Goal: Task Accomplishment & Management: Manage account settings

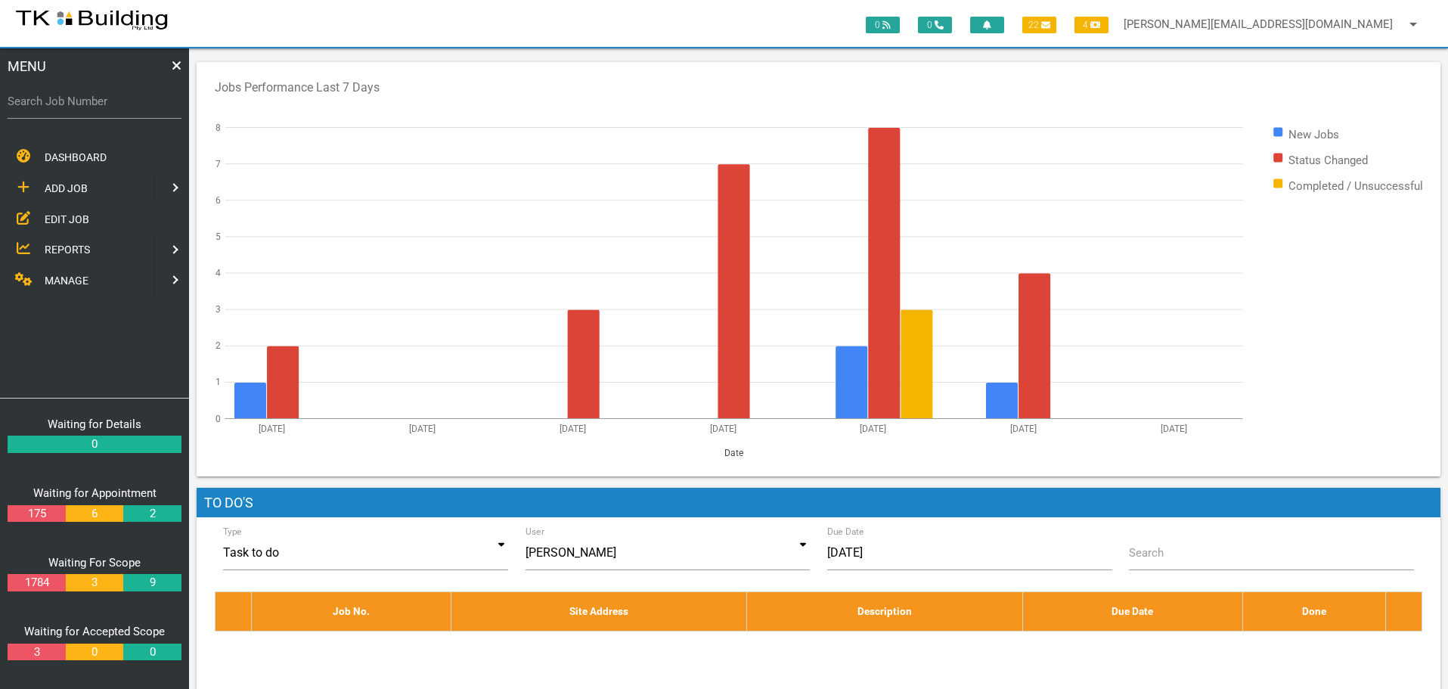
click at [60, 107] on label "Search Job Number" at bounding box center [95, 101] width 174 height 17
click at [60, 107] on input "Search Job Number" at bounding box center [95, 101] width 174 height 35
type input "25438"
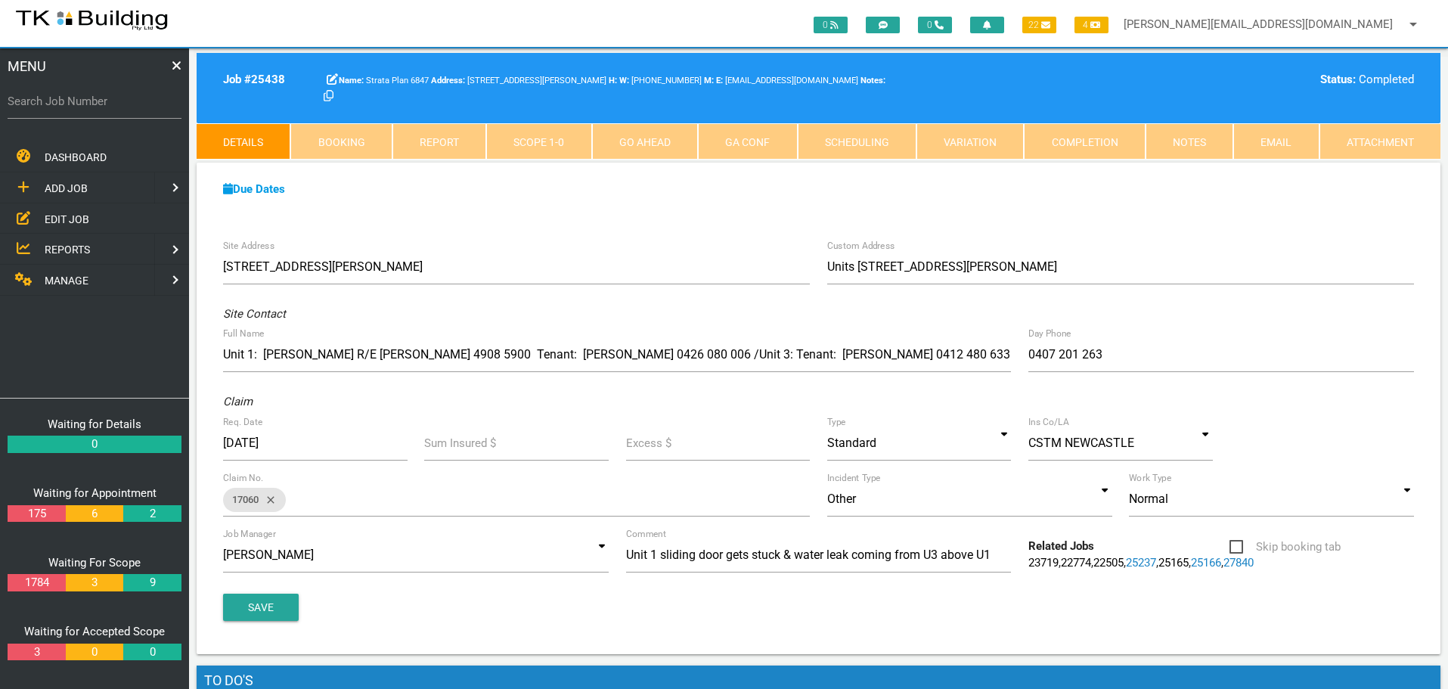
click at [1189, 147] on link "Notes" at bounding box center [1190, 141] width 88 height 36
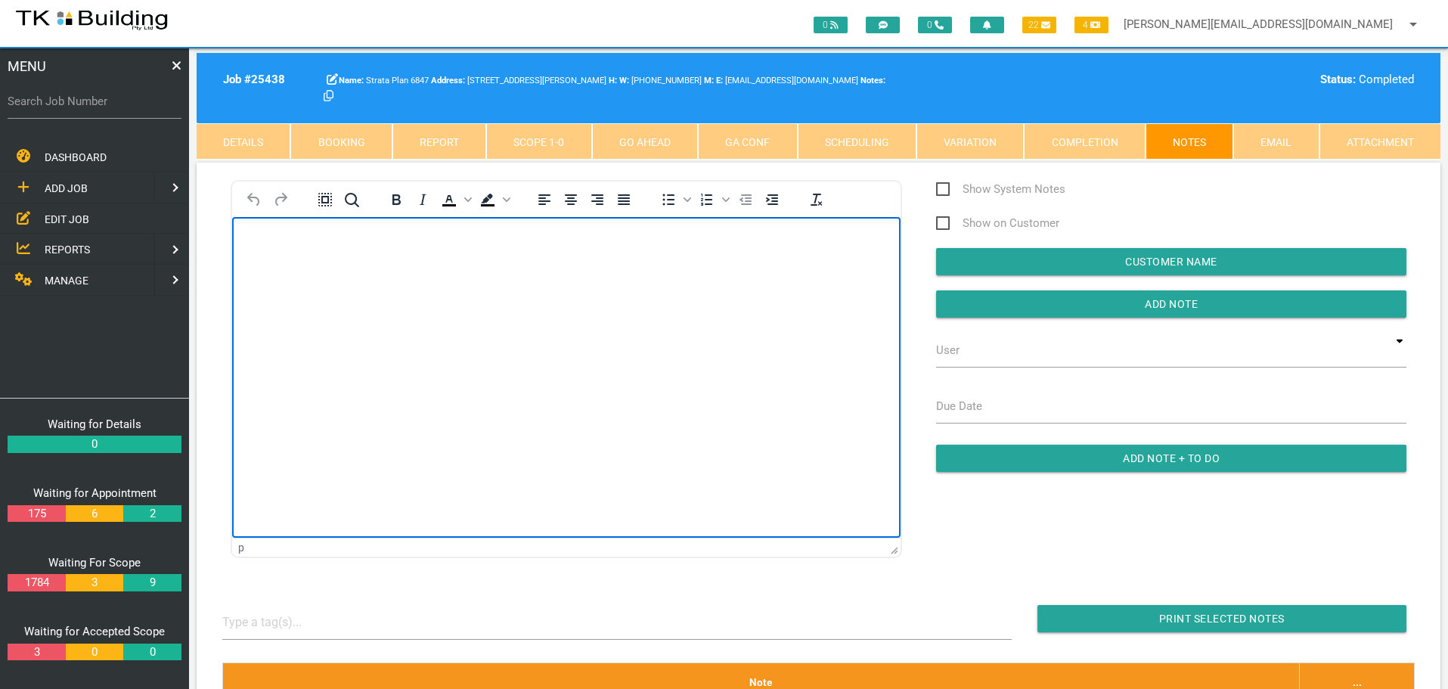
click at [377, 285] on html at bounding box center [566, 250] width 668 height 69
click at [283, 249] on body "Rich Text Area. Press ALT-0 for help." at bounding box center [566, 260] width 668 height 50
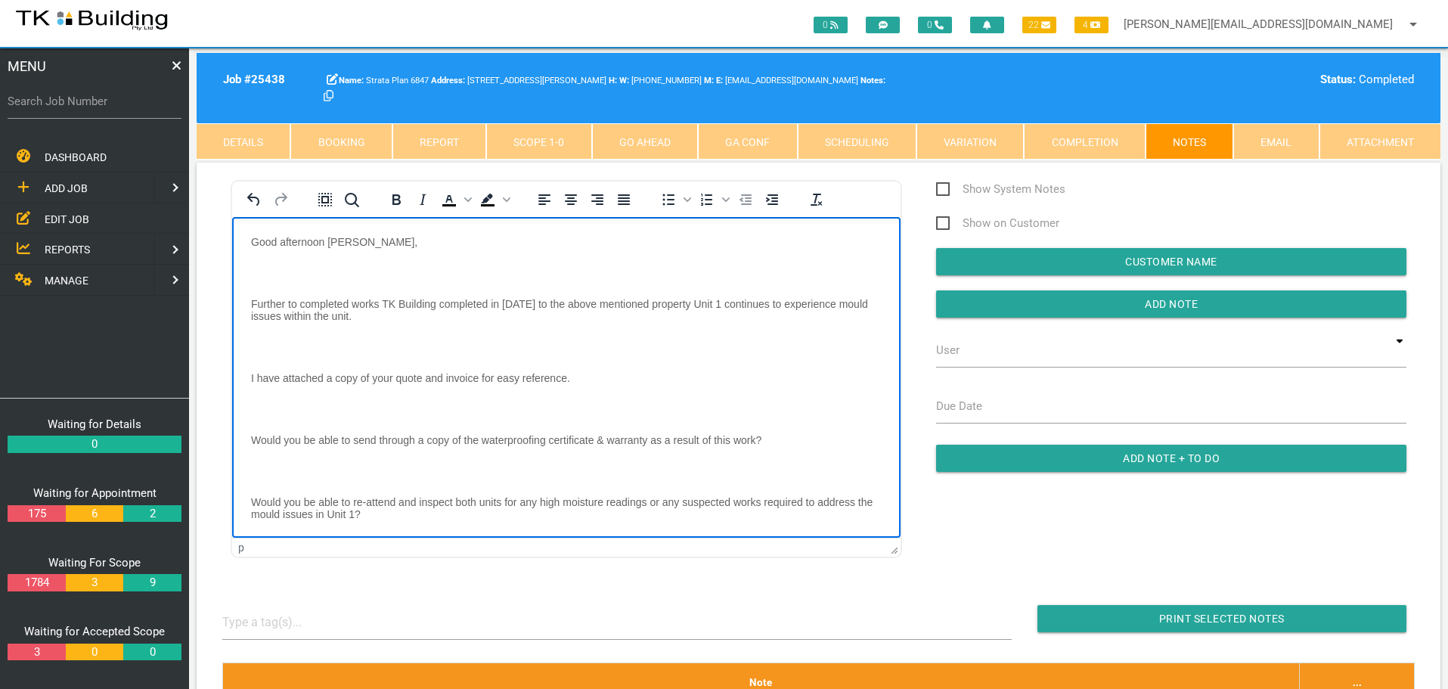
click at [274, 266] on p "Rich Text Area. Press ALT-0 for help." at bounding box center [566, 272] width 631 height 12
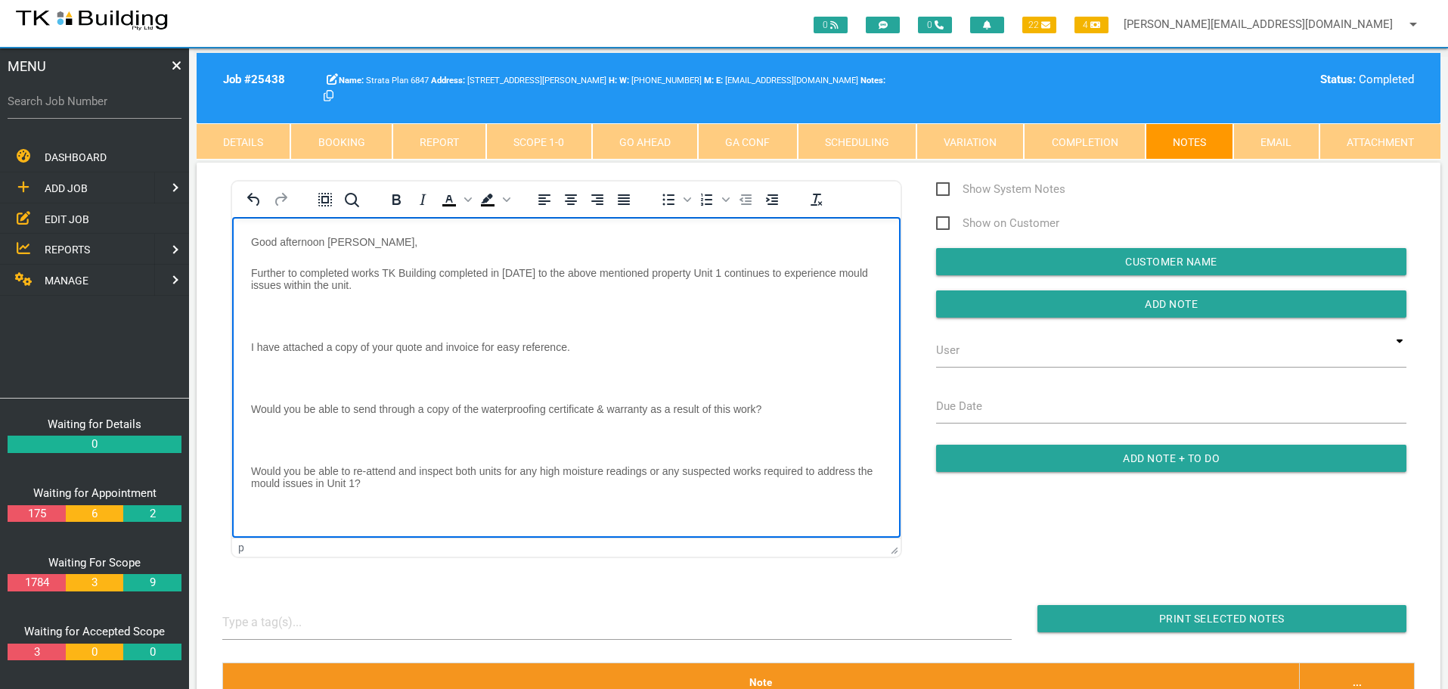
click at [271, 304] on body "Good afternoon Andrew, Further to completed works TK Building completed in 2022…" at bounding box center [566, 411] width 668 height 353
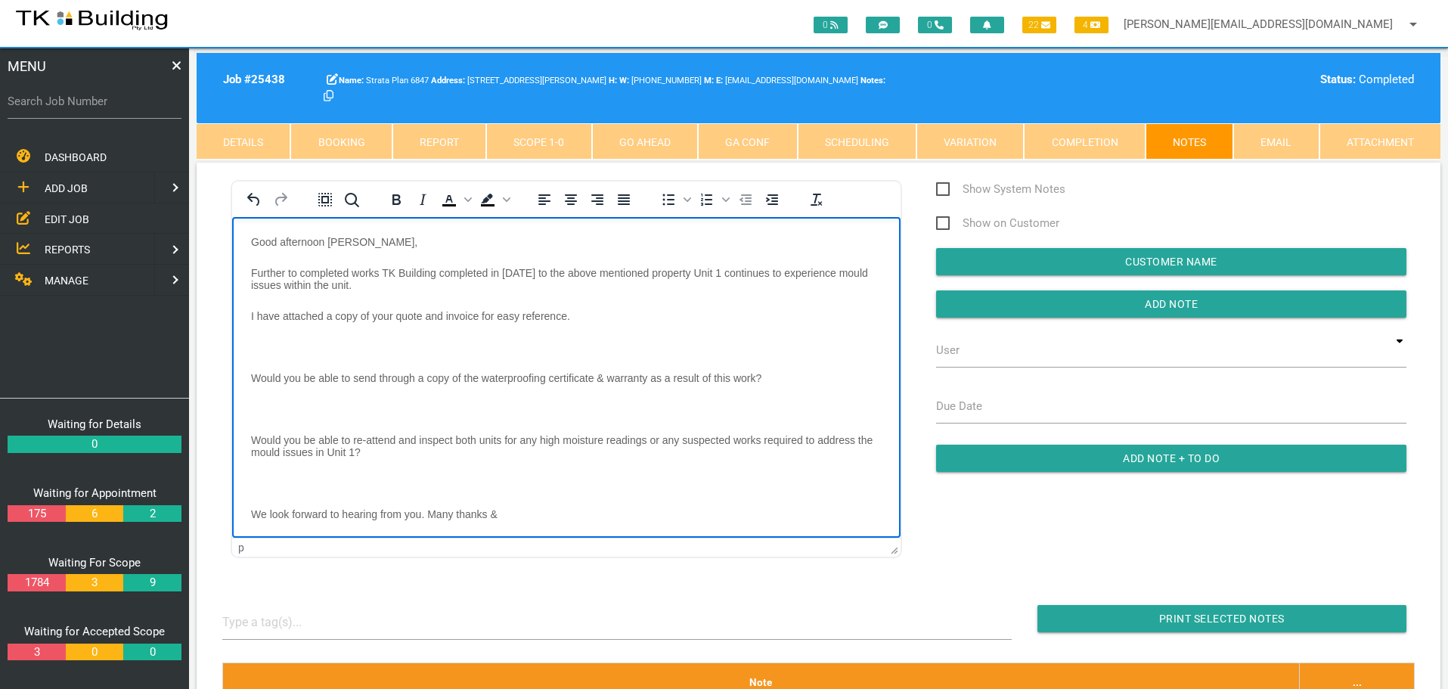
click at [262, 343] on p "Rich Text Area. Press ALT-0 for help." at bounding box center [566, 346] width 631 height 12
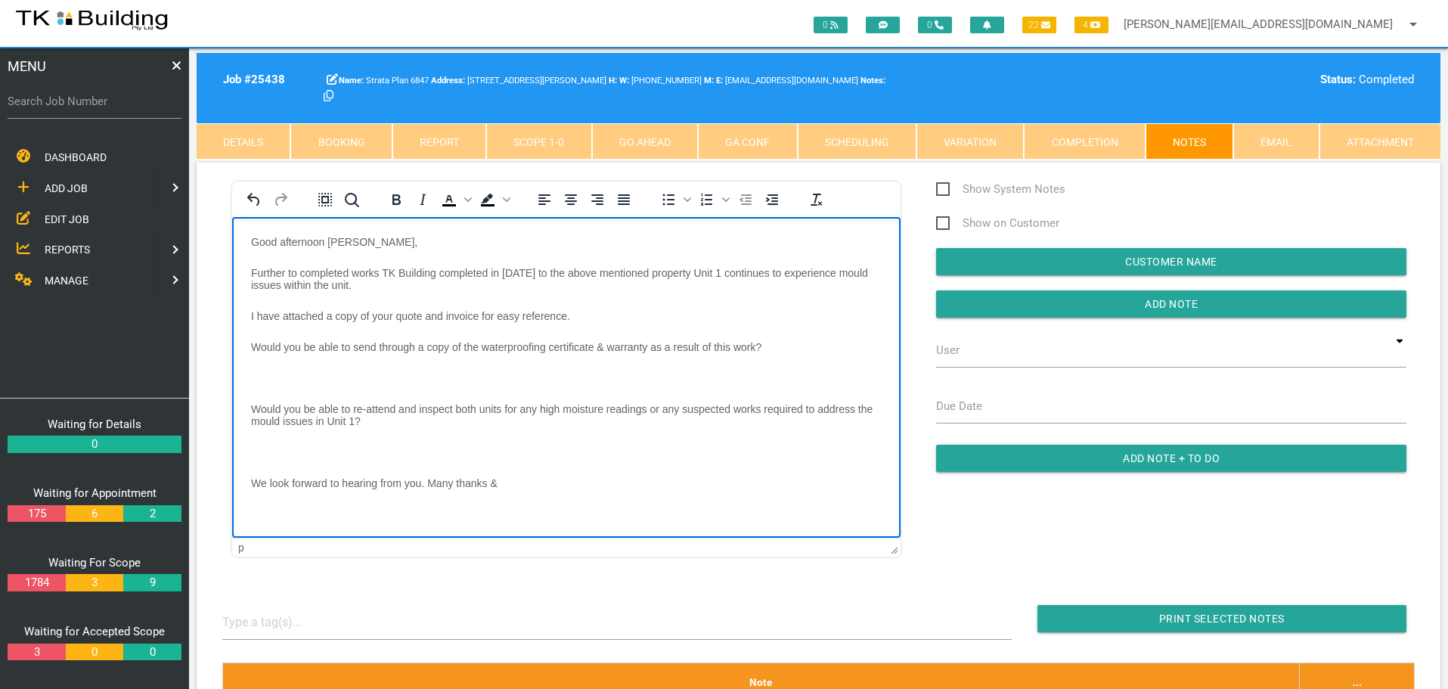
click at [268, 374] on p "Rich Text Area. Press ALT-0 for help." at bounding box center [566, 377] width 631 height 12
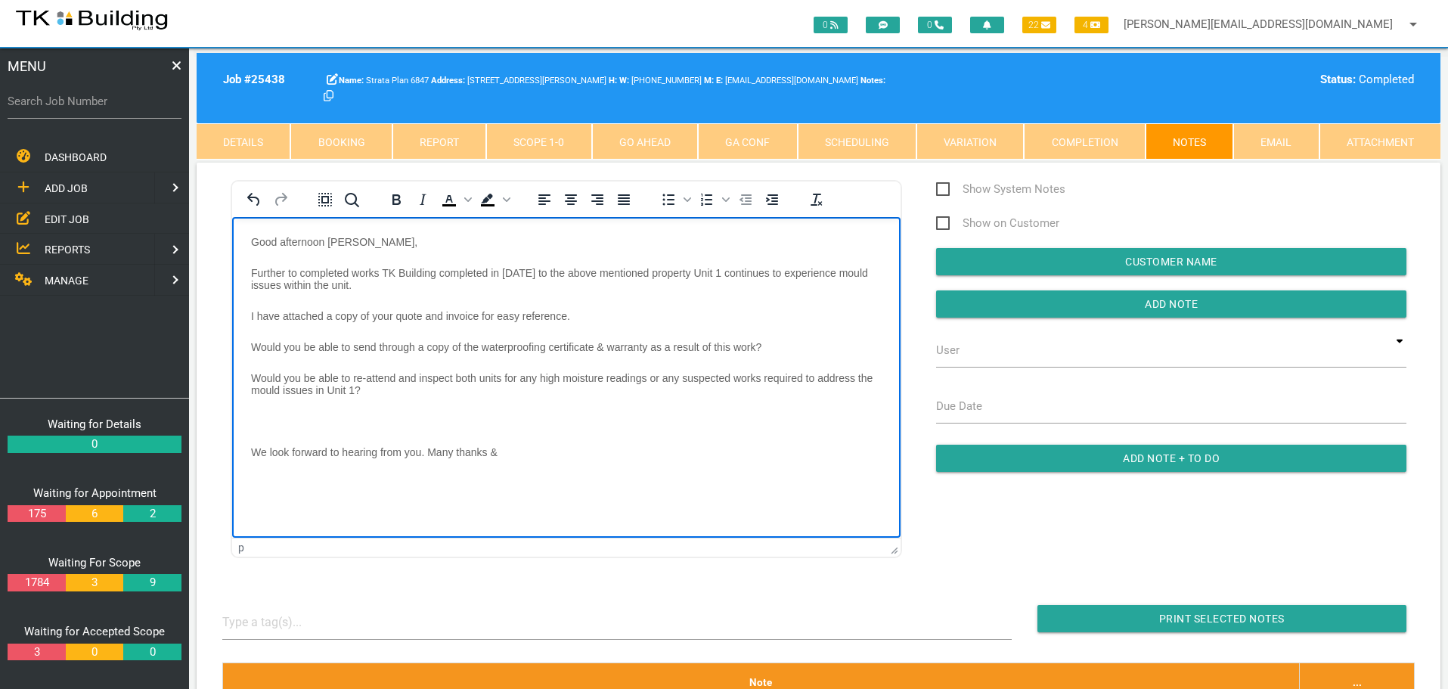
click at [259, 414] on p "Rich Text Area. Press ALT-0 for help." at bounding box center [566, 420] width 631 height 12
click at [576, 422] on p "We look forward to hearing from you. Many thanks &" at bounding box center [566, 420] width 631 height 12
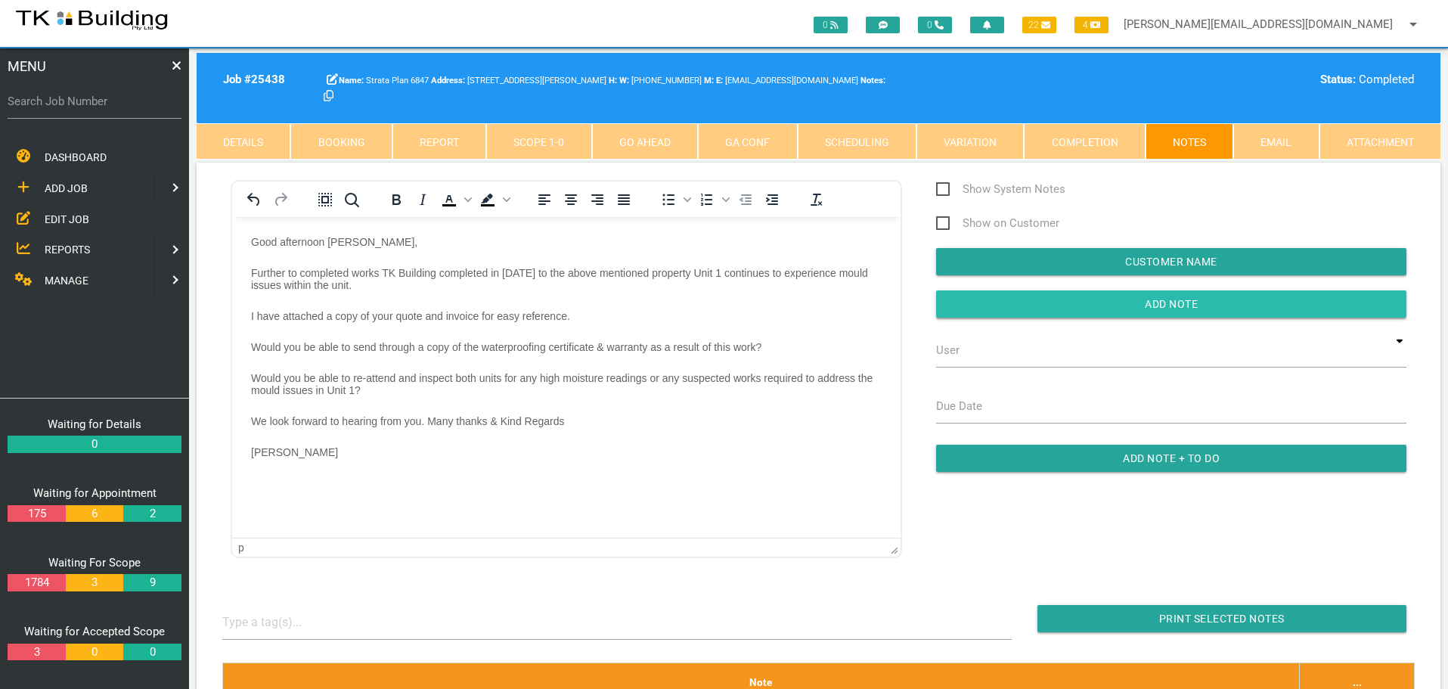
click at [1075, 305] on input "button" at bounding box center [1171, 303] width 470 height 27
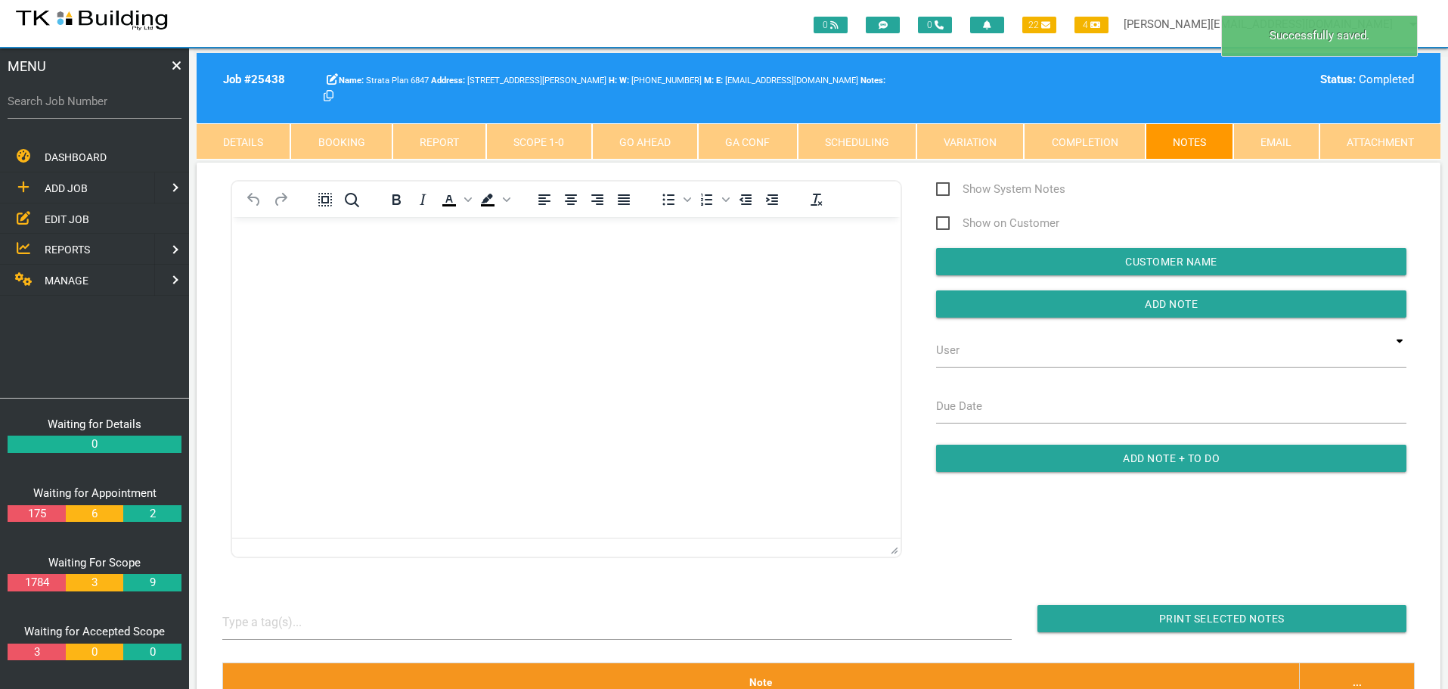
click at [246, 241] on body "Rich Text Area. Press ALT-0 for help." at bounding box center [566, 260] width 668 height 50
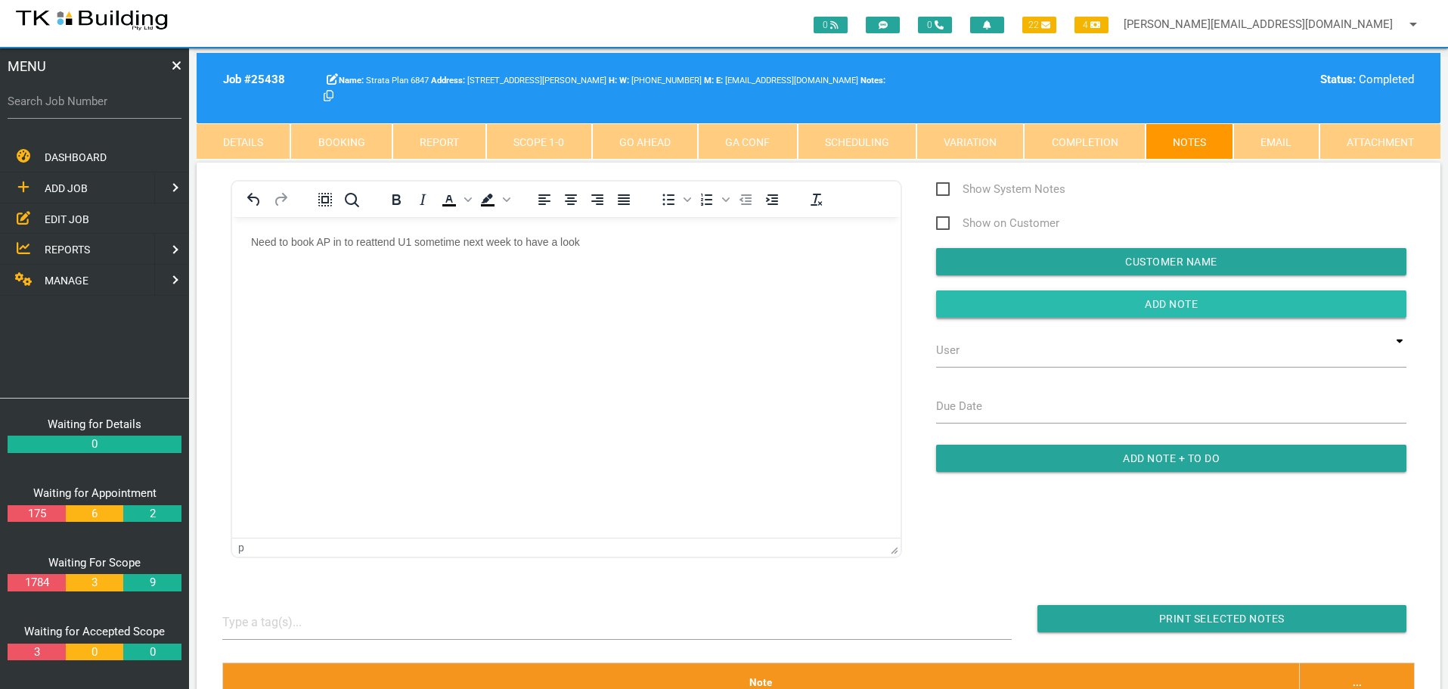
click at [1194, 301] on input "button" at bounding box center [1171, 303] width 470 height 27
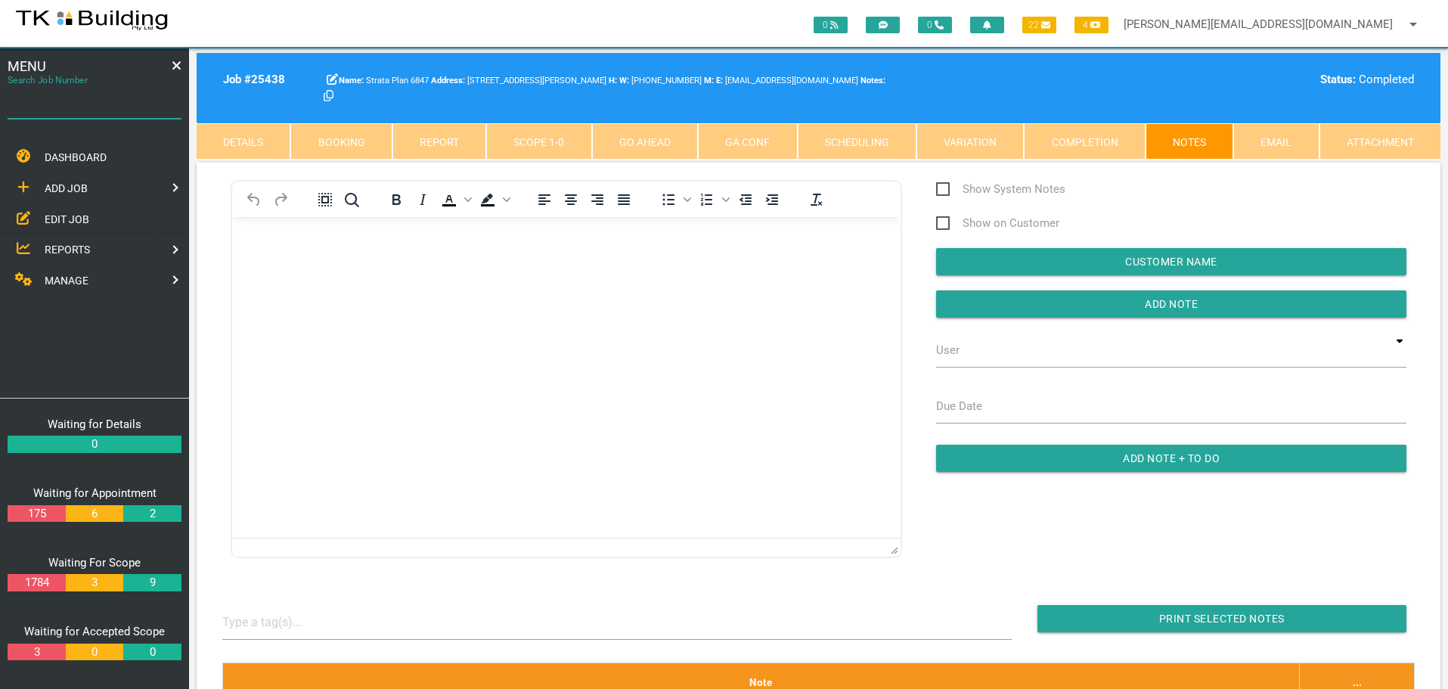
click at [95, 114] on input "Search Job Number" at bounding box center [95, 101] width 174 height 35
type input "28064"
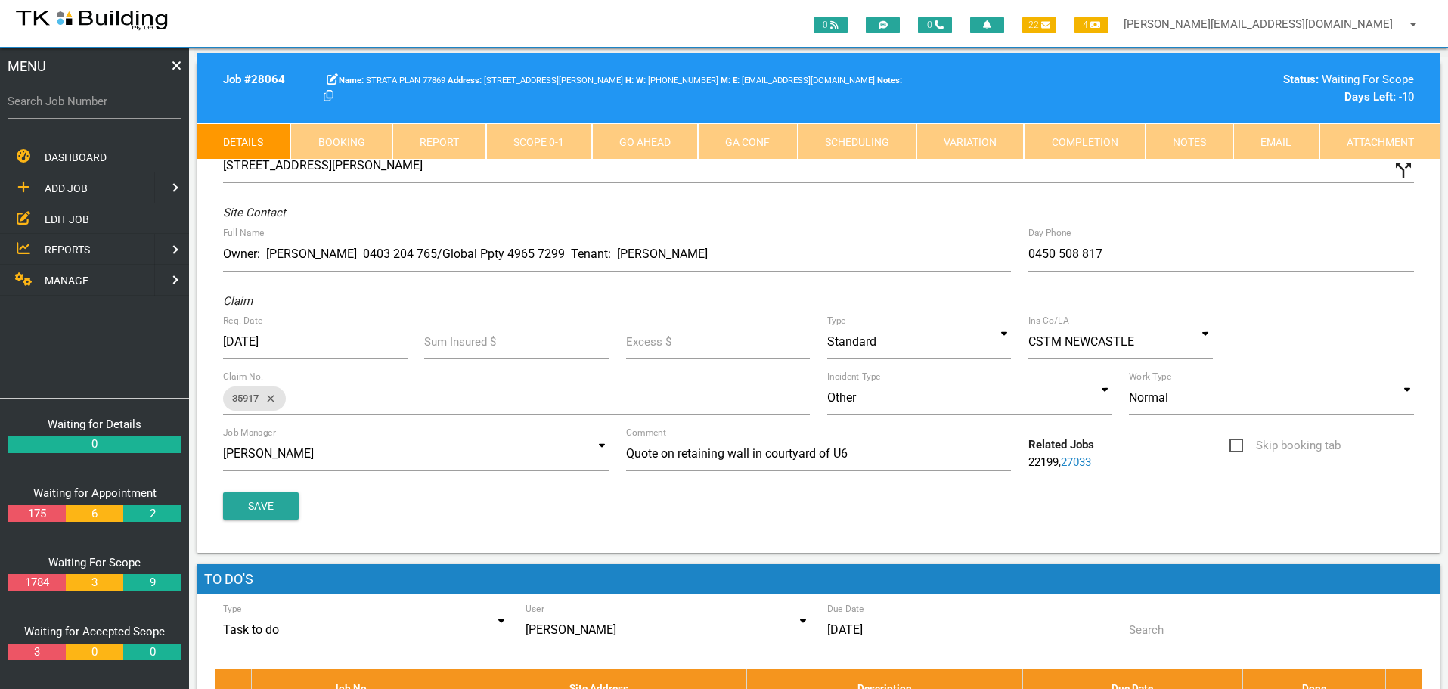
click at [1183, 140] on link "Notes" at bounding box center [1190, 141] width 88 height 36
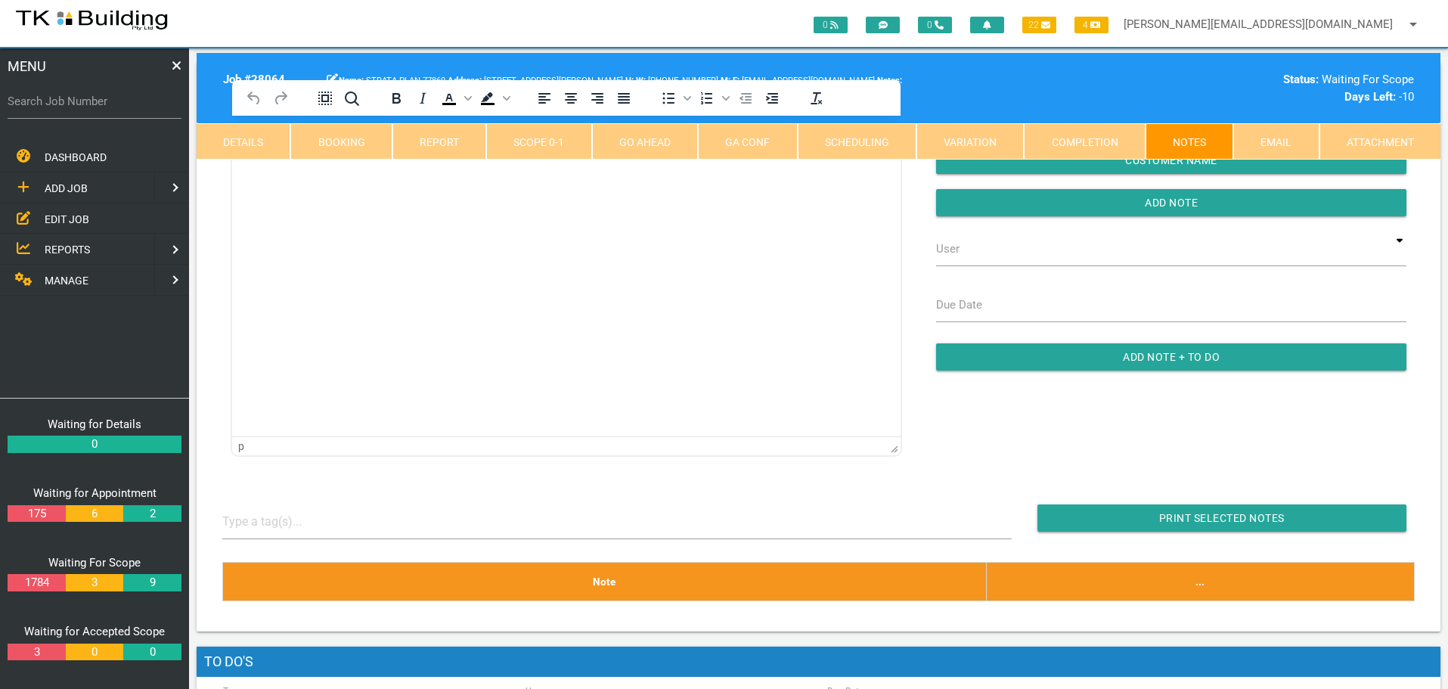
click at [309, 184] on html at bounding box center [566, 150] width 668 height 69
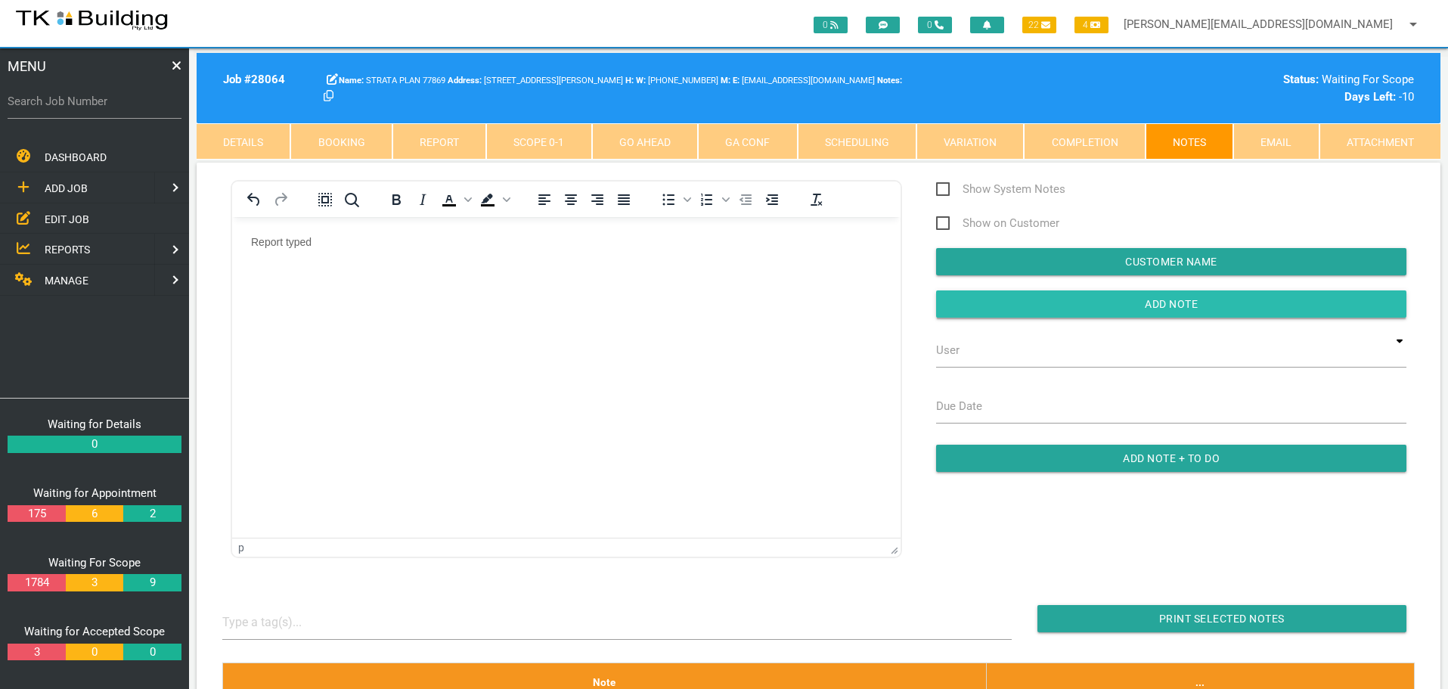
click at [976, 311] on input "button" at bounding box center [1171, 303] width 470 height 27
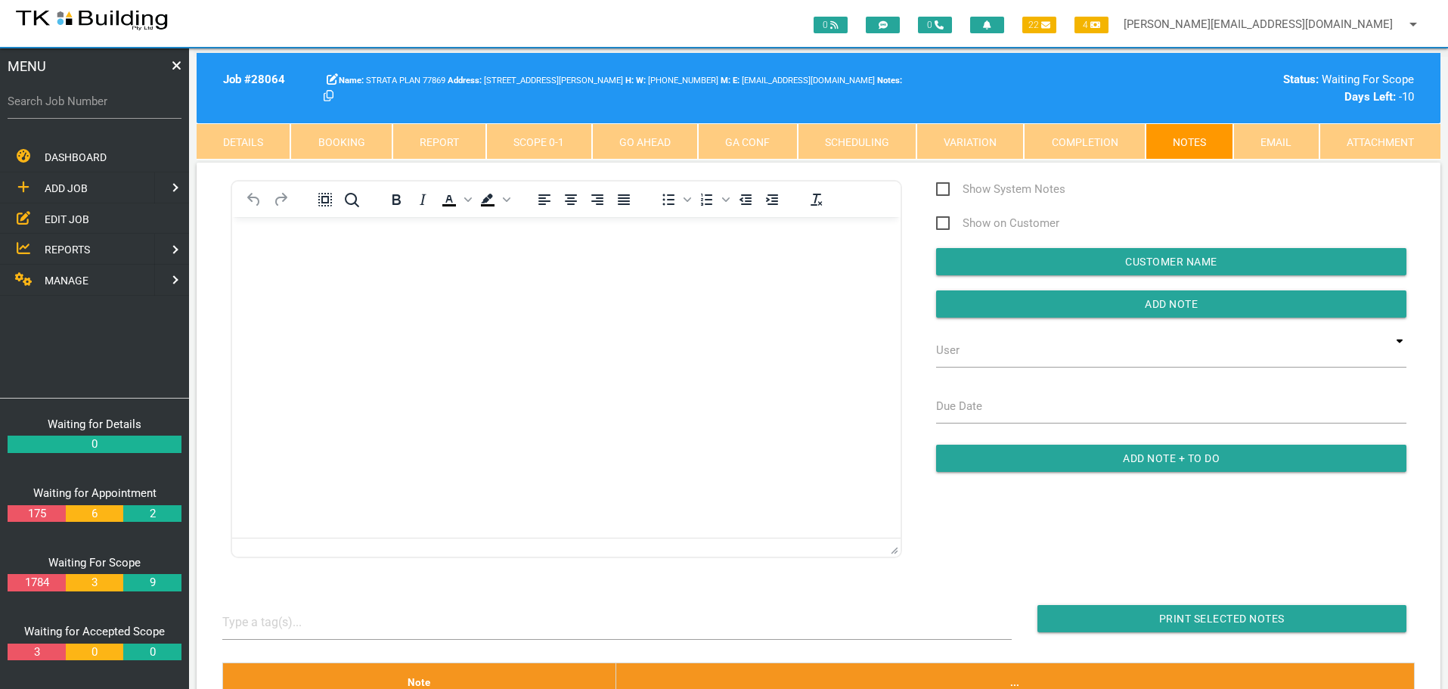
click at [117, 108] on label "Search Job Number" at bounding box center [95, 101] width 174 height 17
click at [117, 108] on input "Search Job Number" at bounding box center [95, 101] width 174 height 35
type input "27992"
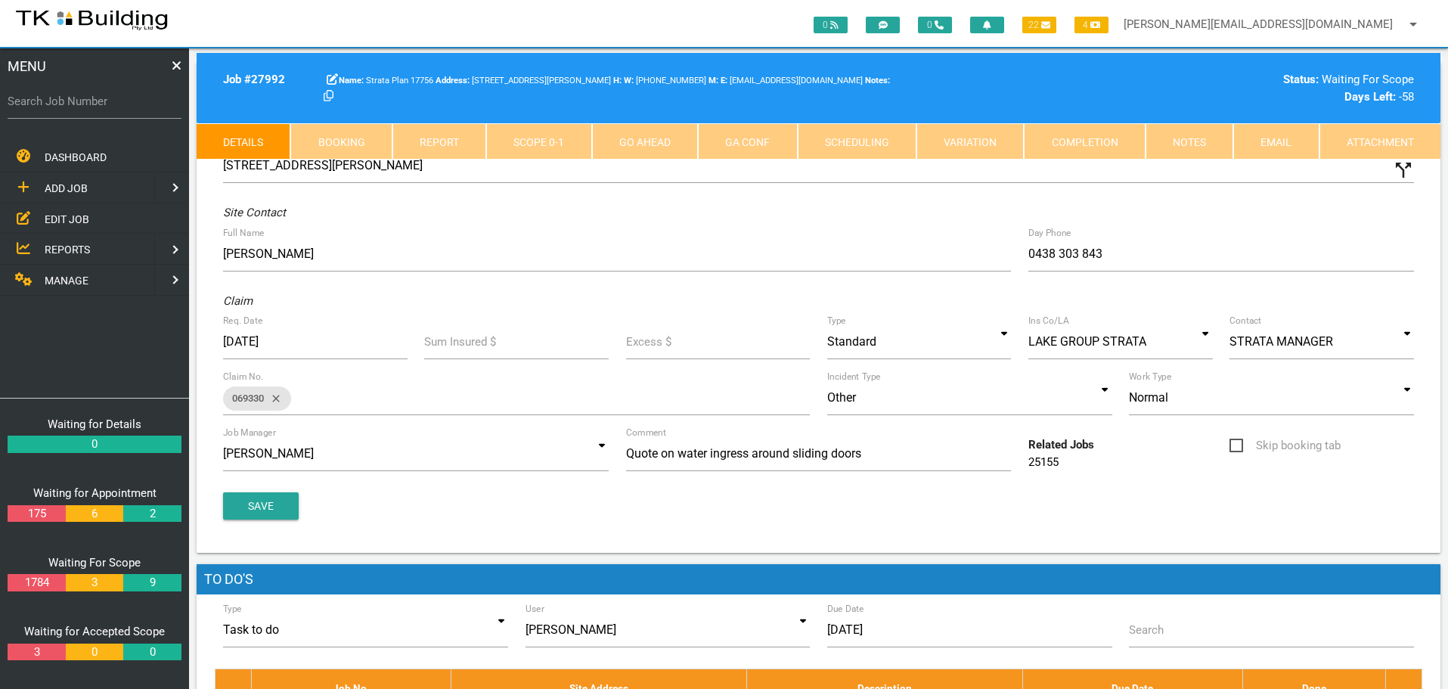
click at [1199, 144] on link "Notes" at bounding box center [1190, 141] width 88 height 36
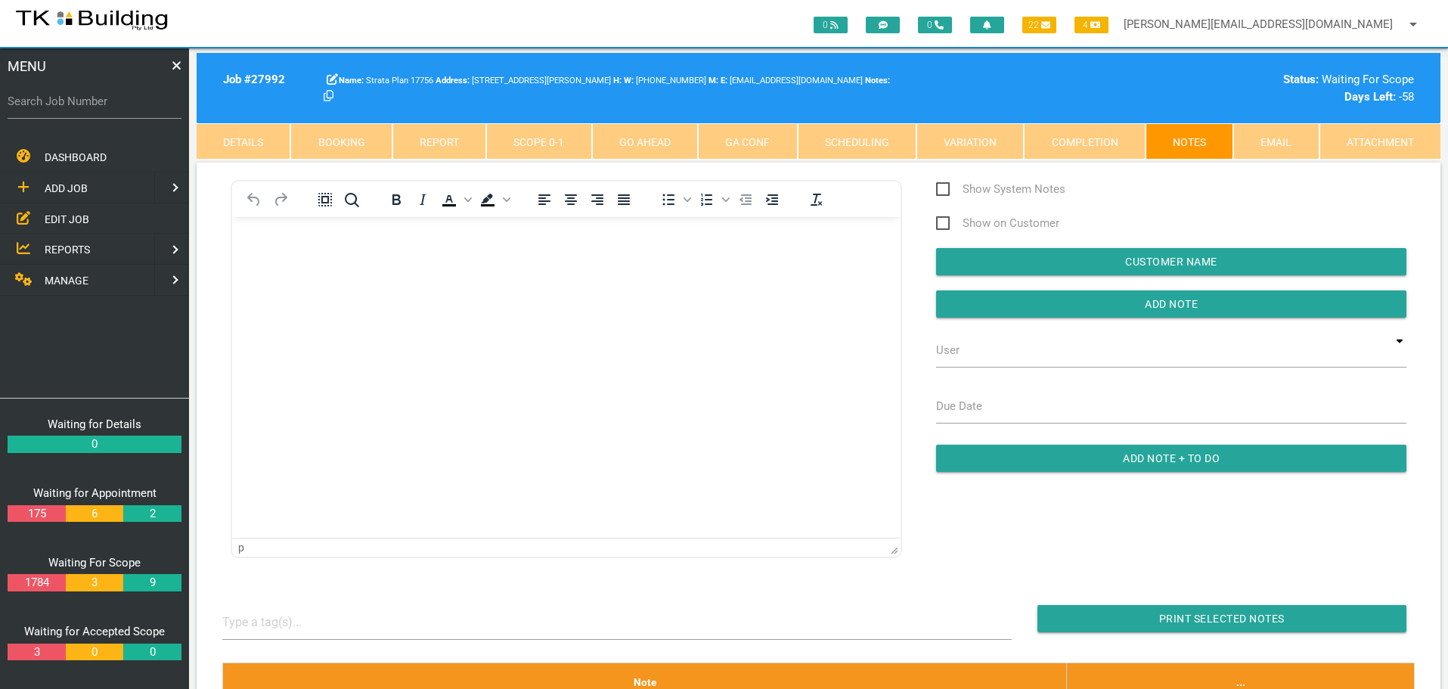
click at [277, 272] on body "Rich Text Area. Press ALT-0 for help." at bounding box center [566, 260] width 668 height 50
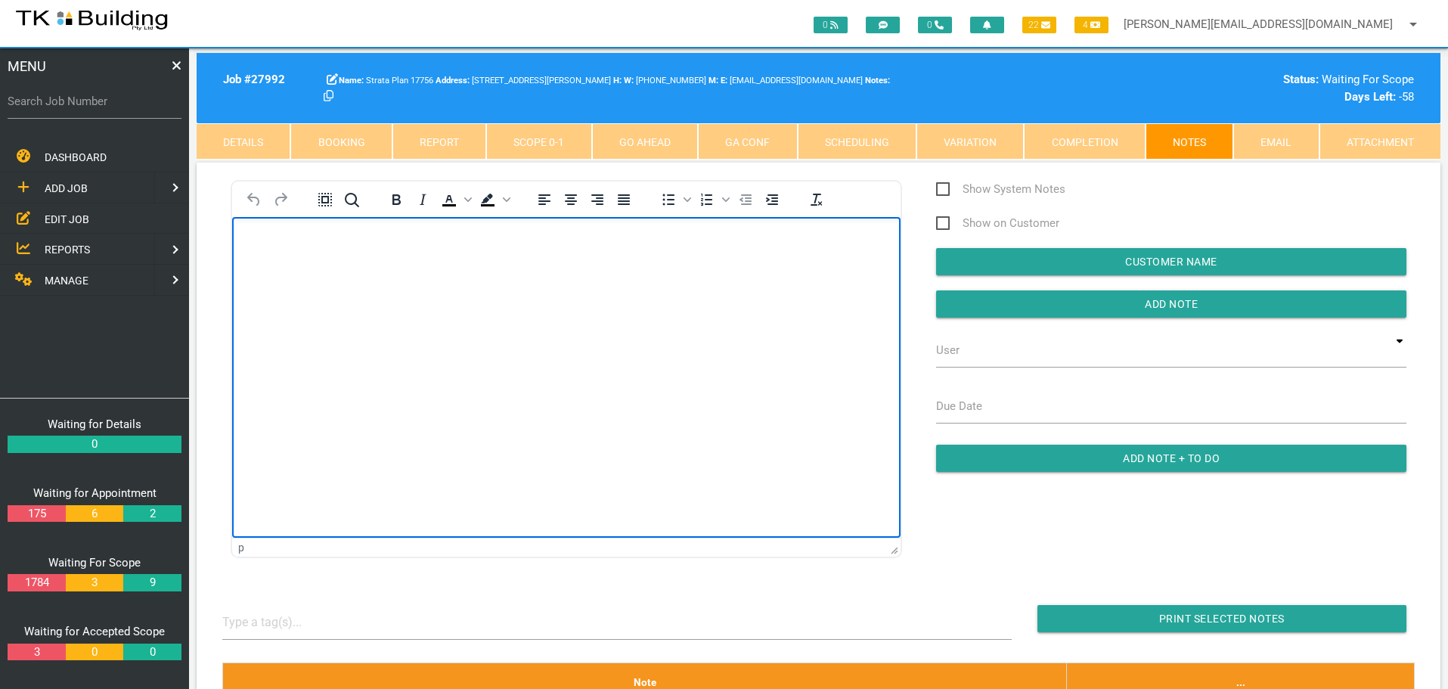
click at [256, 240] on p "Rich Text Area. Press ALT-0 for help." at bounding box center [566, 241] width 631 height 12
paste body "Rich Text Area. Press ALT-0 for help."
click at [711, 240] on p "Work order 113149 for Strata Plan 17756 - 7a Section Street, MAYFIELD- Unit 4" at bounding box center [566, 241] width 631 height 12
click at [255, 270] on p "Rich Text Area. Press ALT-0 for help." at bounding box center [566, 272] width 631 height 12
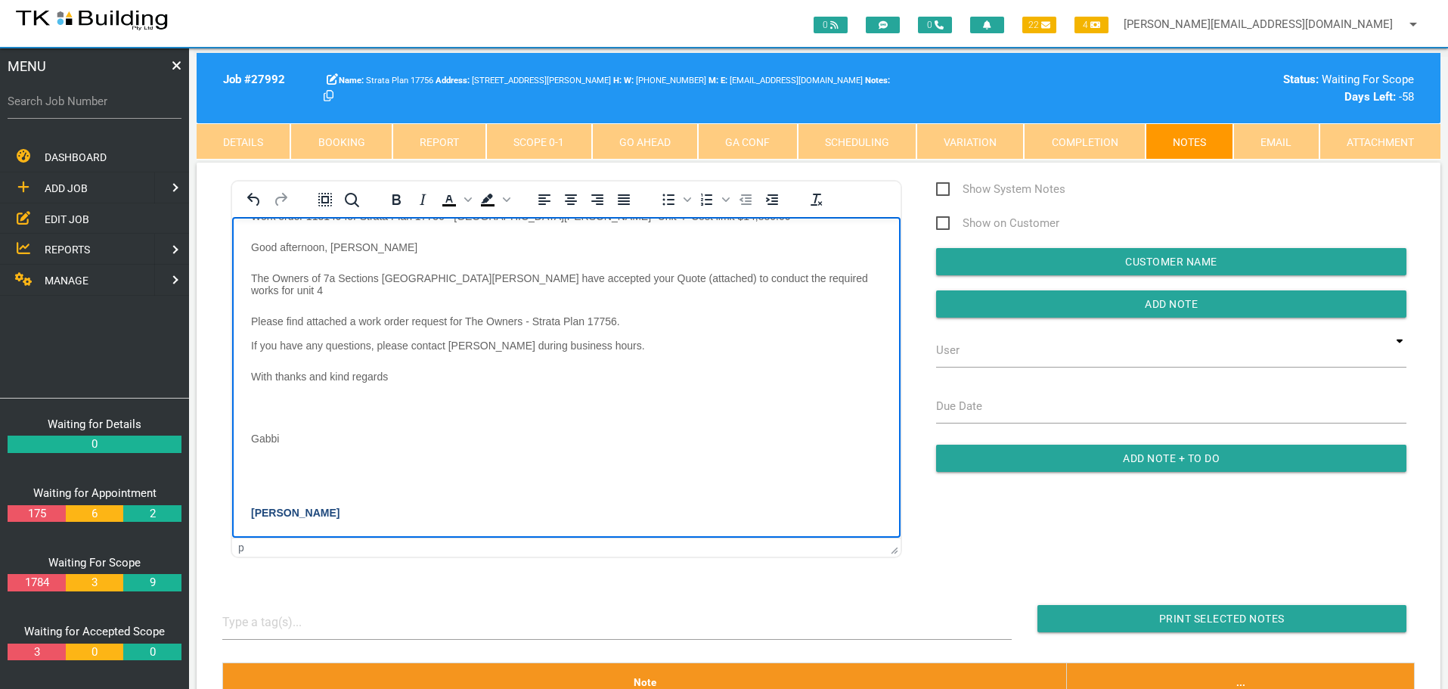
click at [264, 386] on body "Work order 113149 for Strata Plan 17756 - 7a Section Street, MAYFIELD- Unit 4 C…" at bounding box center [566, 397] width 668 height 377
click at [263, 432] on p "Rich Text Area. Press ALT-0 for help." at bounding box center [566, 438] width 631 height 12
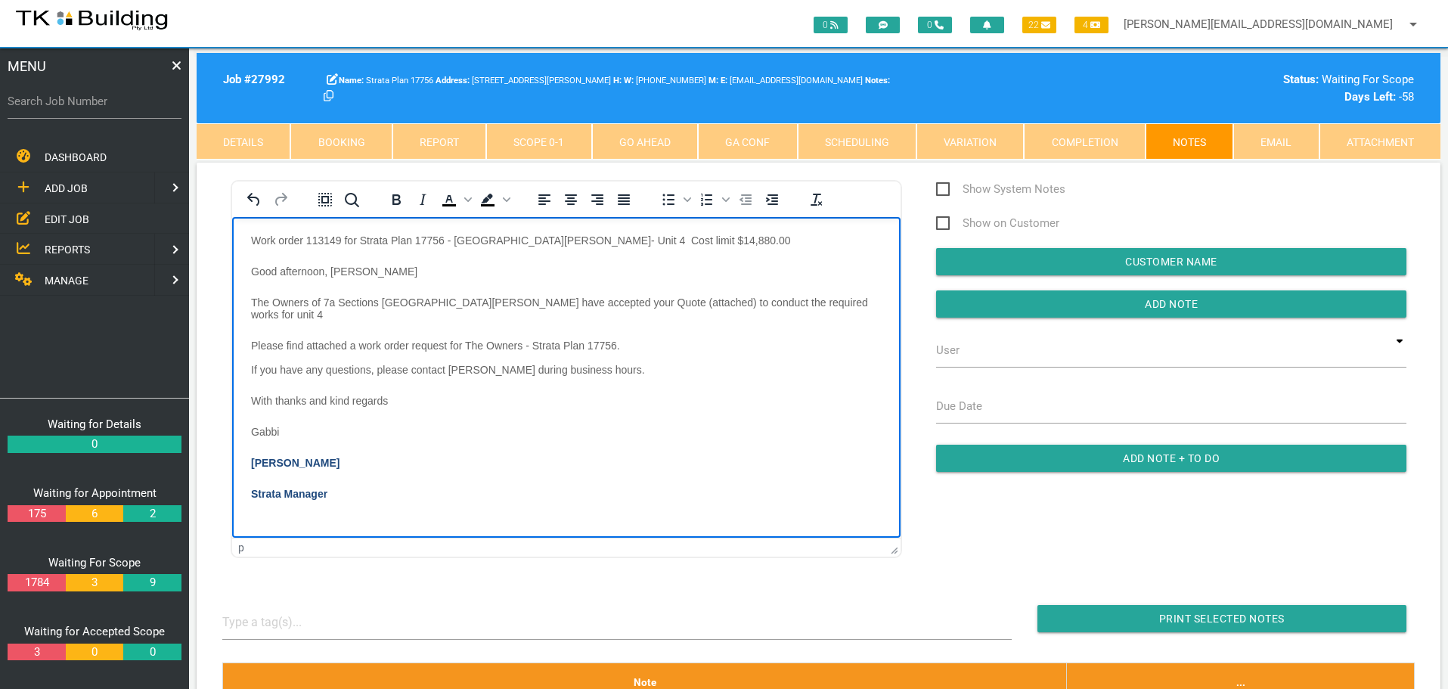
scroll to position [0, 0]
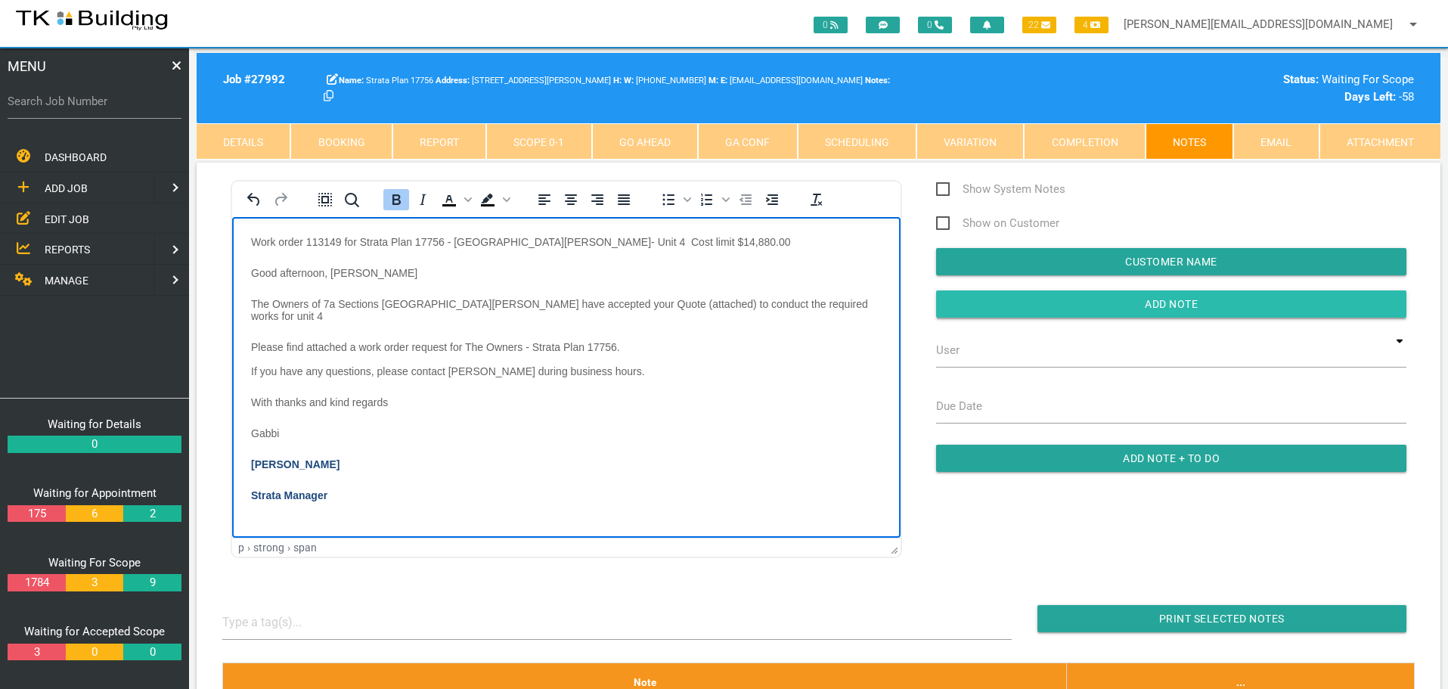
click at [1015, 314] on input "Add Note" at bounding box center [1171, 303] width 470 height 27
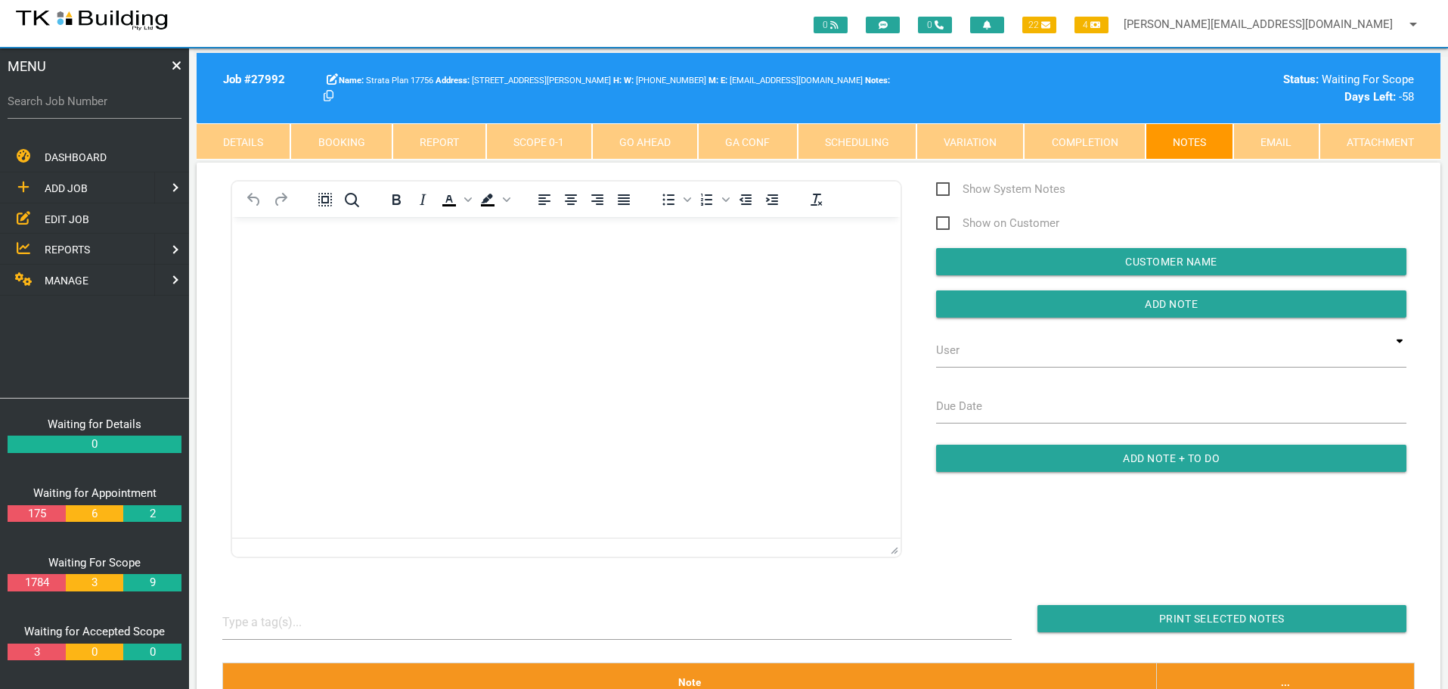
click at [76, 221] on span "EDIT JOB" at bounding box center [67, 218] width 45 height 12
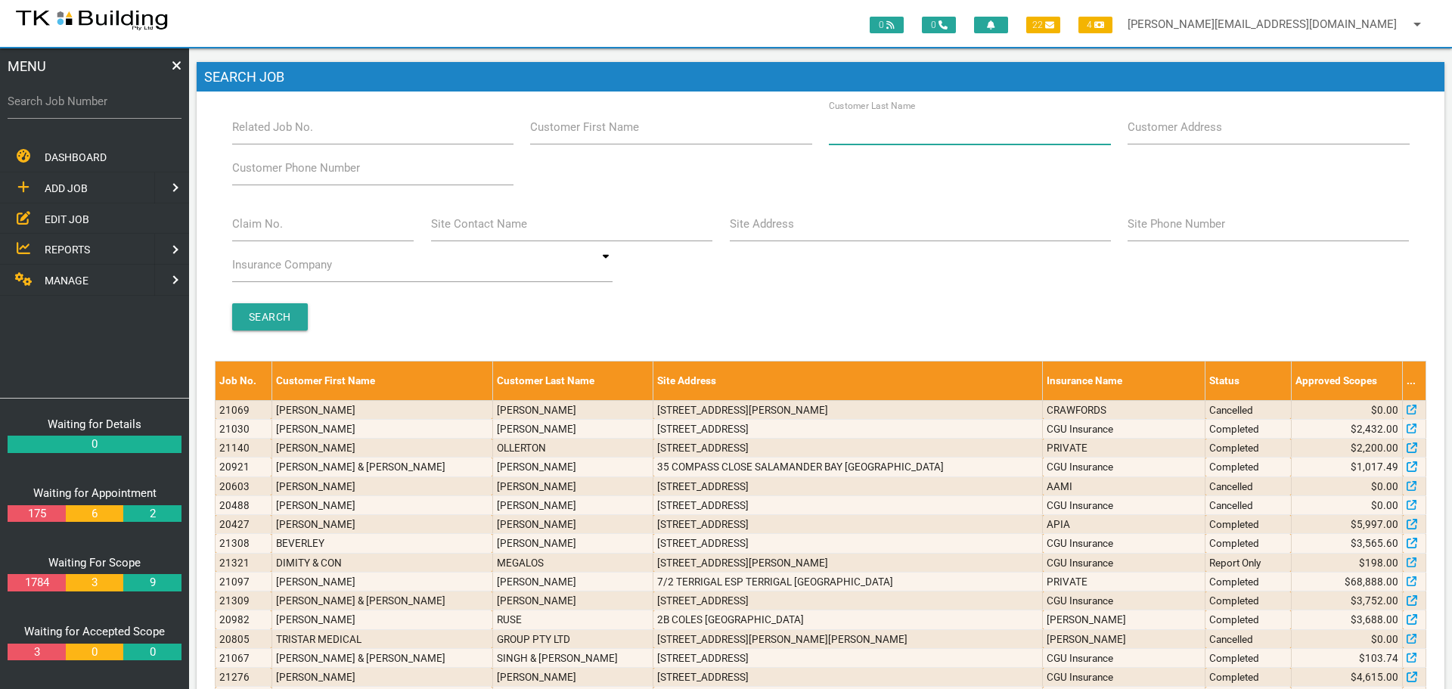
click at [885, 138] on input "Customer Last Name" at bounding box center [969, 127] width 281 height 35
type input "92122"
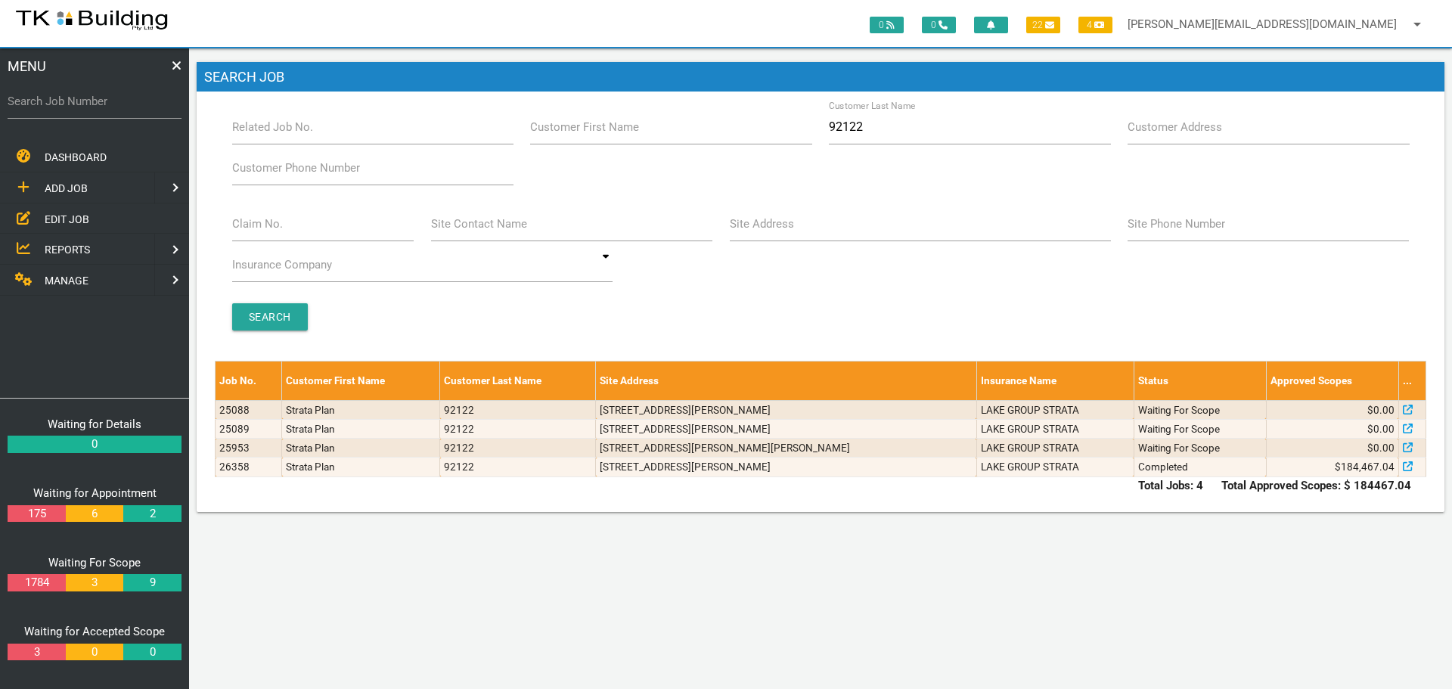
click at [72, 186] on span "ADD JOB" at bounding box center [66, 188] width 43 height 12
click at [73, 219] on span "EXISTING CUSTOMER" at bounding box center [97, 218] width 104 height 12
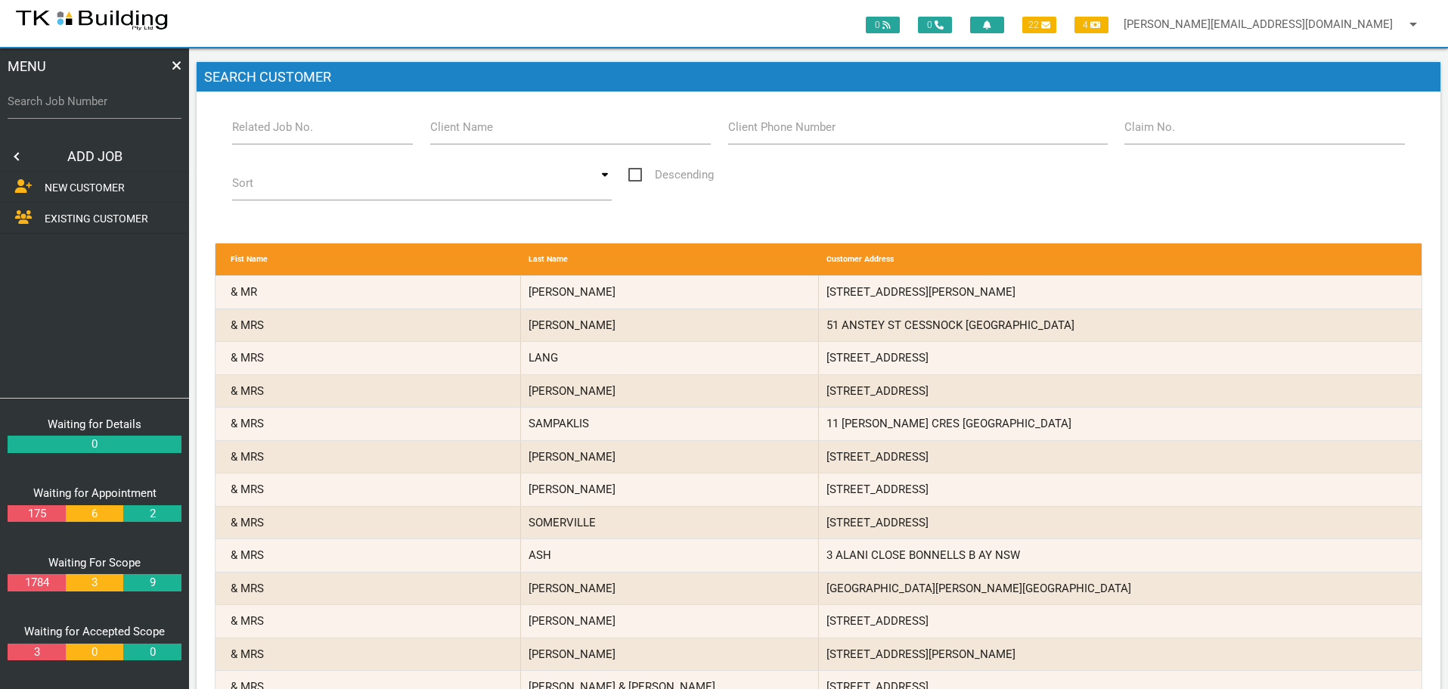
click at [279, 134] on label "Related Job No." at bounding box center [272, 127] width 81 height 17
click at [279, 134] on input "Related Job No." at bounding box center [322, 127] width 181 height 35
type input "26358"
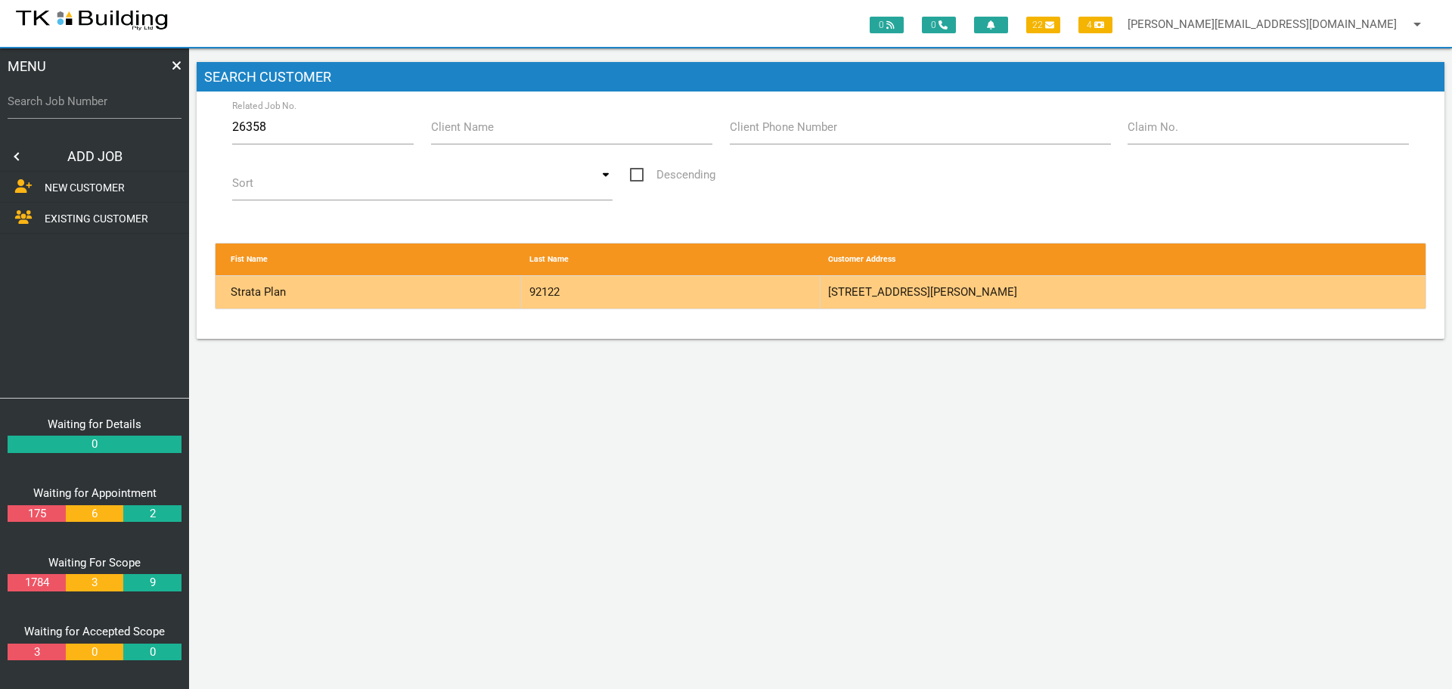
click at [742, 287] on div "92122" at bounding box center [671, 292] width 299 height 33
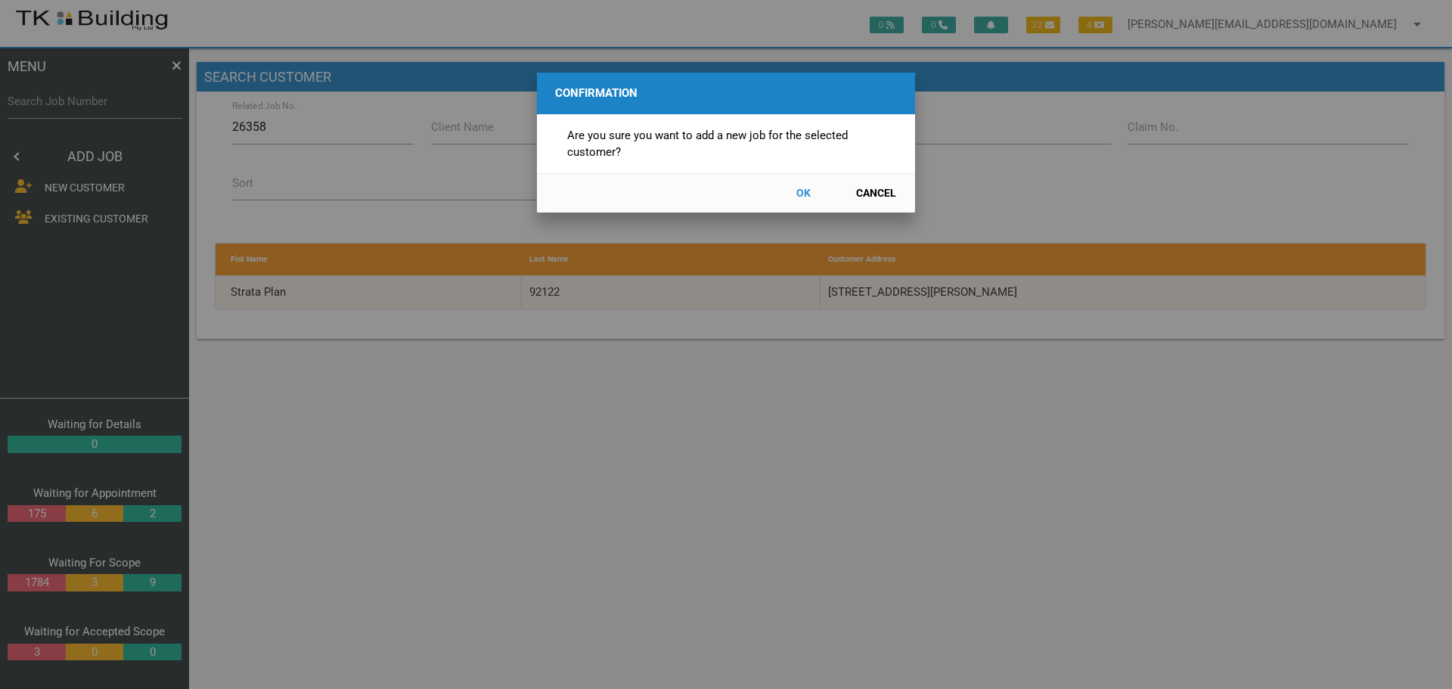
click at [801, 194] on button "OK" at bounding box center [803, 193] width 67 height 26
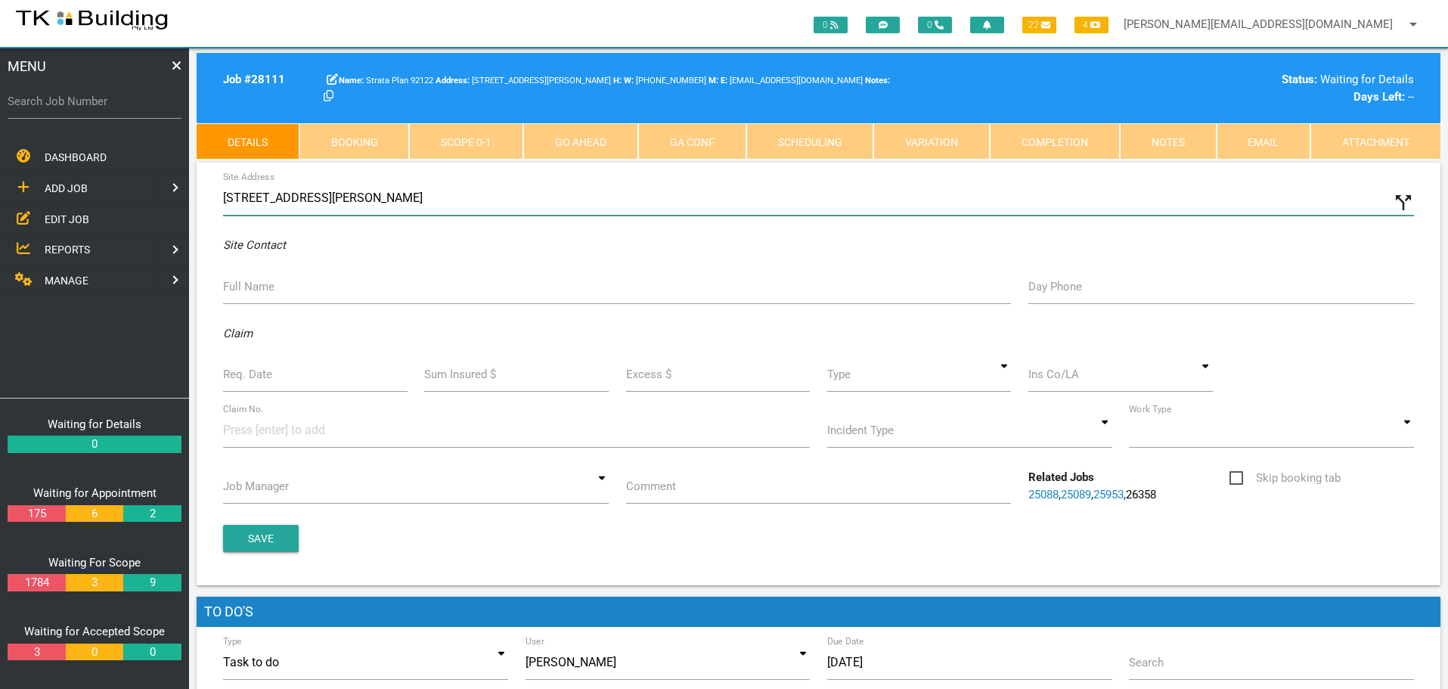
click at [225, 198] on input "3 Torpey Pl, Broadmeadow NSW 2292, Australia" at bounding box center [818, 198] width 1191 height 35
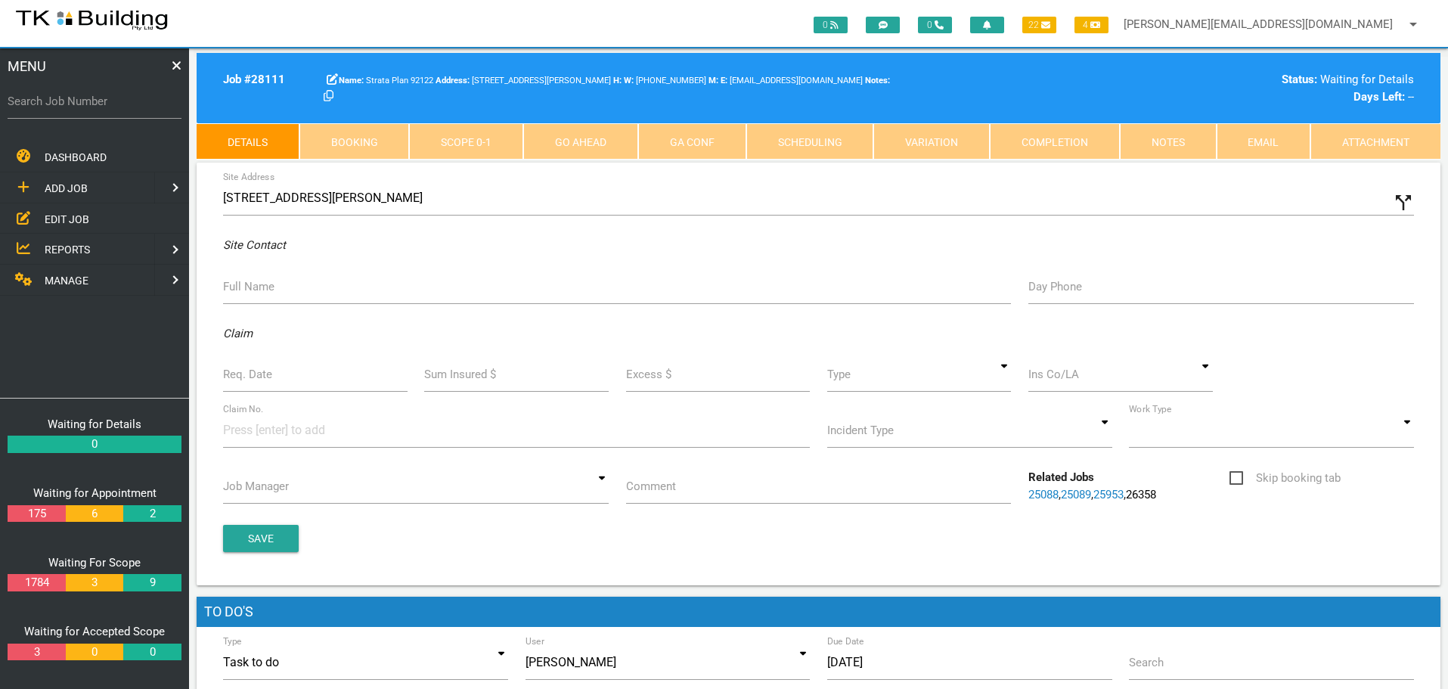
type input "2/Torpey Pl, Broadmeadow NSW 2292, Australia"
click at [256, 293] on label "Full Name" at bounding box center [248, 286] width 51 height 17
click at [256, 293] on input "Full Name" at bounding box center [617, 286] width 788 height 35
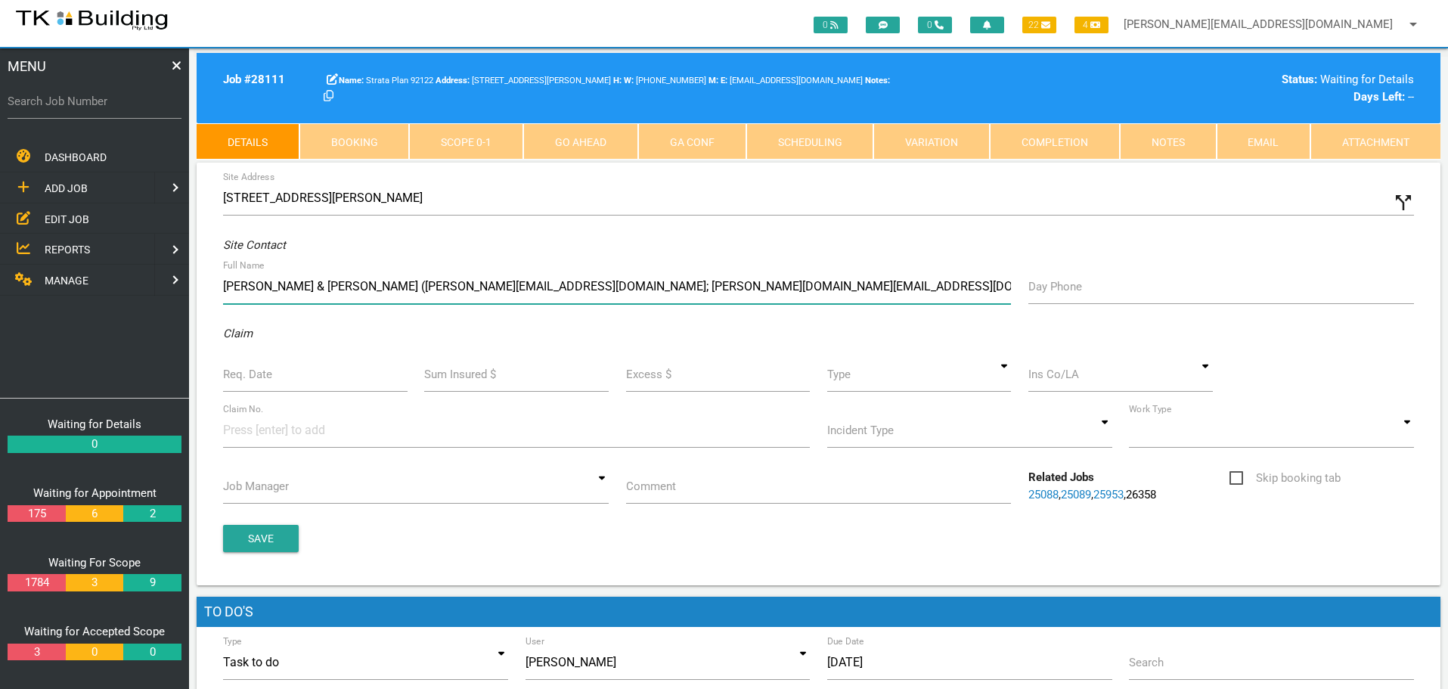
click at [268, 287] on input "Blayden & Logan Davies (blayden.davies20@gmail.com; logan.davies2@gmail.com)" at bounding box center [617, 286] width 788 height 35
click at [469, 285] on input "Blayden Davies (blayden.davies20@gmail.com; logan.davies2@gmail.com)" at bounding box center [617, 286] width 788 height 35
click at [819, 285] on input "Blayden Davies (blayden.davies20@gmail.com) 0499 099 364 Logan Davies (logan.da…" at bounding box center [617, 286] width 788 height 35
type input "Blayden Davies (blayden.davies20@gmail.com) 0499 099 364 Logan Davies (logan.da…"
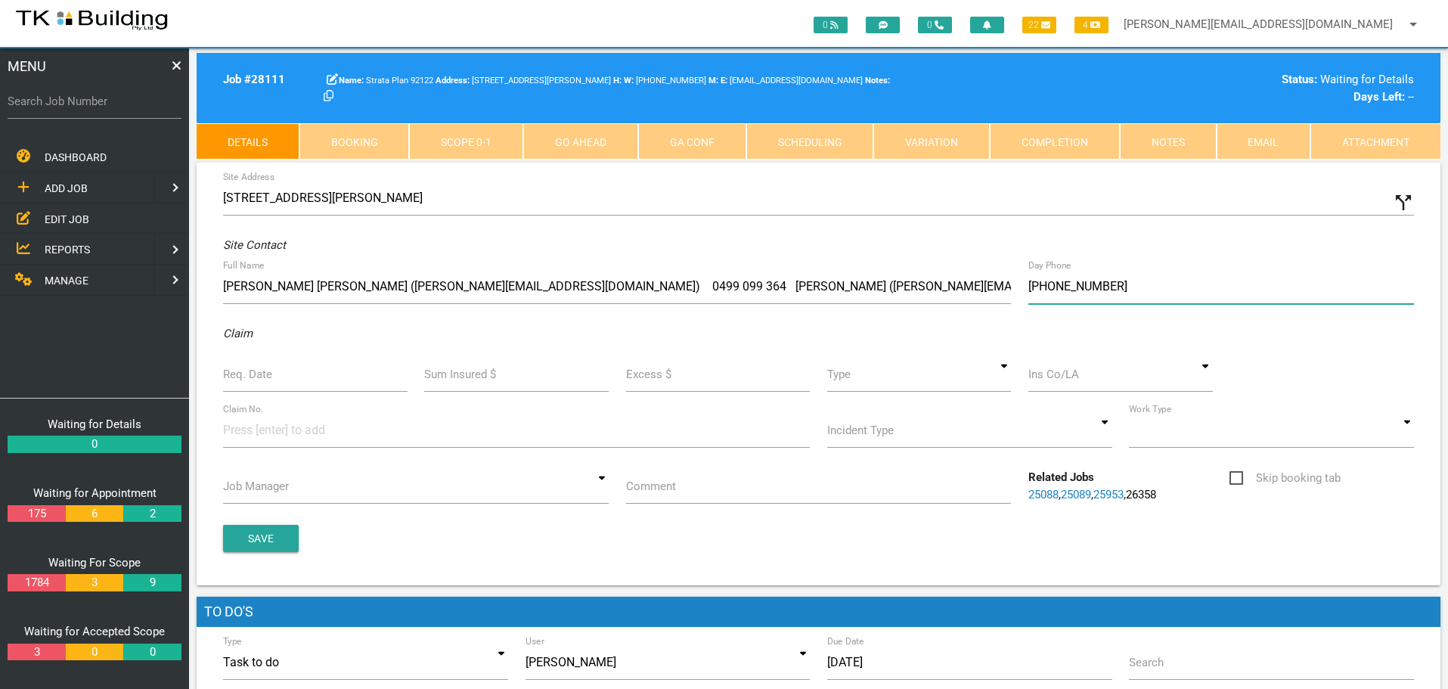
type input "(04) 1702 7088"
click at [302, 384] on input "Req. Date" at bounding box center [315, 374] width 184 height 35
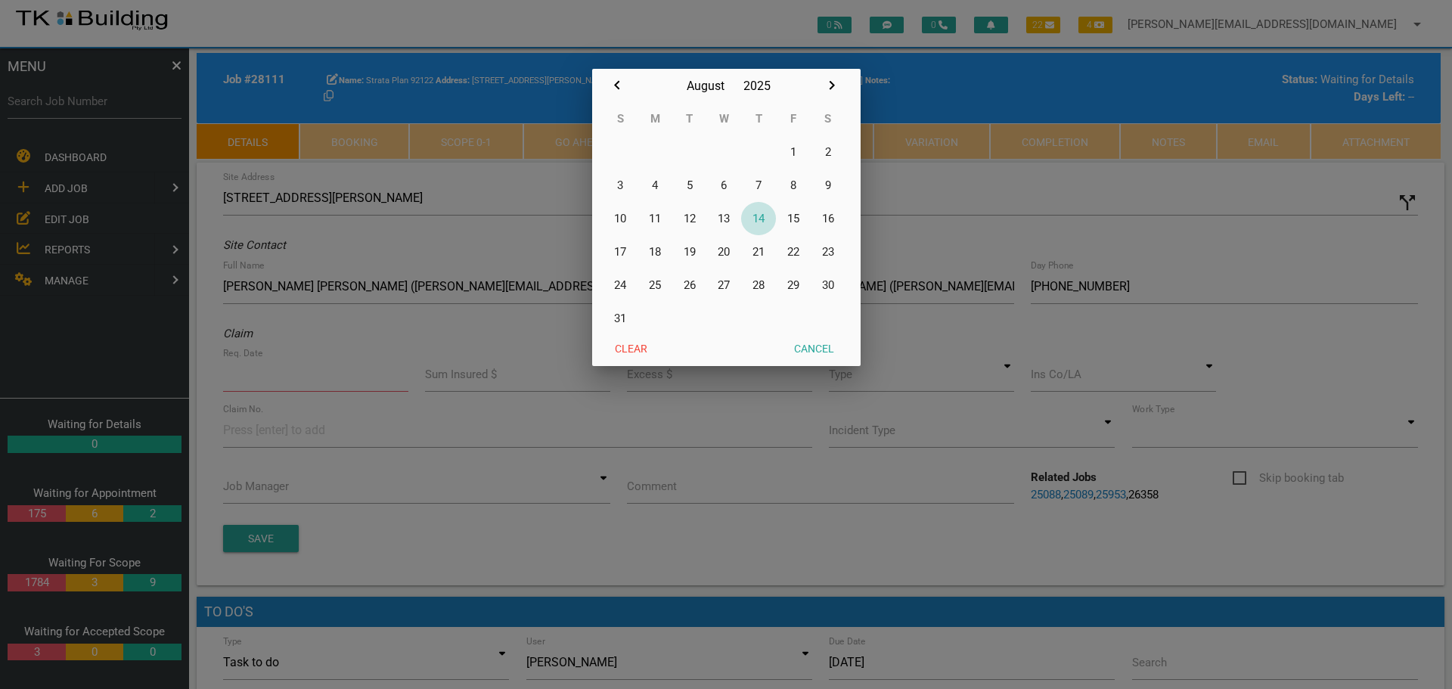
click at [755, 217] on button "14" at bounding box center [758, 218] width 35 height 33
type input "[DATE]"
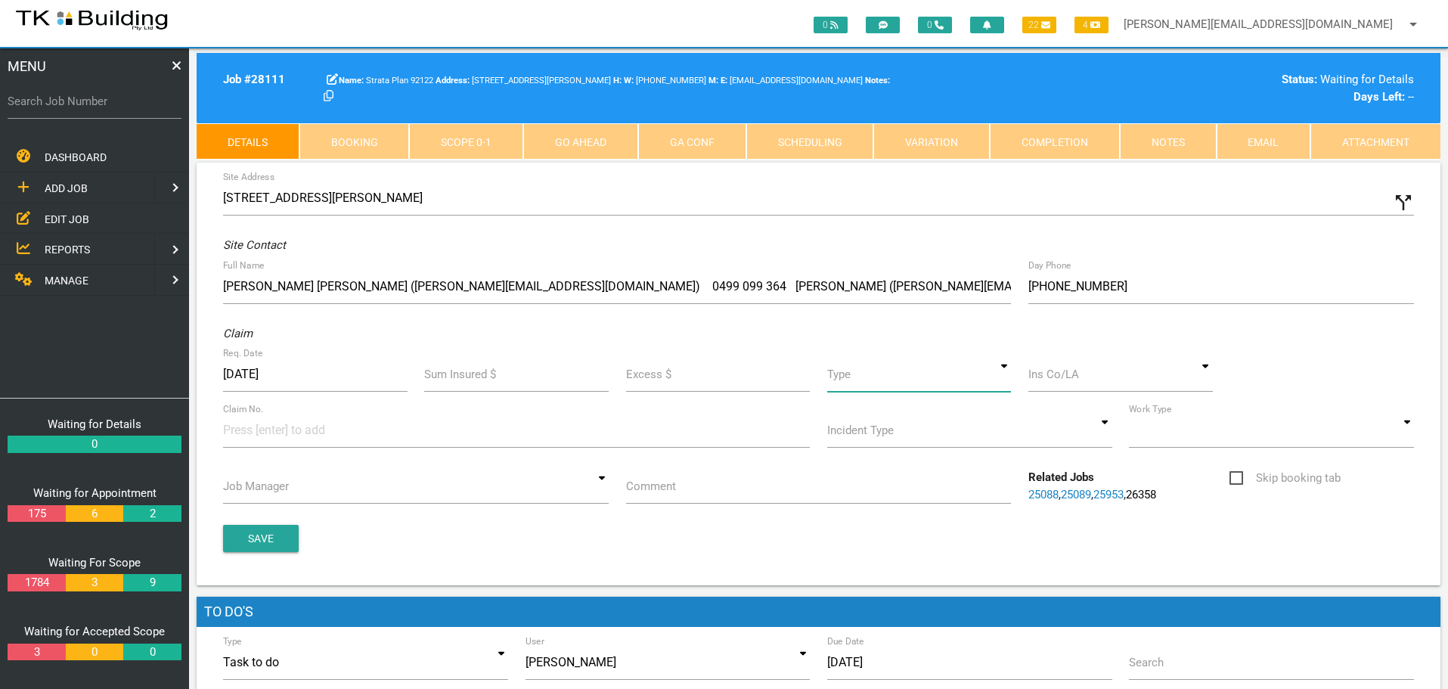
click at [997, 376] on input at bounding box center [919, 374] width 184 height 35
click at [982, 444] on span "Standard" at bounding box center [919, 444] width 184 height 38
type input "Standard"
click at [1072, 377] on input at bounding box center [1120, 374] width 184 height 35
click at [1116, 403] on span "LAKE GROUP STRATA" at bounding box center [1120, 406] width 184 height 38
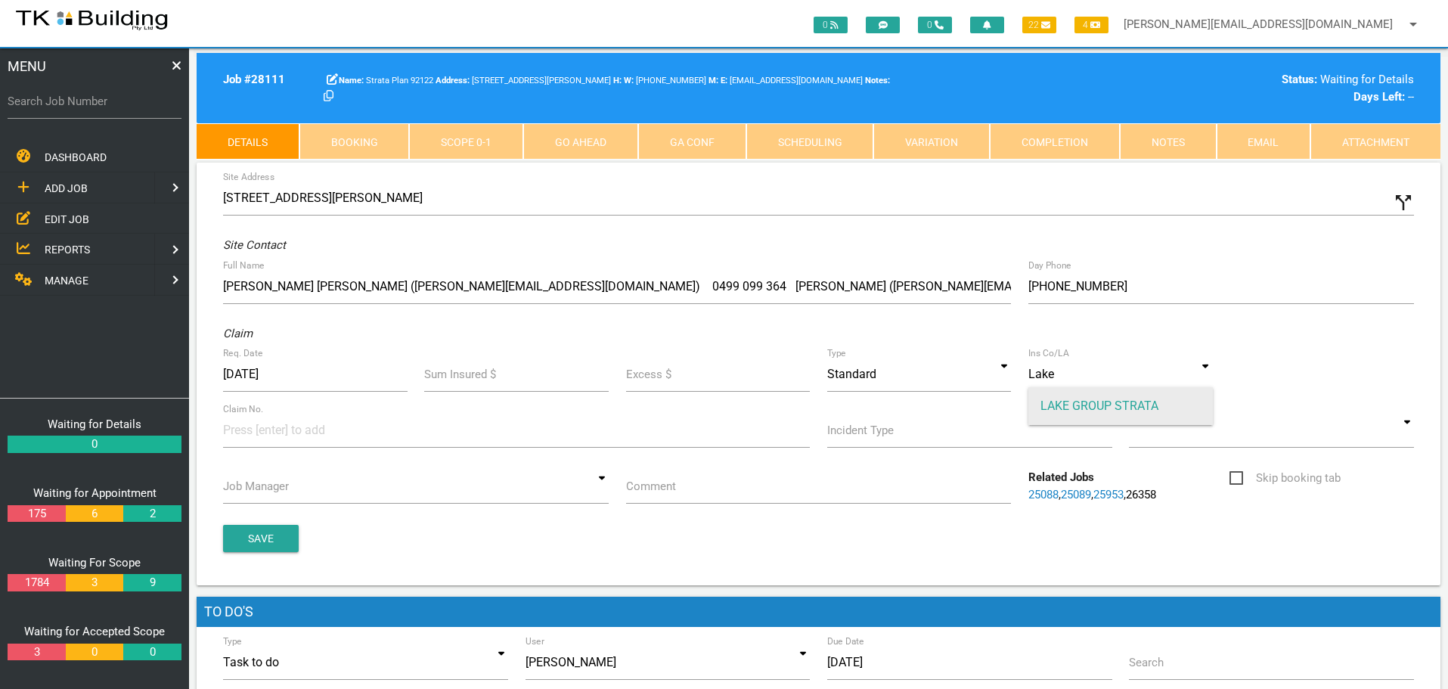
type input "LAKE GROUP STRATA"
click at [269, 431] on input at bounding box center [279, 430] width 113 height 34
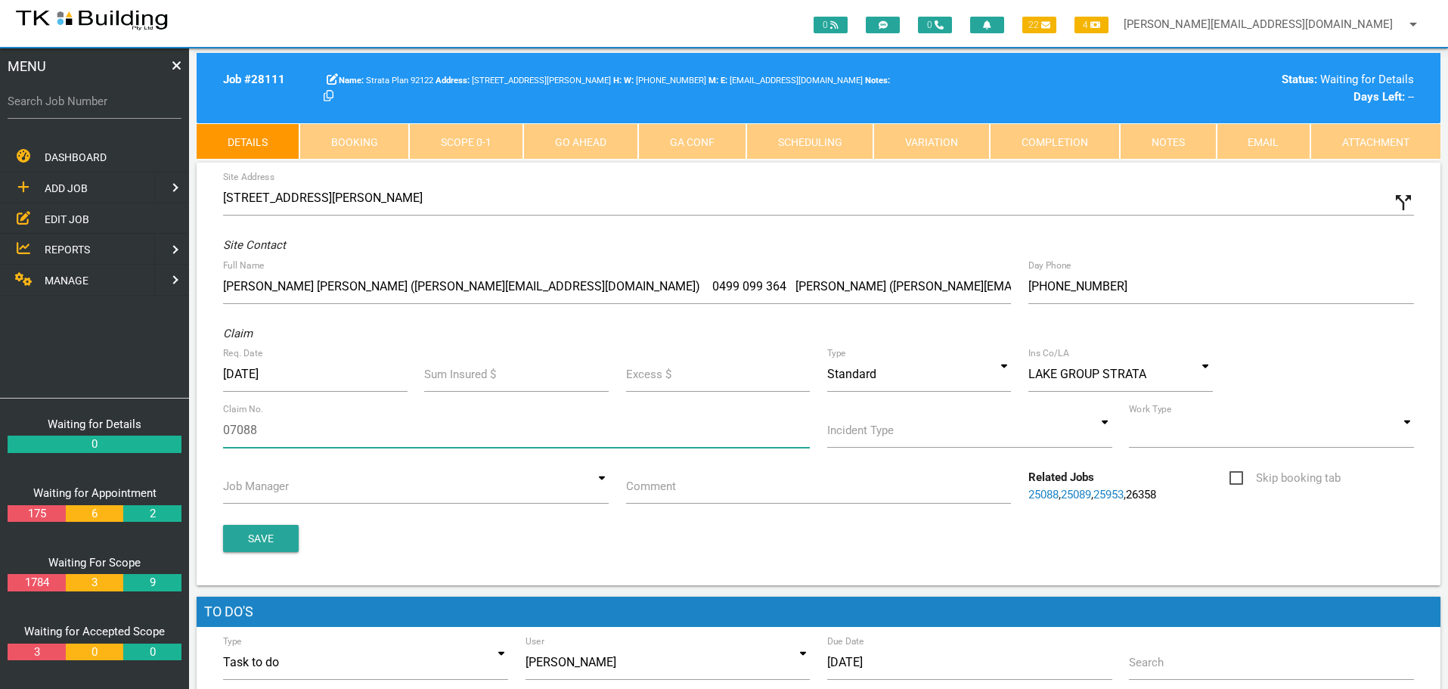
type input "070882"
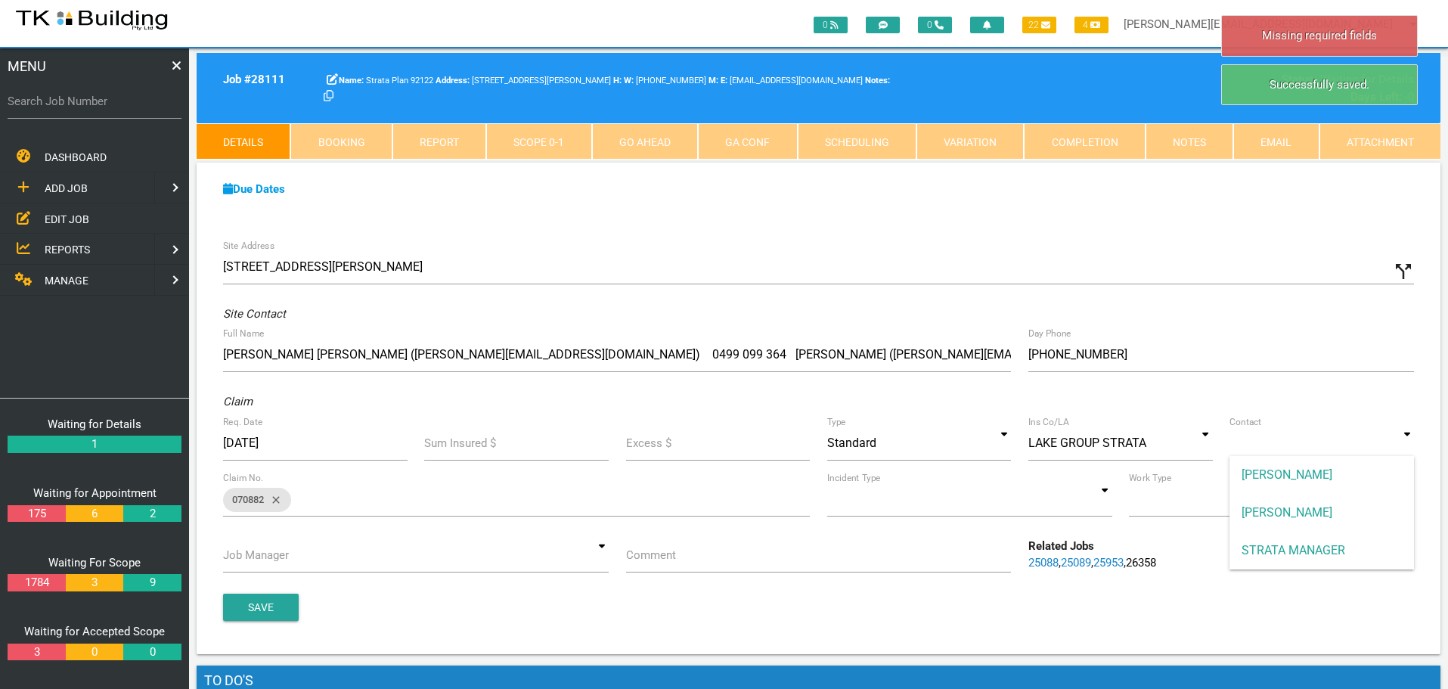
click at [1410, 448] on input at bounding box center [1321, 443] width 184 height 35
click at [1342, 549] on span "STRATA MANAGER" at bounding box center [1321, 551] width 184 height 38
type input "STRATA MANAGER"
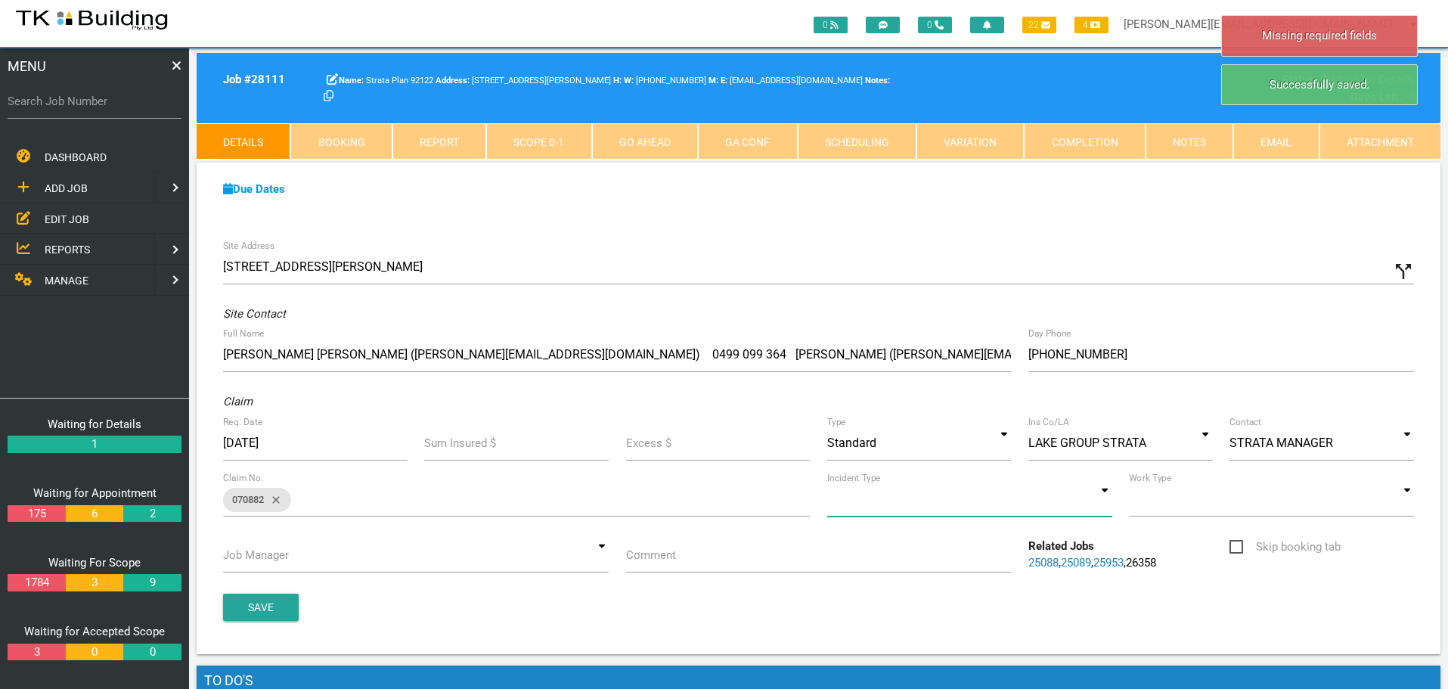
click at [1100, 502] on input at bounding box center [969, 499] width 285 height 35
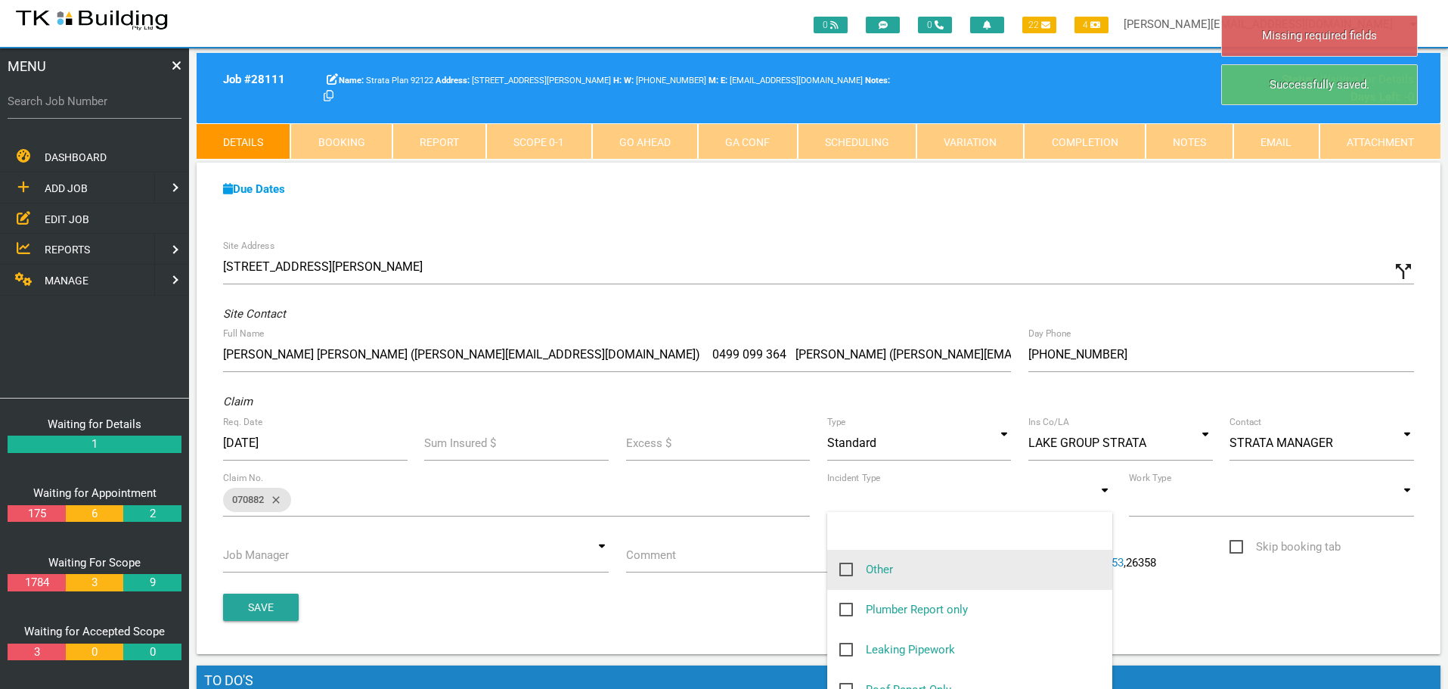
click at [844, 566] on span "Other" at bounding box center [866, 569] width 54 height 19
click at [844, 566] on input "Other" at bounding box center [844, 565] width 10 height 10
checkbox input "true"
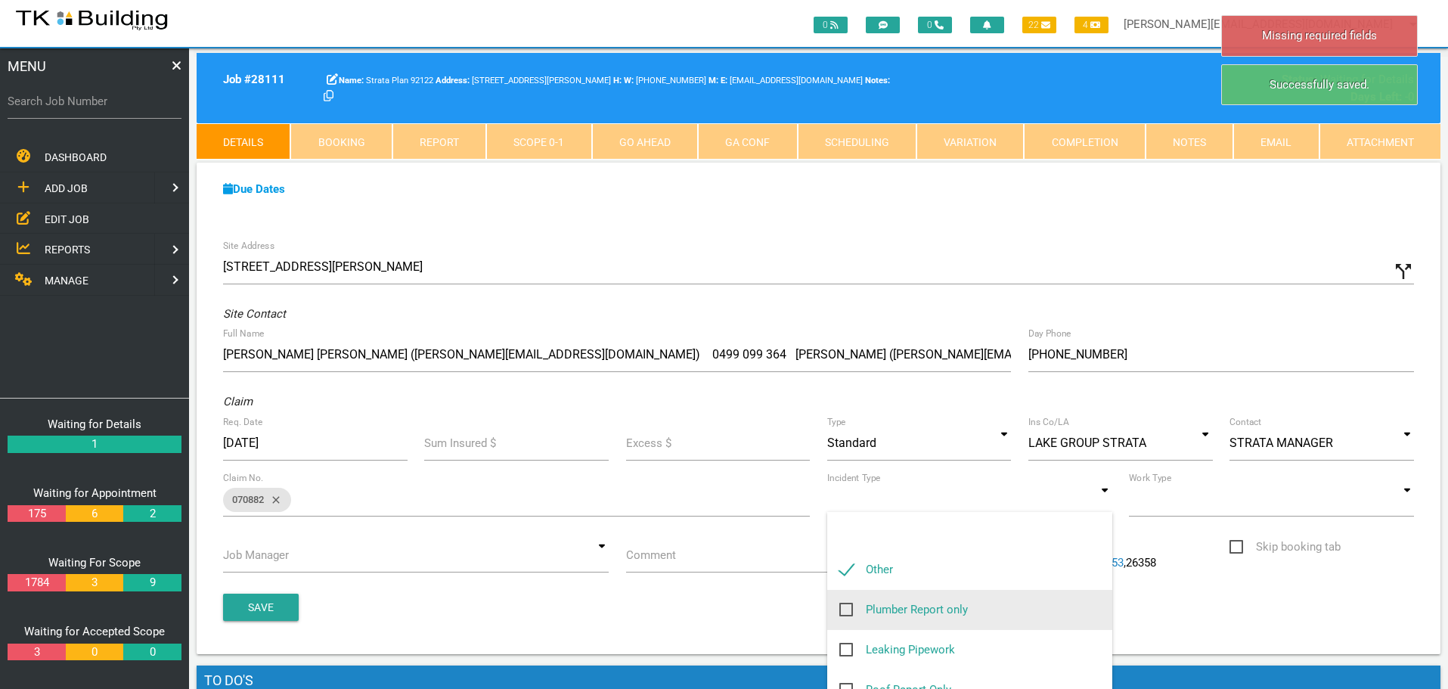
type input "Other"
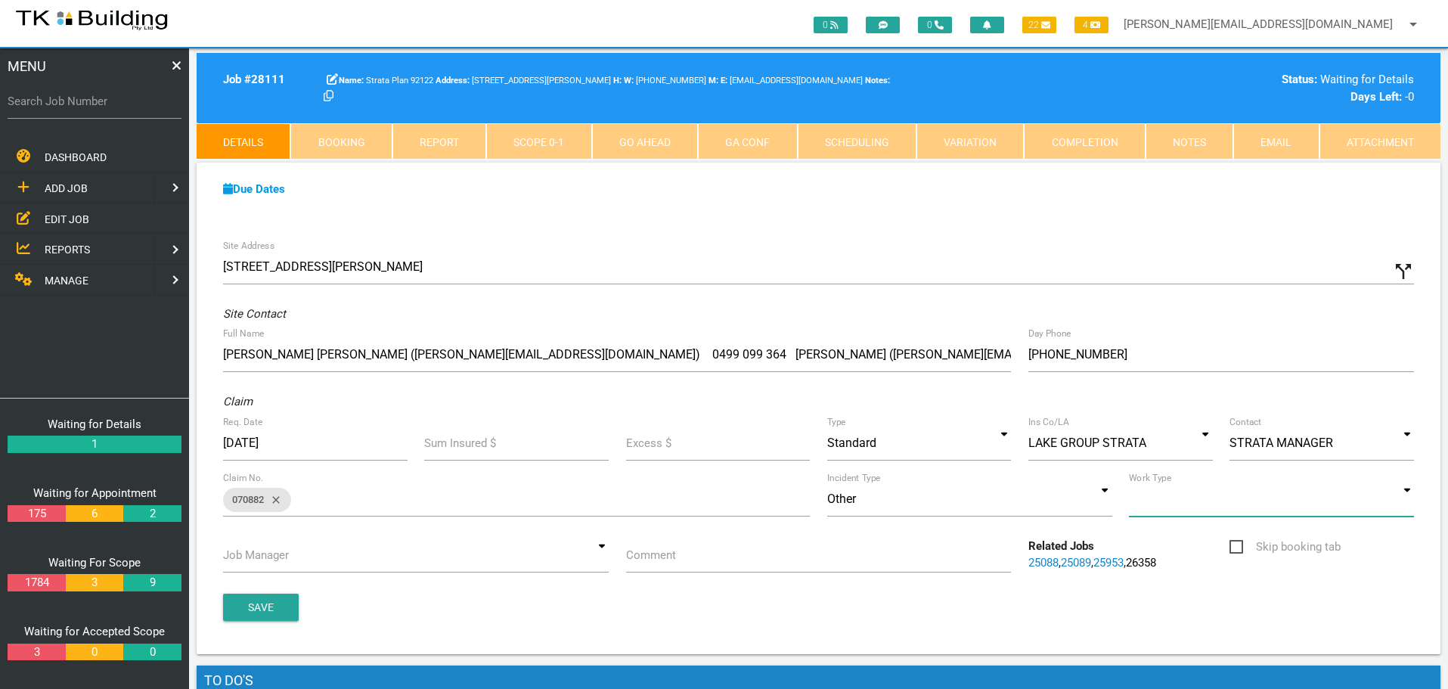
click at [1408, 501] on input at bounding box center [1271, 499] width 285 height 35
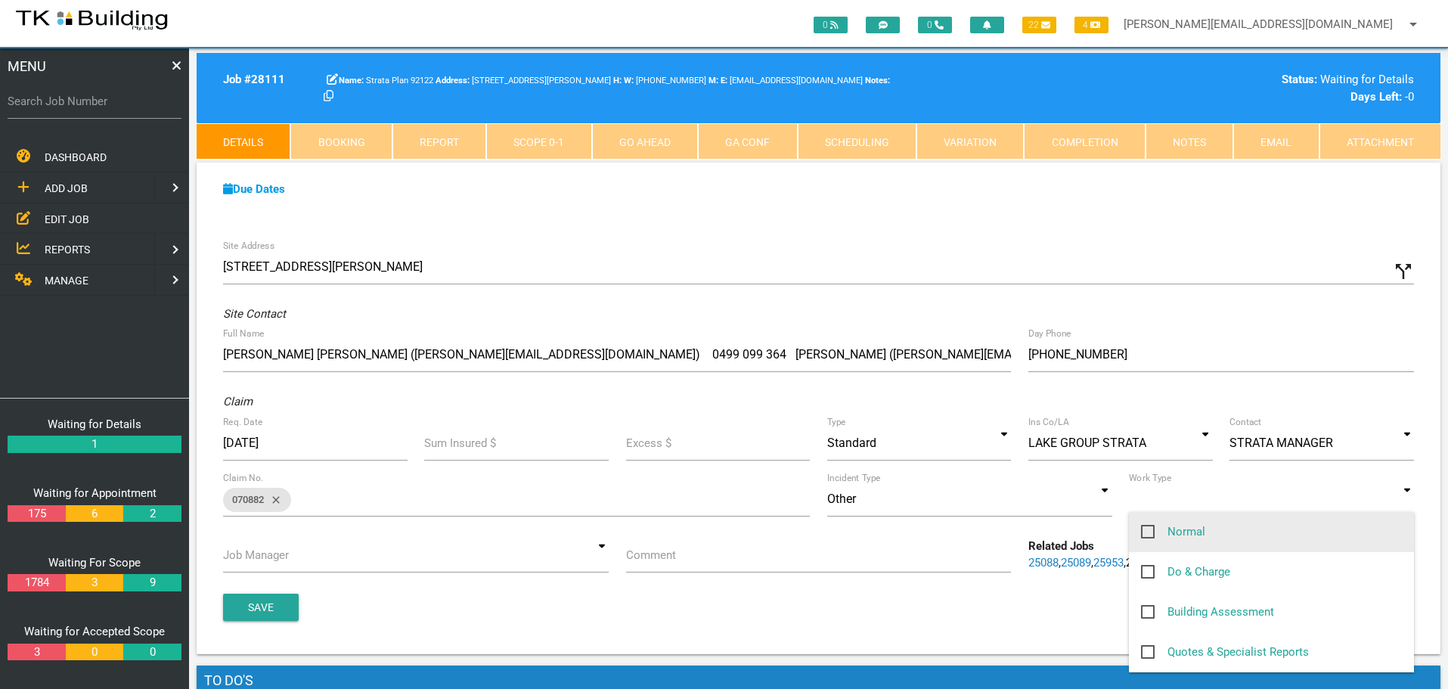
click at [1148, 527] on span "Normal" at bounding box center [1173, 531] width 64 height 19
click at [1148, 527] on input "Normal" at bounding box center [1146, 527] width 10 height 10
checkbox input "true"
type input "Normal"
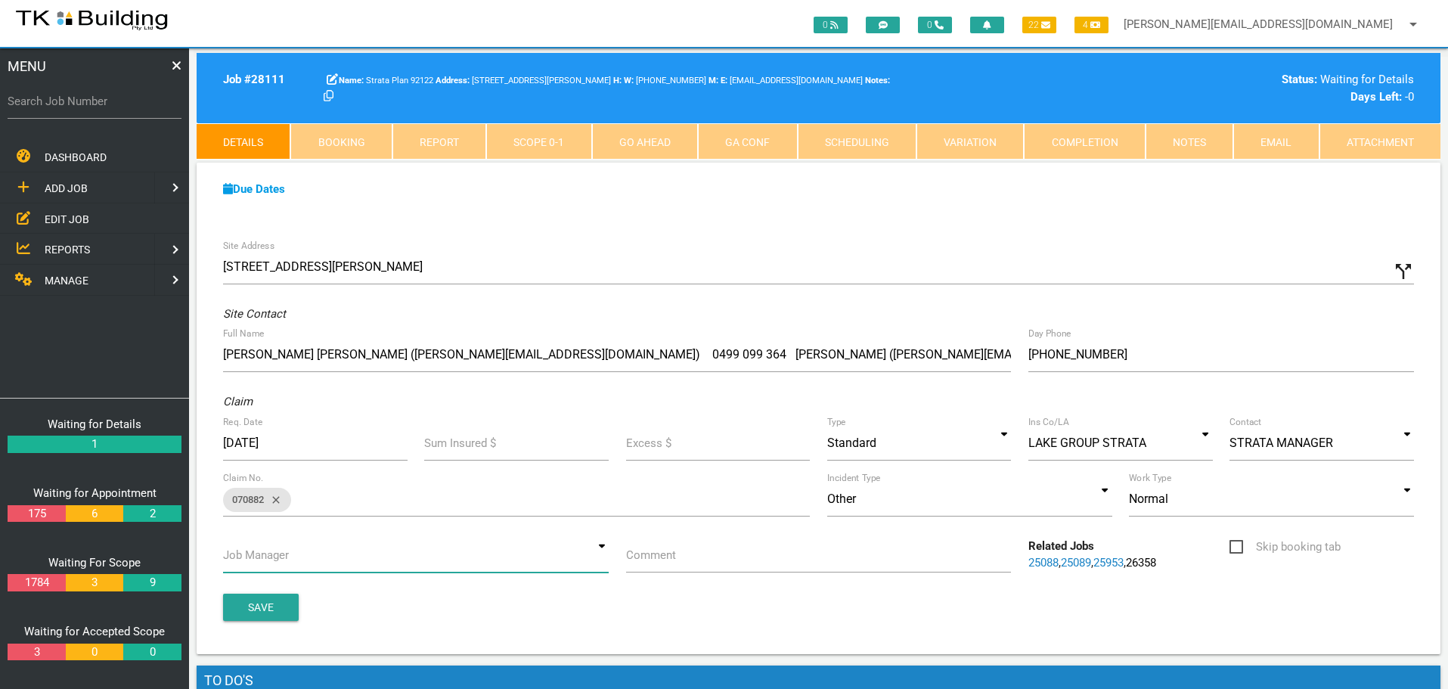
click at [600, 557] on input at bounding box center [416, 555] width 386 height 35
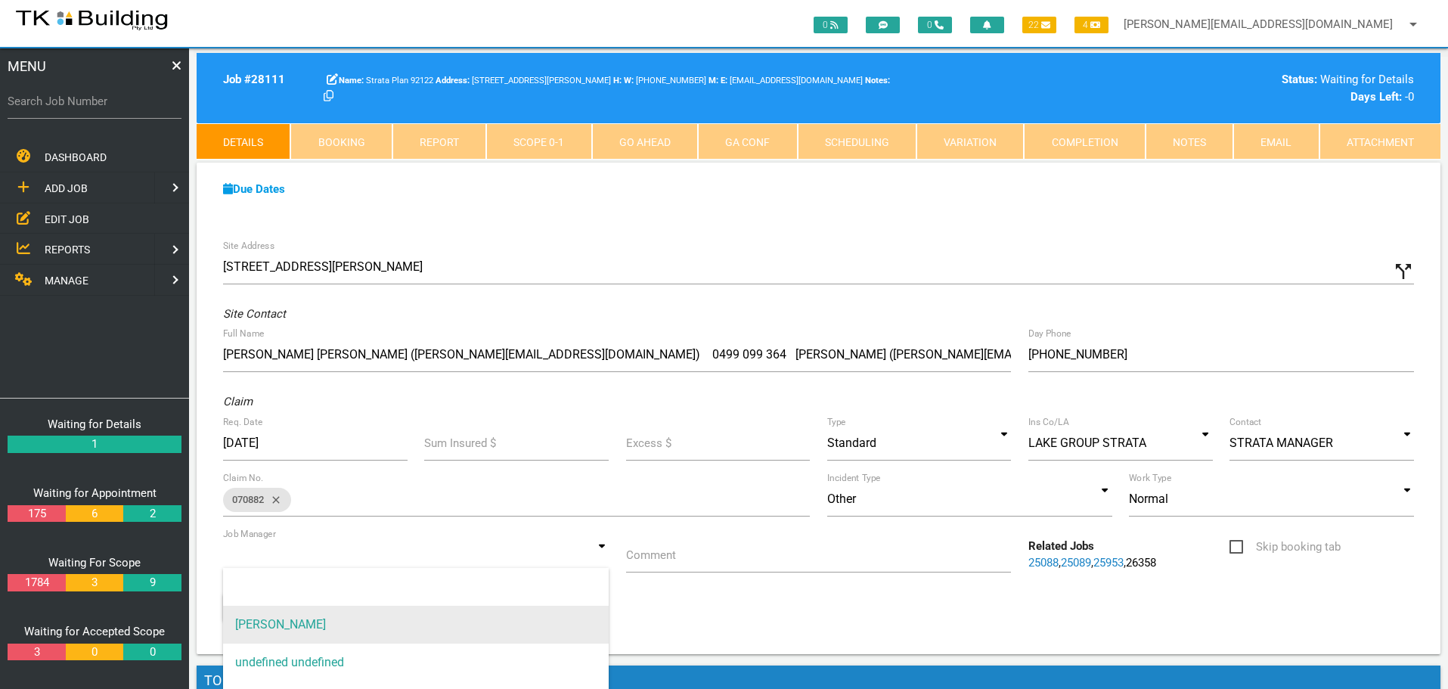
click at [497, 628] on span "[PERSON_NAME]" at bounding box center [416, 625] width 386 height 38
type input "[PERSON_NAME]"
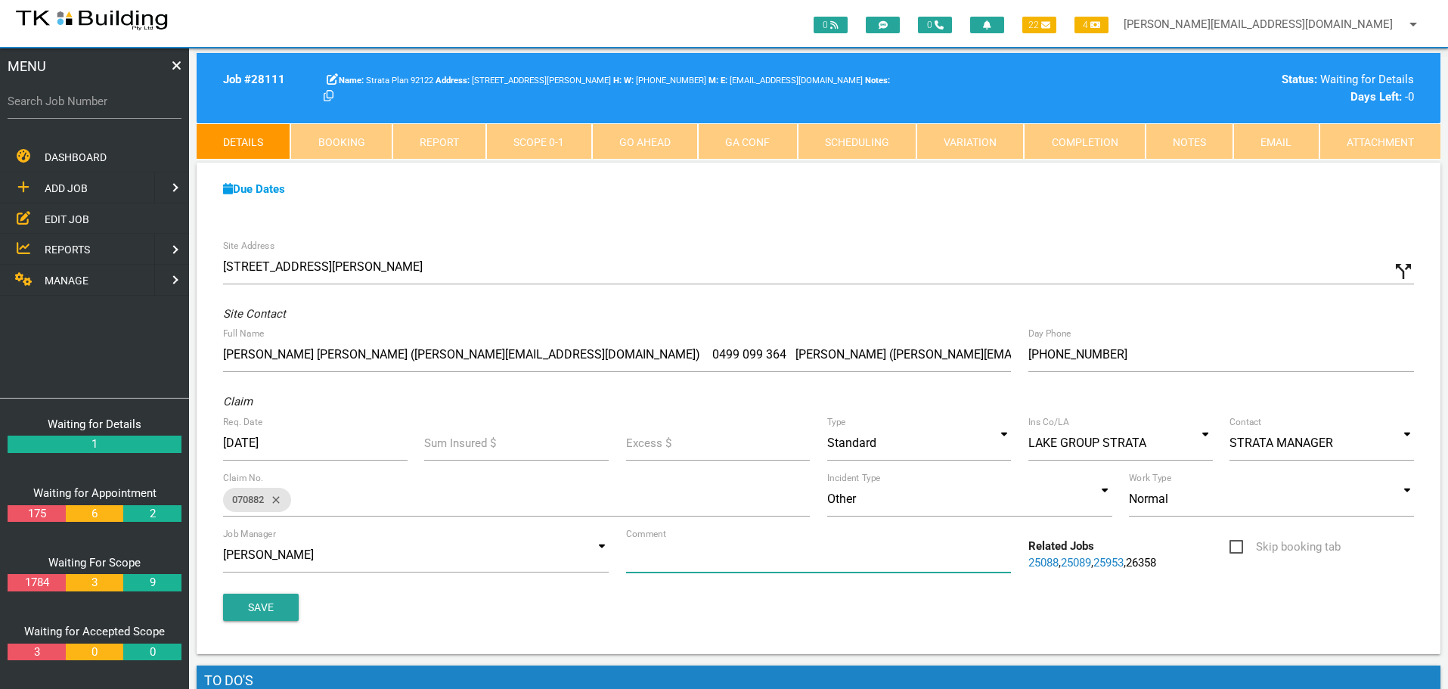
click at [684, 564] on input "Comment" at bounding box center [819, 555] width 386 height 35
type input "Q"
type input "Investigate/quote for repairs of a leak on downstairs wall of U2"
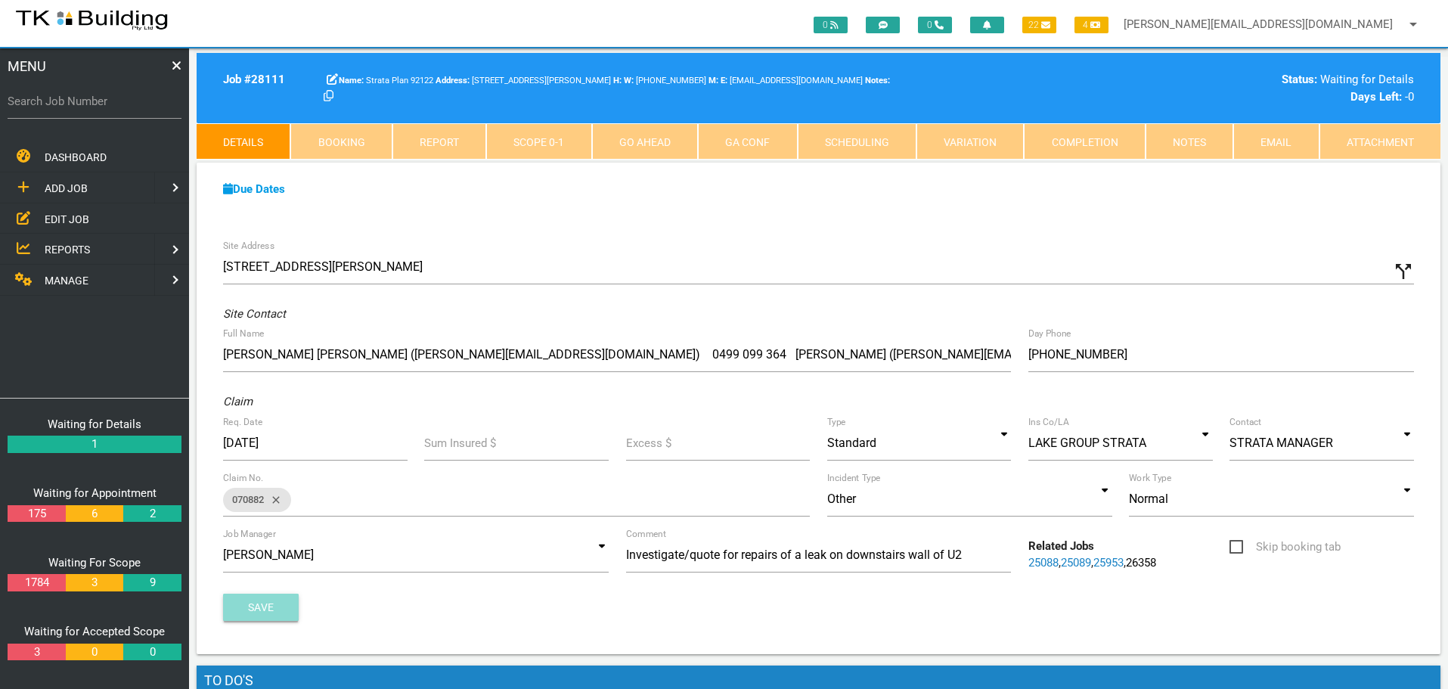
click at [276, 601] on button "Save" at bounding box center [261, 607] width 76 height 27
click at [91, 116] on input "Search Job Number" at bounding box center [95, 101] width 174 height 35
type input "28064"
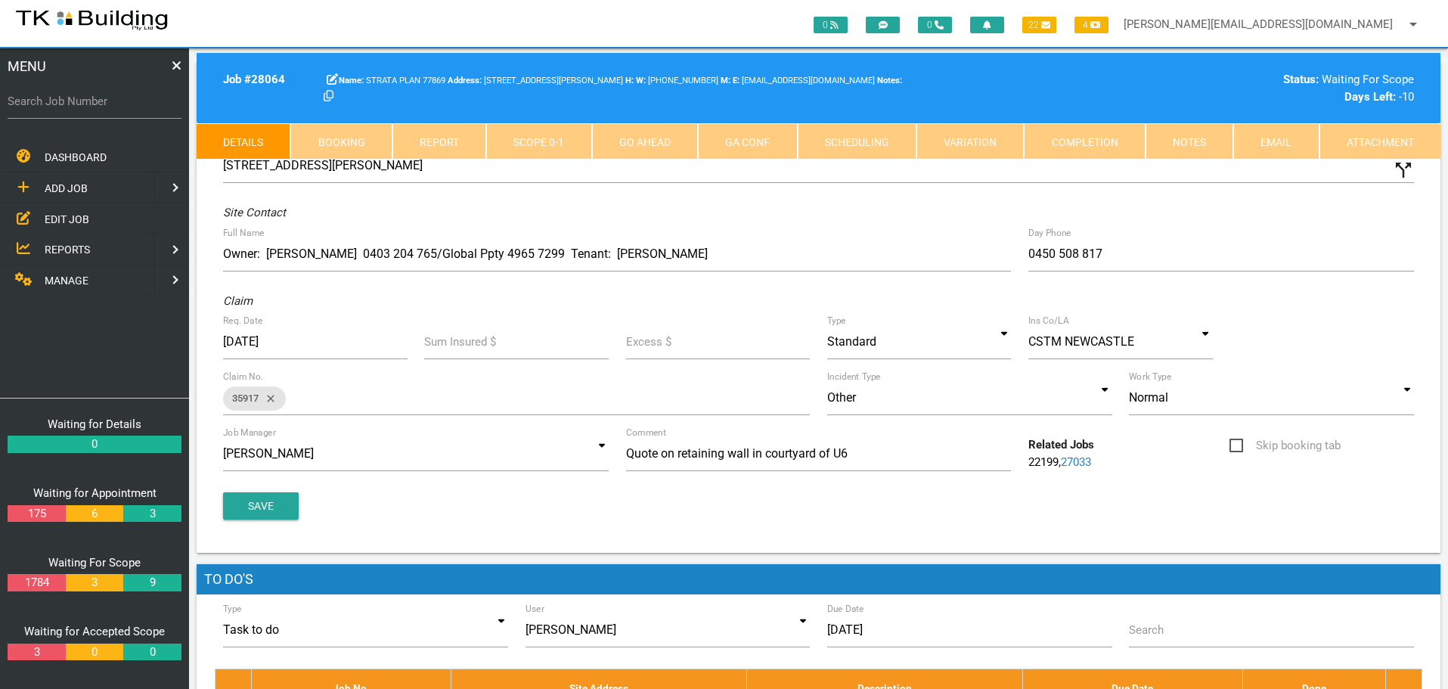
click at [1195, 136] on link "Notes" at bounding box center [1190, 141] width 88 height 36
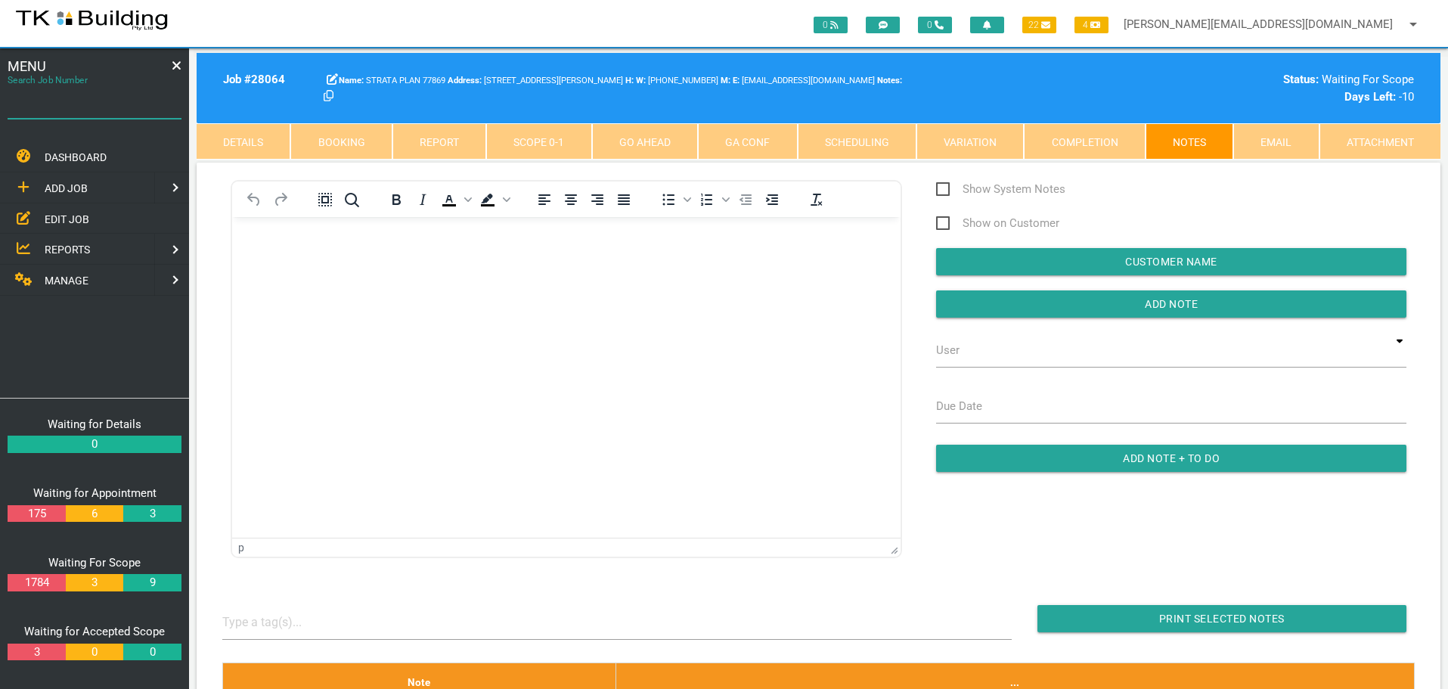
click at [76, 113] on input "Search Job Number" at bounding box center [95, 101] width 174 height 35
type input "28077"
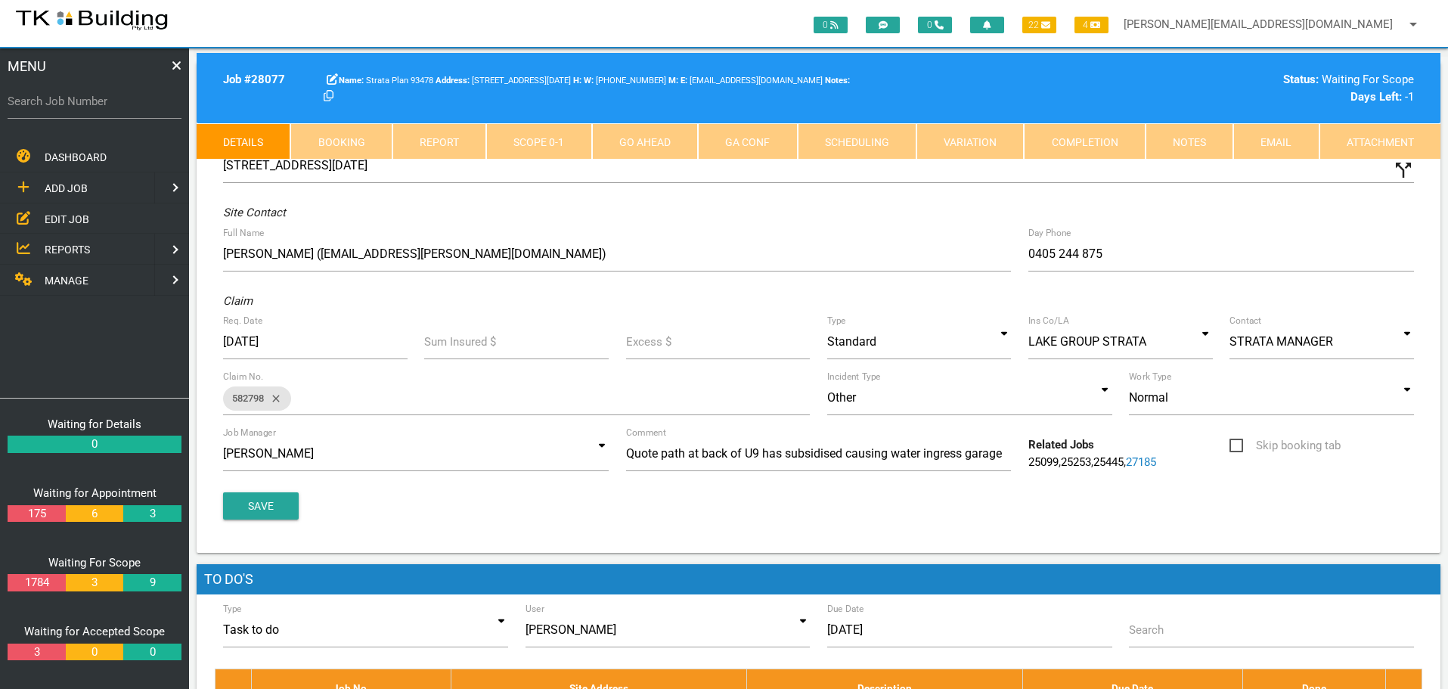
click at [1199, 137] on link "Notes" at bounding box center [1190, 141] width 88 height 36
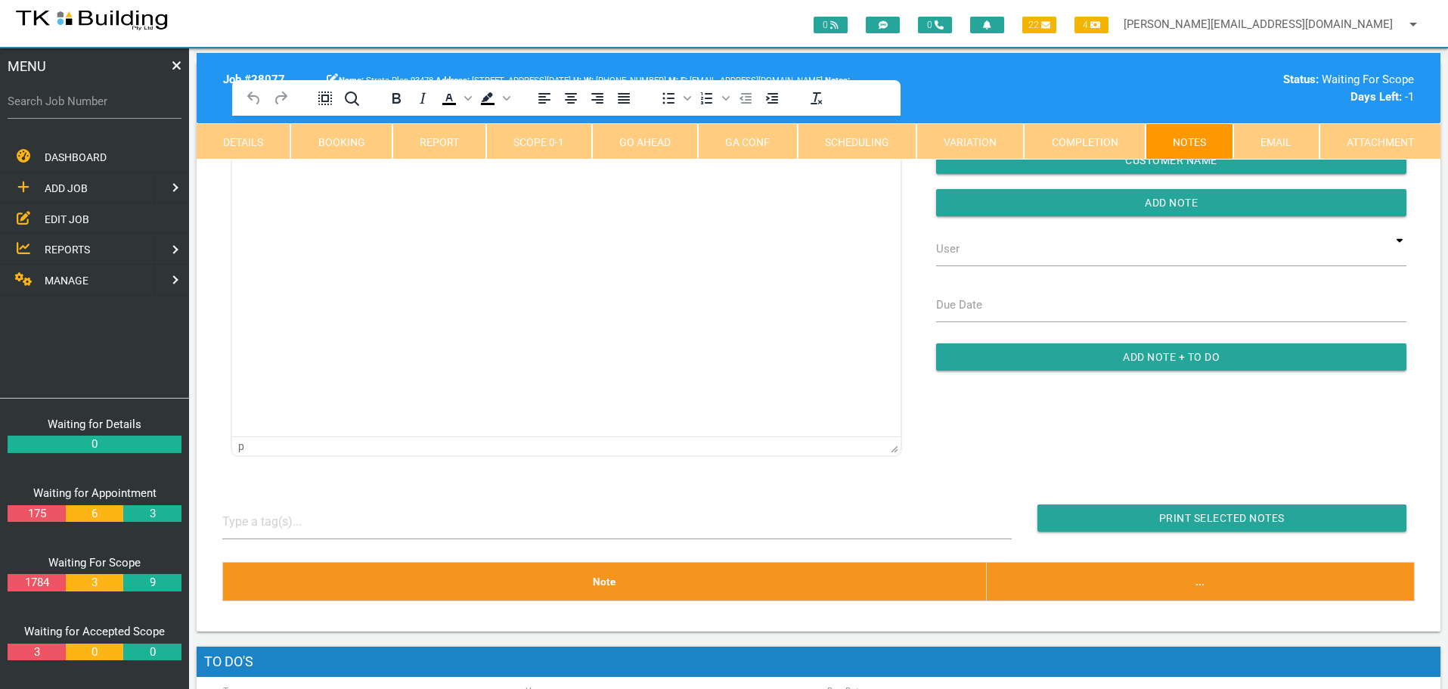
click at [314, 184] on html at bounding box center [566, 150] width 668 height 69
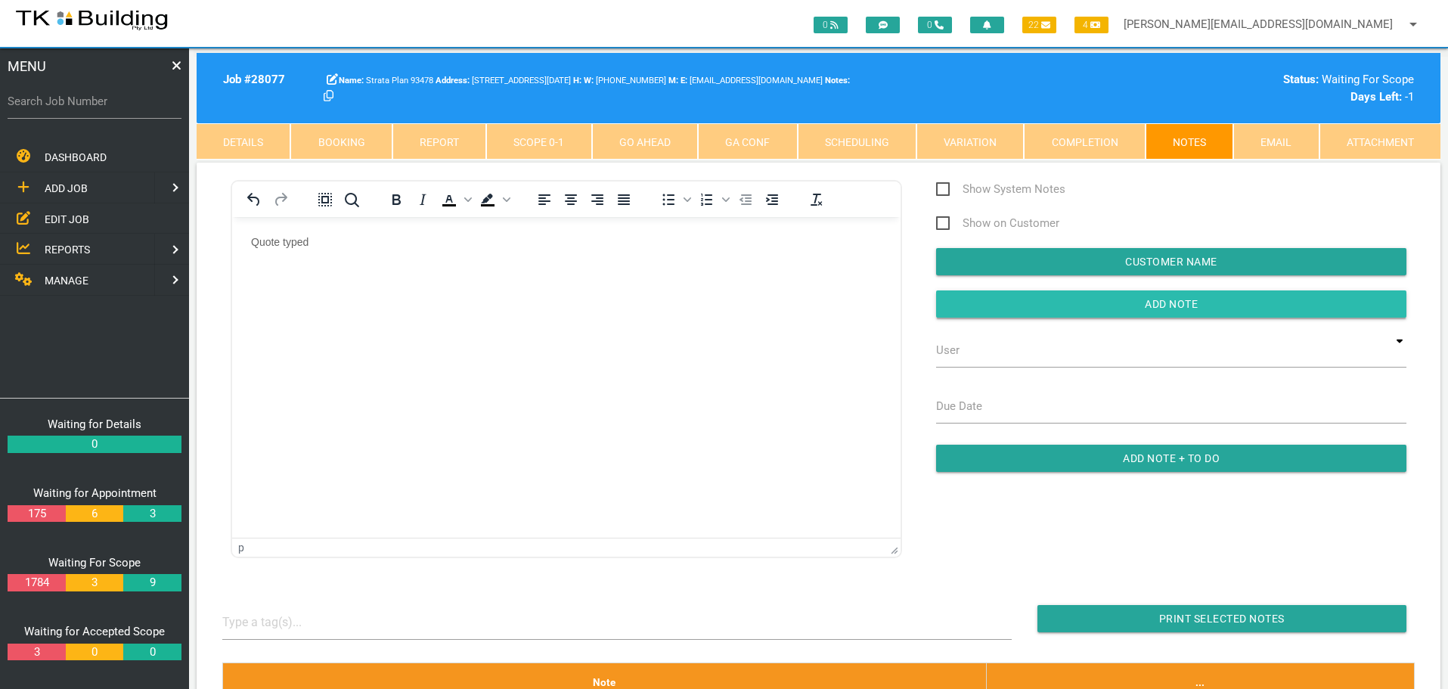
click at [1049, 303] on input "button" at bounding box center [1171, 303] width 470 height 27
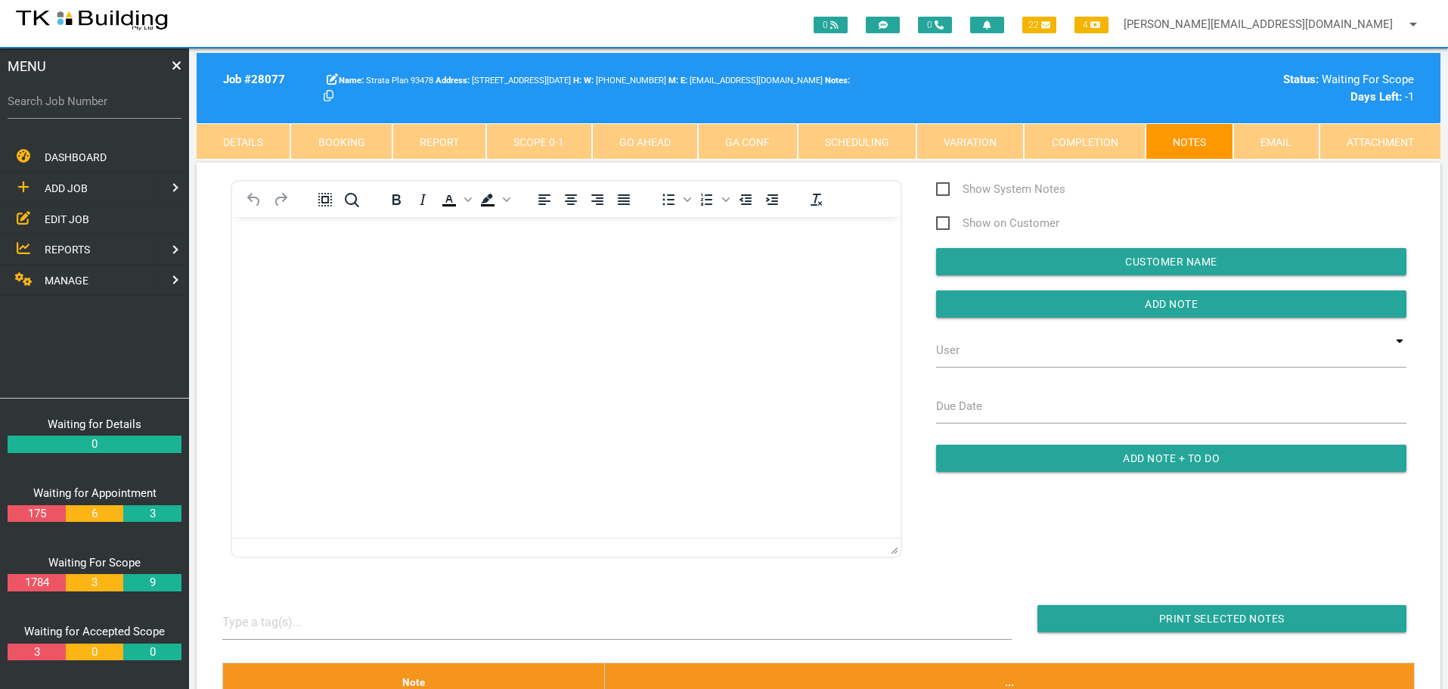
click at [71, 253] on span "REPORTS" at bounding box center [67, 249] width 45 height 12
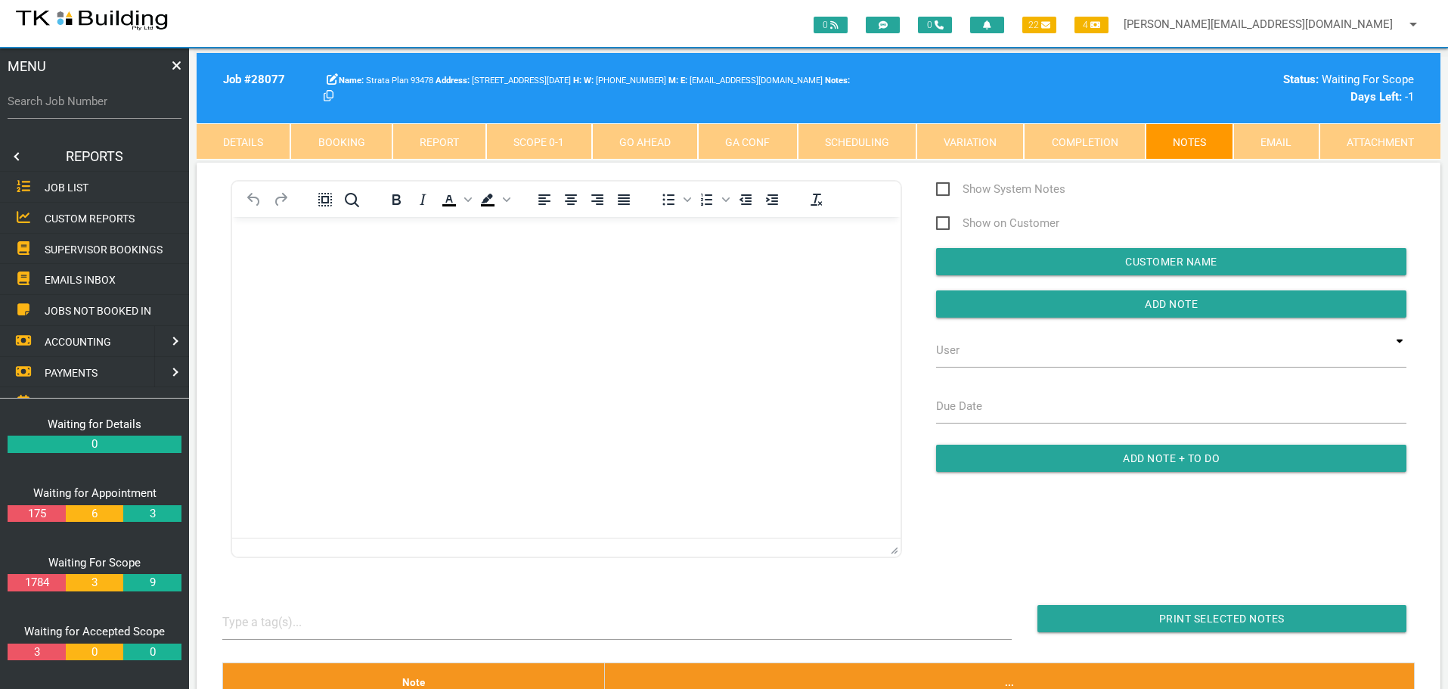
click at [71, 253] on span "SUPERVISOR BOOKINGS" at bounding box center [104, 249] width 118 height 12
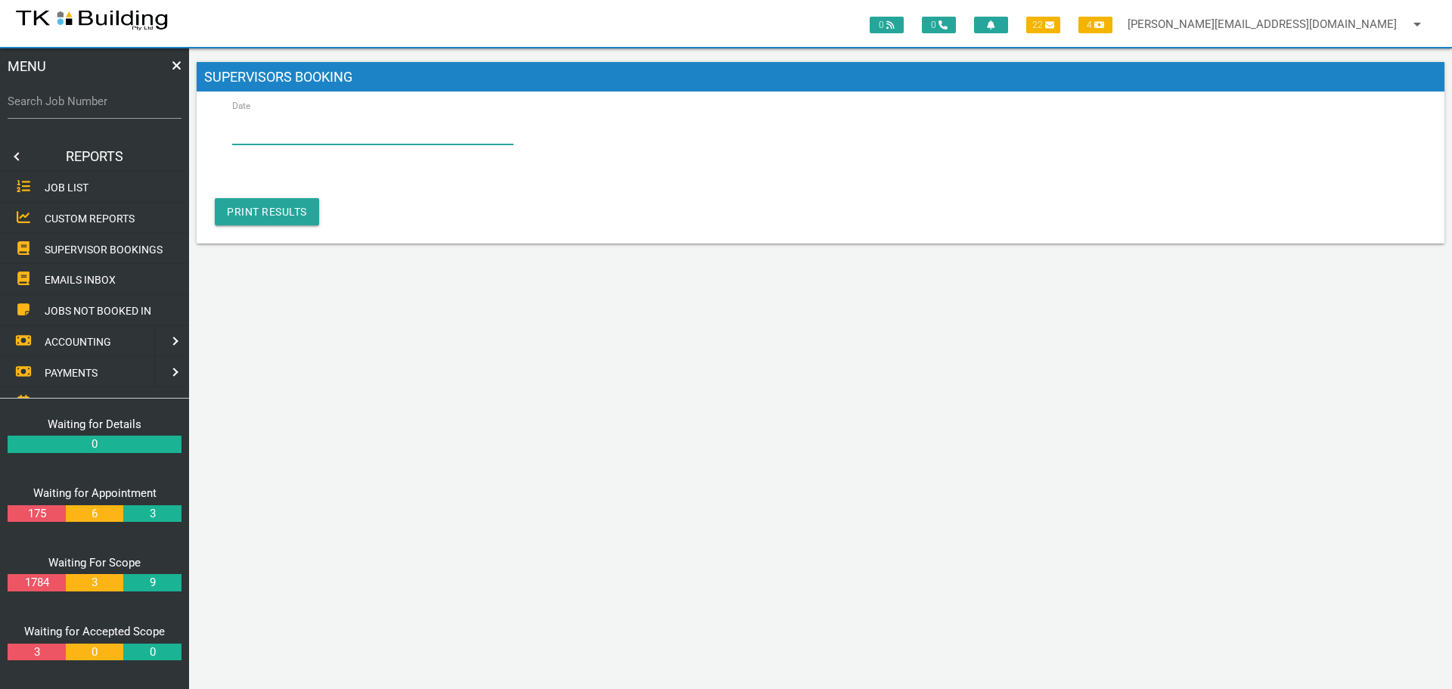
click at [278, 130] on input "Date" at bounding box center [372, 127] width 281 height 35
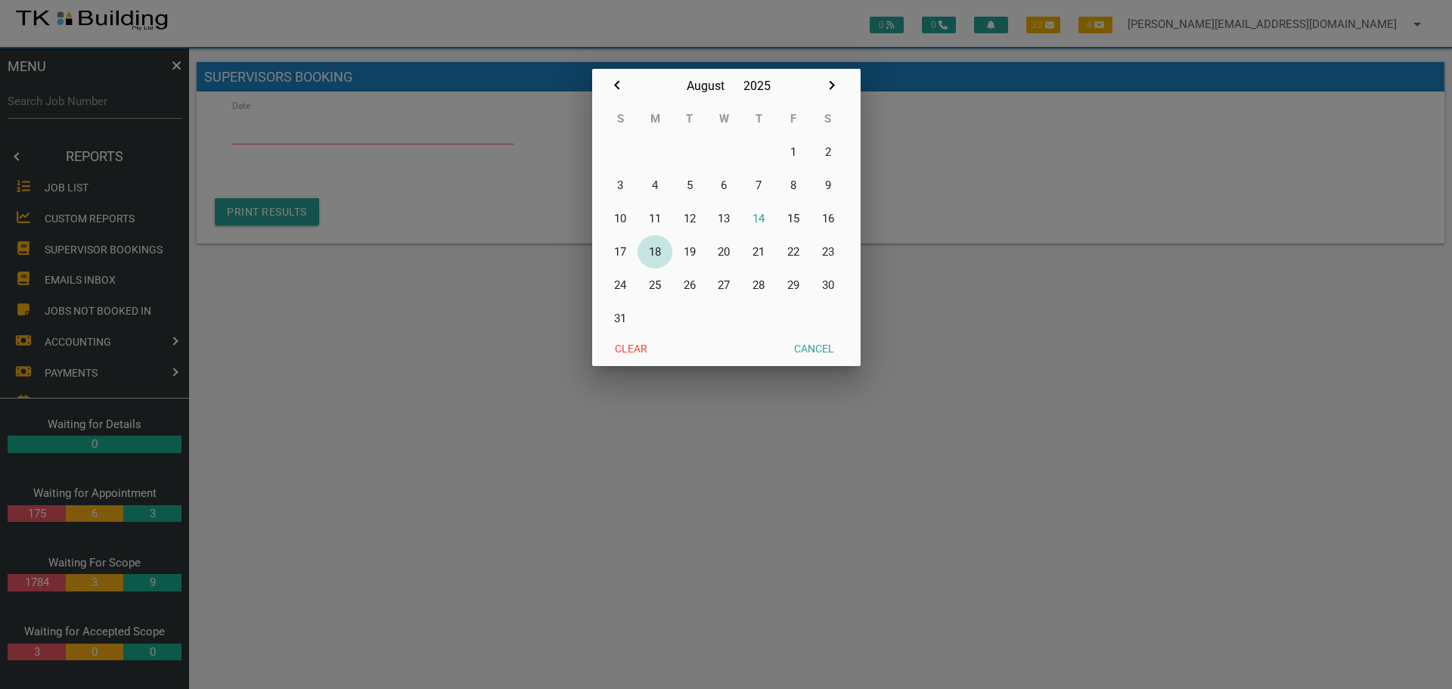
click at [657, 253] on button "18" at bounding box center [654, 251] width 35 height 33
type input "18/08/2025"
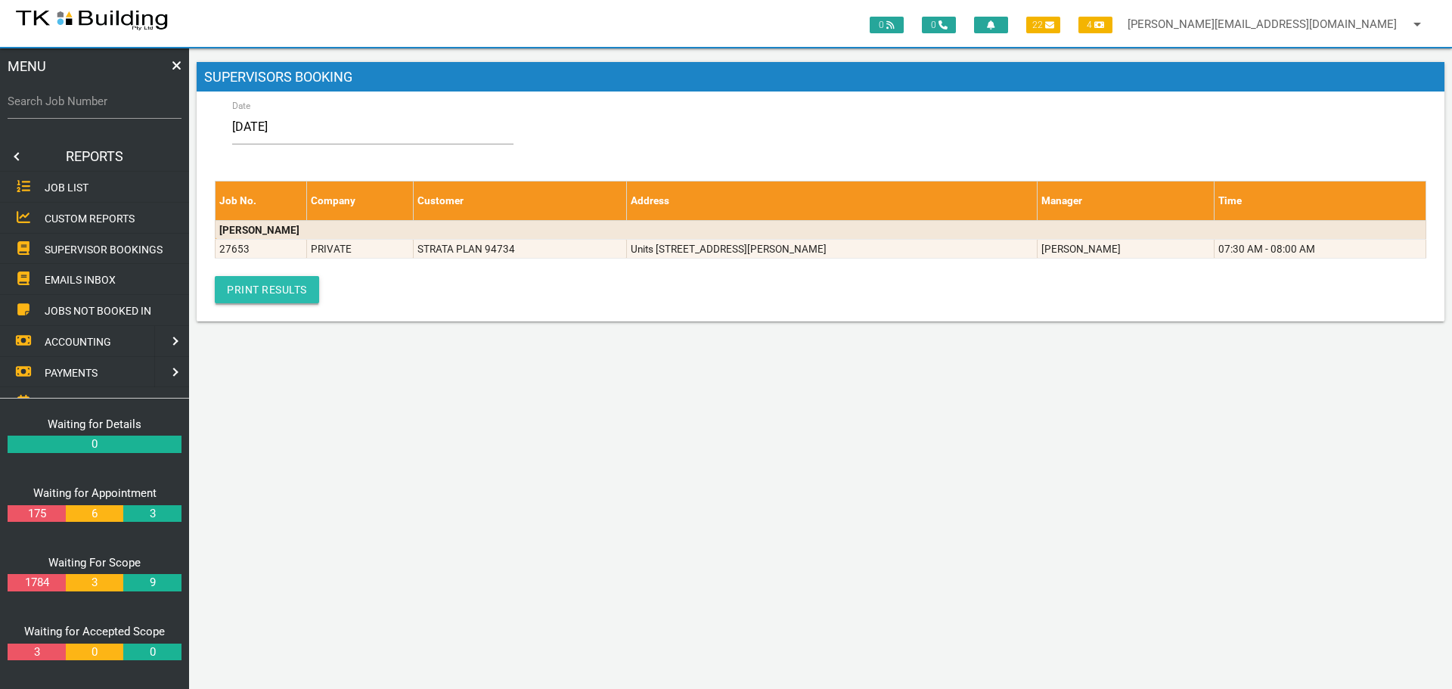
click at [238, 288] on link "Print Results" at bounding box center [267, 289] width 104 height 27
click at [94, 110] on input "Search Job Number" at bounding box center [95, 101] width 174 height 35
type input "28108"
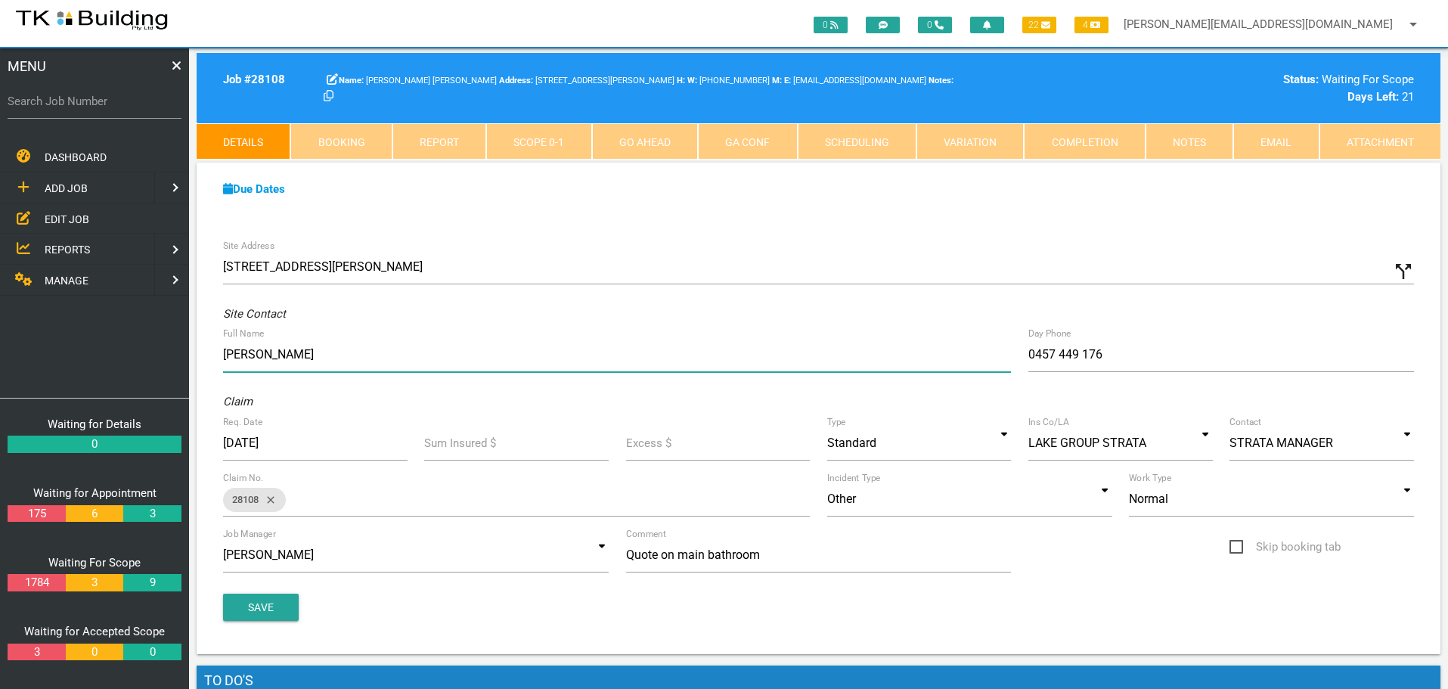
click at [304, 354] on input "John" at bounding box center [617, 354] width 788 height 35
type input "John O'Neill (johnoneill618@gmail.com)"
click at [252, 606] on button "Save" at bounding box center [261, 607] width 76 height 27
click at [336, 77] on icon at bounding box center [332, 78] width 11 height 11
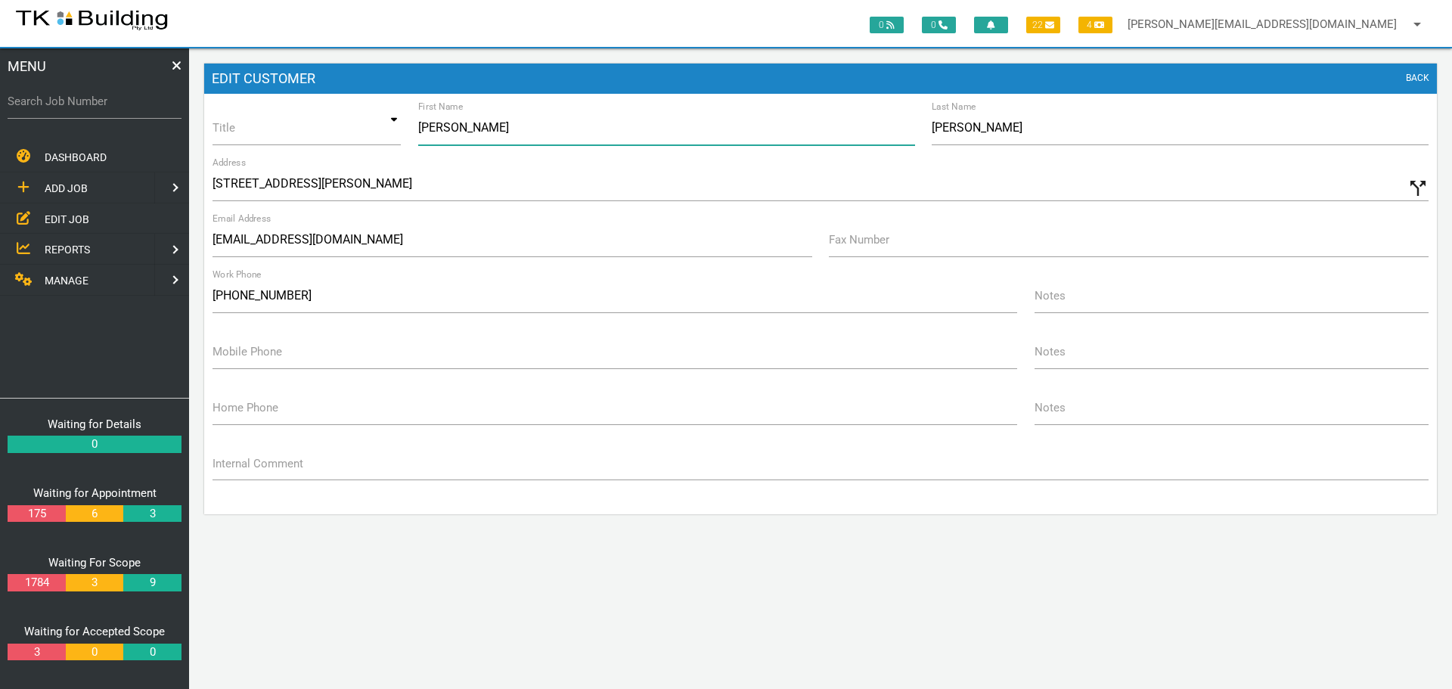
click at [449, 132] on input "John" at bounding box center [666, 127] width 497 height 35
type input "J"
type input "Strata Plan"
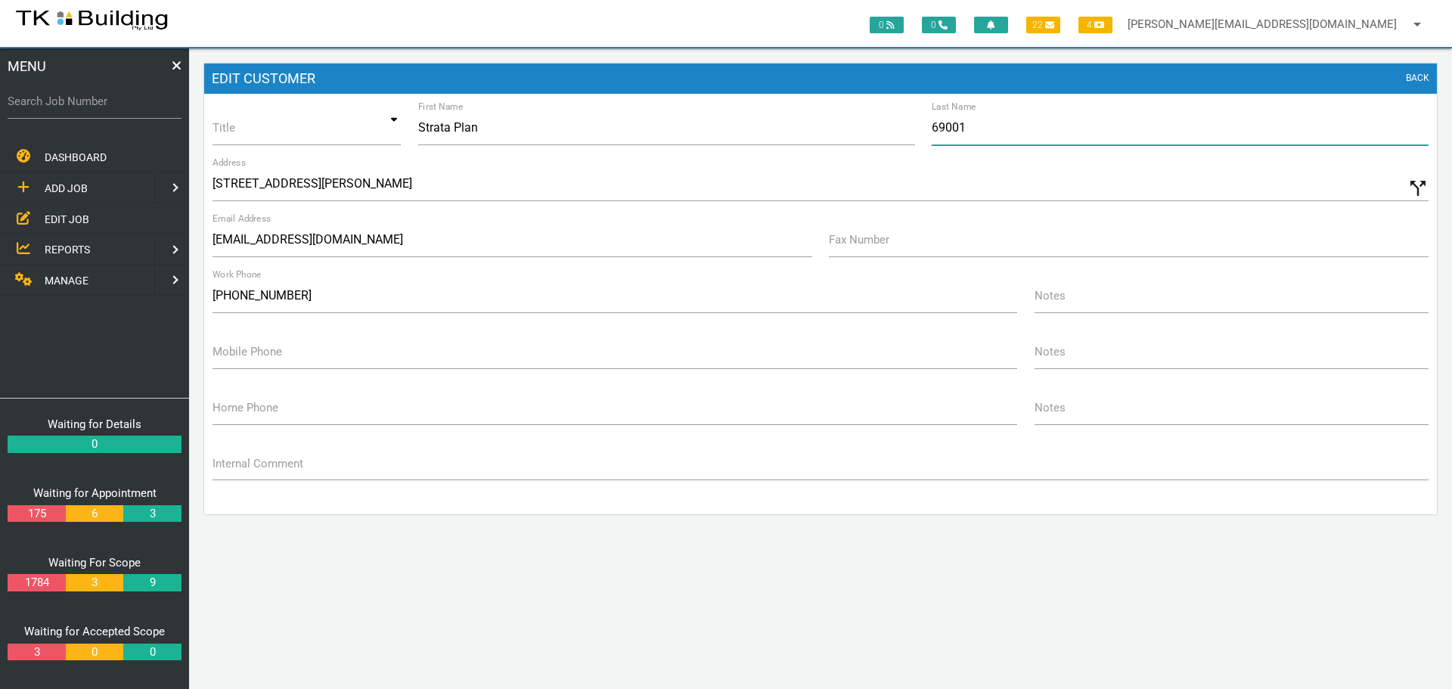
type input "69001"
click at [932, 471] on textarea "Internal Comment" at bounding box center [820, 463] width 1216 height 34
click at [352, 241] on input "mai@tkbuilding.com.au" at bounding box center [512, 239] width 600 height 35
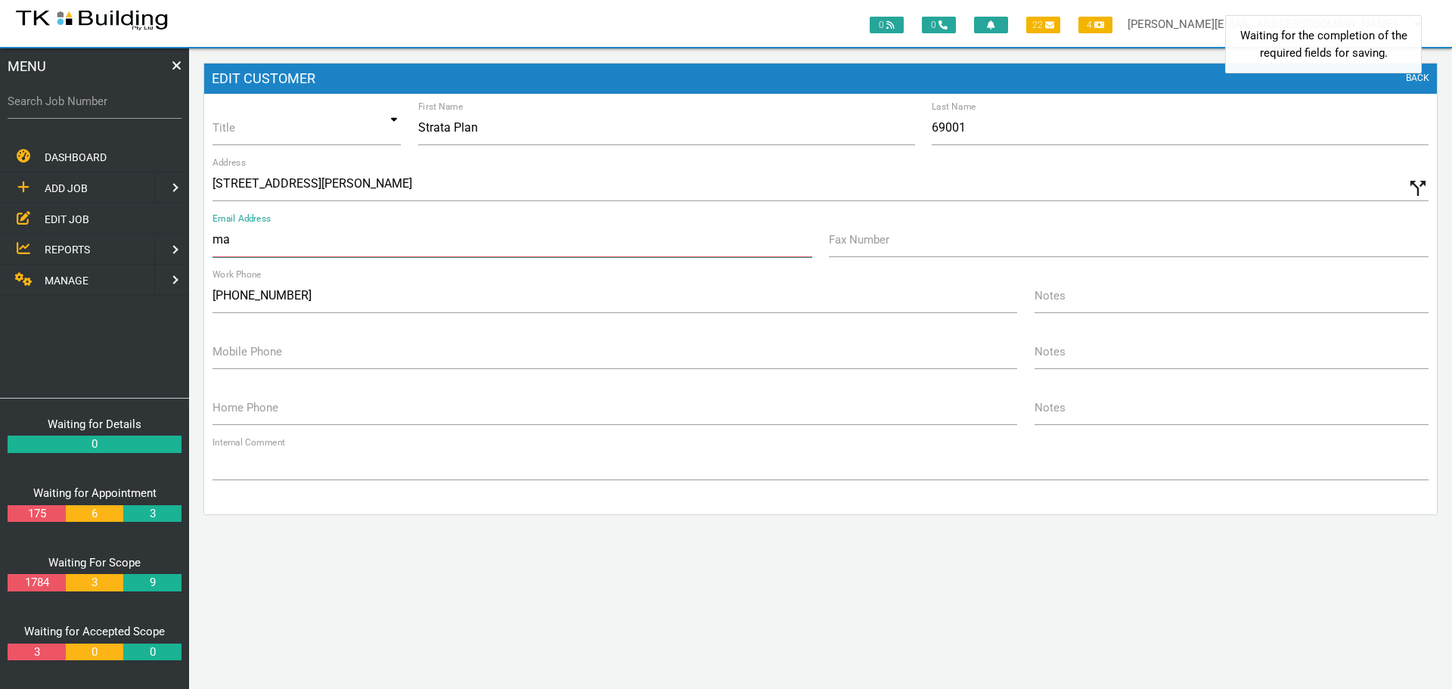
type input "m"
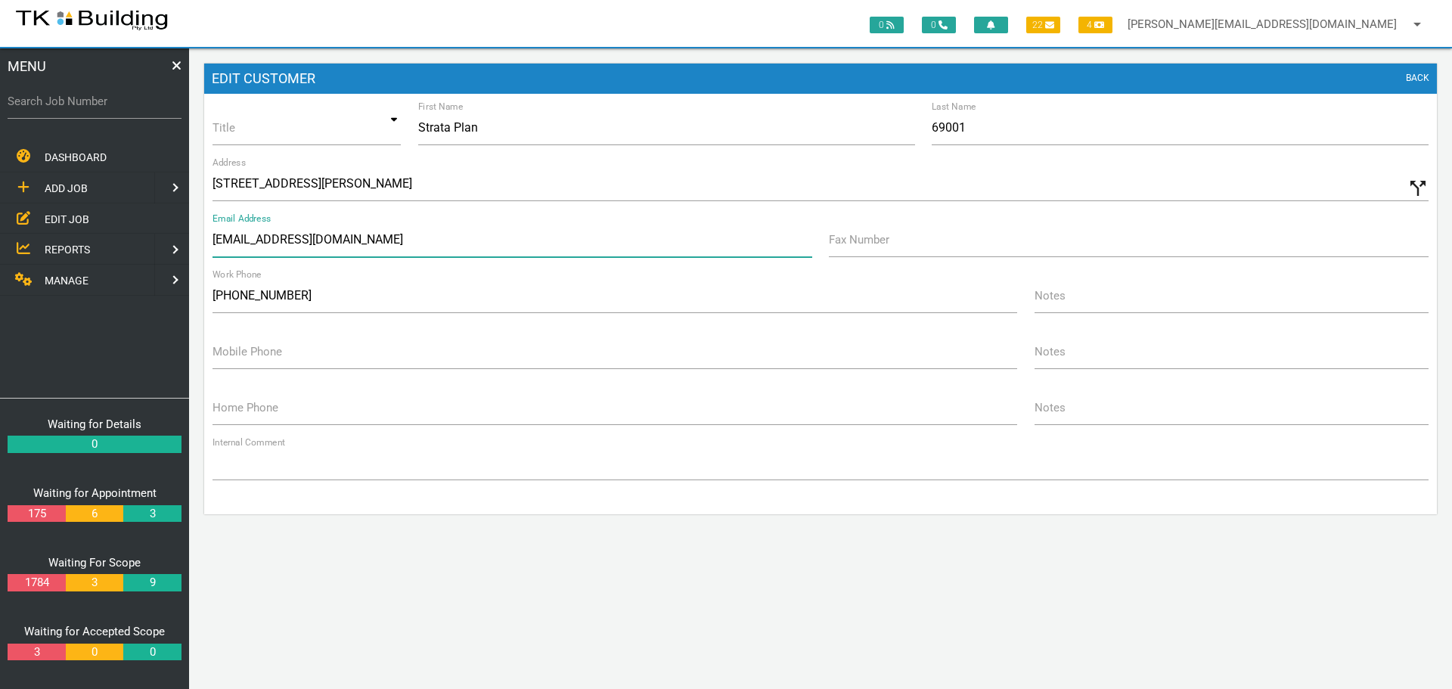
type input "info@lakegroupstrata.com"
type input "(02) 4942 3243"
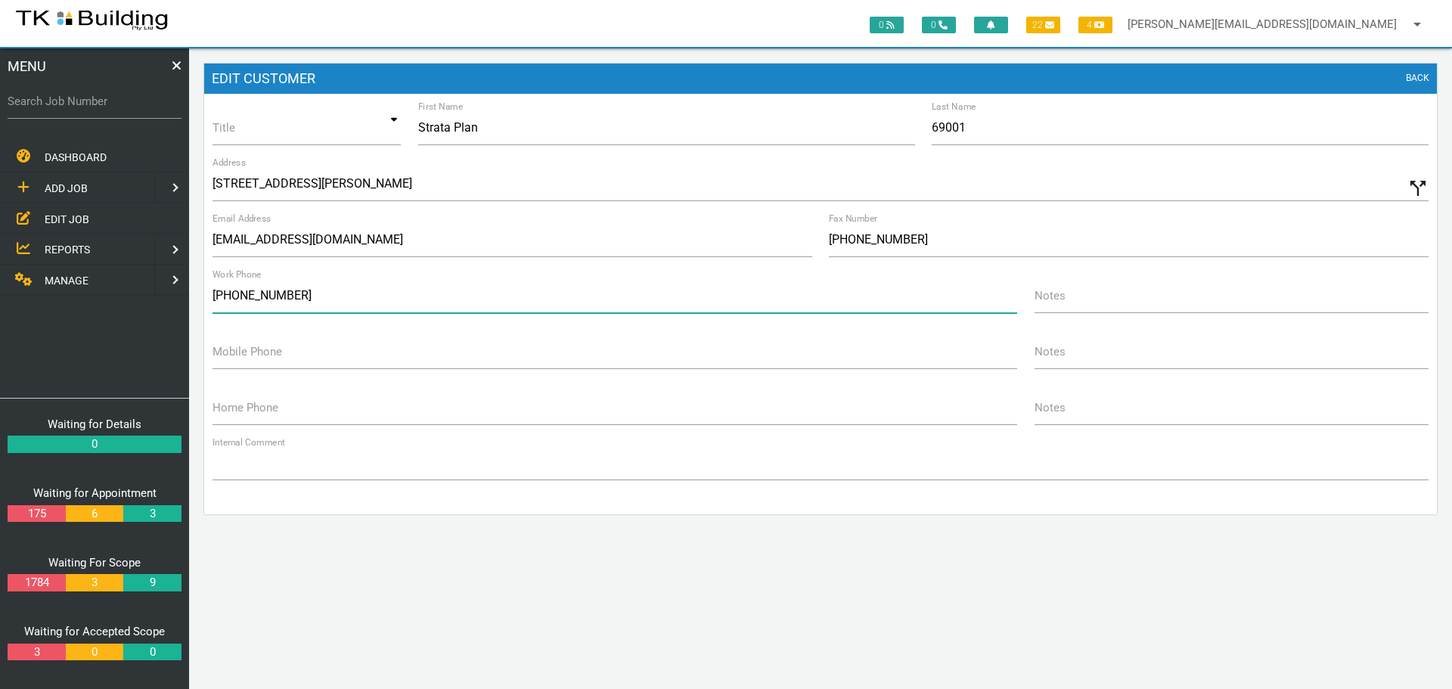
click at [304, 299] on input "(04) 5744 9176" at bounding box center [614, 295] width 805 height 35
type input "(02) 4942 3305"
click at [1301, 485] on div "Internal Comment" at bounding box center [820, 468] width 1232 height 45
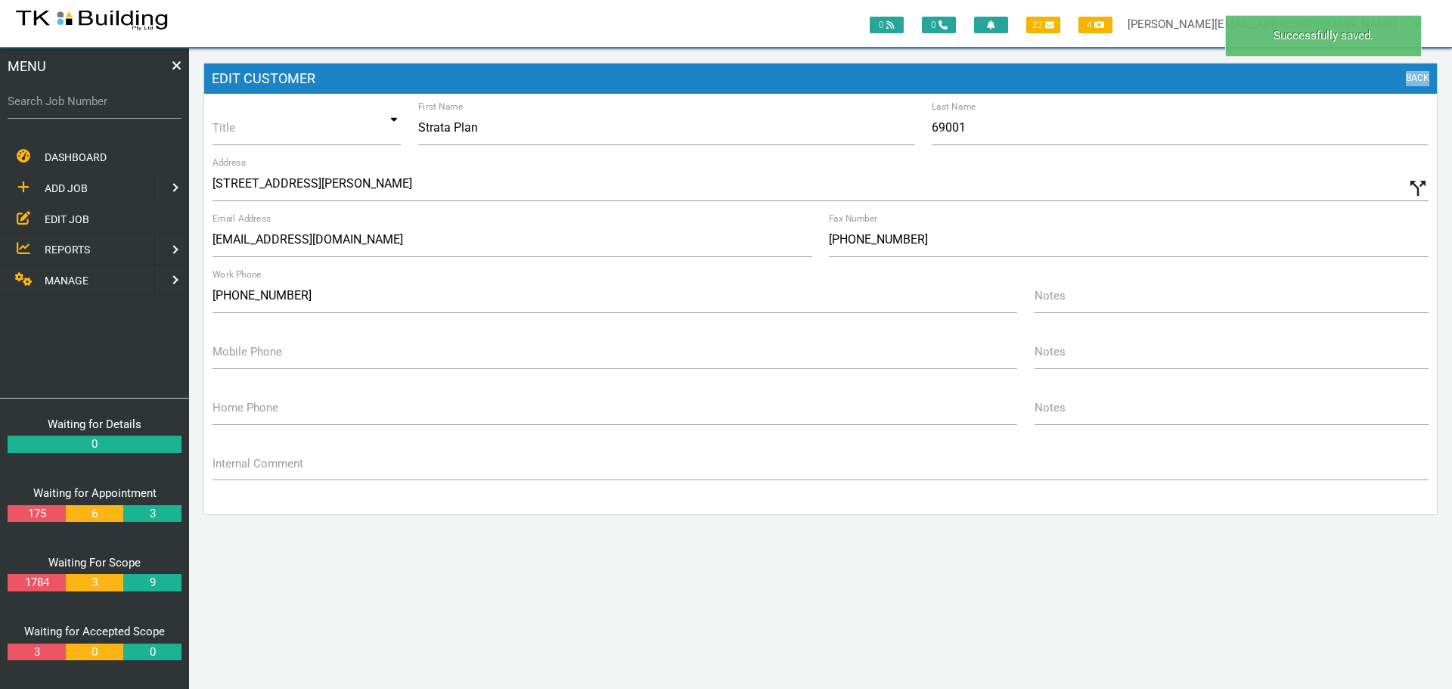
click at [1417, 74] on link "BACK" at bounding box center [1417, 78] width 23 height 15
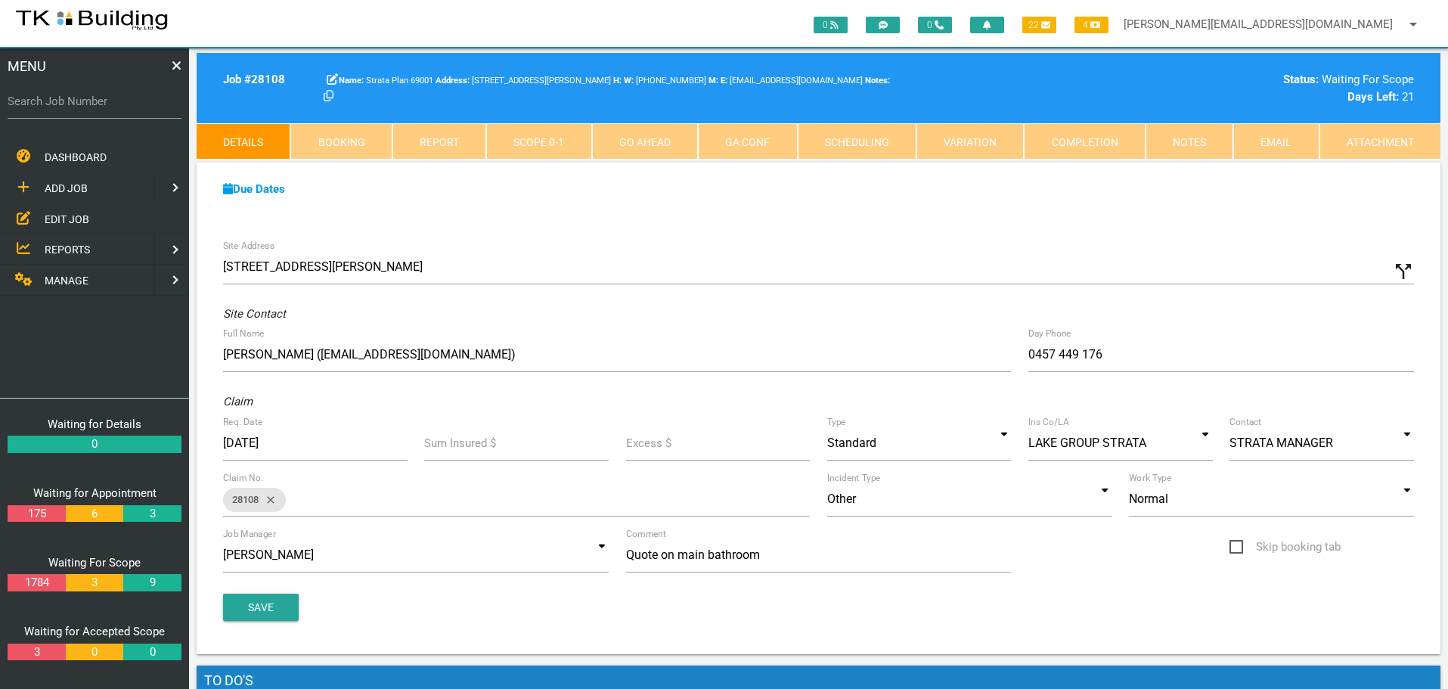
click at [1198, 138] on link "Notes" at bounding box center [1190, 141] width 88 height 36
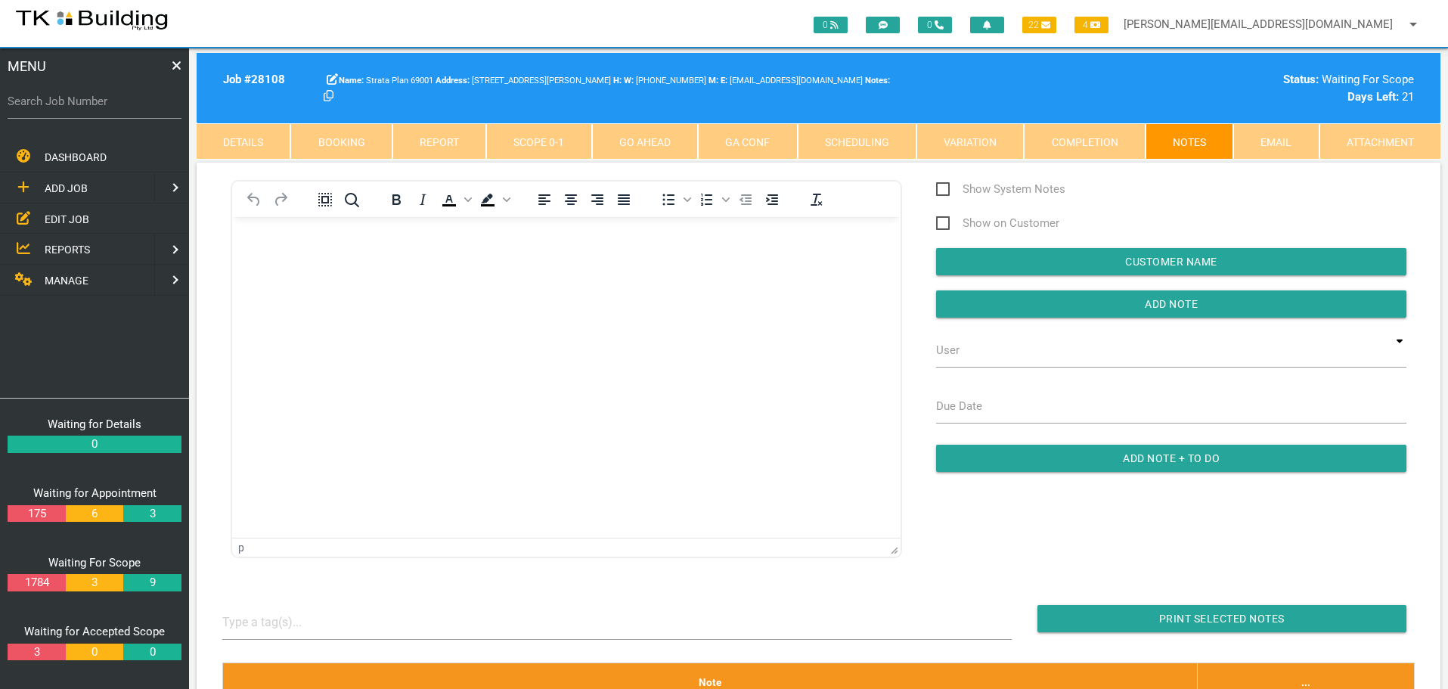
click at [286, 256] on body "Rich Text Area. Press ALT-0 for help." at bounding box center [566, 260] width 668 height 50
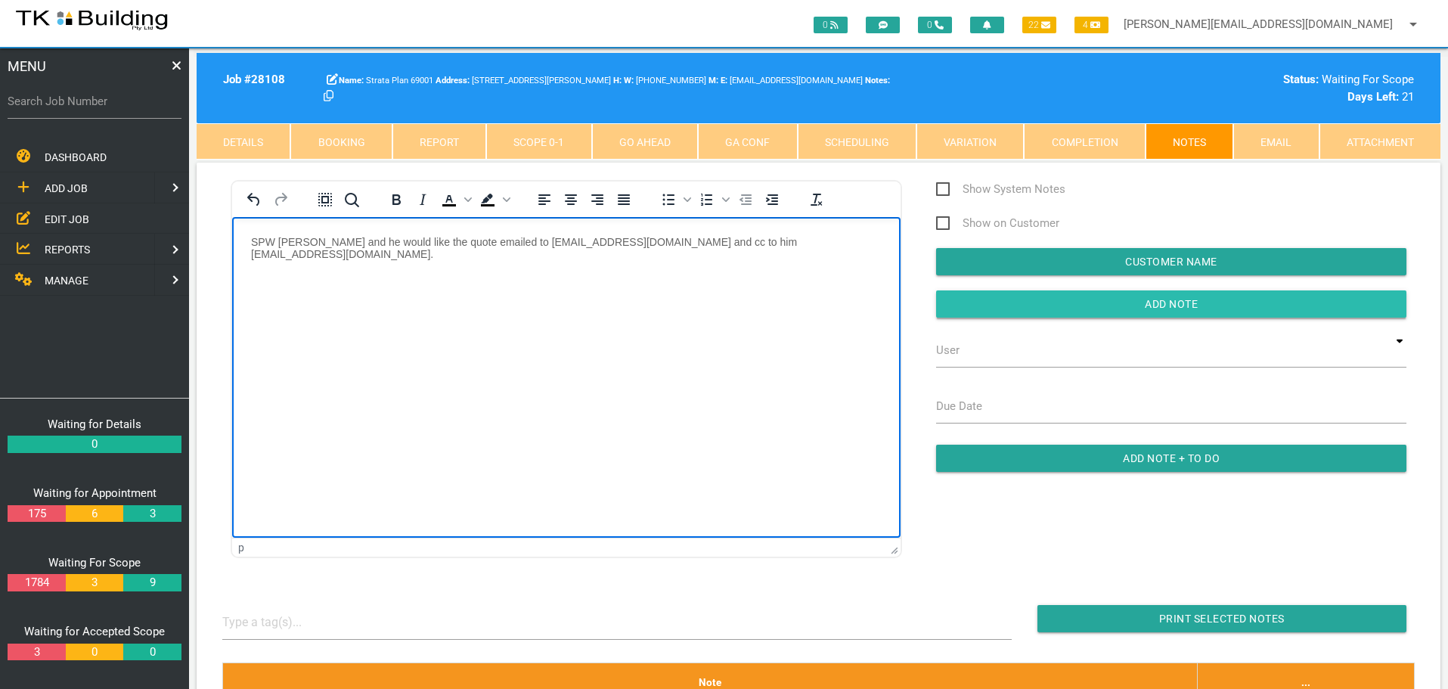
click at [956, 308] on input "Add Note" at bounding box center [1171, 303] width 470 height 27
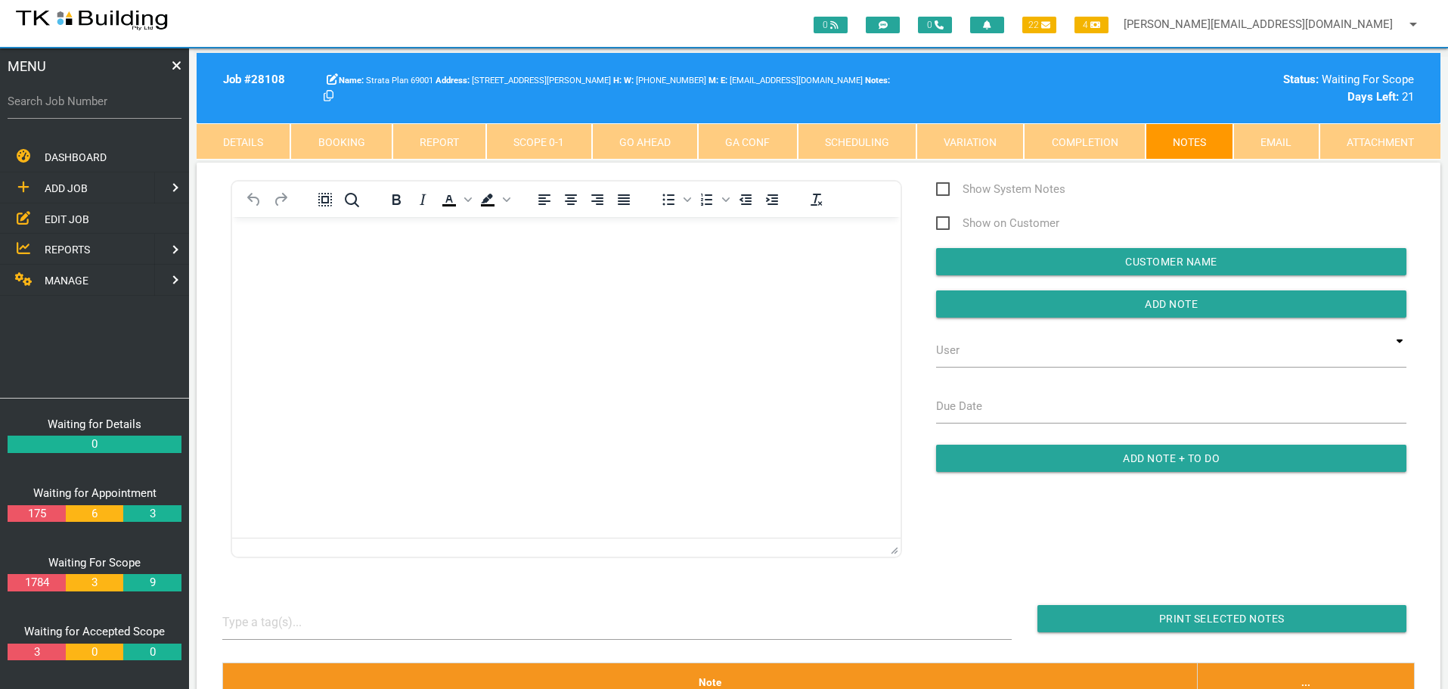
click at [129, 109] on label "Search Job Number" at bounding box center [95, 101] width 174 height 17
click at [129, 109] on input "Search Job Number" at bounding box center [95, 101] width 174 height 35
type input "28077"
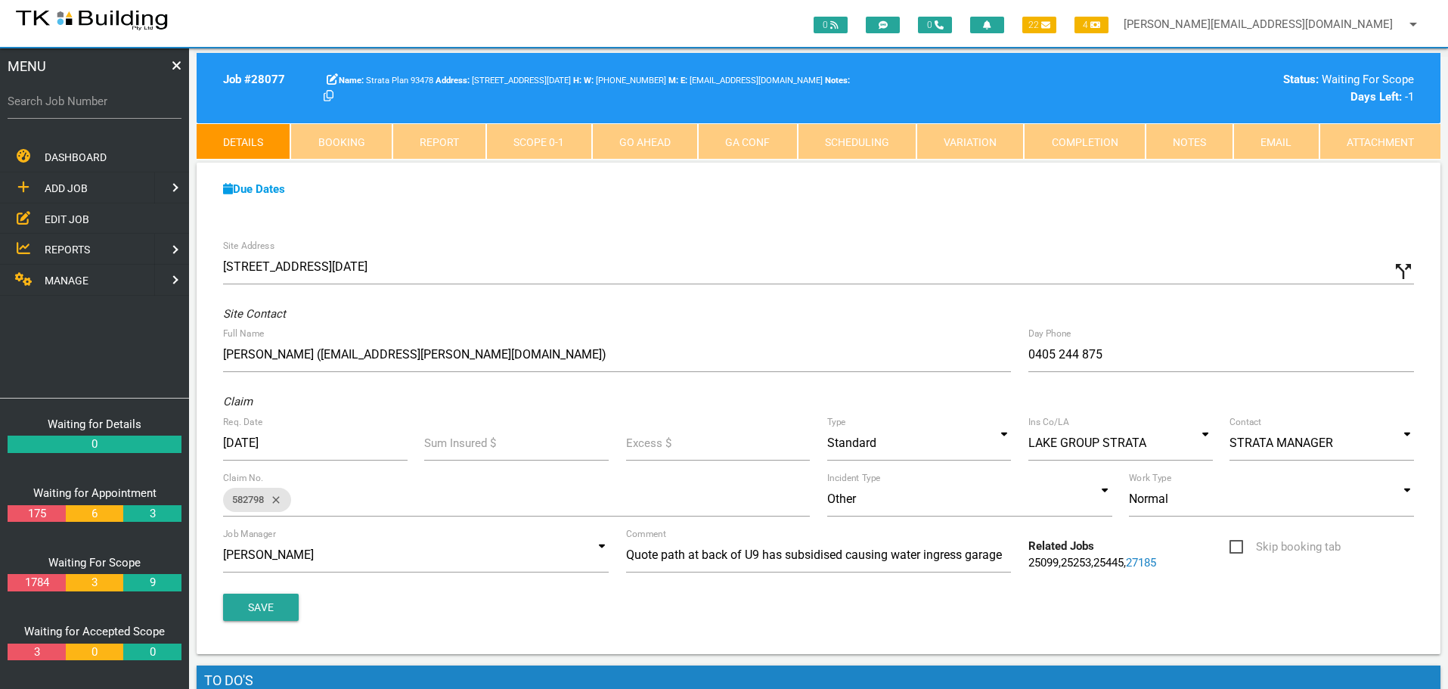
click at [1204, 138] on link "Notes" at bounding box center [1190, 141] width 88 height 36
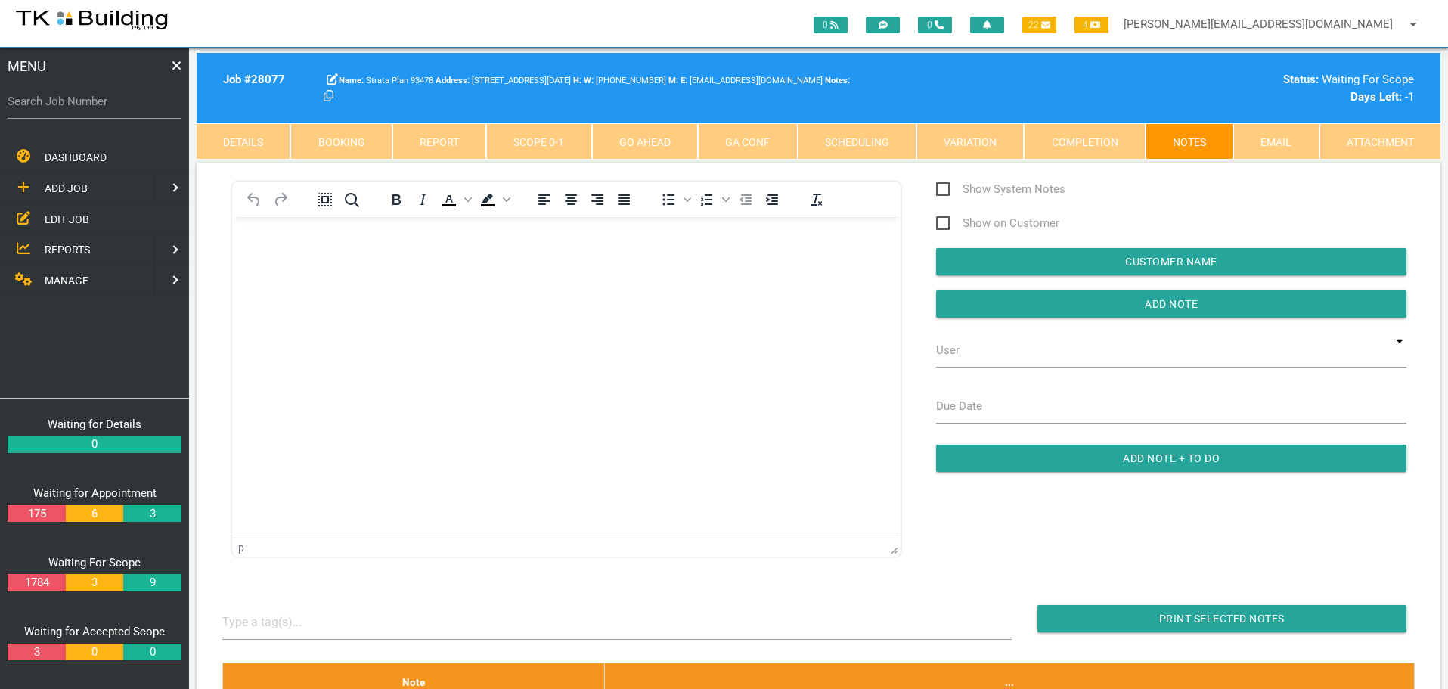
click at [302, 246] on p "Rich Text Area. Press ALT-0 for help." at bounding box center [566, 241] width 631 height 12
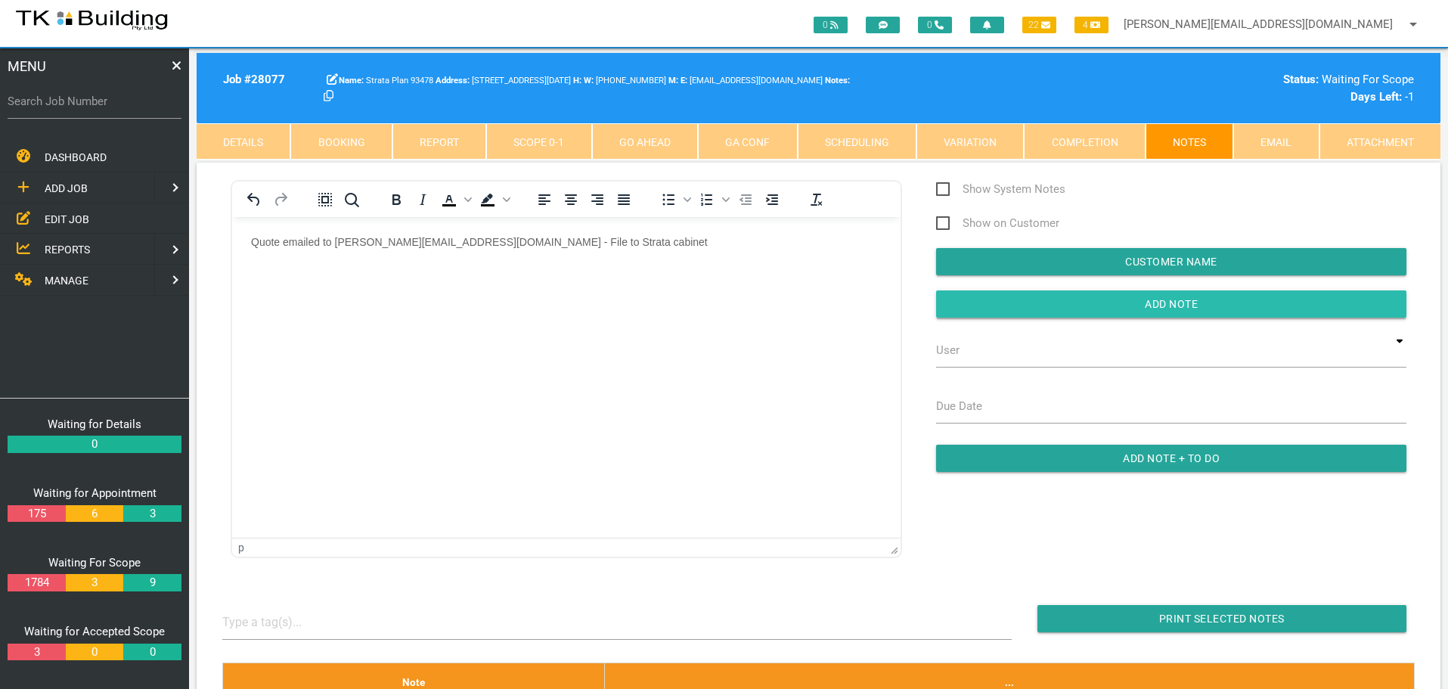
click at [955, 303] on input "button" at bounding box center [1171, 303] width 470 height 27
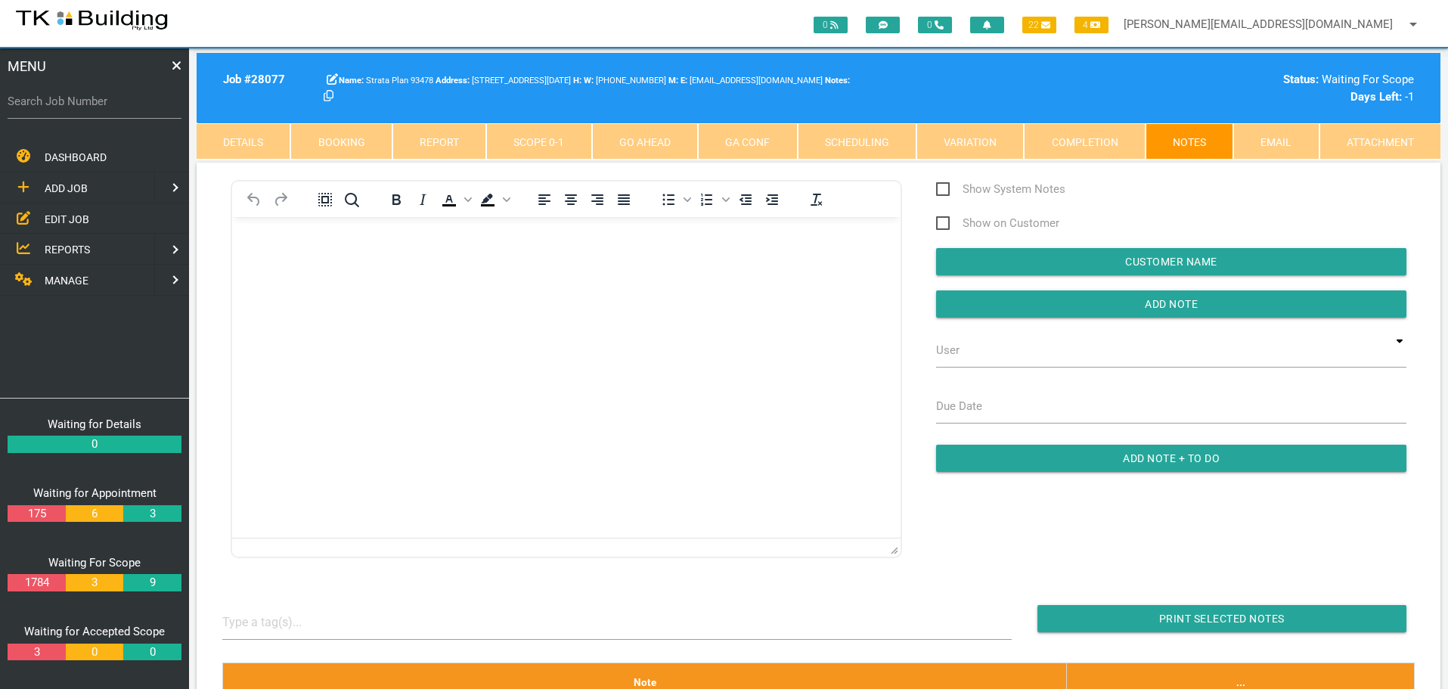
click at [94, 106] on label "Search Job Number" at bounding box center [95, 101] width 174 height 17
click at [94, 106] on input "Search Job Number" at bounding box center [95, 101] width 174 height 35
type input "28064"
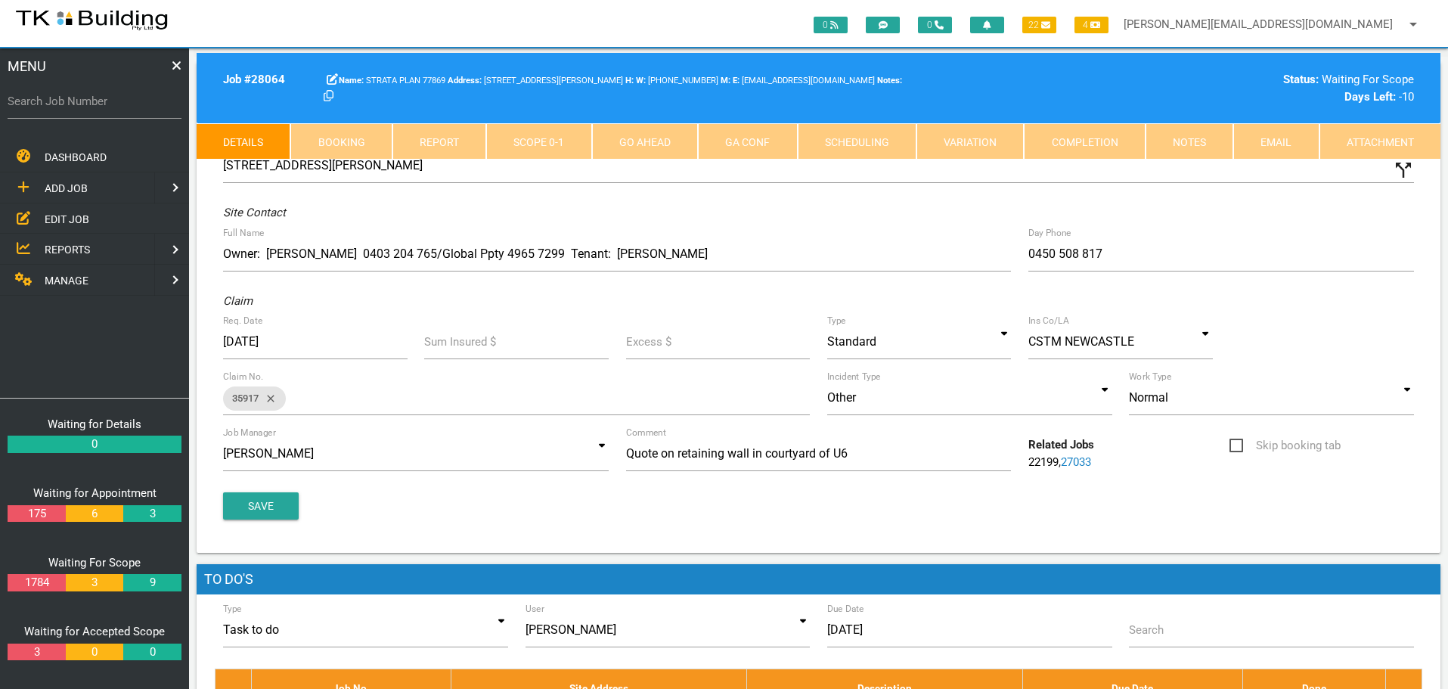
click at [1185, 139] on link "Notes" at bounding box center [1190, 141] width 88 height 36
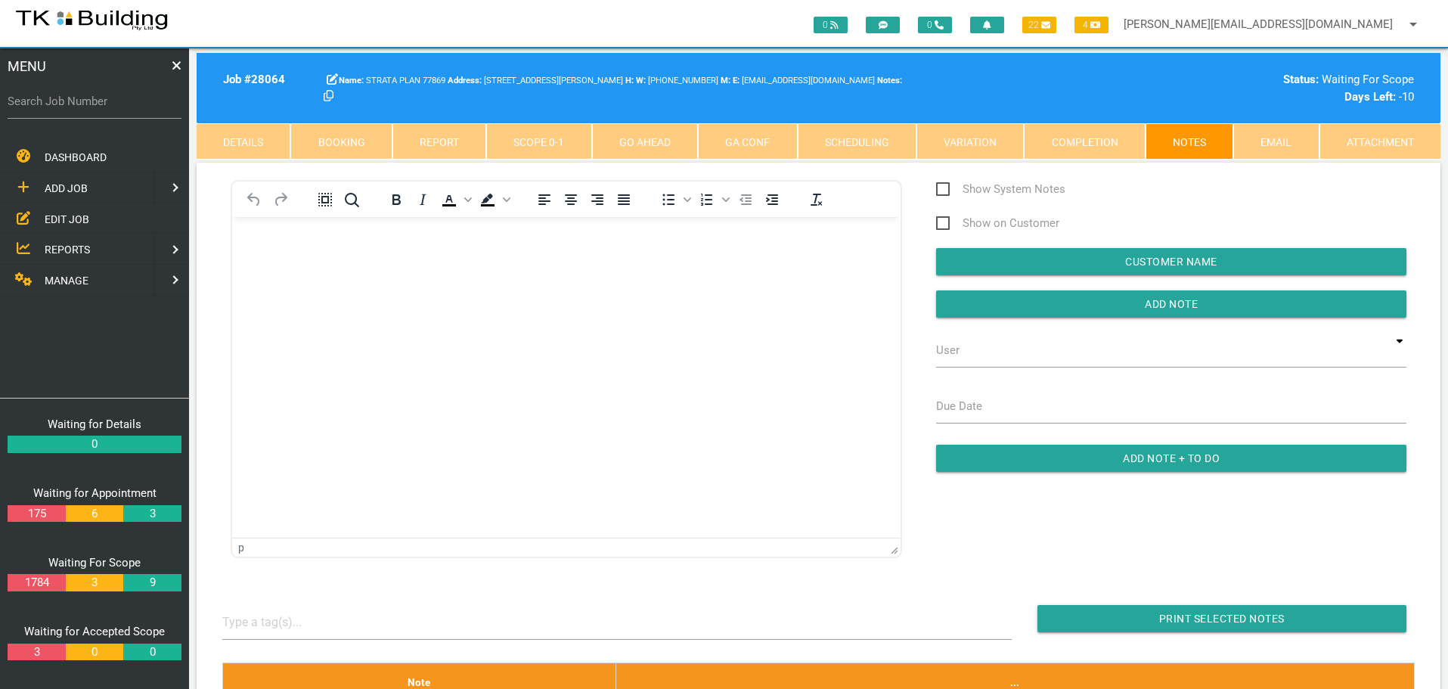
click at [343, 253] on body "Rich Text Area. Press ALT-0 for help." at bounding box center [566, 260] width 668 height 50
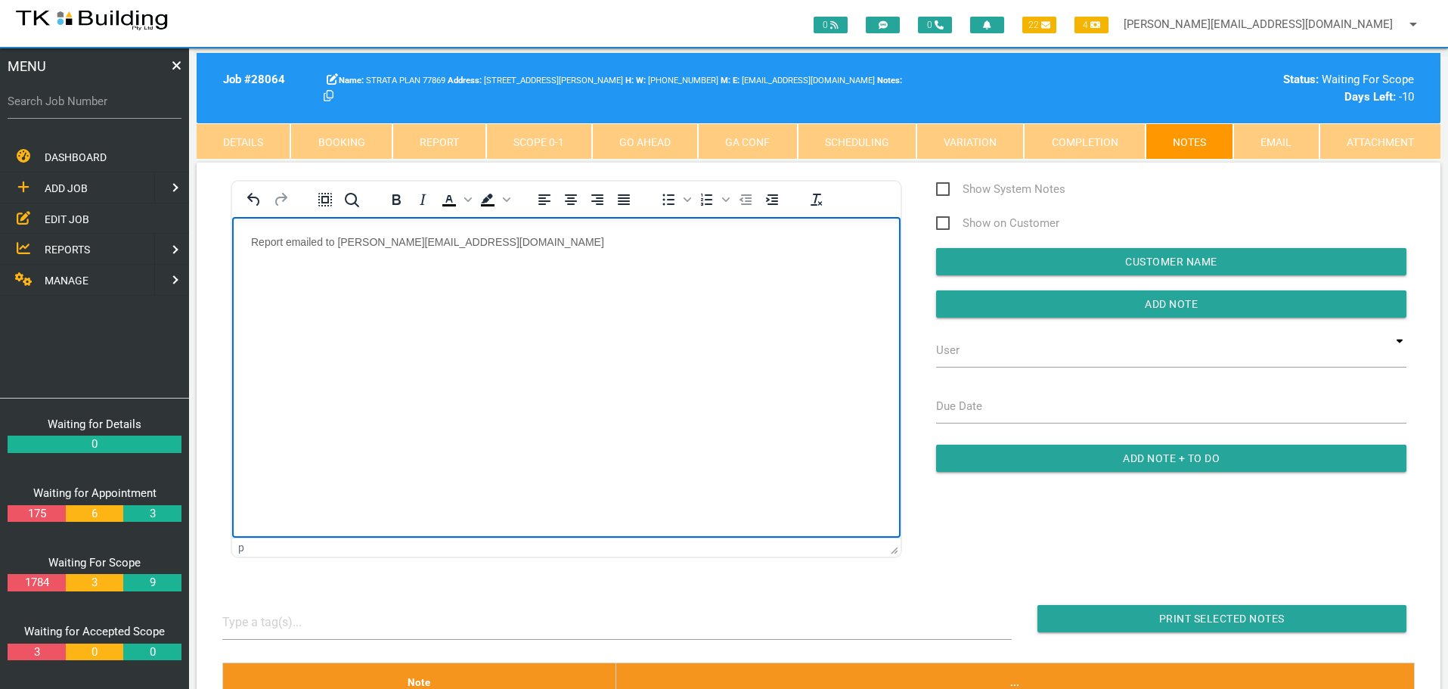
click at [493, 247] on body "Report emailed to casey@cstm.com.au" at bounding box center [566, 260] width 668 height 50
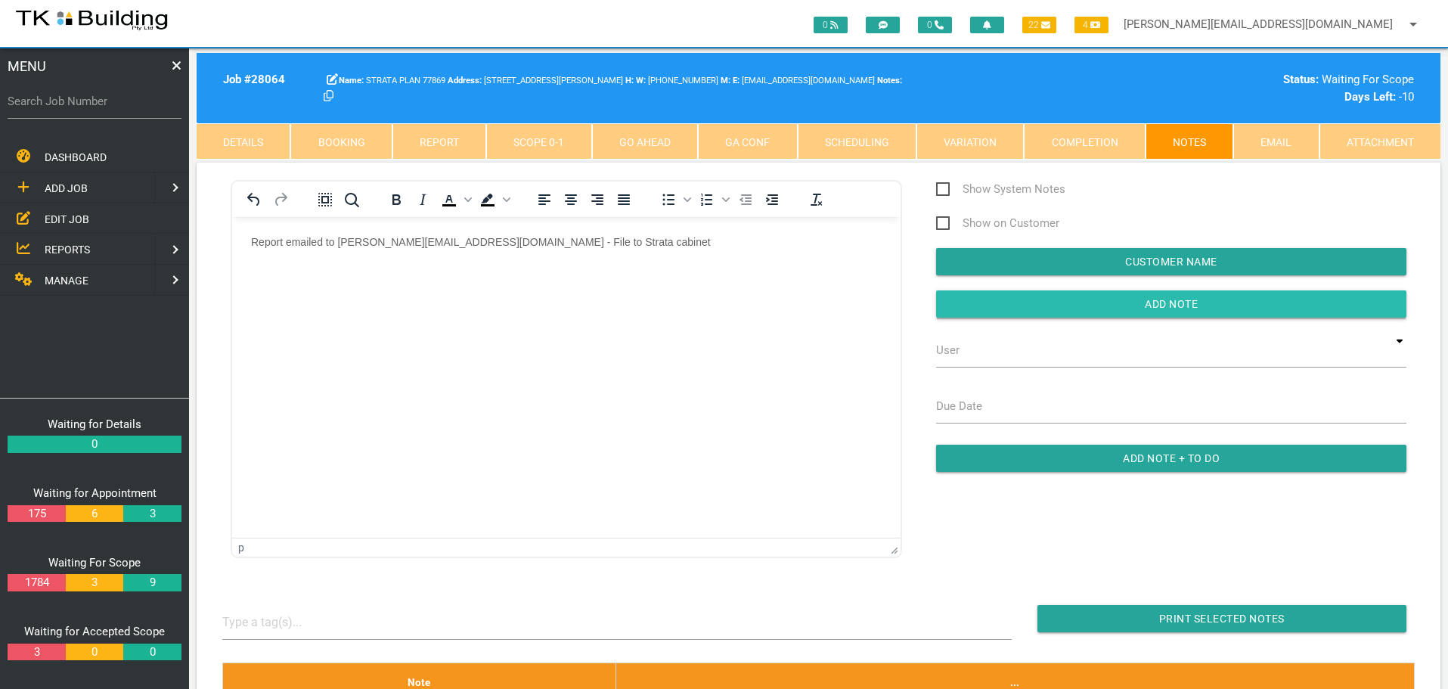
click at [1023, 303] on input "button" at bounding box center [1171, 303] width 470 height 27
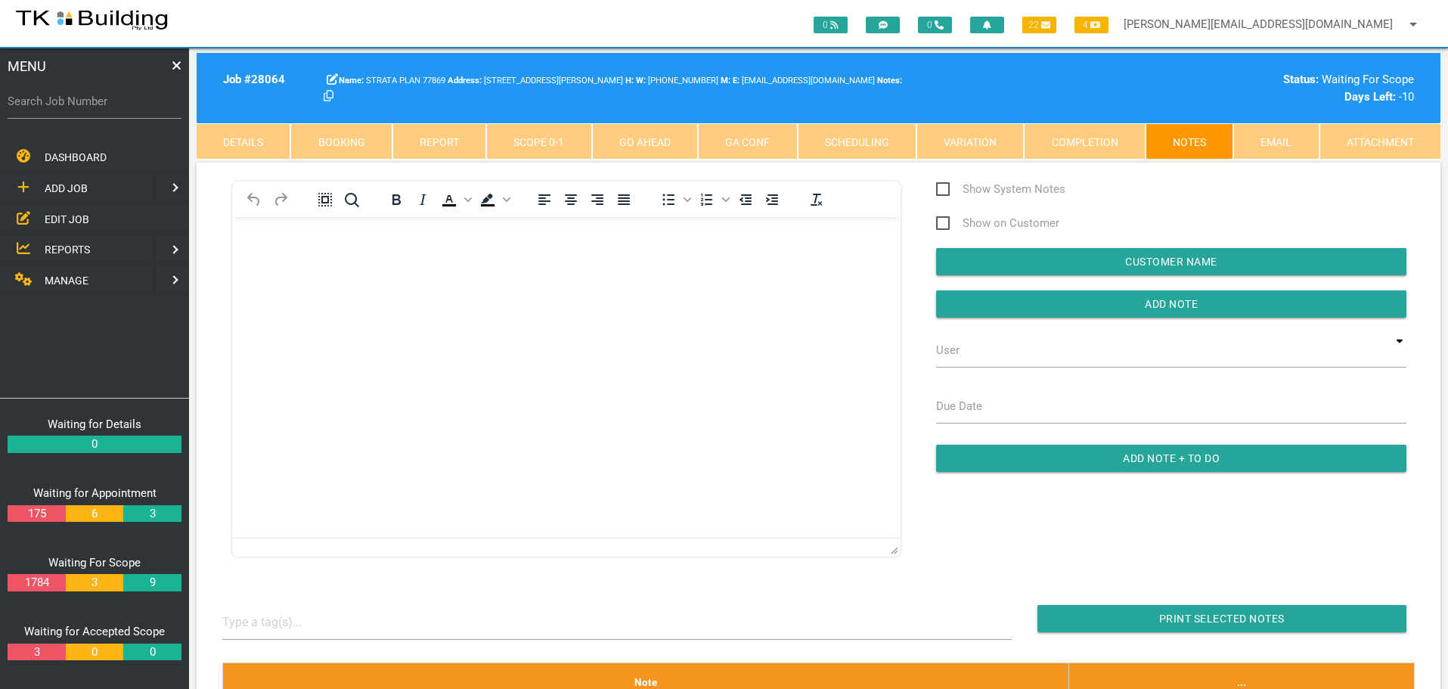
click at [72, 217] on span "EDIT JOB" at bounding box center [67, 218] width 45 height 12
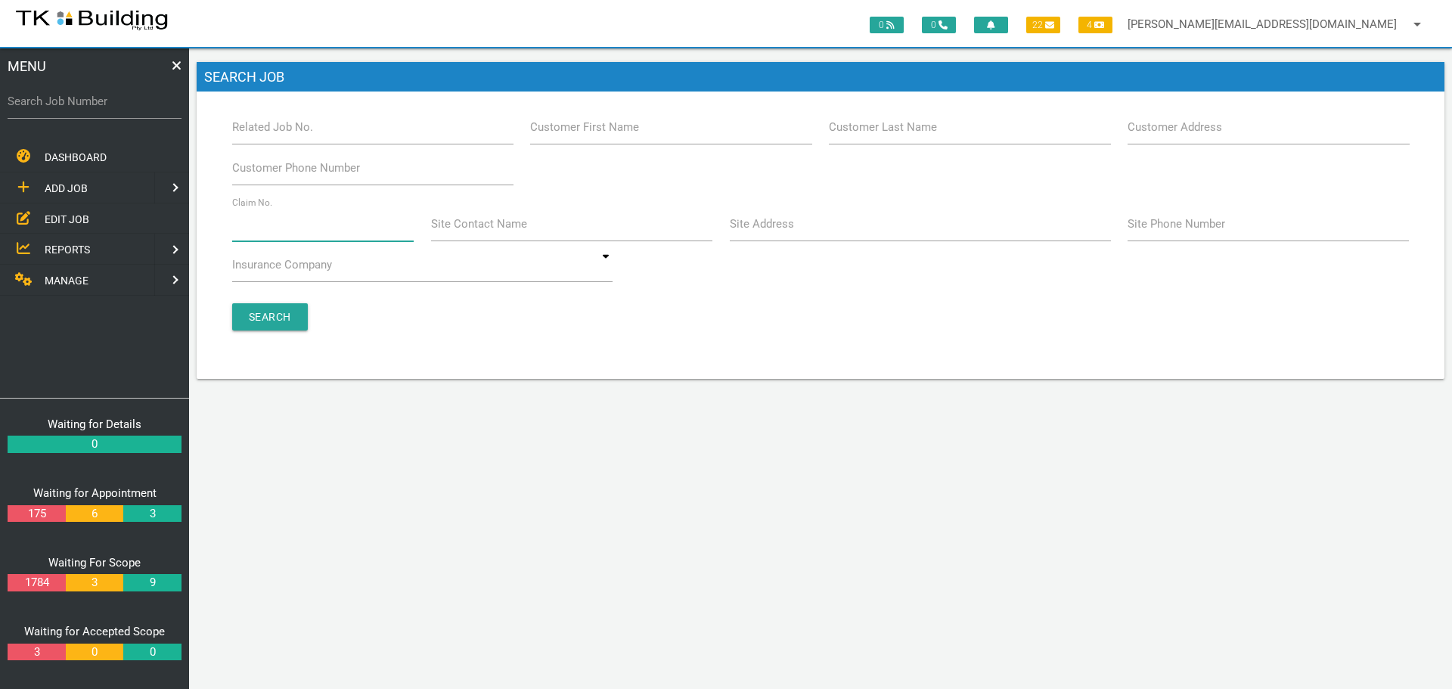
click at [284, 237] on input "Claim No." at bounding box center [323, 223] width 182 height 35
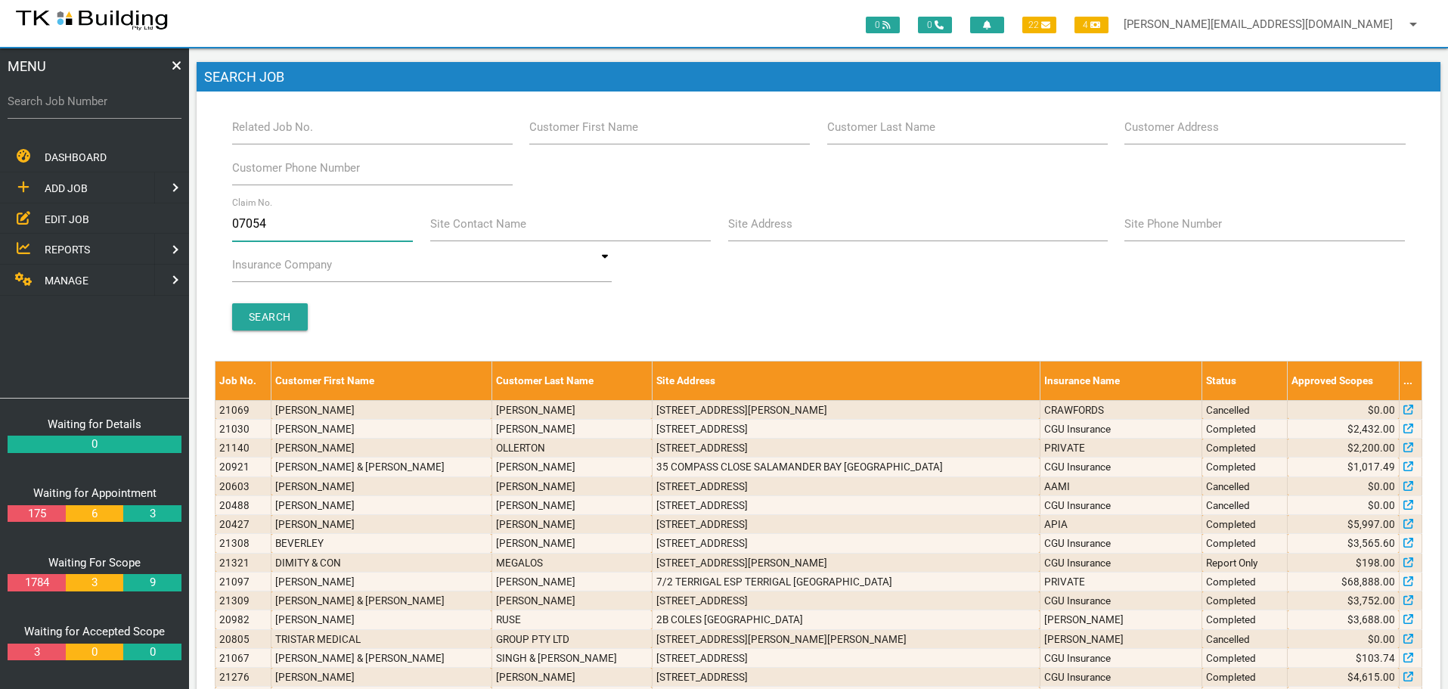
type input "070543"
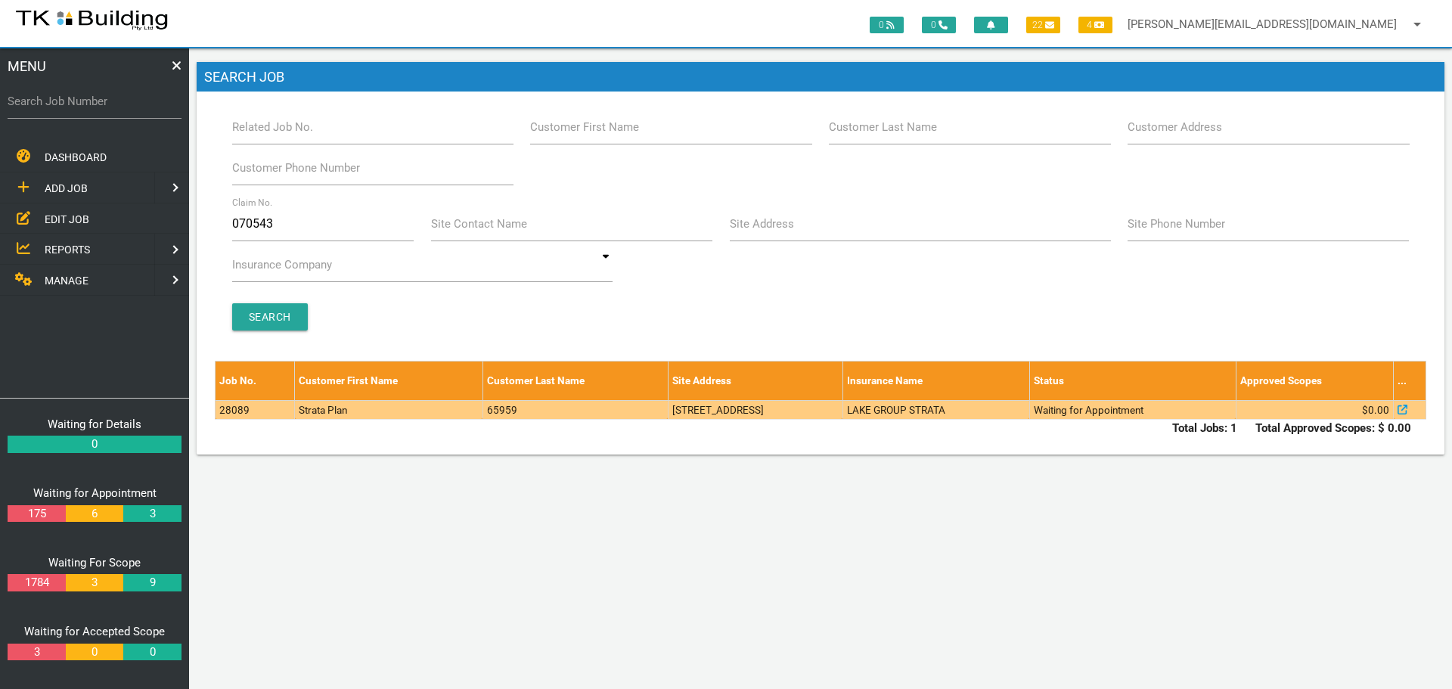
click at [769, 417] on td "41 Macquarie St, Wallsend NSW 2287, Australia" at bounding box center [755, 409] width 175 height 19
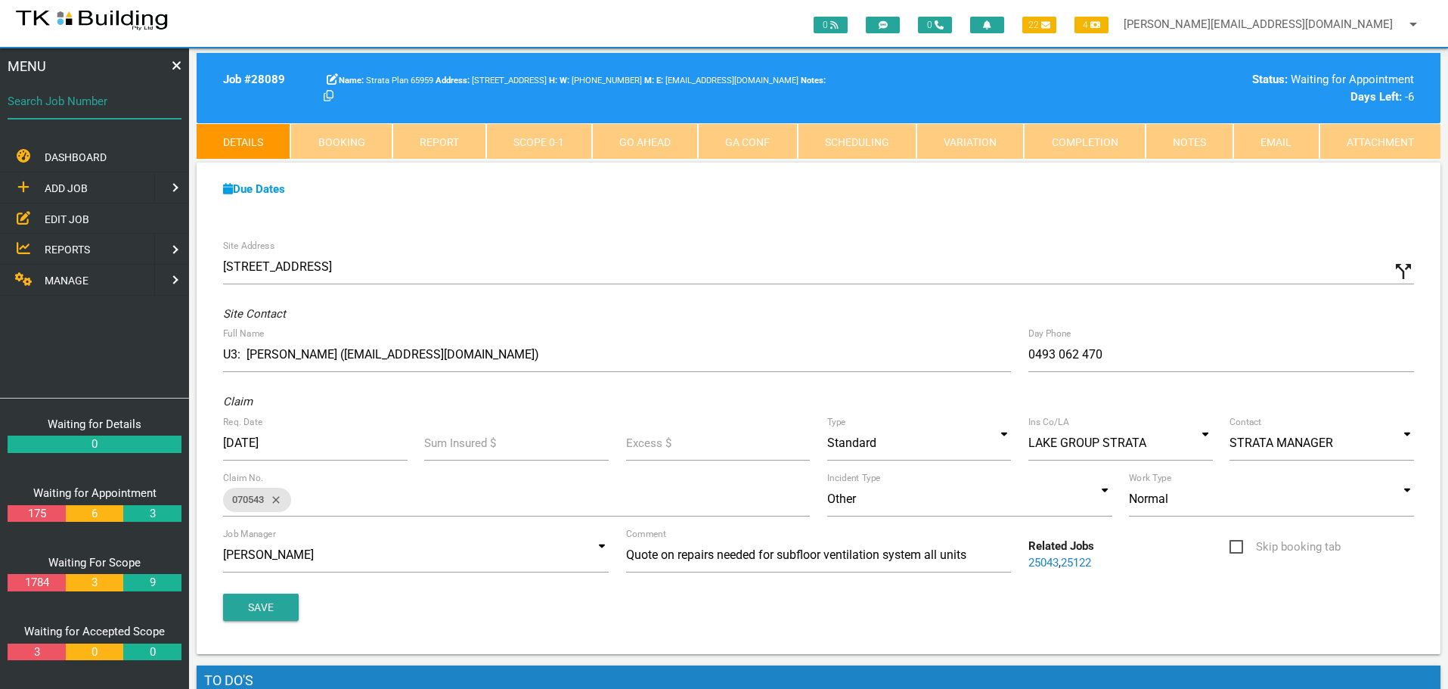
click at [90, 110] on input "Search Job Number" at bounding box center [95, 101] width 174 height 35
type input "27538"
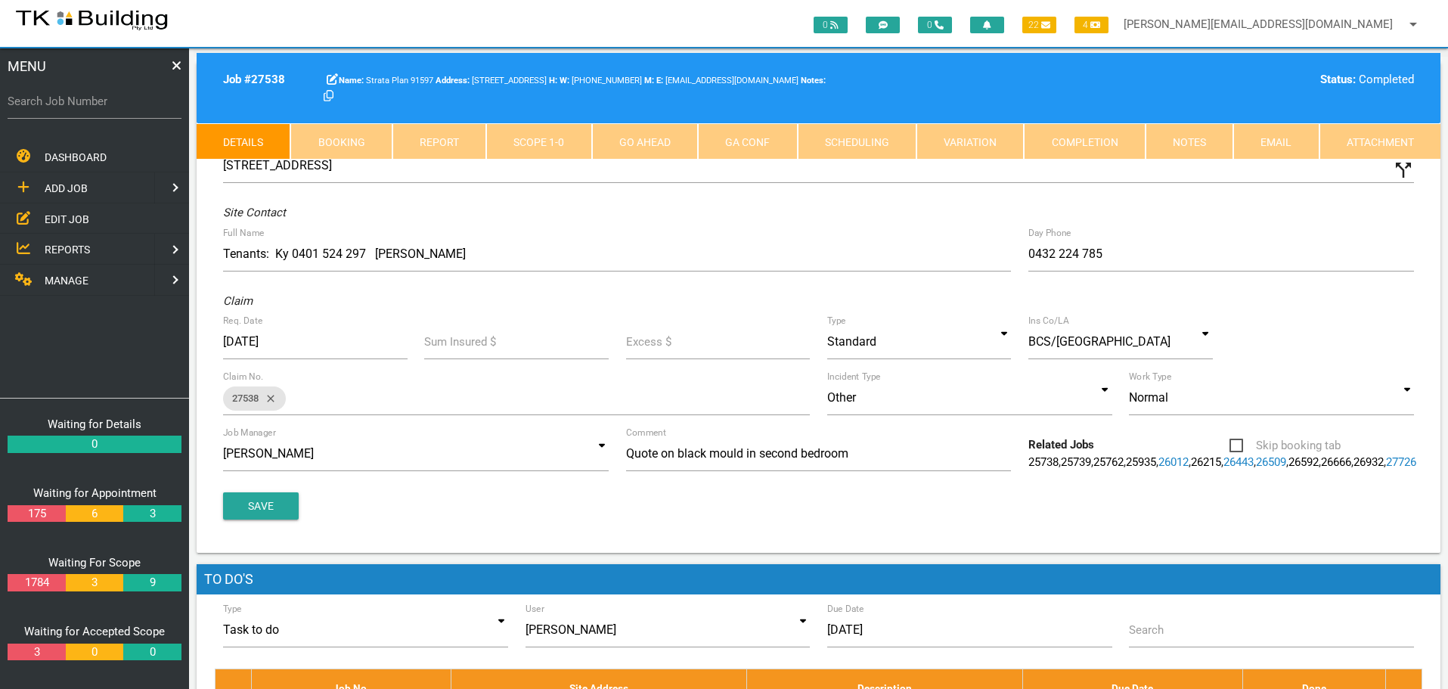
click at [1189, 141] on link "Notes" at bounding box center [1190, 141] width 88 height 36
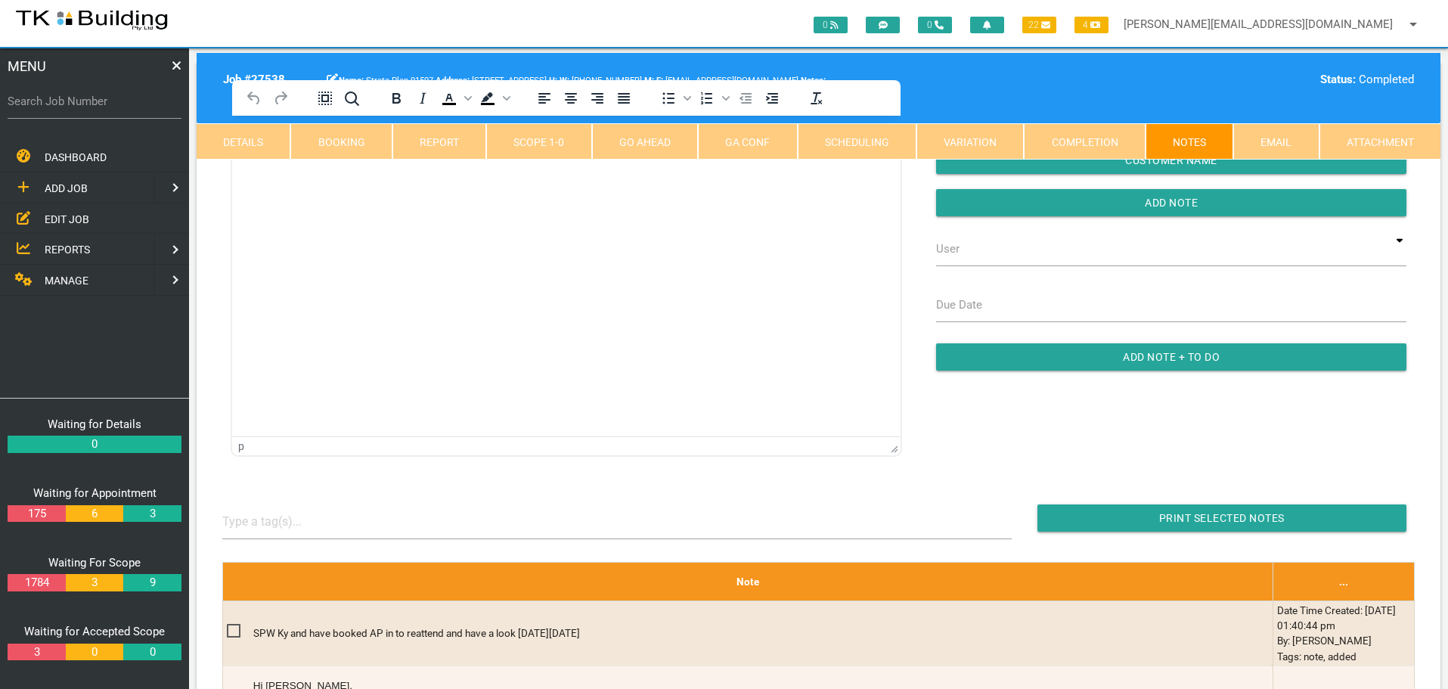
click at [372, 184] on html at bounding box center [566, 150] width 668 height 69
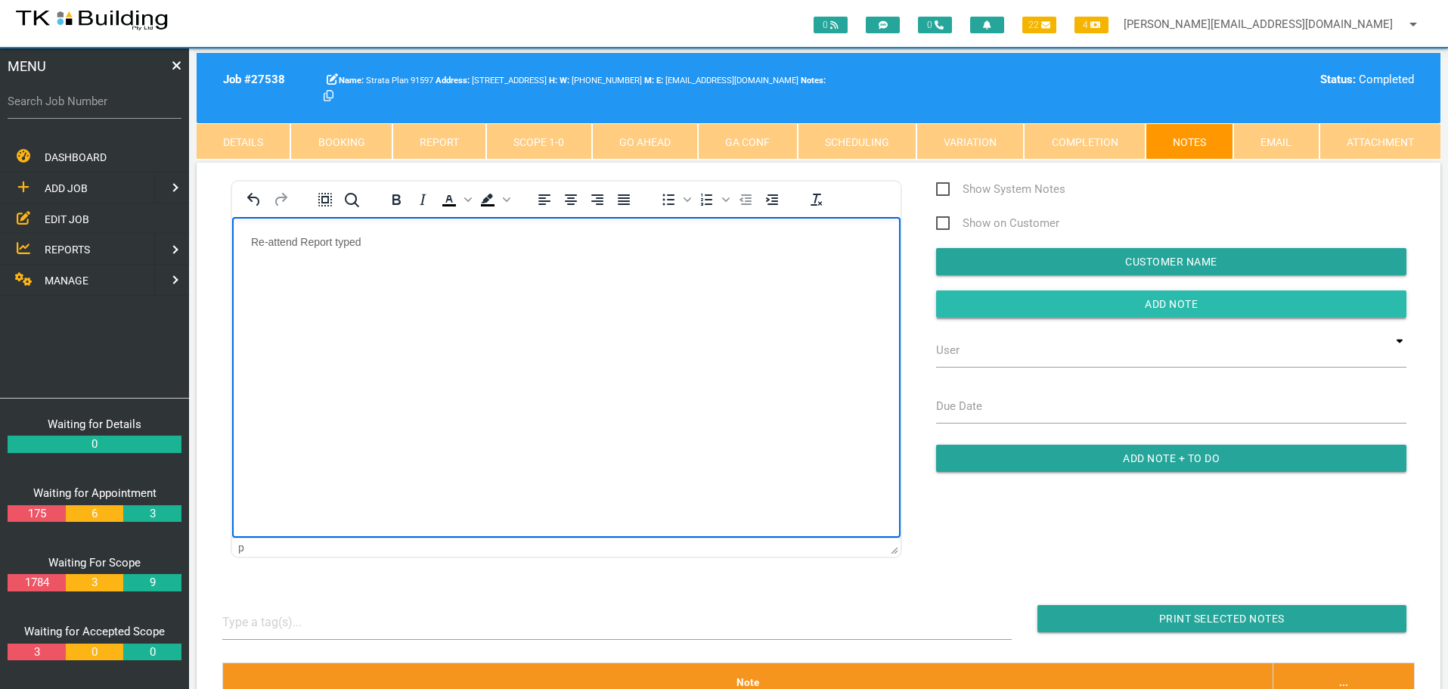
drag, startPoint x: 1085, startPoint y: 305, endPoint x: 1027, endPoint y: 311, distance: 58.5
click at [1084, 305] on input "Add Note" at bounding box center [1171, 303] width 470 height 27
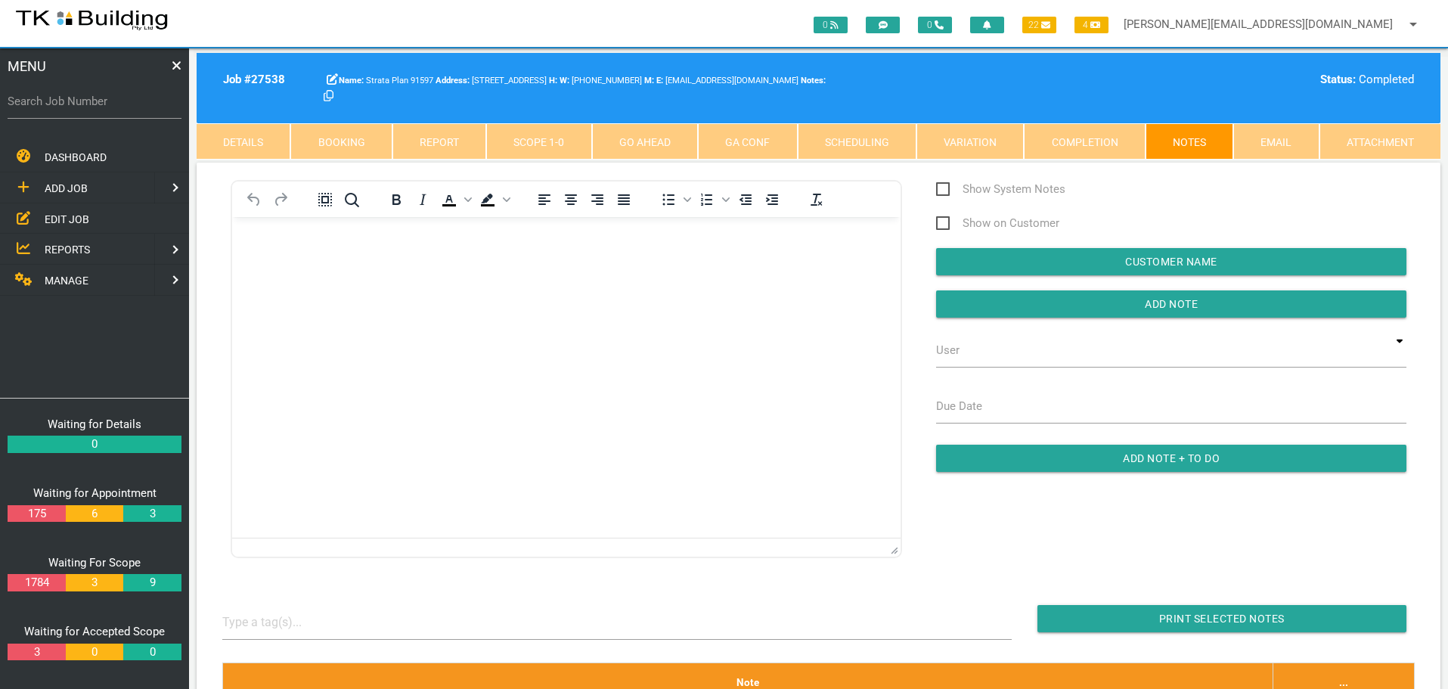
drag, startPoint x: 85, startPoint y: 216, endPoint x: 2, endPoint y: 198, distance: 85.1
click at [85, 216] on span "EDIT JOB" at bounding box center [67, 218] width 45 height 12
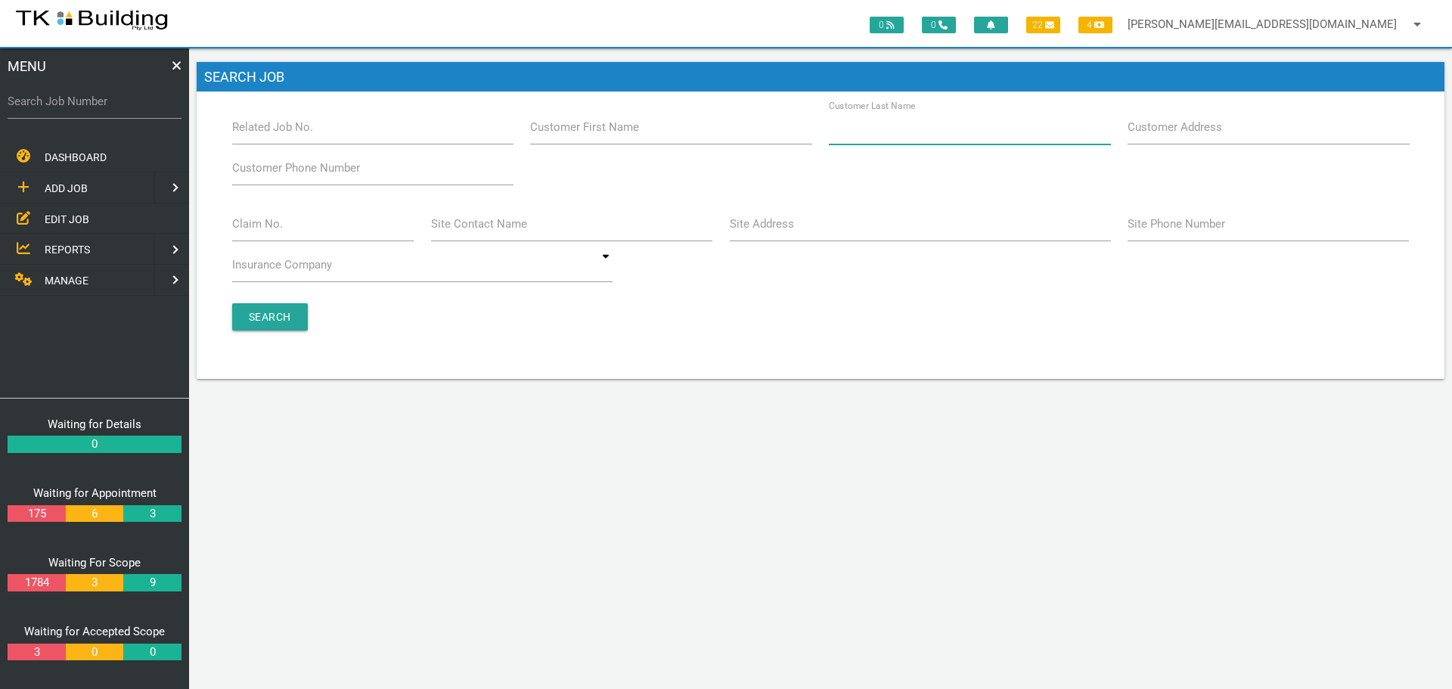
click at [975, 143] on input "Customer Last Name" at bounding box center [969, 127] width 281 height 35
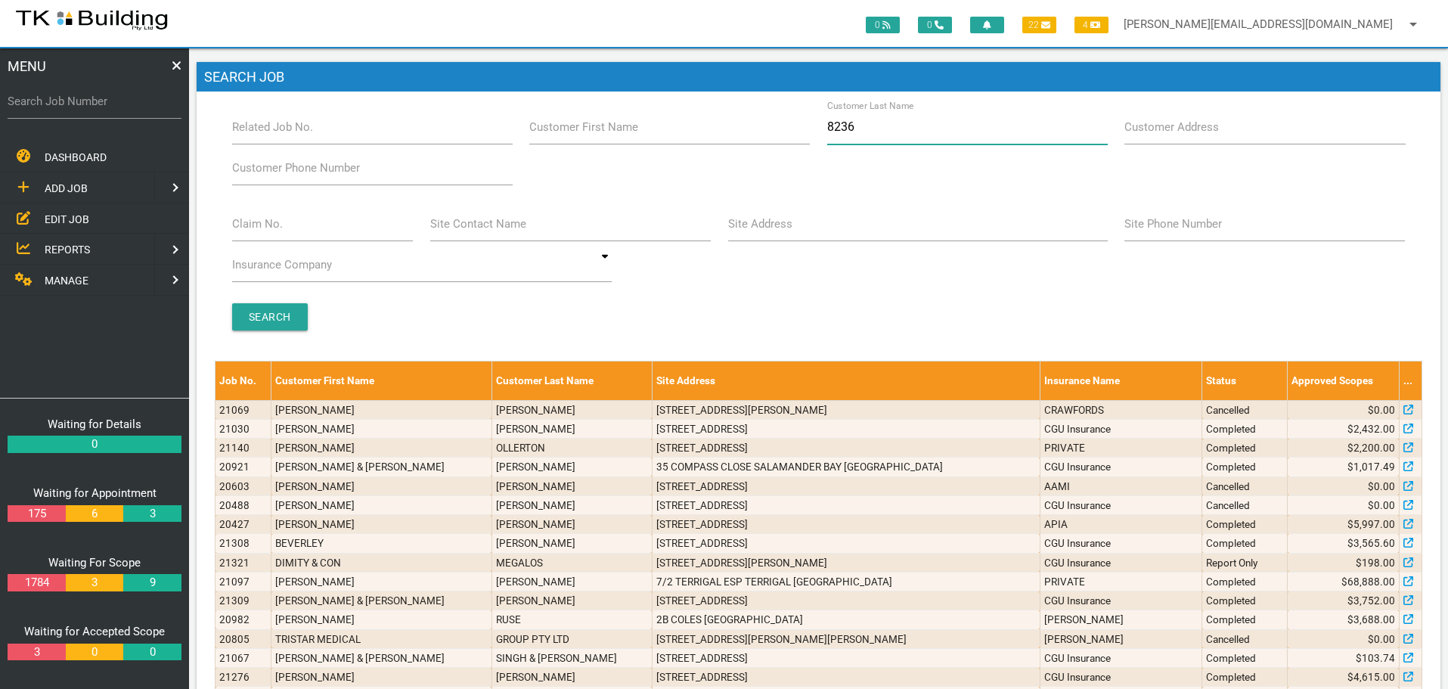
type input "82366"
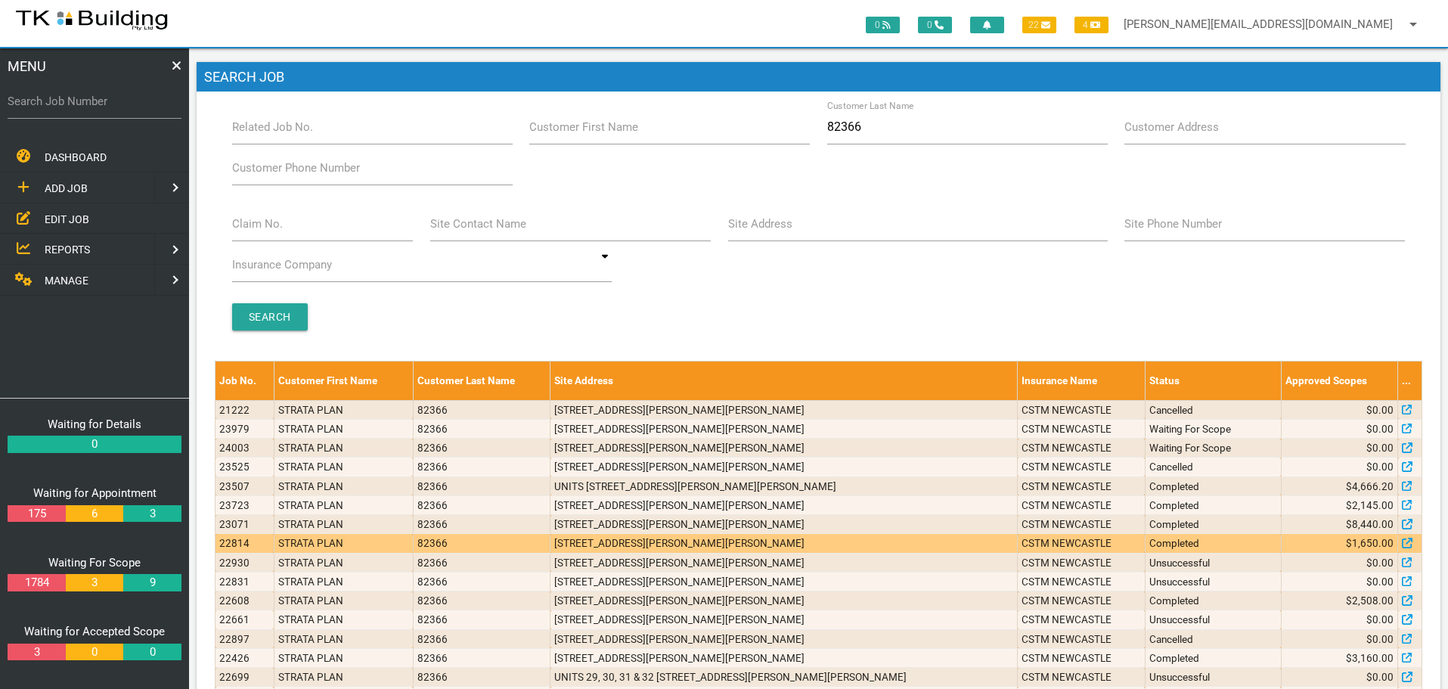
click at [983, 541] on td "15/4 Crawford Ln, Mount Hutton NSW 2290, Australia" at bounding box center [783, 543] width 467 height 19
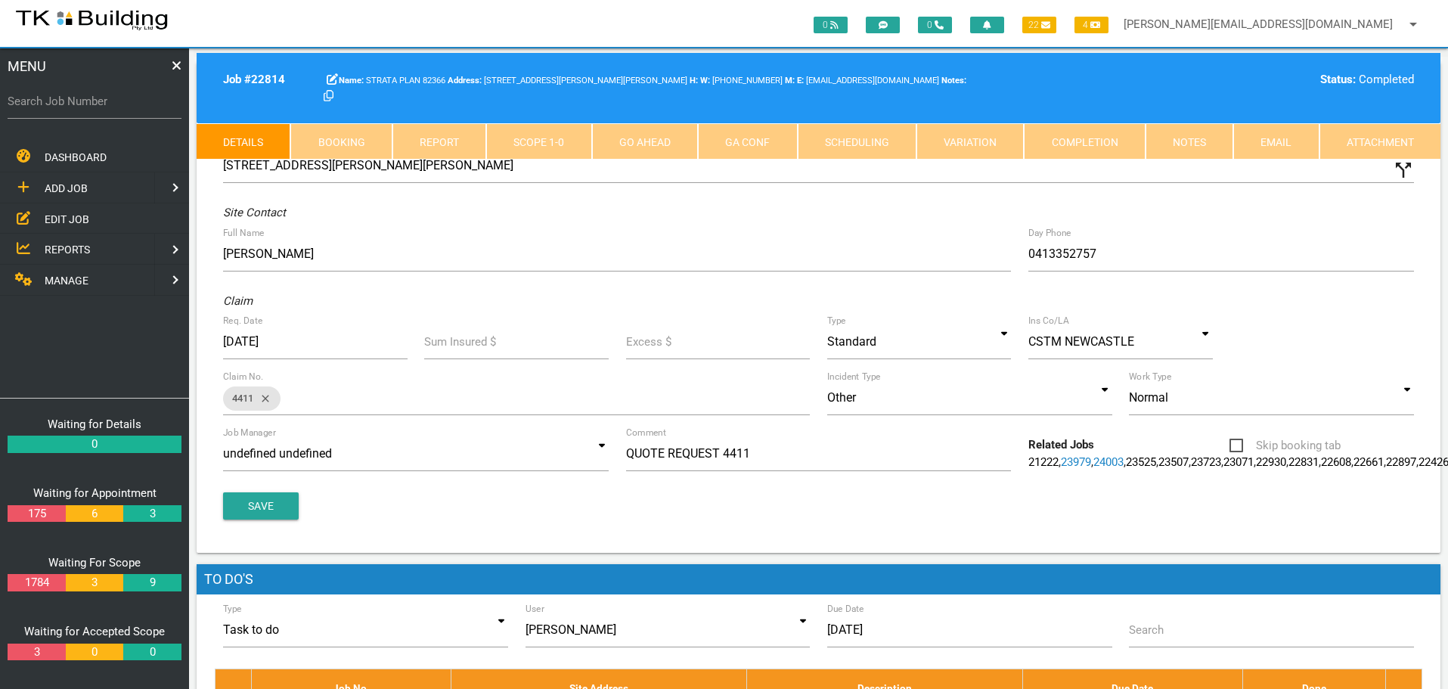
click at [547, 148] on link "Scope 1 - 0" at bounding box center [538, 141] width 105 height 36
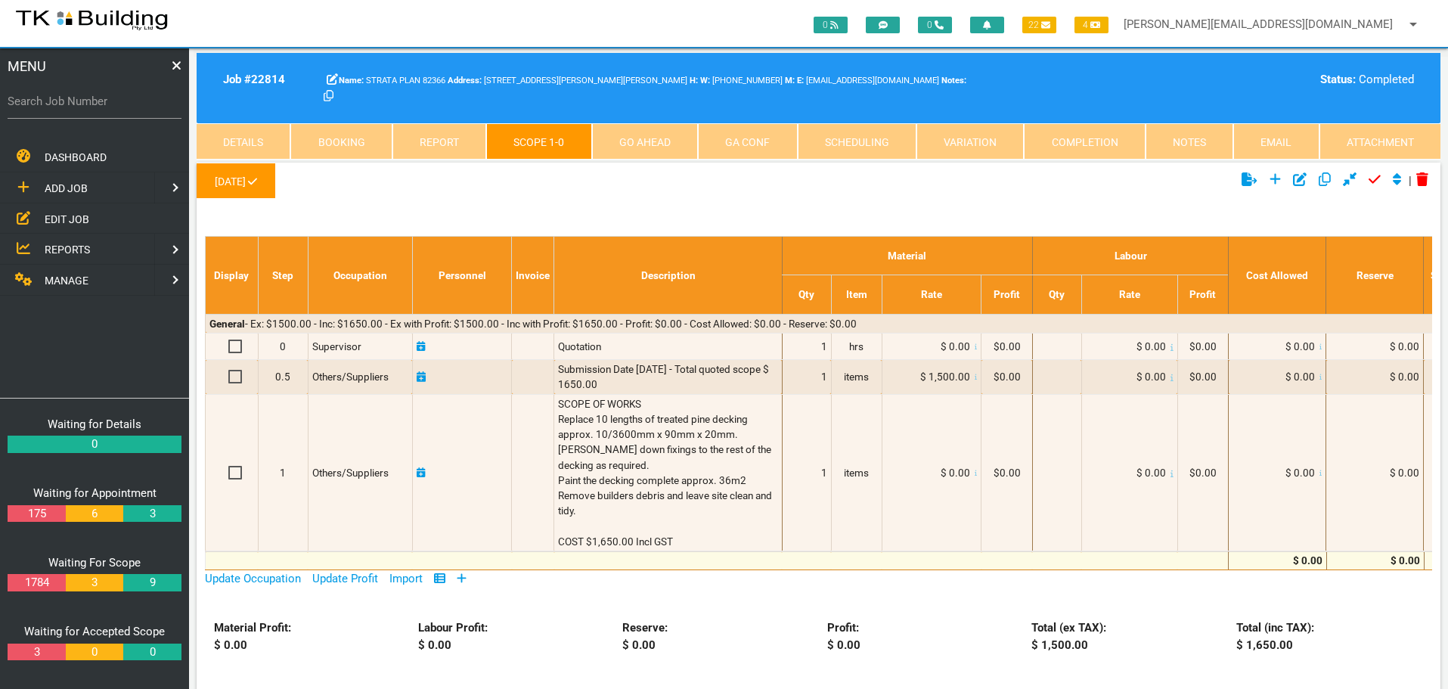
click at [60, 214] on span "EDIT JOB" at bounding box center [67, 218] width 45 height 12
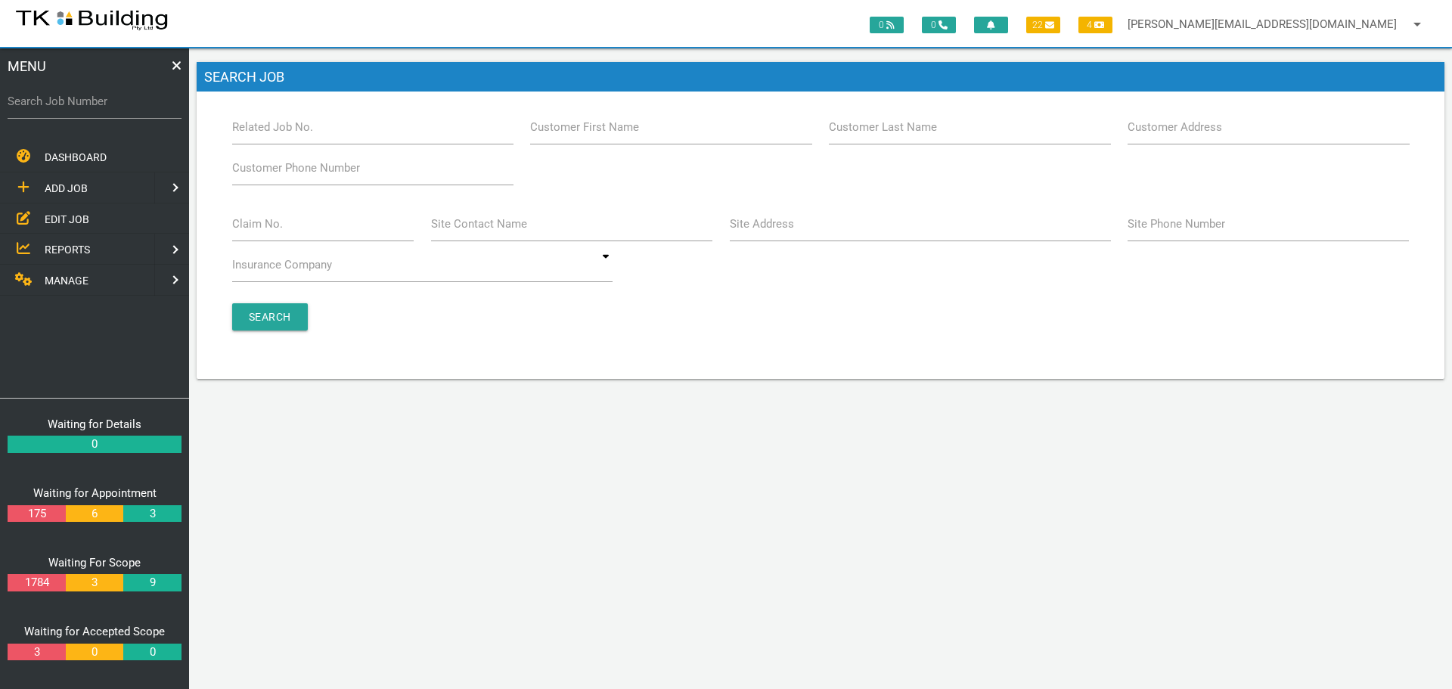
click at [885, 132] on label "Customer Last Name" at bounding box center [883, 127] width 108 height 17
click at [885, 132] on input "Customer Last Name" at bounding box center [969, 127] width 281 height 35
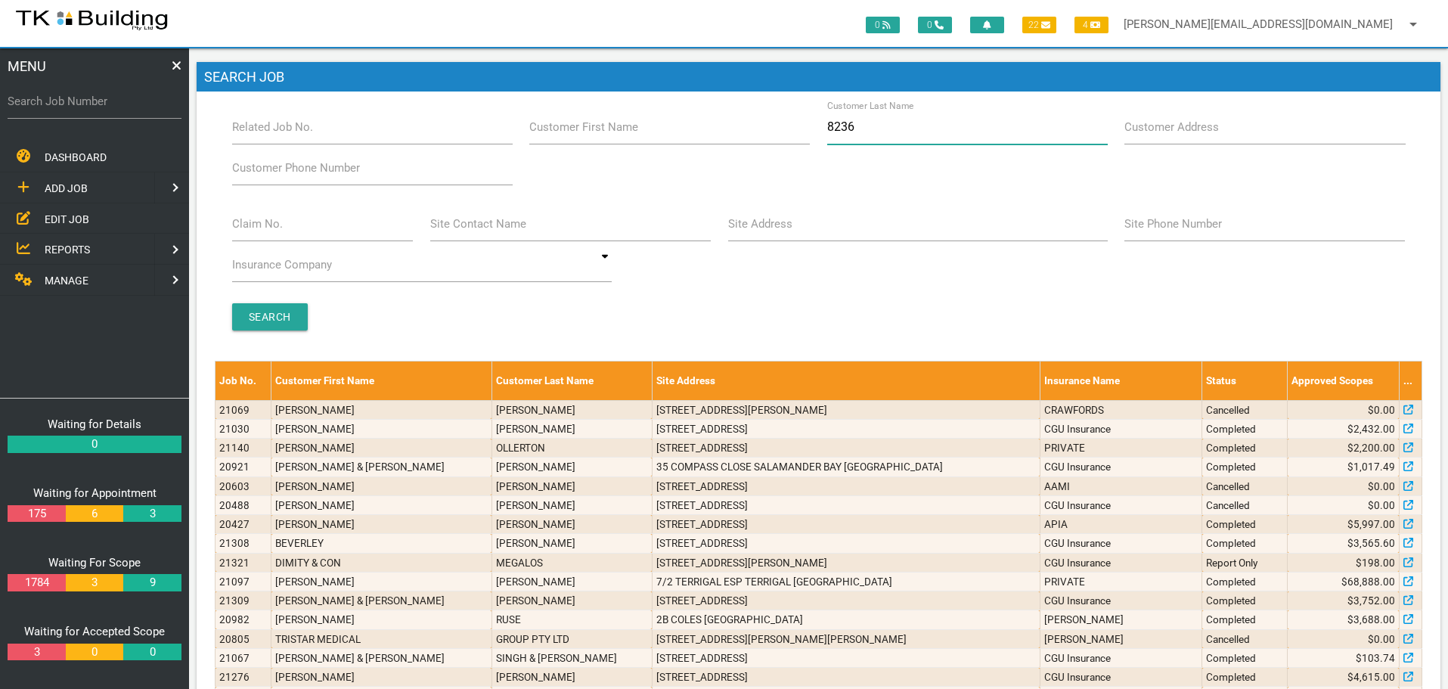
type input "82366"
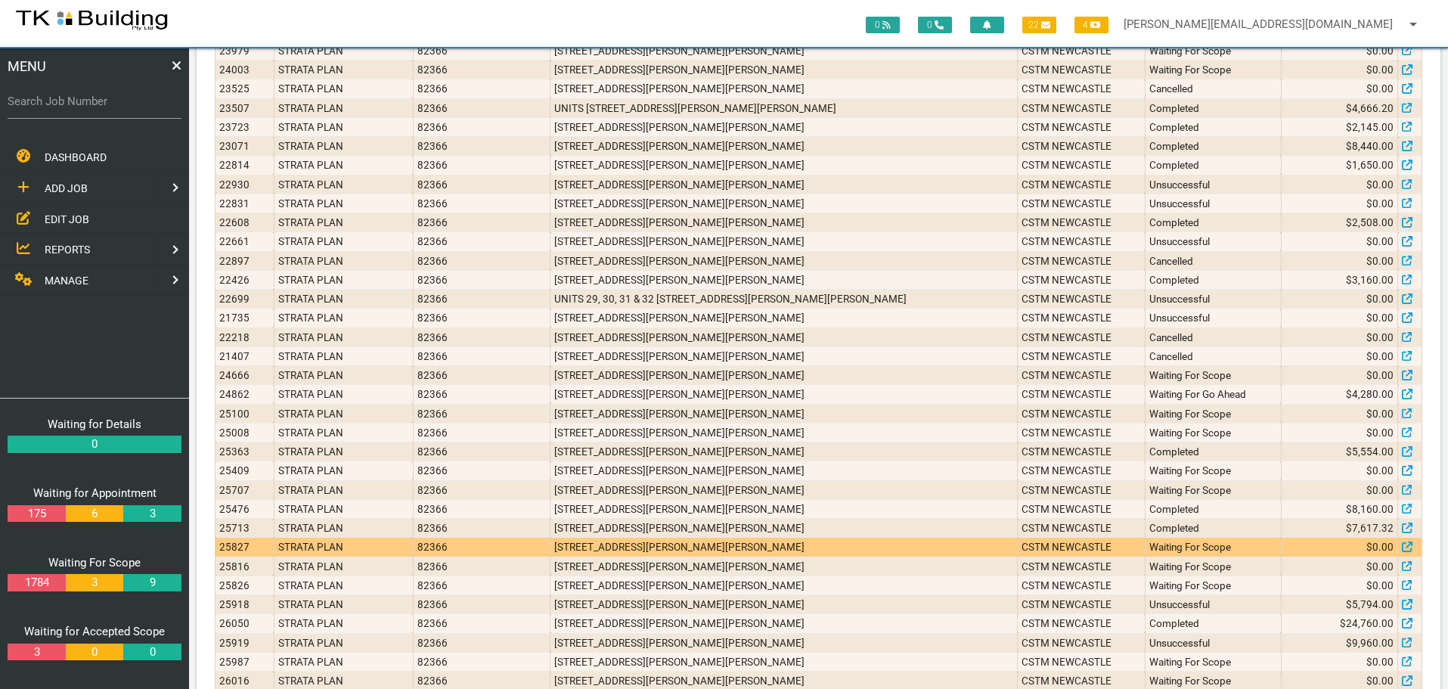
scroll to position [454, 0]
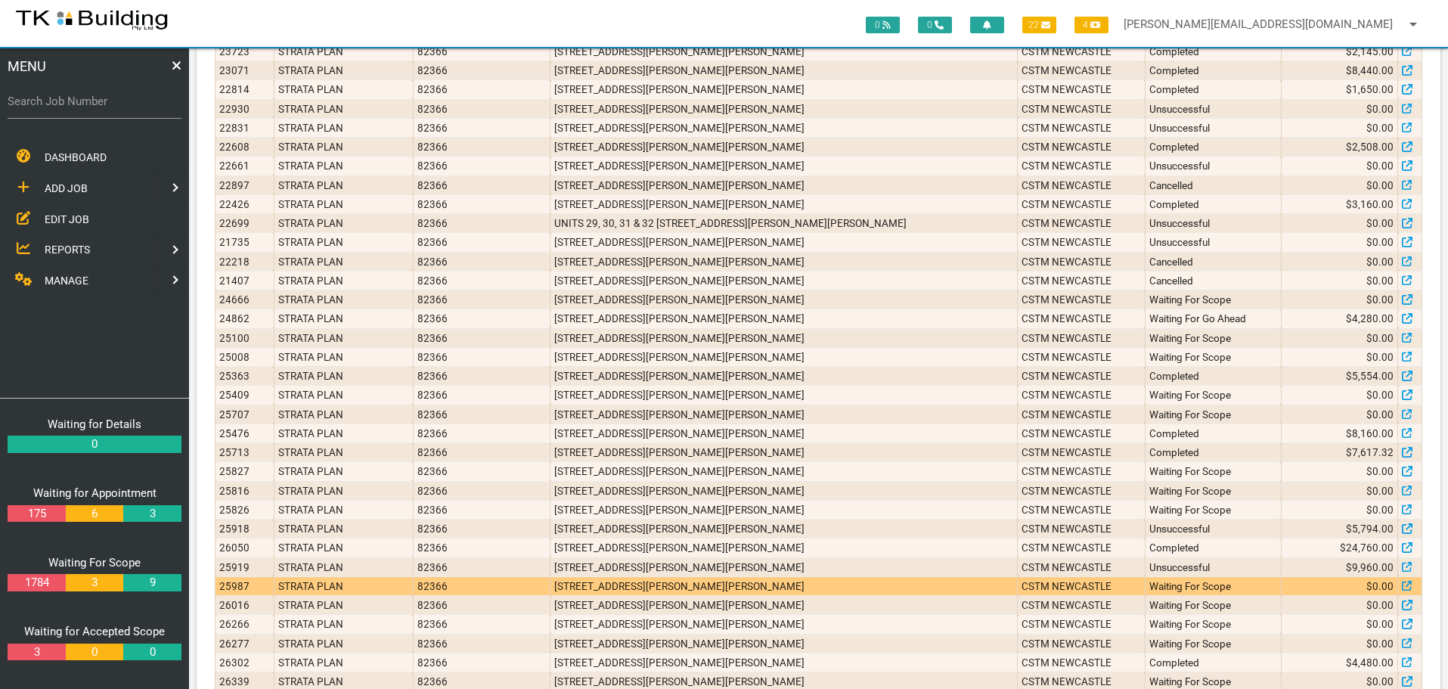
click at [704, 588] on td "15/4 Crawford Ln, Mount Hutton NSW 2290, Australia" at bounding box center [783, 585] width 467 height 19
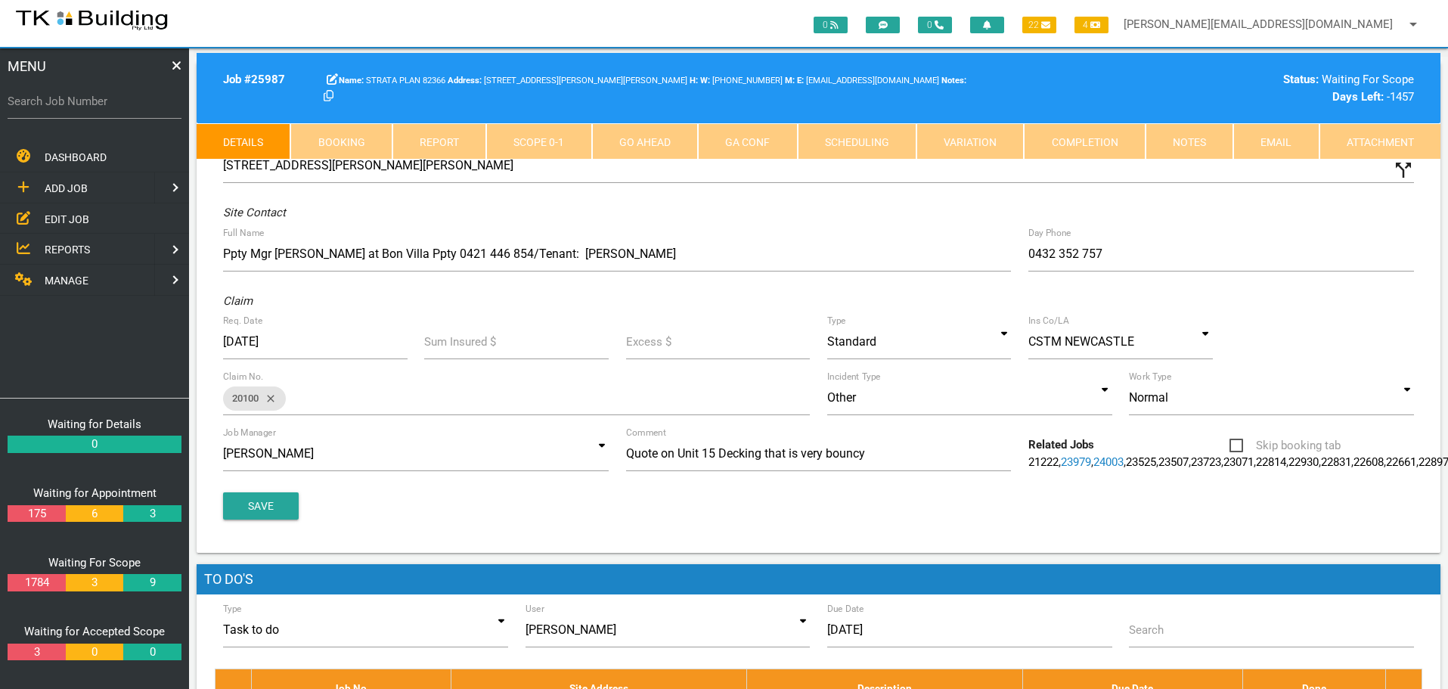
click at [1191, 142] on link "Notes" at bounding box center [1190, 141] width 88 height 36
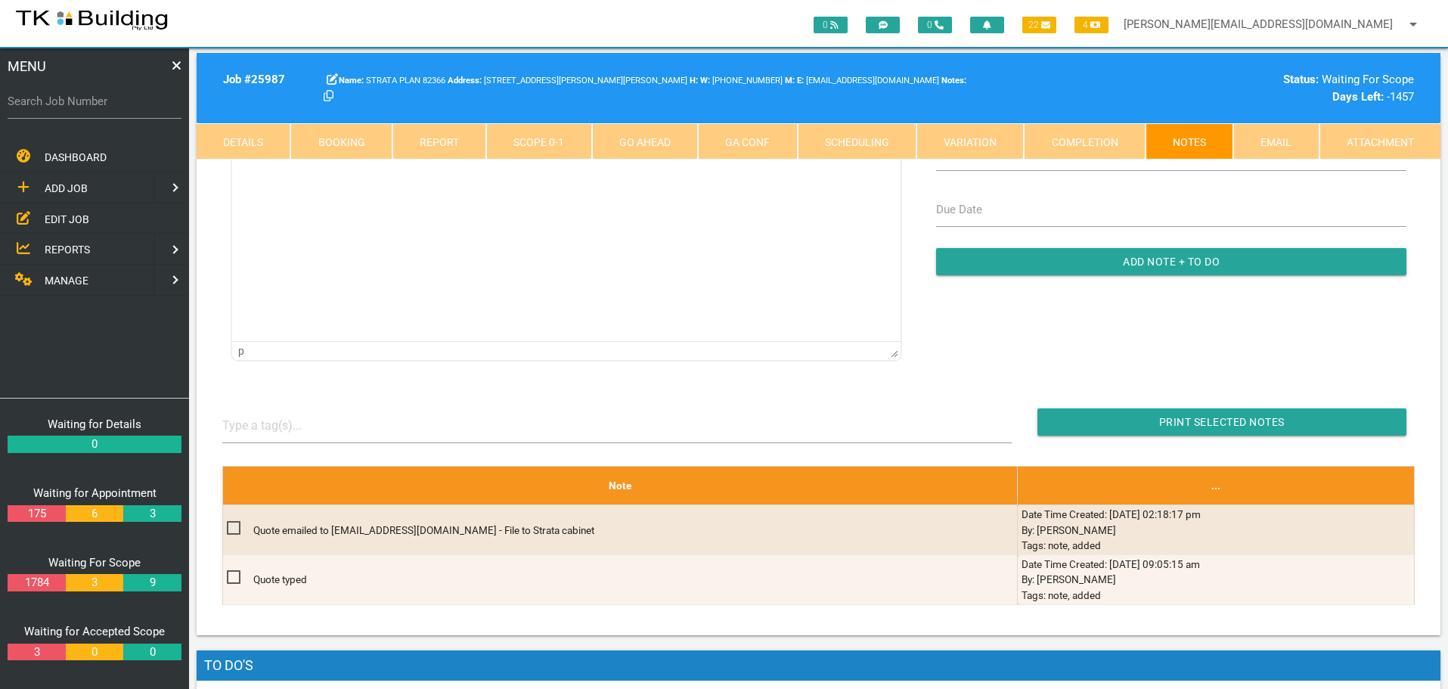
scroll to position [302, 0]
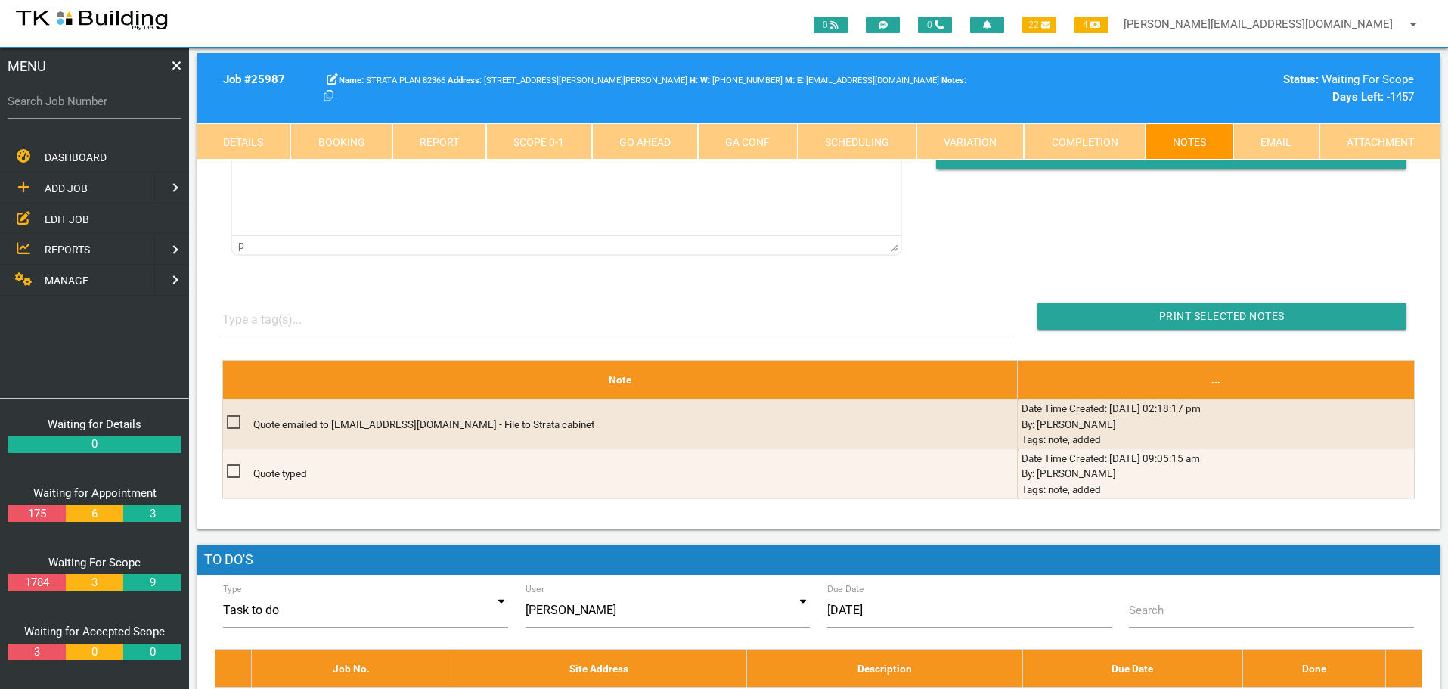
click at [60, 215] on span "EDIT JOB" at bounding box center [67, 218] width 45 height 12
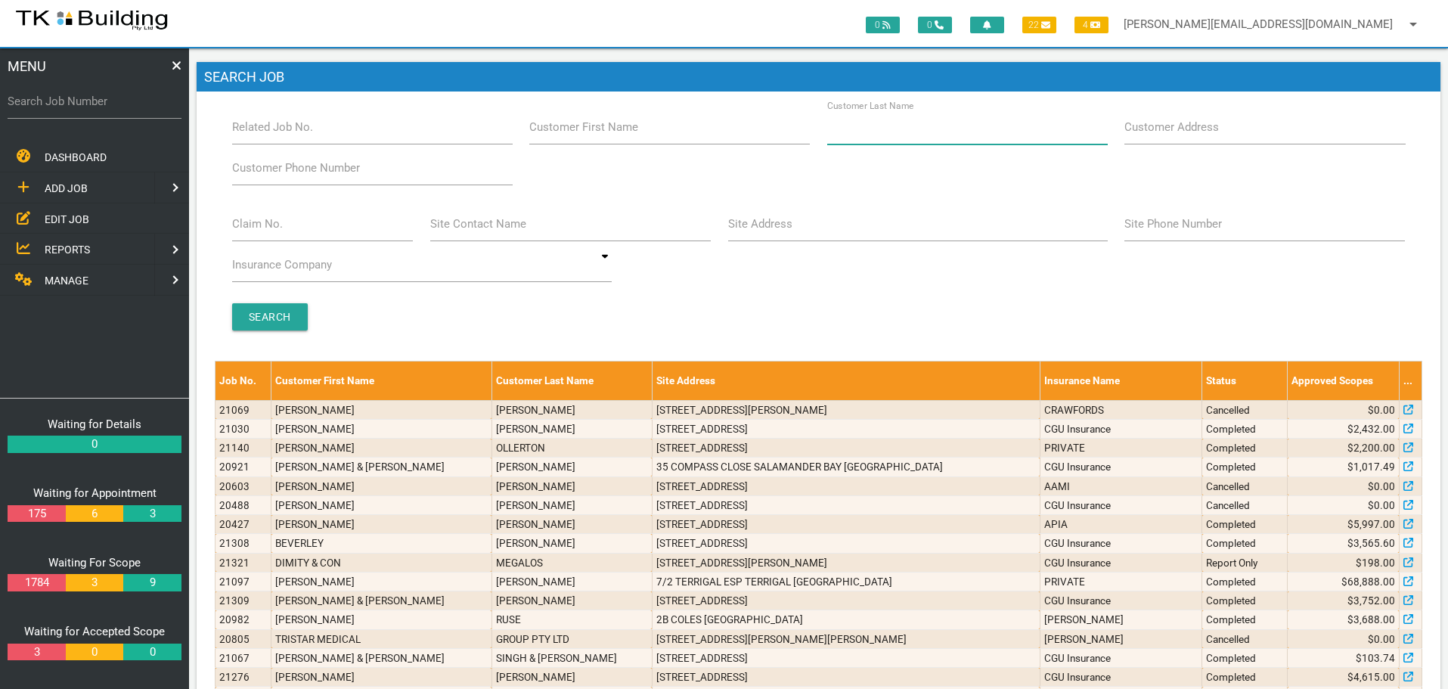
drag, startPoint x: 895, startPoint y: 140, endPoint x: 787, endPoint y: 77, distance: 125.0
click at [892, 140] on input "Customer Last Name" at bounding box center [967, 127] width 281 height 35
type input "91597"
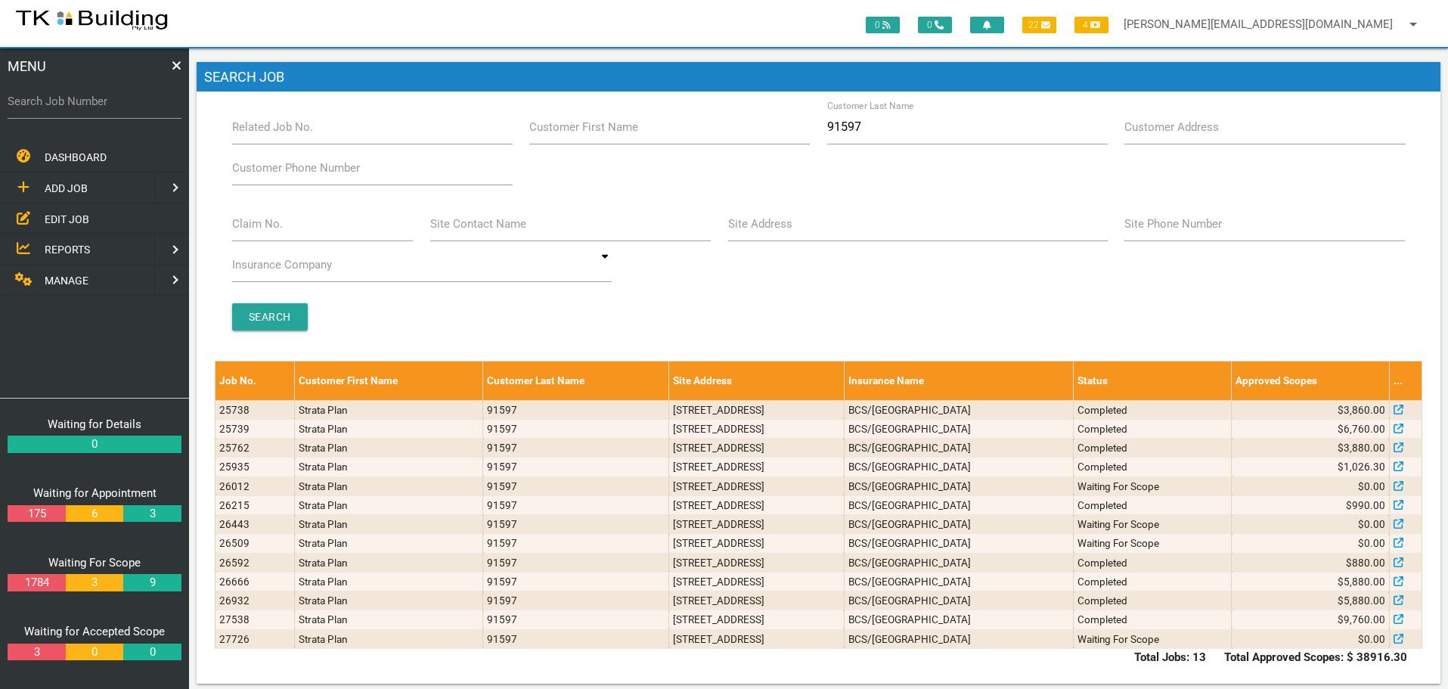
click at [76, 184] on span "ADD JOB" at bounding box center [66, 188] width 43 height 12
click at [76, 221] on span "EXISTING CUSTOMER" at bounding box center [97, 218] width 104 height 12
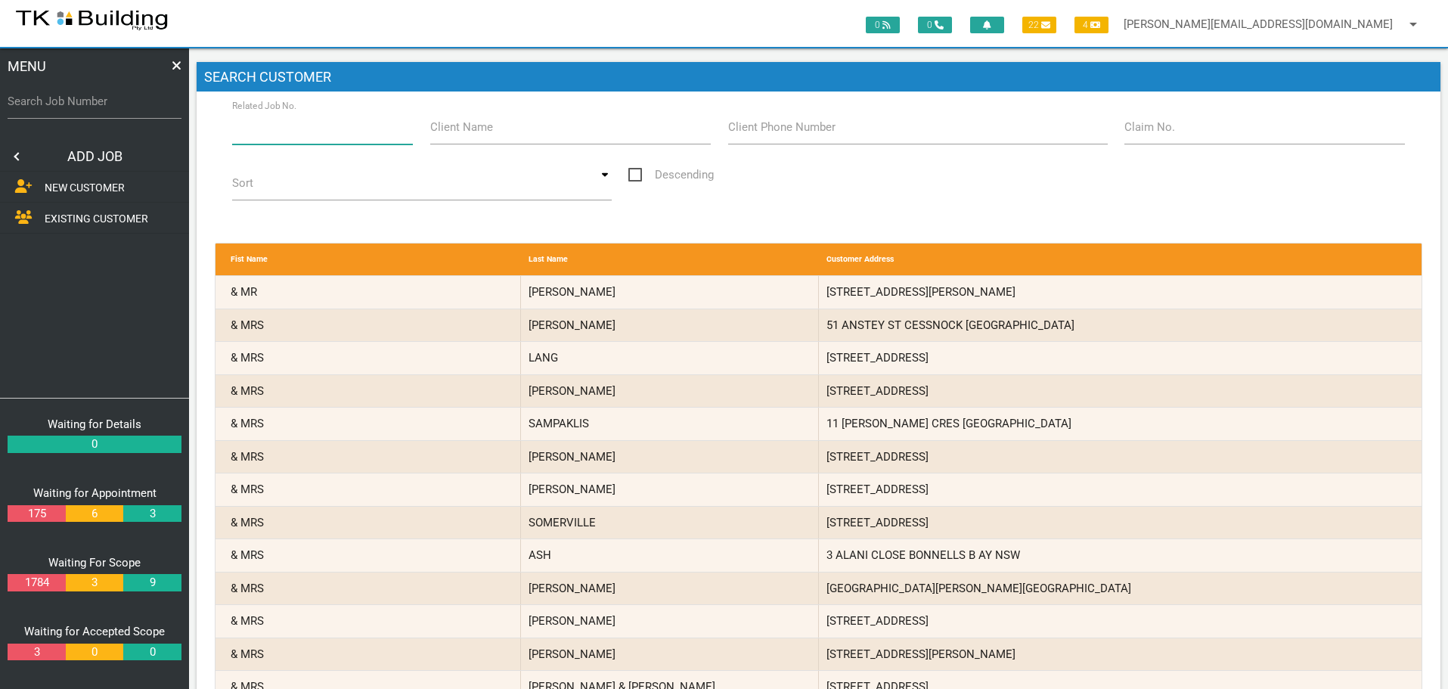
click at [311, 135] on input "Related Job No." at bounding box center [322, 127] width 181 height 35
type input "27726"
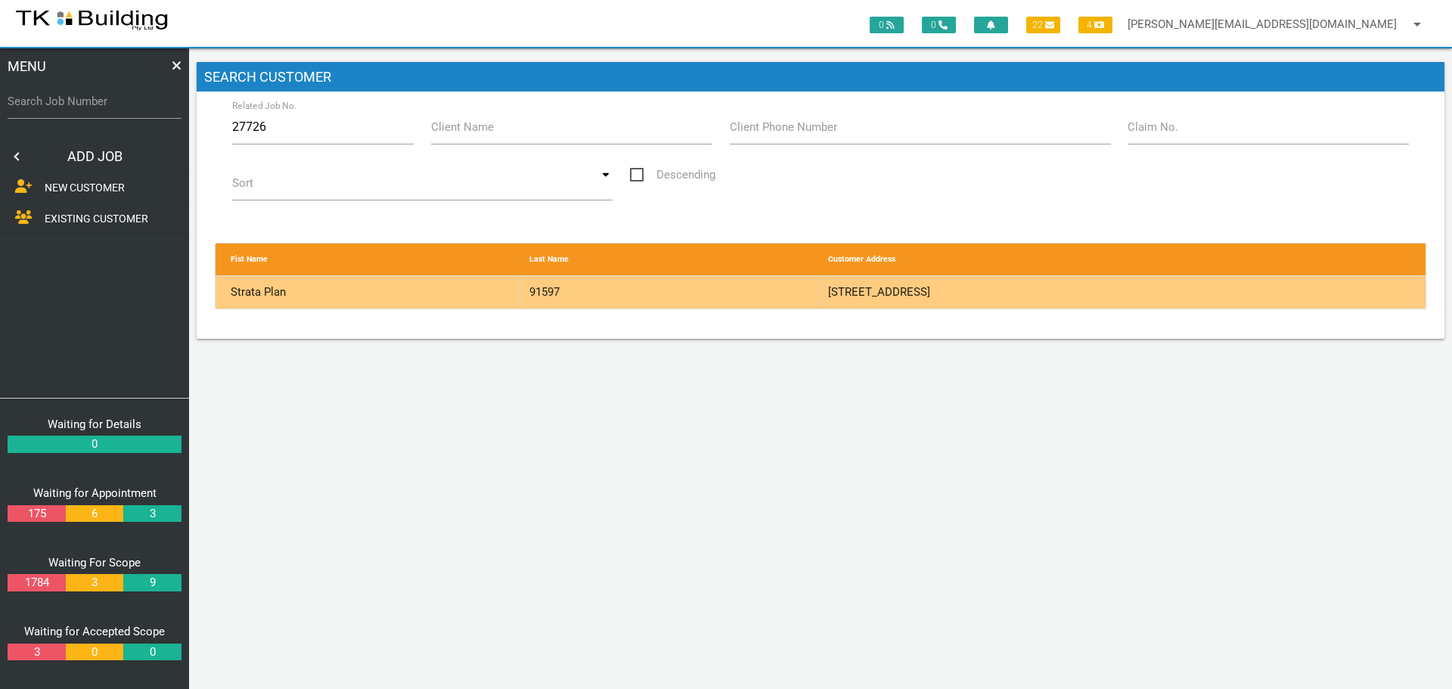
click at [752, 297] on div "91597" at bounding box center [671, 292] width 299 height 33
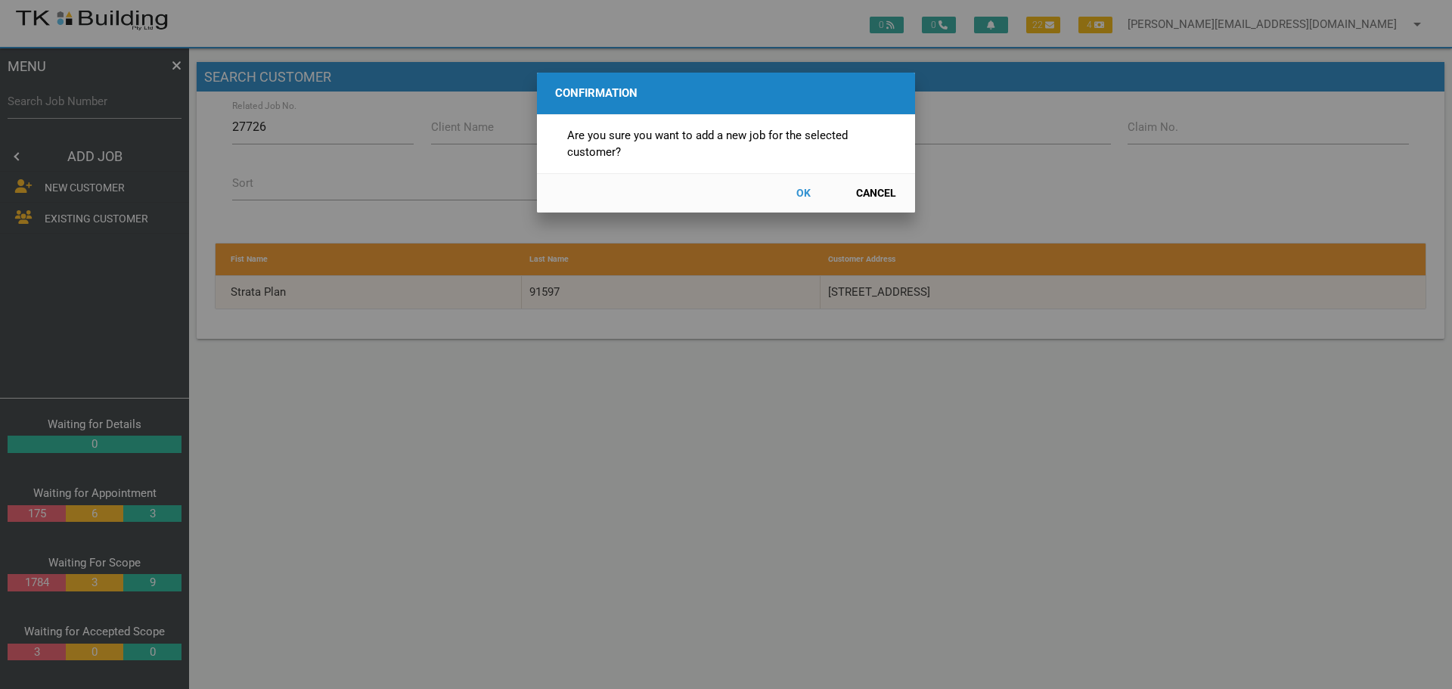
click at [797, 190] on button "OK" at bounding box center [803, 193] width 67 height 26
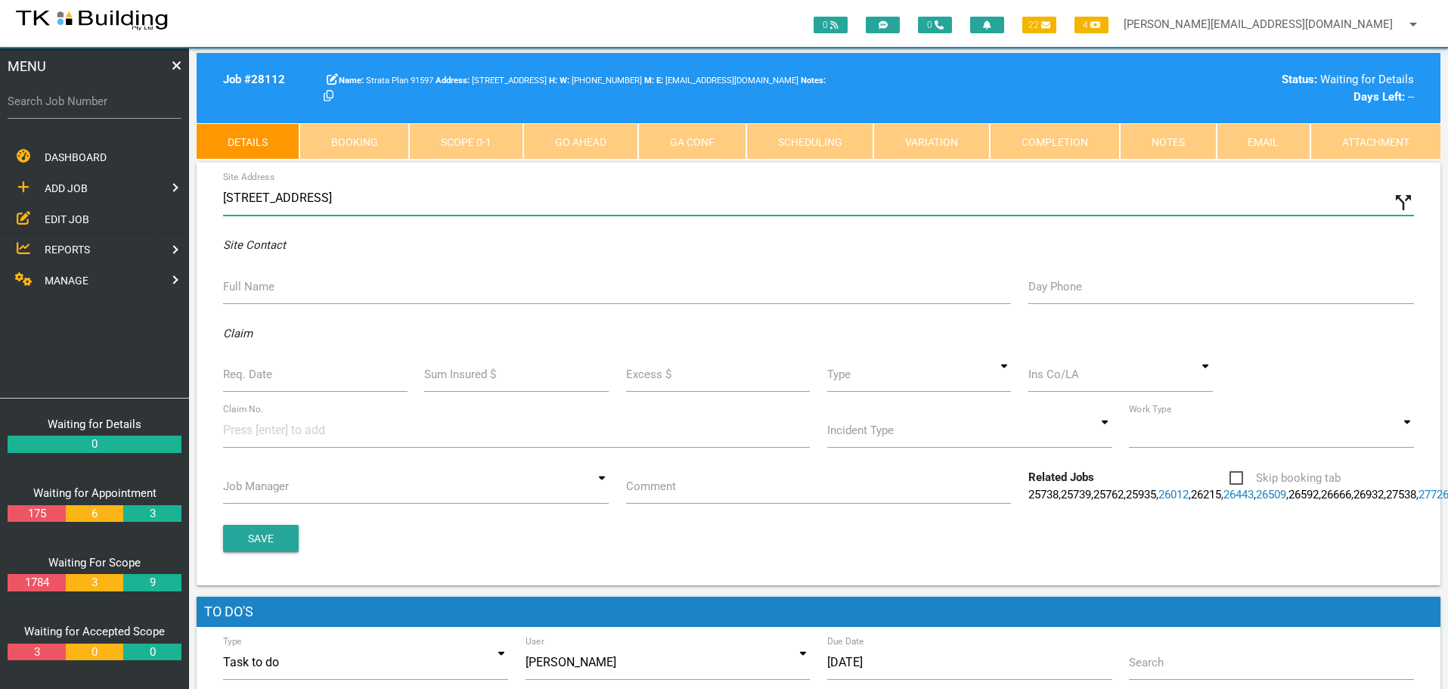
click at [225, 195] on input "9 Watt St, Newcastle NSW 2300, Australia" at bounding box center [818, 198] width 1191 height 35
type input "107/9 Watt St, Newcastle NSW 2300, Australia"
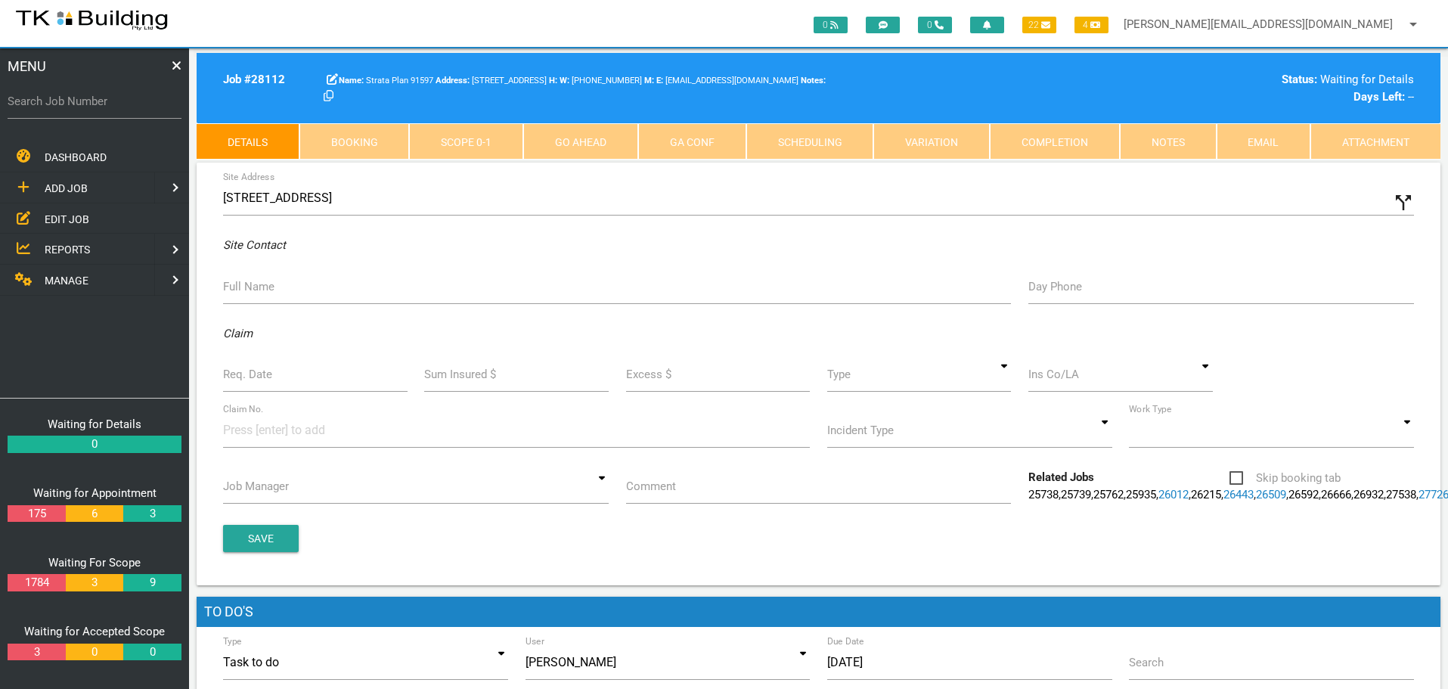
click at [265, 293] on label "Full Name" at bounding box center [248, 286] width 51 height 17
click at [265, 293] on input "Full Name" at bounding box center [617, 286] width 788 height 35
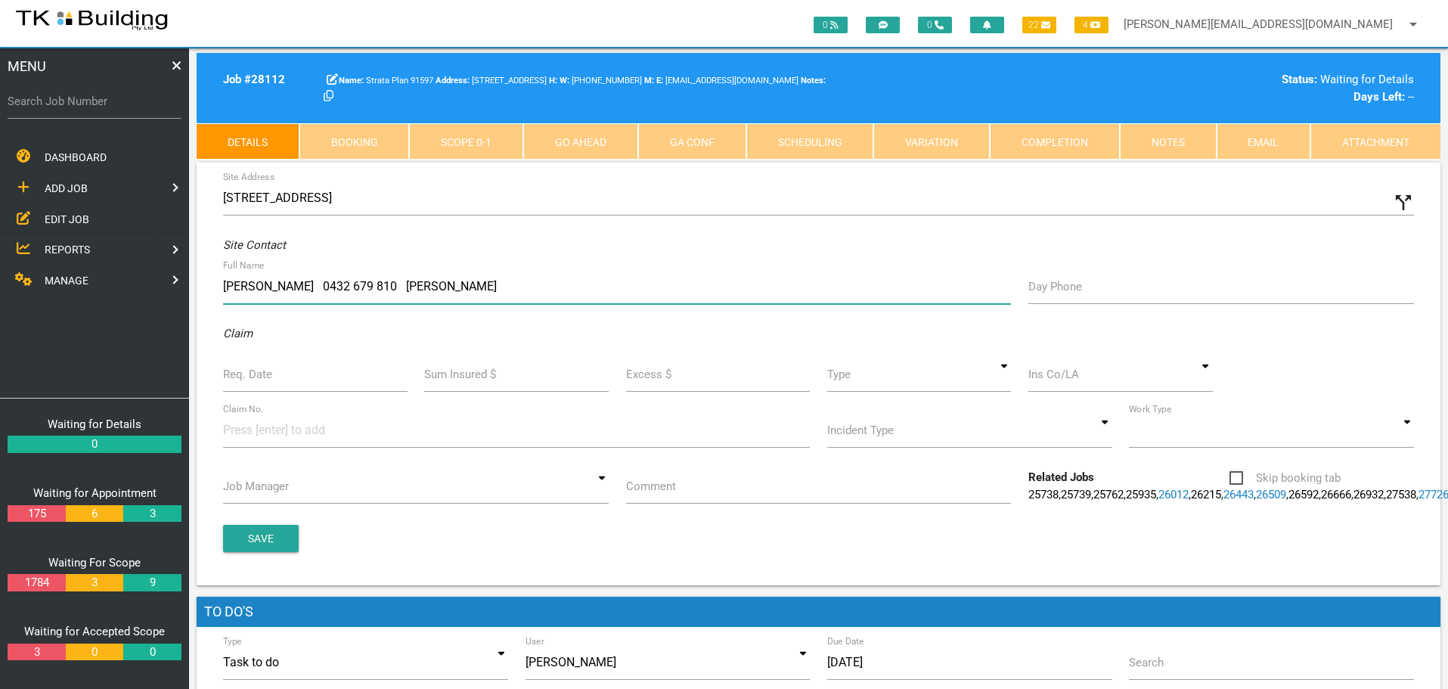
type input "Robert 0432 679 810 Nicolas"
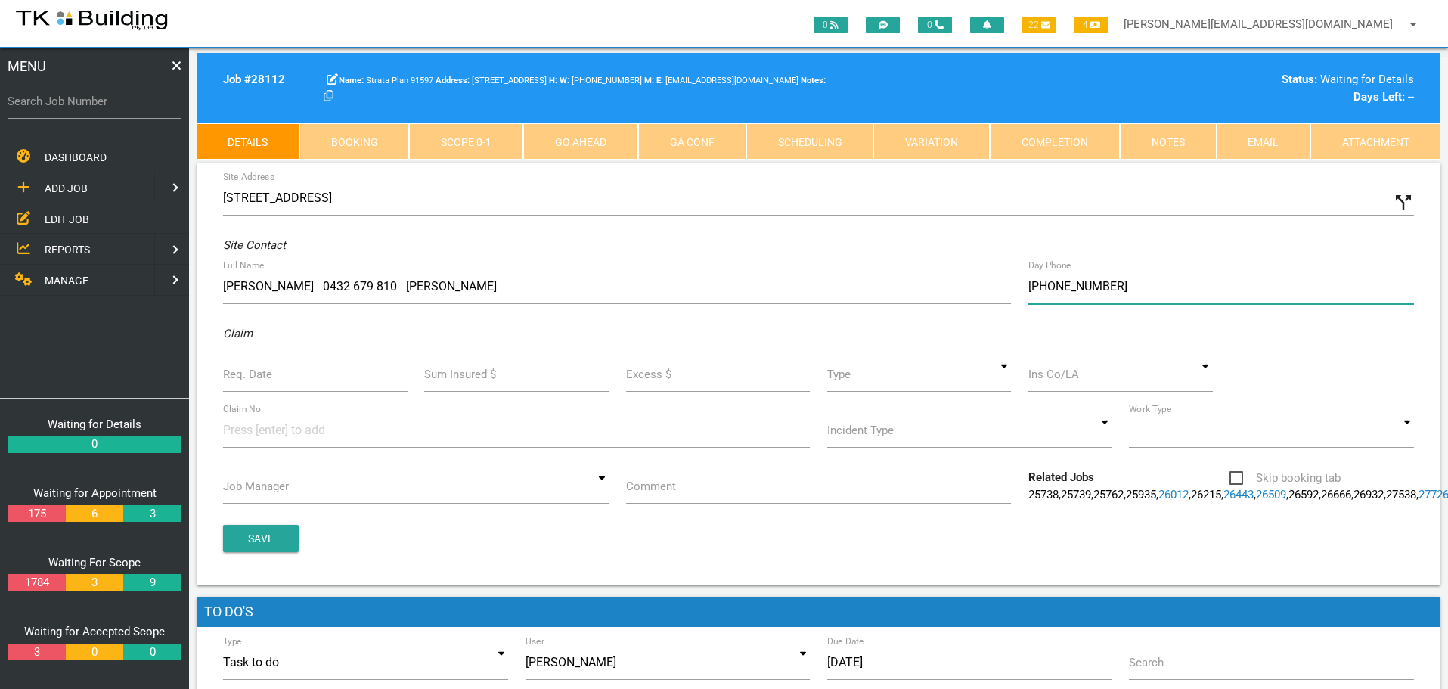
type input "(04) 1495 6991"
click at [304, 380] on input "Req. Date" at bounding box center [315, 374] width 184 height 35
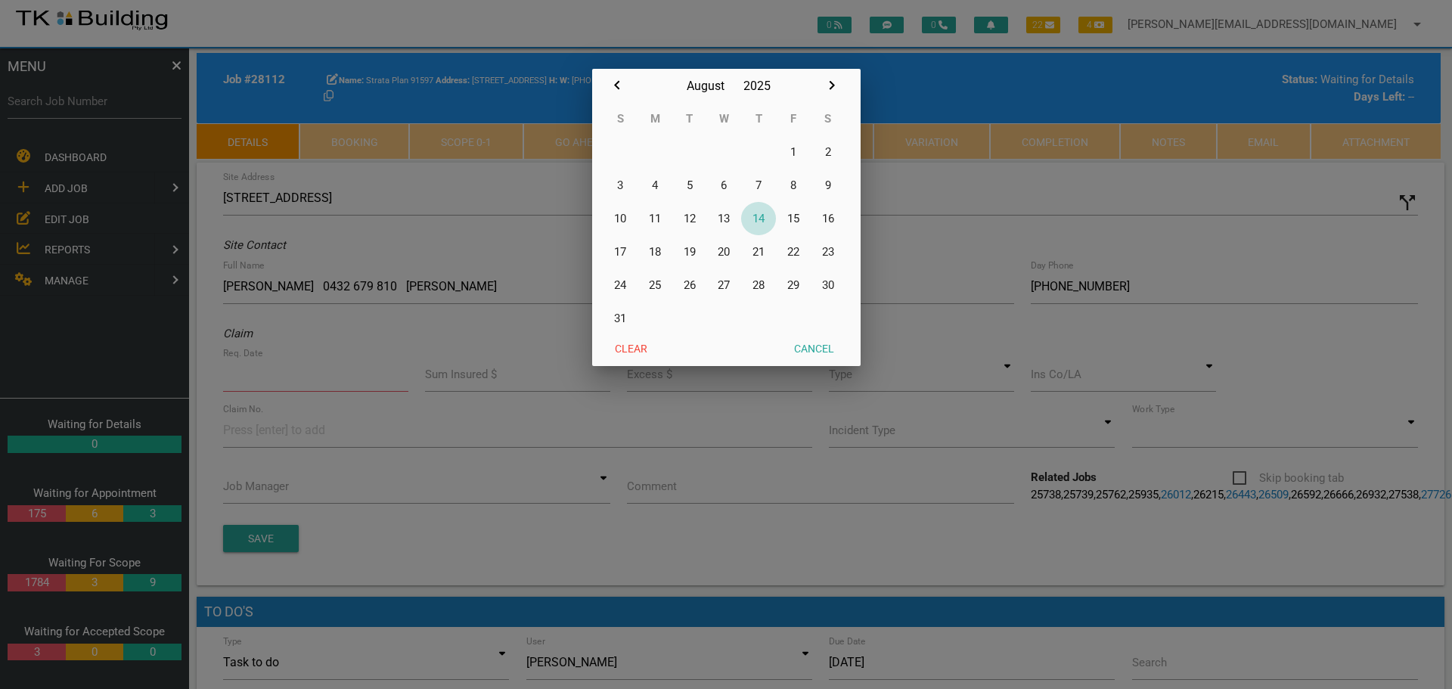
click at [760, 215] on button "14" at bounding box center [758, 218] width 35 height 33
type input "[DATE]"
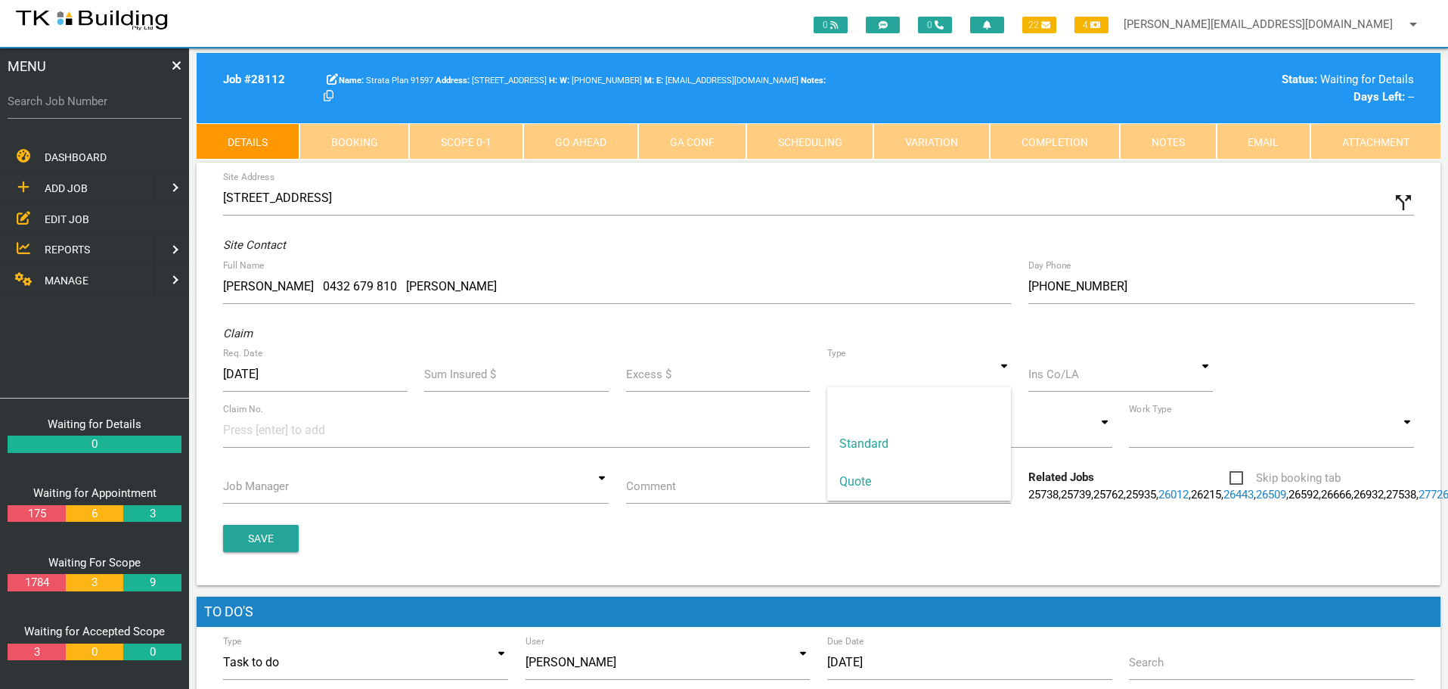
click at [1008, 383] on input at bounding box center [919, 374] width 184 height 35
drag, startPoint x: 962, startPoint y: 437, endPoint x: 1040, endPoint y: 403, distance: 85.0
click at [984, 426] on span "Standard" at bounding box center [919, 444] width 184 height 38
type input "Standard"
click at [1092, 383] on input at bounding box center [1120, 374] width 184 height 35
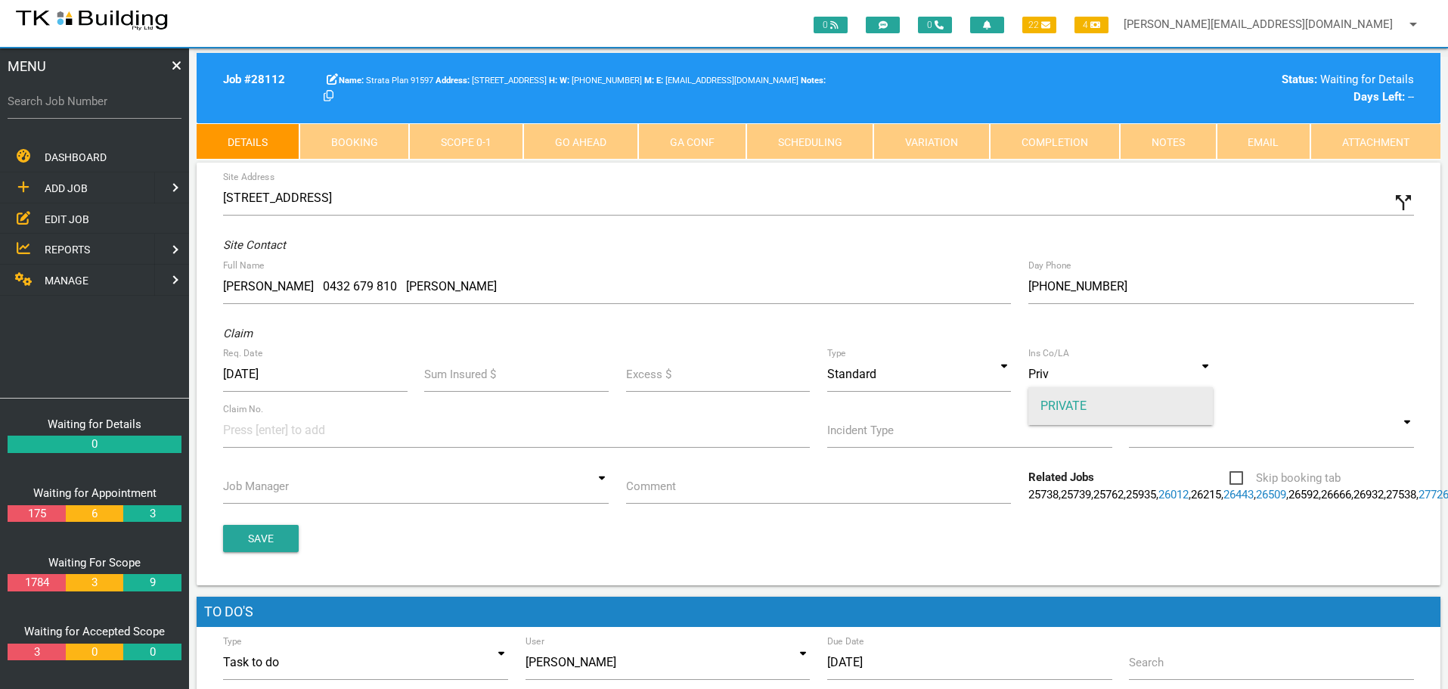
click at [1056, 408] on span "PRIVATE" at bounding box center [1120, 406] width 184 height 38
type input "PRIVATE"
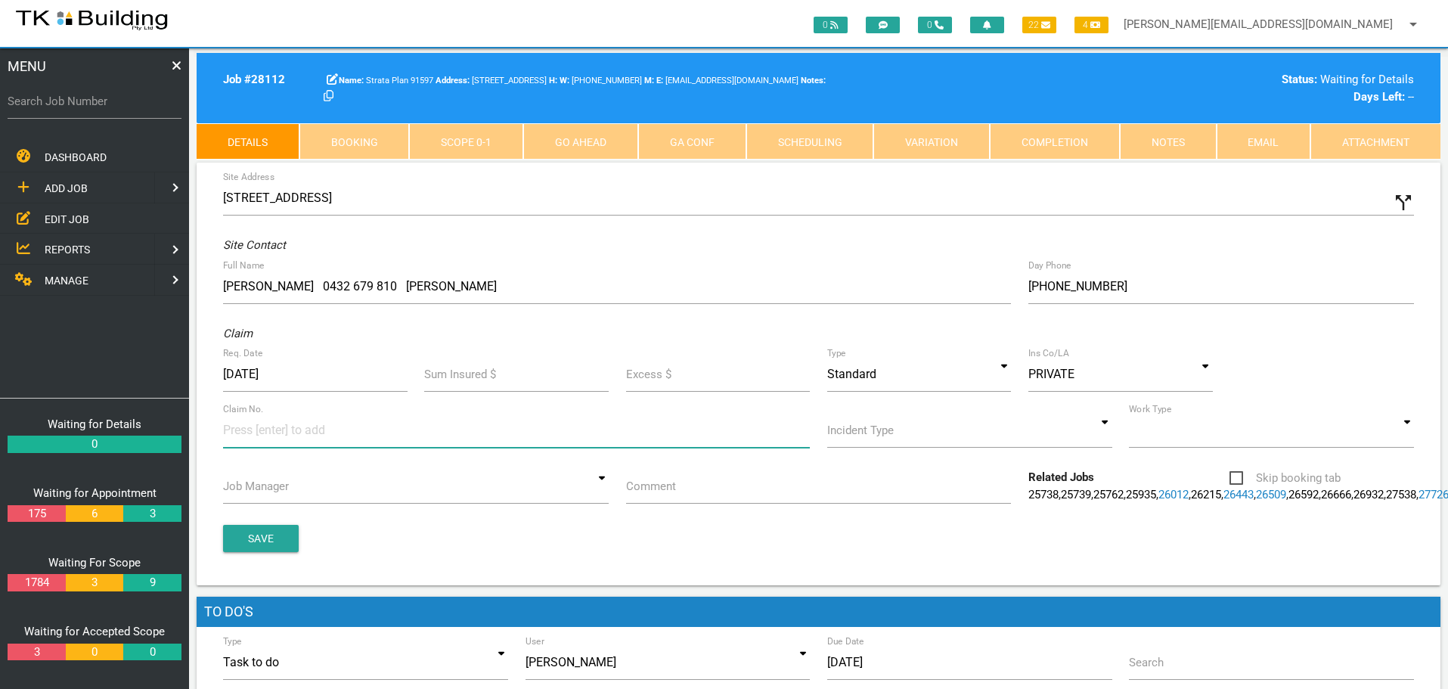
click at [251, 433] on input at bounding box center [279, 430] width 113 height 34
type input "18"
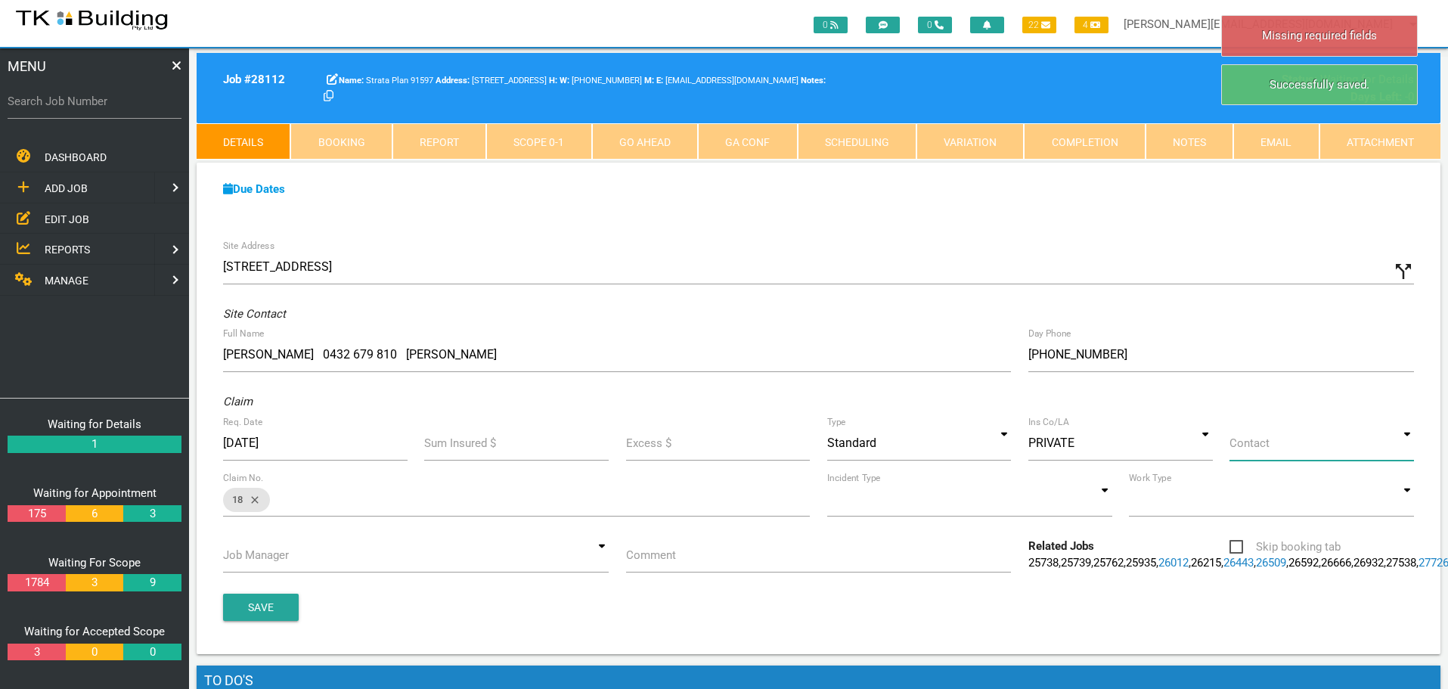
click at [1409, 452] on input at bounding box center [1321, 443] width 184 height 35
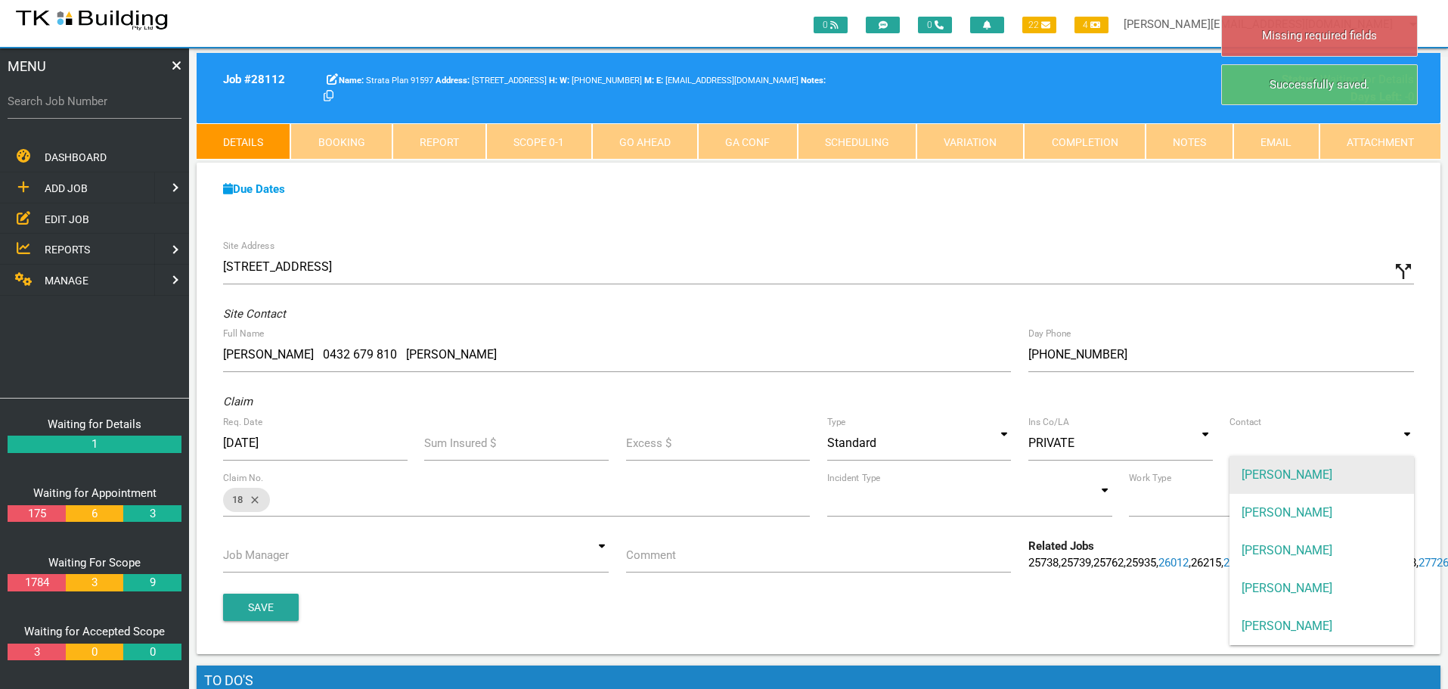
click at [1399, 476] on span "ANDREW SWEET" at bounding box center [1321, 475] width 184 height 38
type input "ANDREW SWEET"
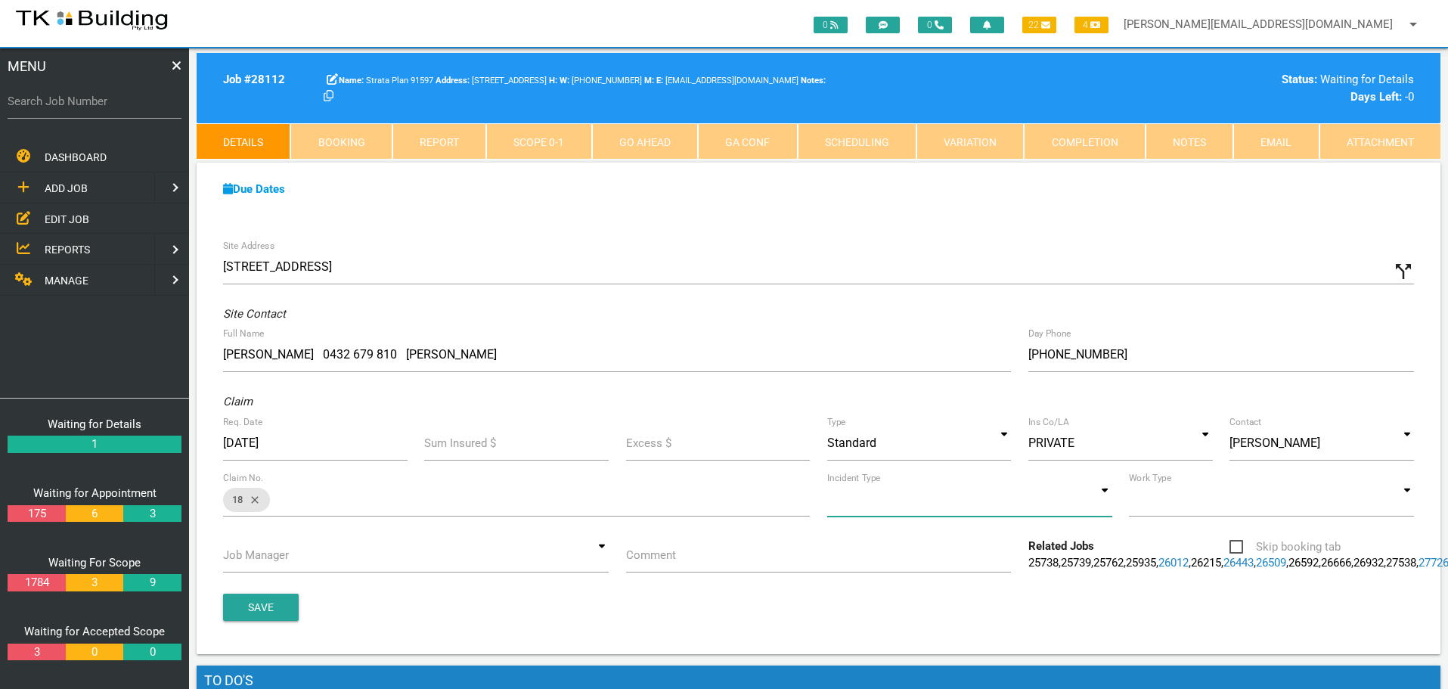
click at [1103, 502] on input at bounding box center [969, 499] width 285 height 35
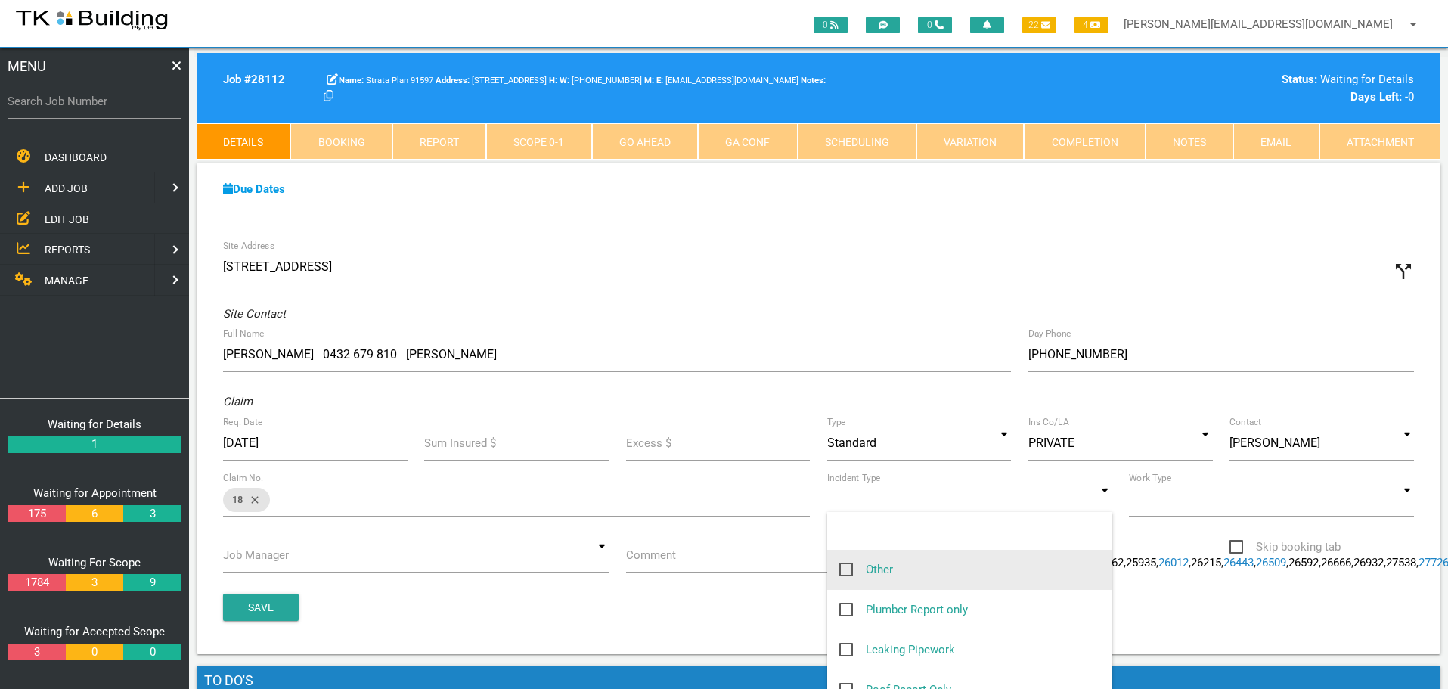
click at [844, 568] on span "Other" at bounding box center [866, 569] width 54 height 19
click at [844, 568] on input "Other" at bounding box center [844, 565] width 10 height 10
checkbox input "true"
type input "Other"
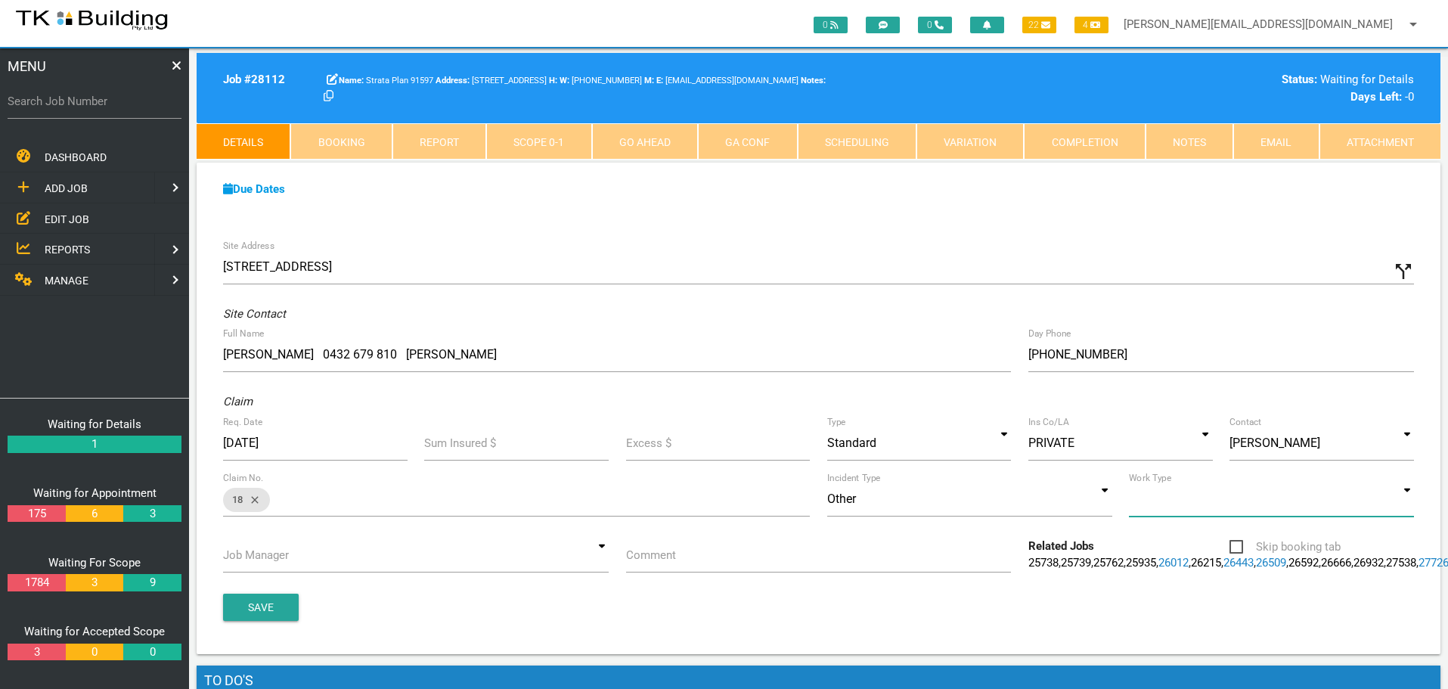
click at [1408, 502] on input at bounding box center [1271, 499] width 285 height 35
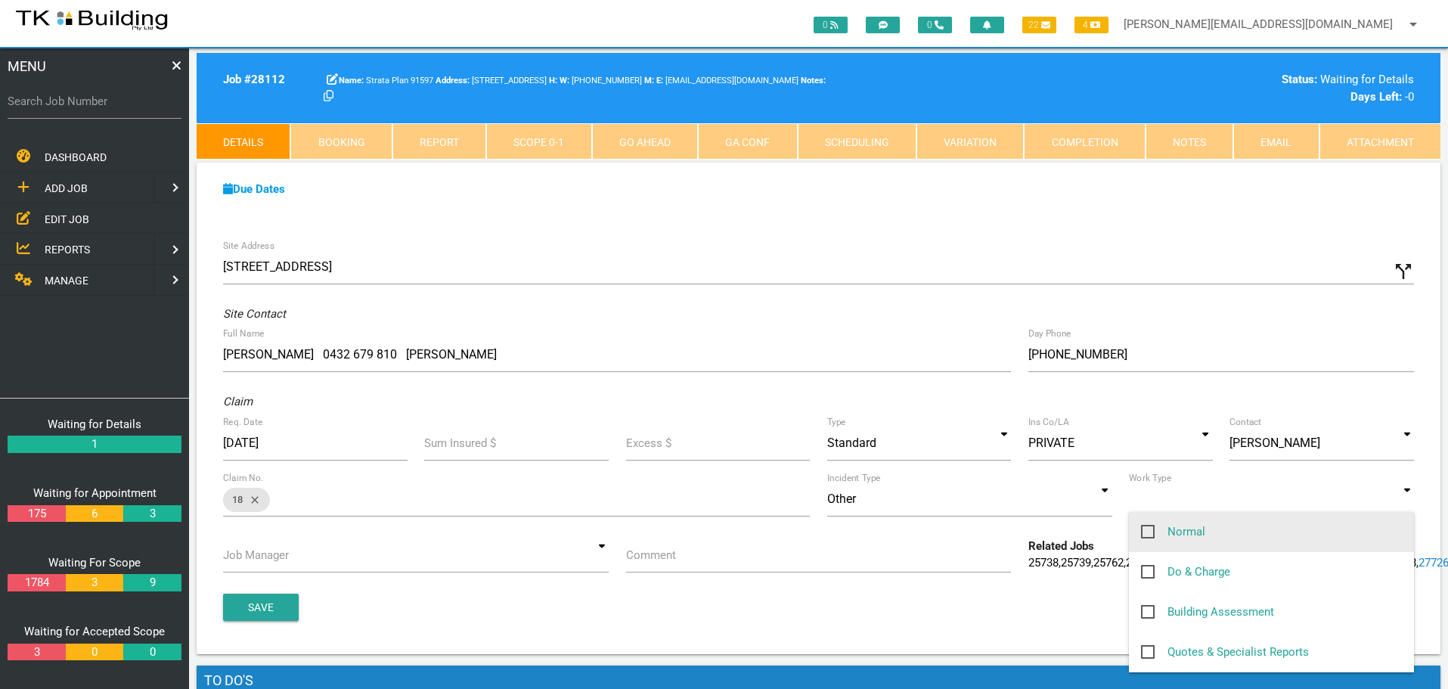
click at [1152, 532] on span "Normal" at bounding box center [1173, 531] width 64 height 19
click at [1151, 532] on input "Normal" at bounding box center [1146, 527] width 10 height 10
checkbox input "true"
type input "Normal"
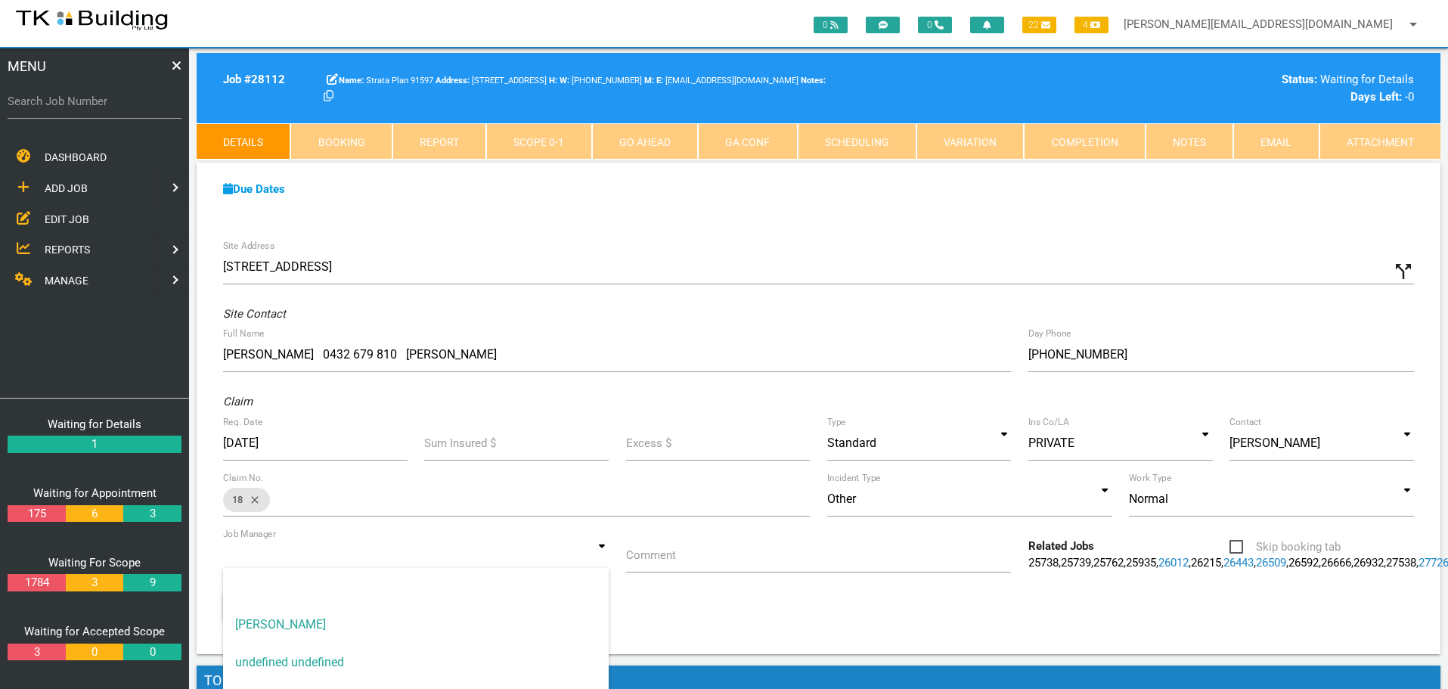
click at [607, 558] on input at bounding box center [416, 555] width 386 height 35
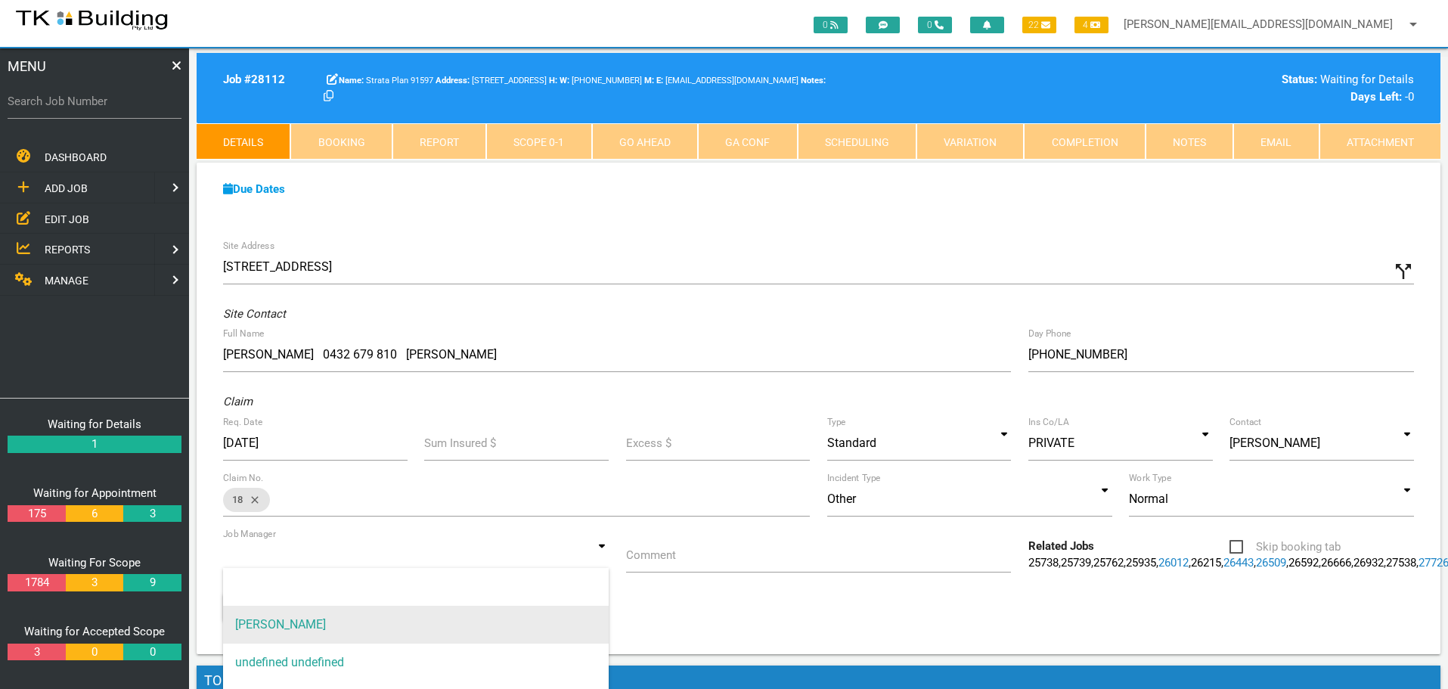
click at [563, 615] on span "[PERSON_NAME]" at bounding box center [416, 625] width 386 height 38
type input "[PERSON_NAME]"
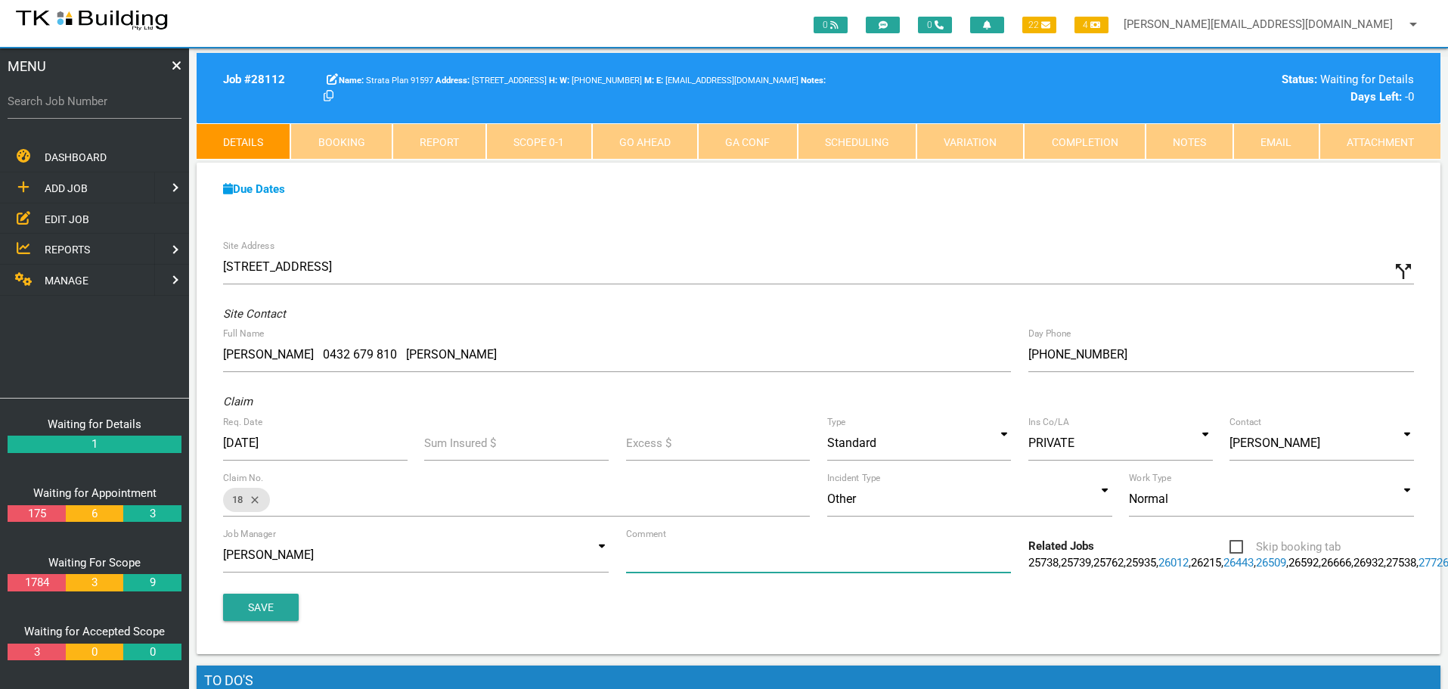
click at [706, 554] on input "Comment" at bounding box center [819, 555] width 386 height 35
type input "Quote/investigate where water is coming from into U107"
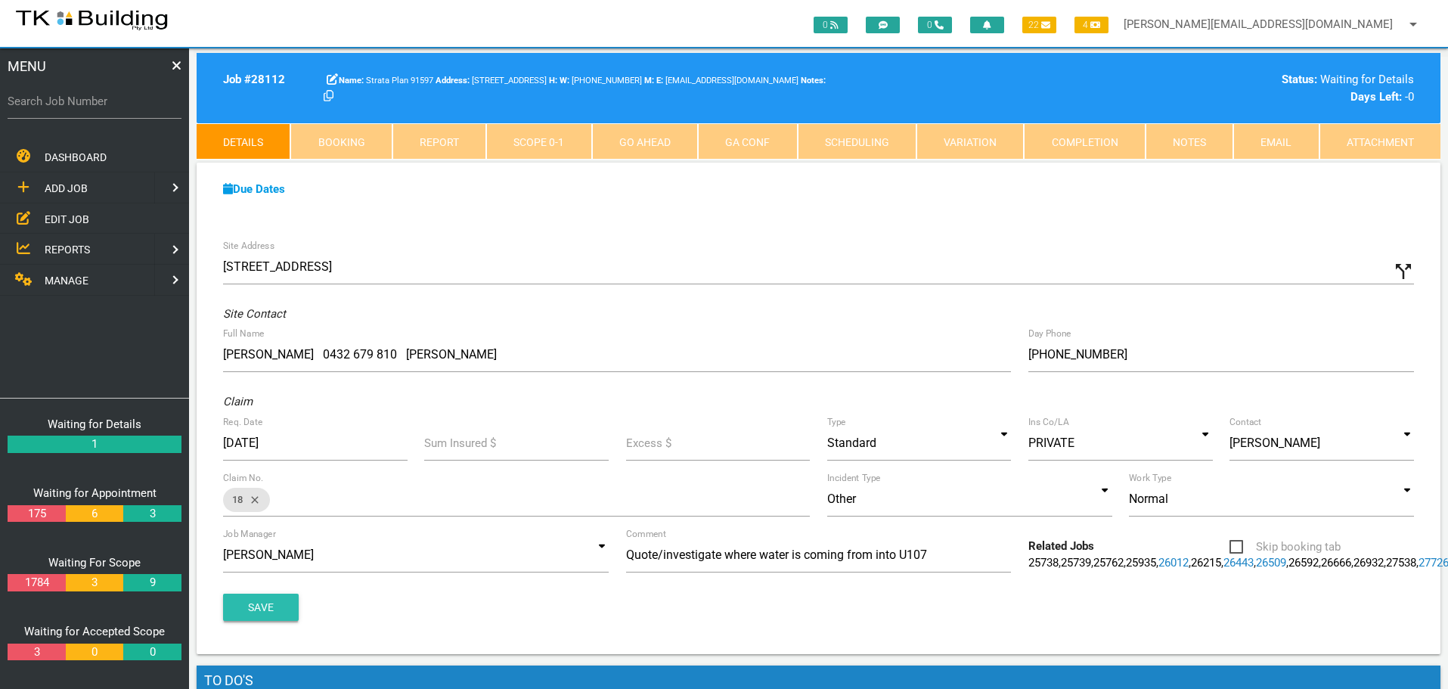
click at [260, 621] on button "Save" at bounding box center [261, 607] width 76 height 27
click at [88, 116] on input "Search Job Number" at bounding box center [95, 101] width 174 height 35
type input "27992"
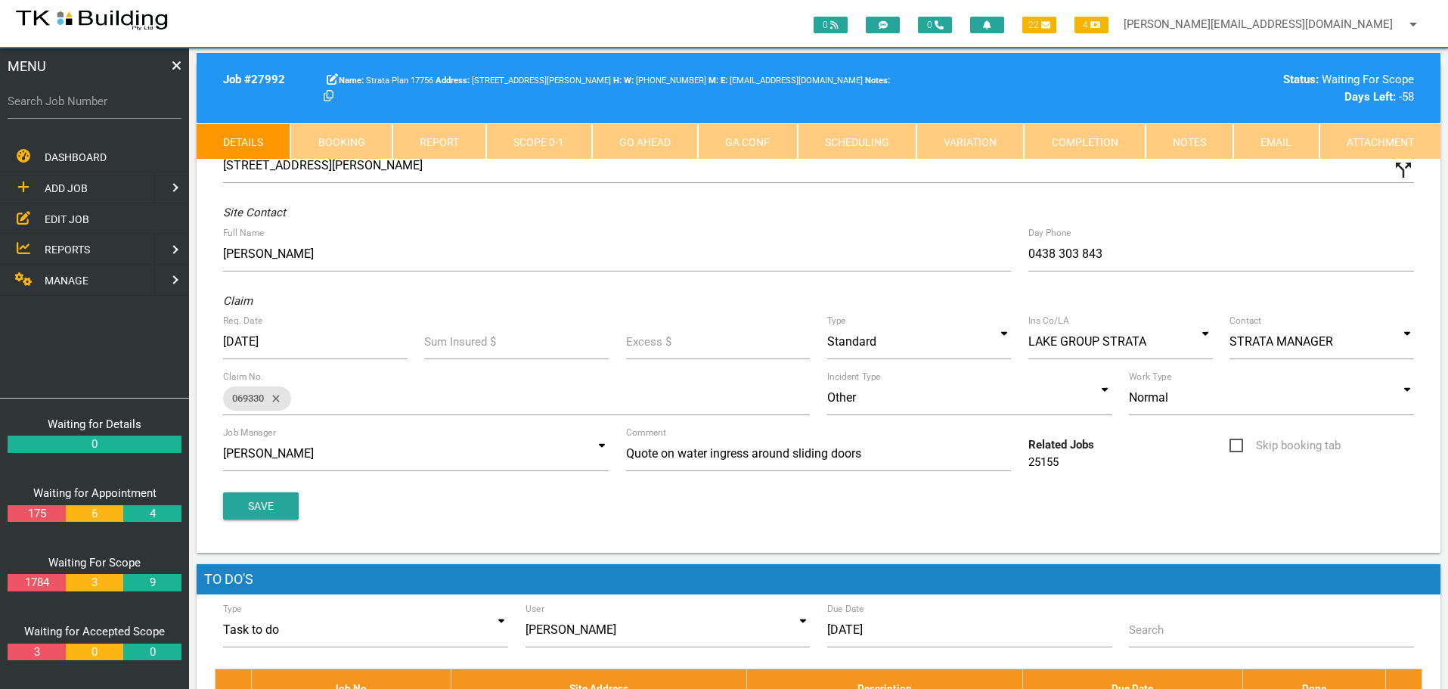
click at [1170, 138] on link "Notes" at bounding box center [1190, 141] width 88 height 36
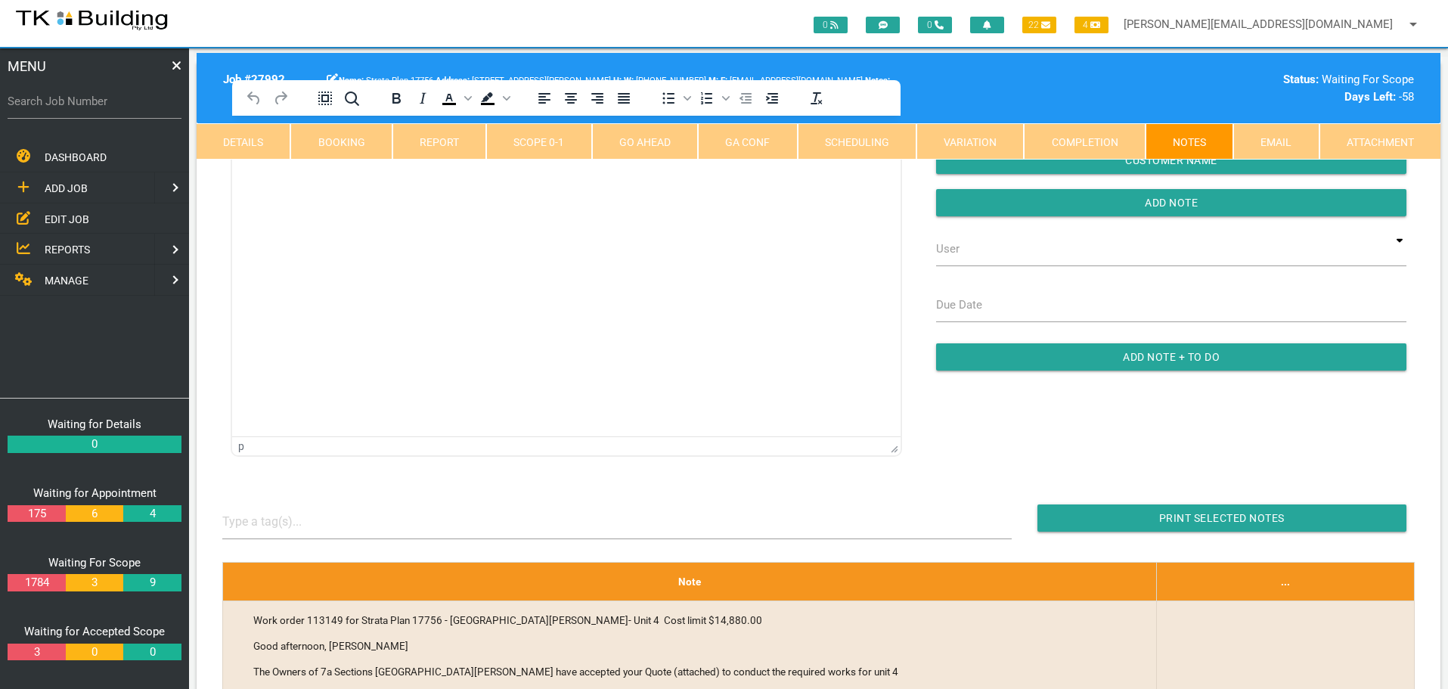
click at [315, 184] on html at bounding box center [566, 150] width 668 height 69
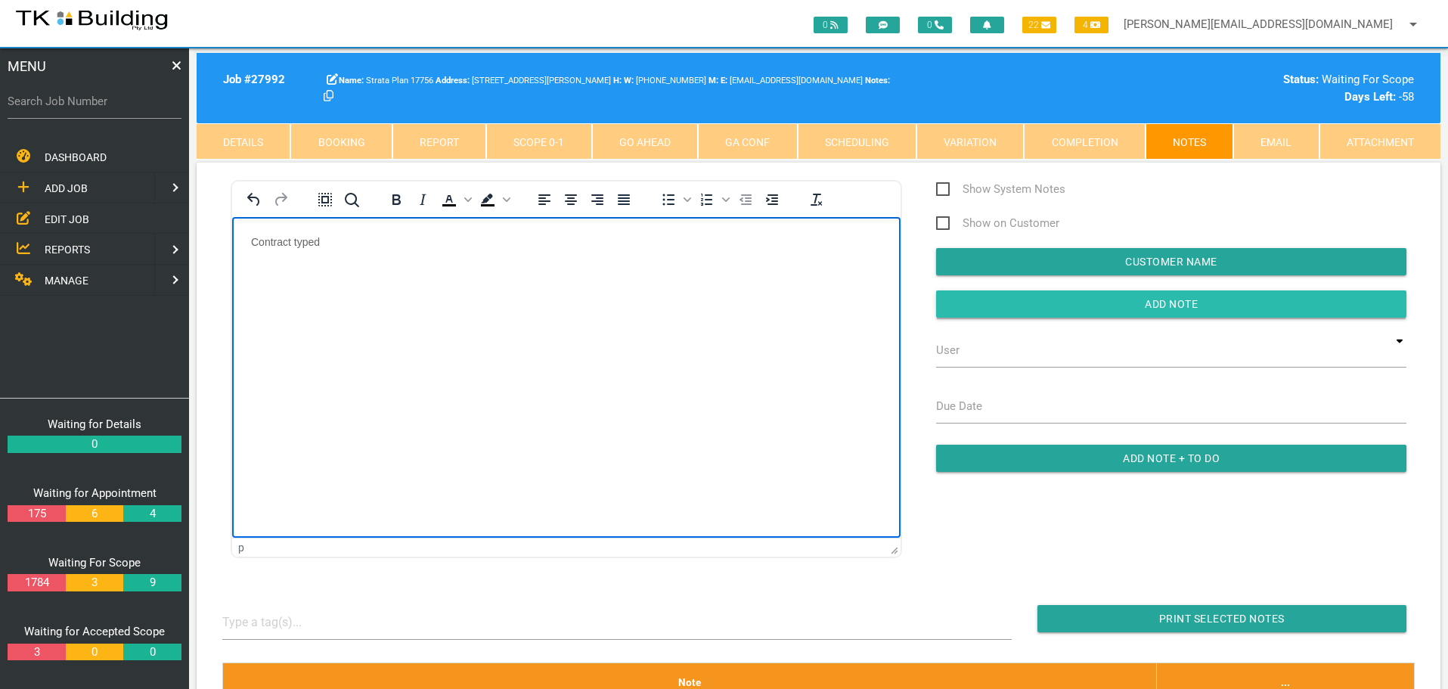
click at [1018, 296] on input "Add Note" at bounding box center [1171, 303] width 470 height 27
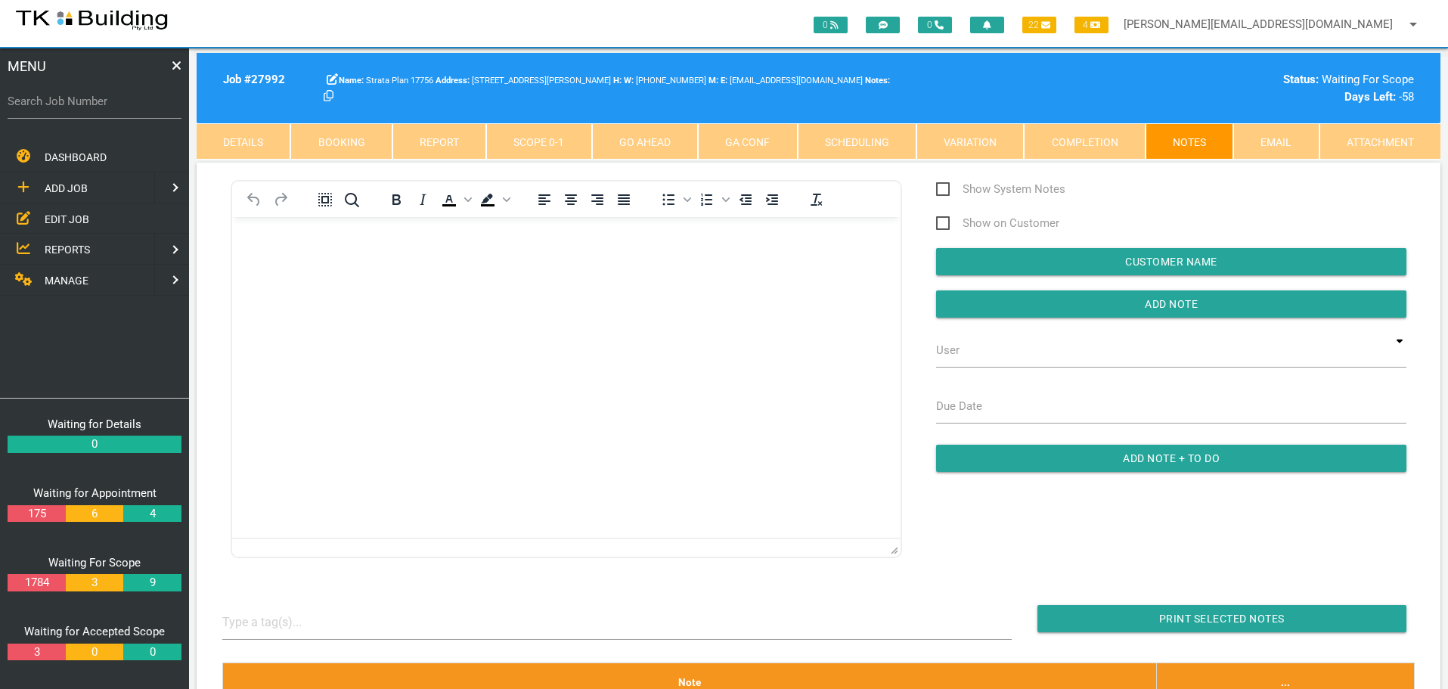
click at [82, 215] on span "EDIT JOB" at bounding box center [67, 218] width 45 height 12
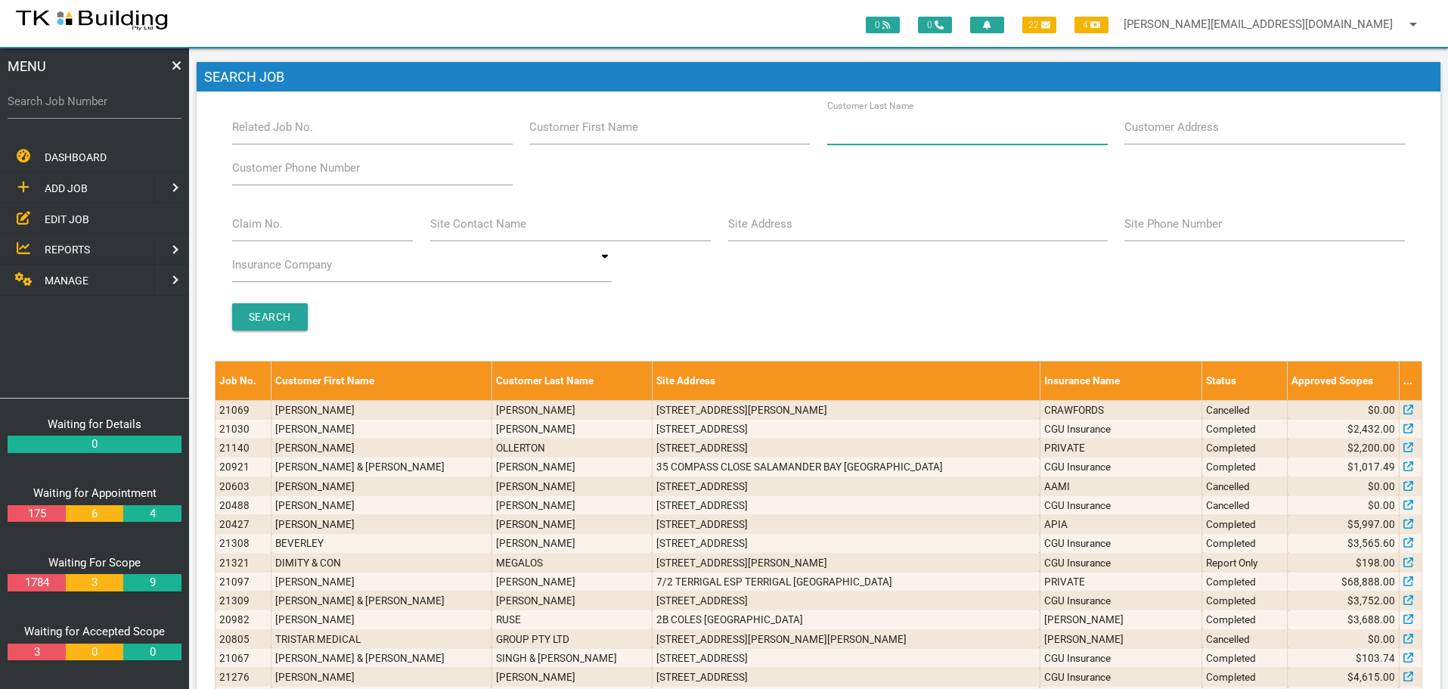
click at [885, 138] on input "Customer Last Name" at bounding box center [967, 127] width 281 height 35
type input "73439"
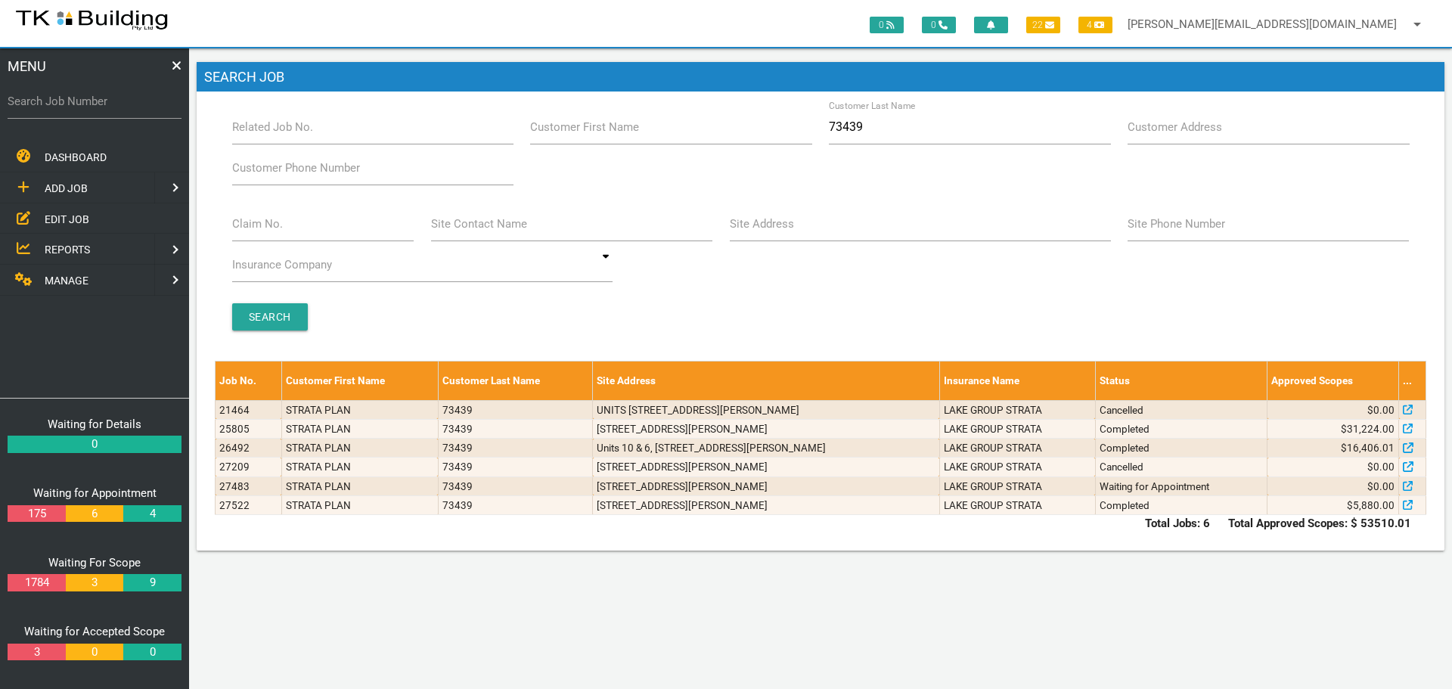
click at [51, 186] on span "ADD JOB" at bounding box center [66, 188] width 43 height 12
click at [82, 212] on span "EXISTING CUSTOMER" at bounding box center [97, 218] width 104 height 12
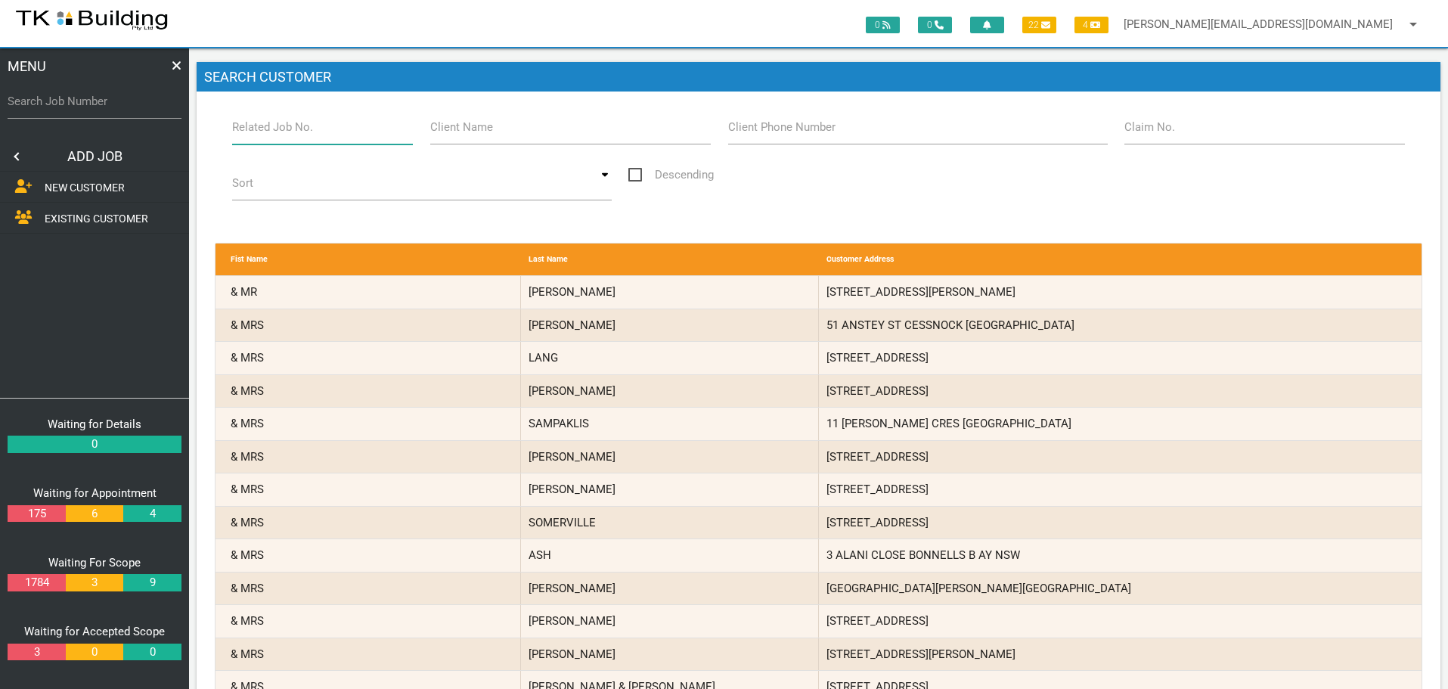
click at [274, 140] on input "Related Job No." at bounding box center [322, 127] width 181 height 35
type input "27522"
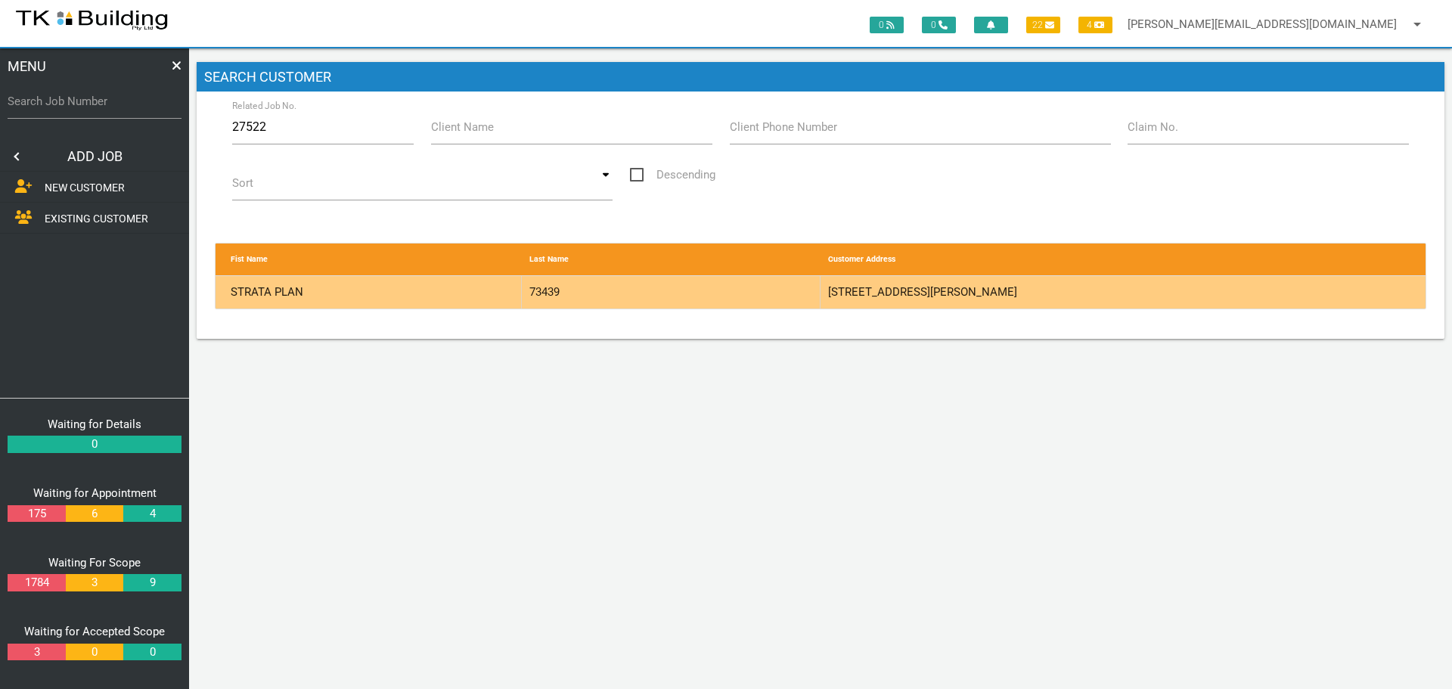
click at [760, 296] on div "73439" at bounding box center [671, 292] width 299 height 33
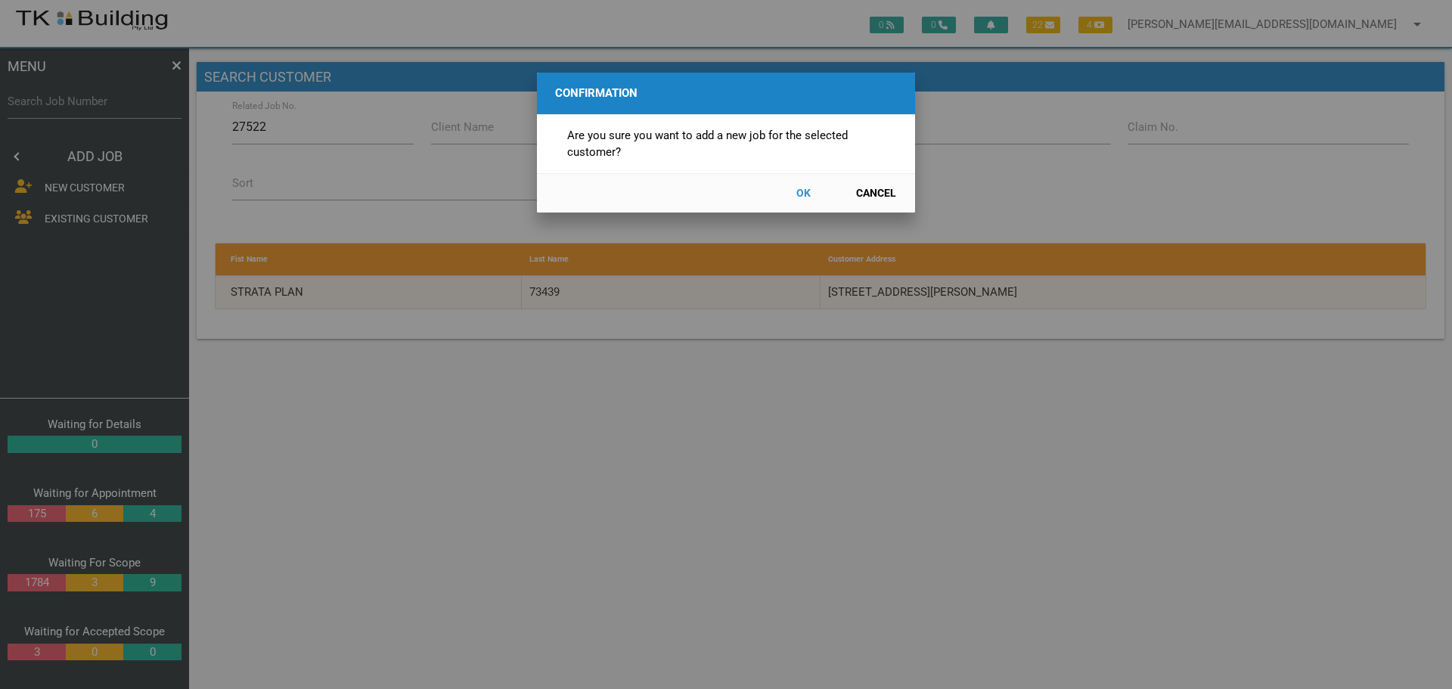
click at [805, 196] on button "OK" at bounding box center [803, 193] width 67 height 26
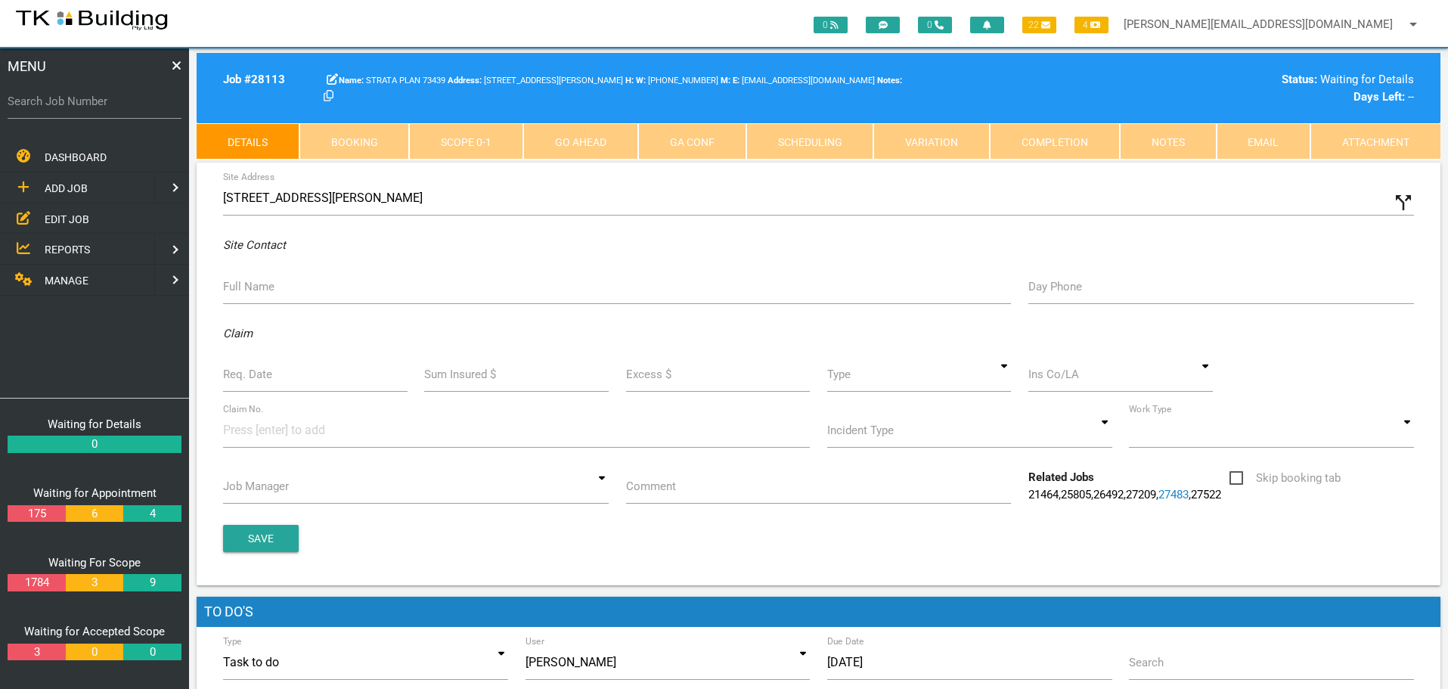
click at [1394, 208] on icon "call_split" at bounding box center [1403, 202] width 23 height 23
click at [879, 204] on label "Custom Address" at bounding box center [869, 198] width 85 height 17
click at [879, 204] on input "Custom Address" at bounding box center [1120, 198] width 587 height 35
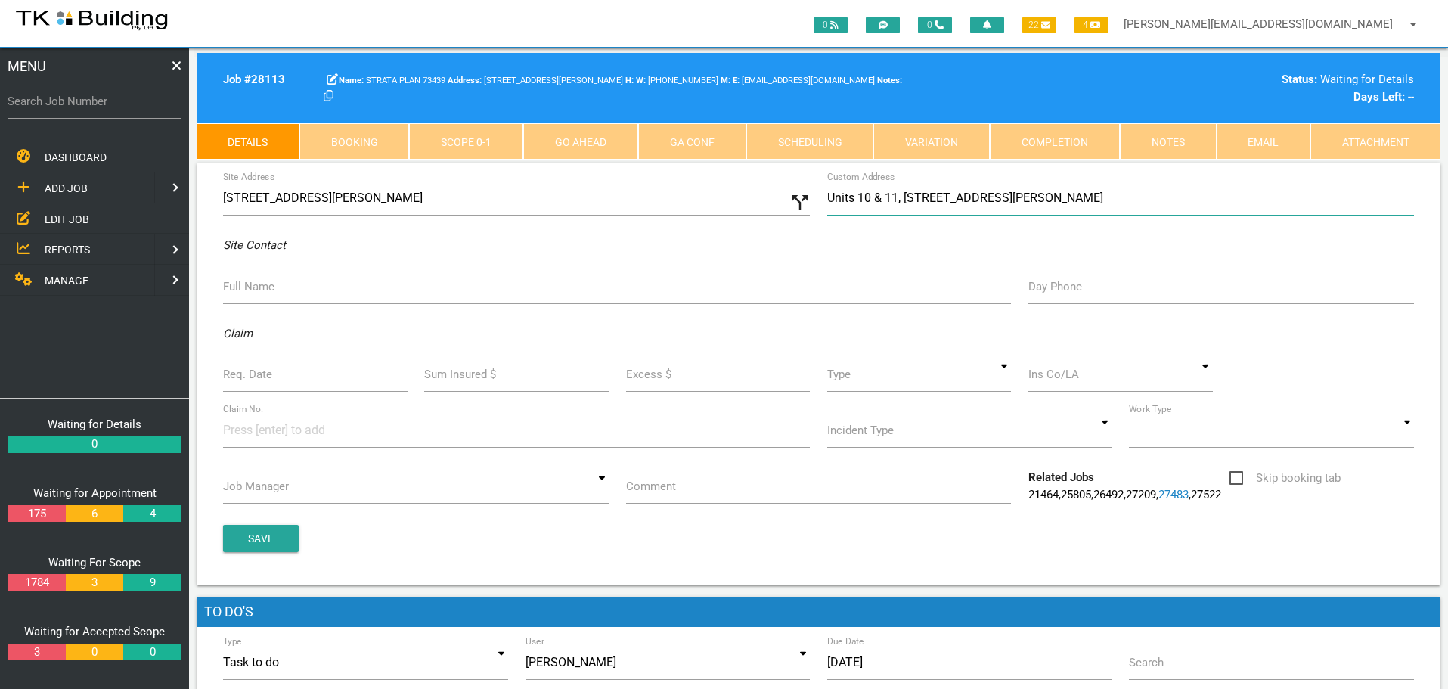
type input "Units 10 & 11, 133-135 Scott St, Newcastle NSW 2300"
click at [272, 289] on label "Full Name" at bounding box center [248, 286] width 51 height 17
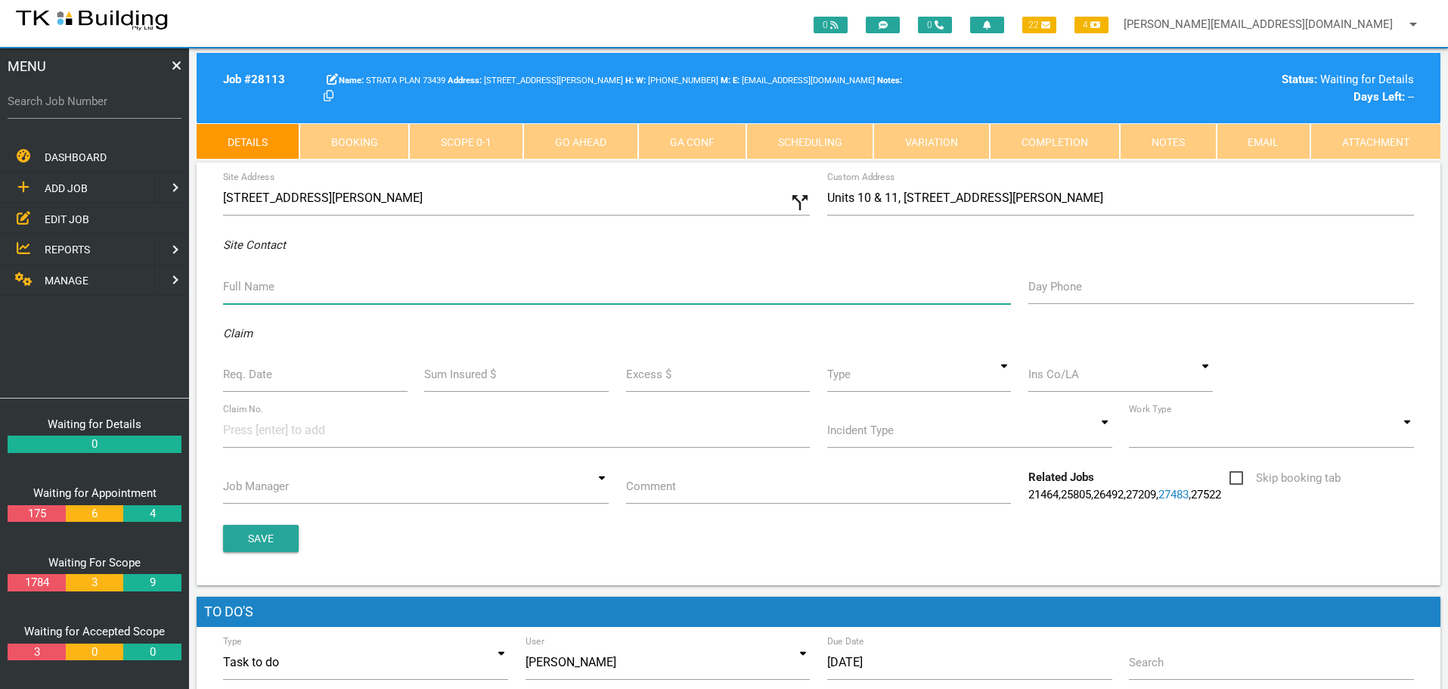
click at [272, 289] on input "Full Name" at bounding box center [617, 286] width 788 height 35
type input "Kashitiz Dahal BAAM"
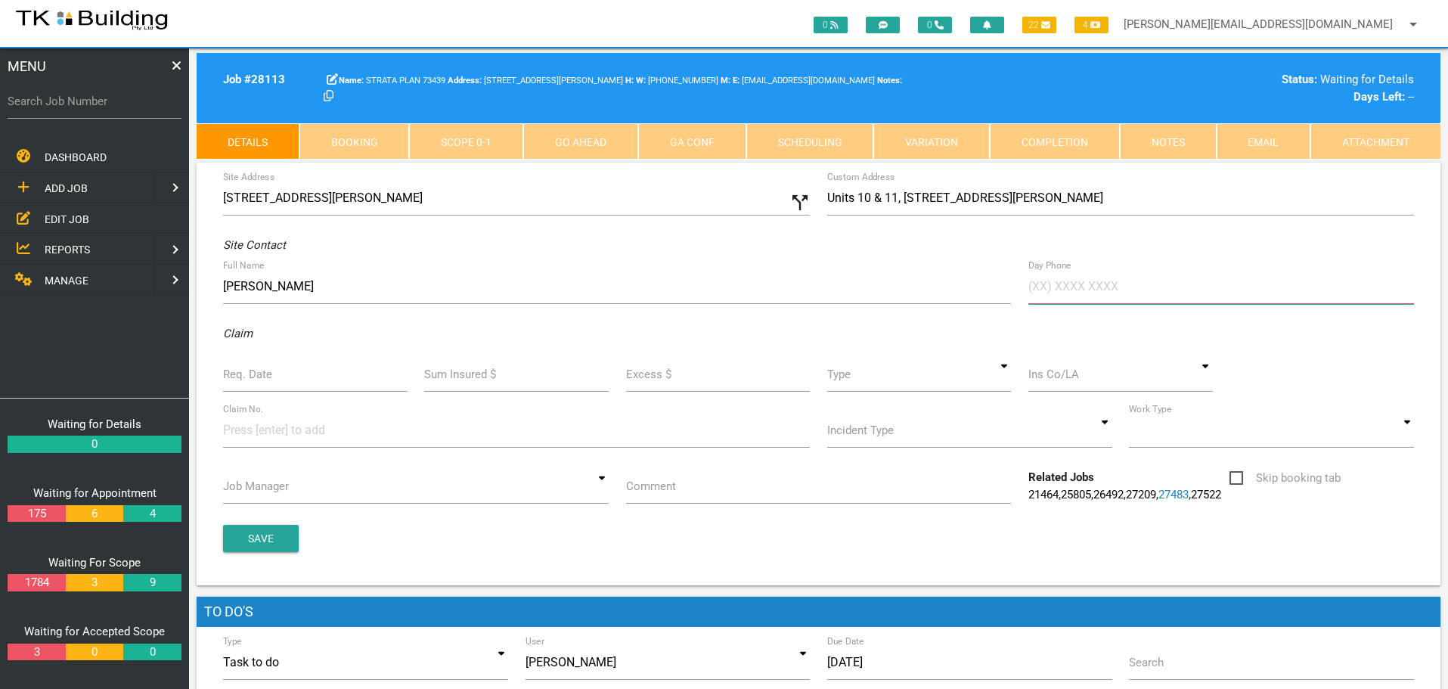
click at [1110, 289] on input "Day Phone" at bounding box center [1221, 286] width 386 height 35
type input "(04) 2905 8391"
click at [274, 375] on input "Req. Date" at bounding box center [315, 374] width 184 height 35
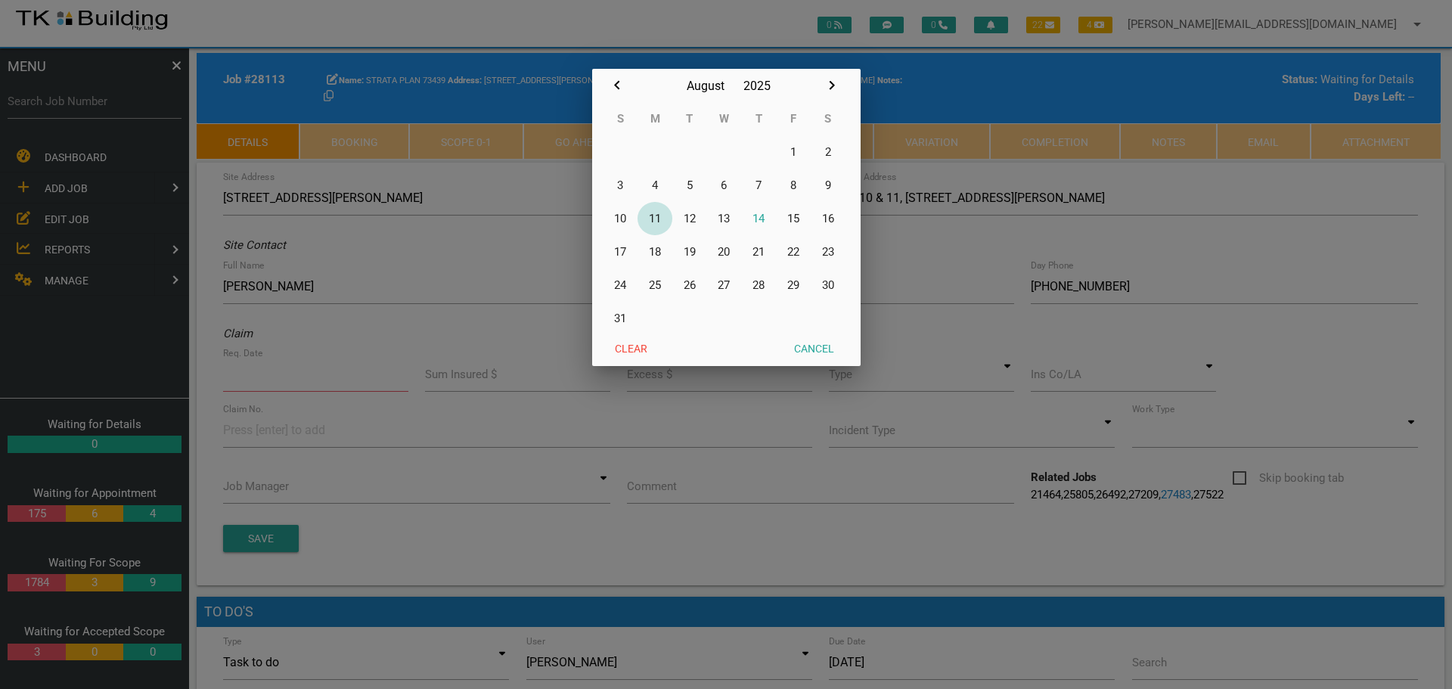
click at [659, 218] on button "11" at bounding box center [654, 218] width 35 height 33
type input "11/08/2025"
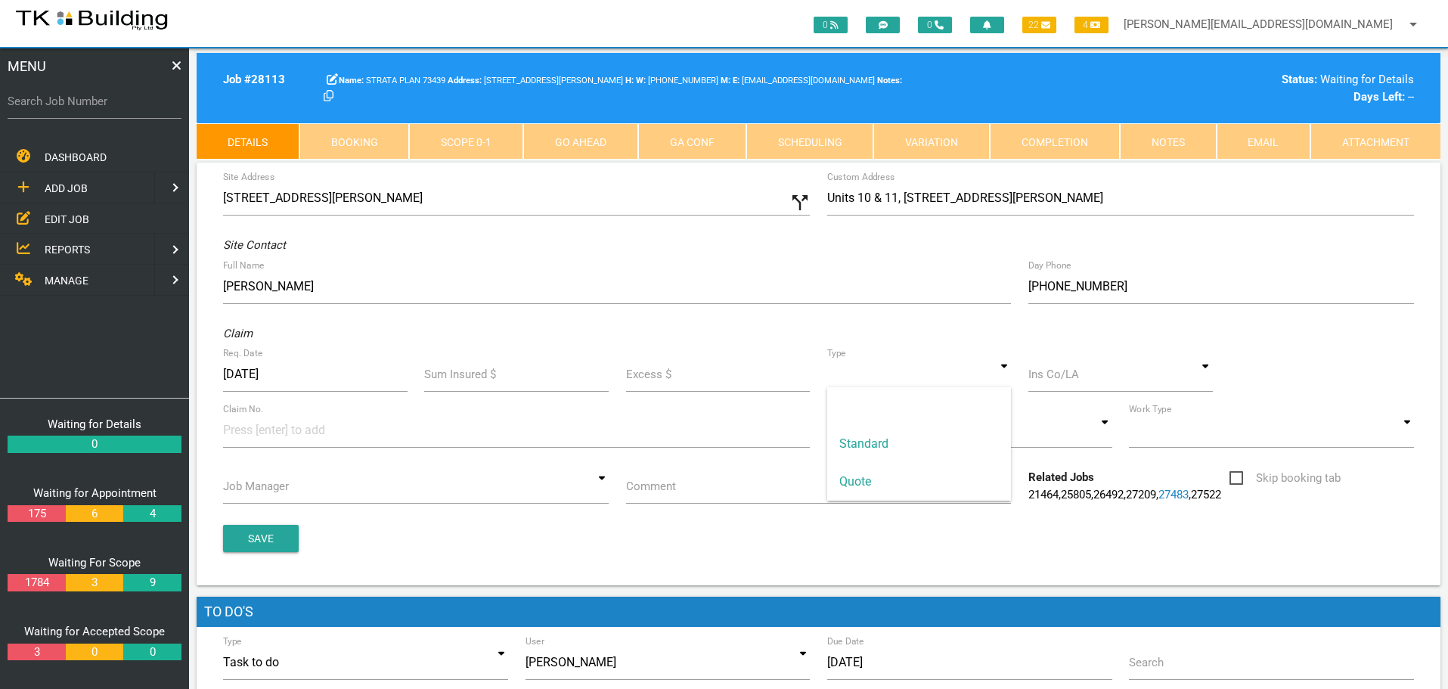
click at [998, 376] on input at bounding box center [919, 374] width 184 height 35
drag, startPoint x: 891, startPoint y: 448, endPoint x: 900, endPoint y: 444, distance: 9.5
click at [892, 448] on span "Standard" at bounding box center [919, 444] width 184 height 38
type input "Standard"
click at [1096, 373] on input at bounding box center [1120, 374] width 184 height 35
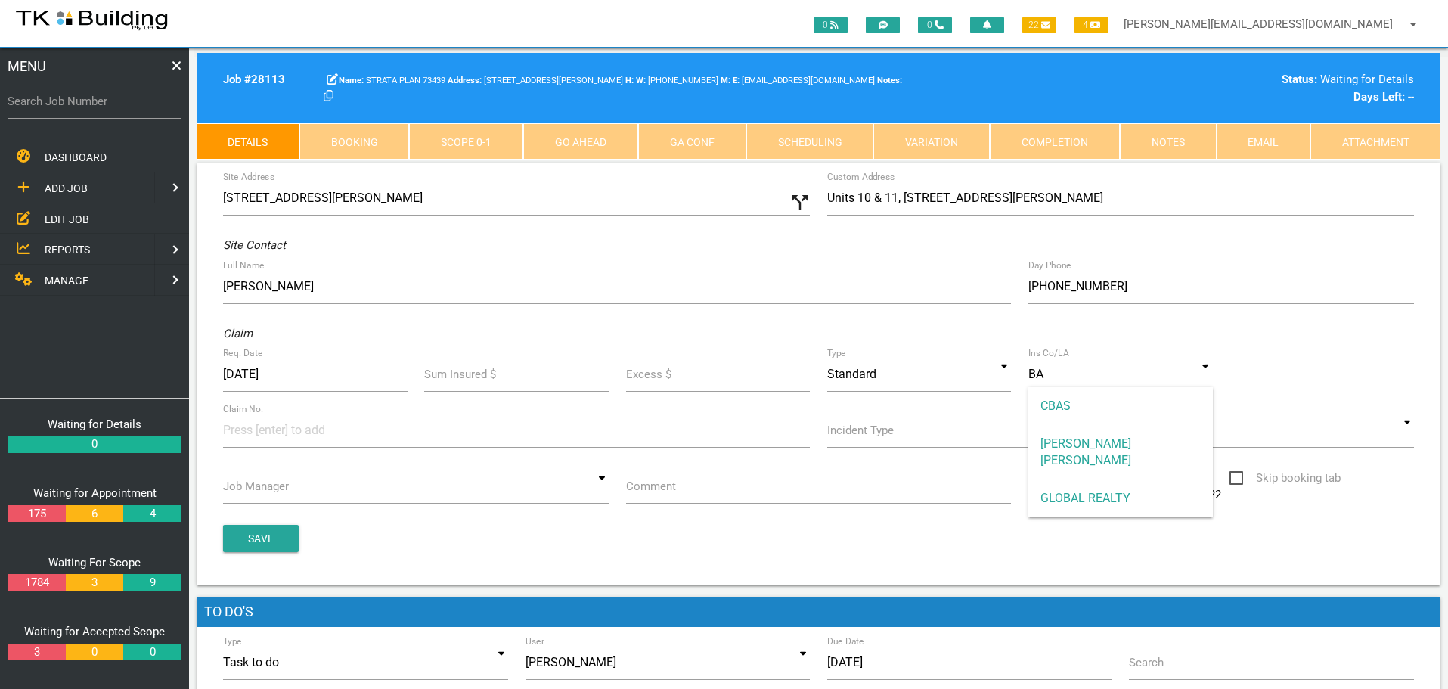
type input "B"
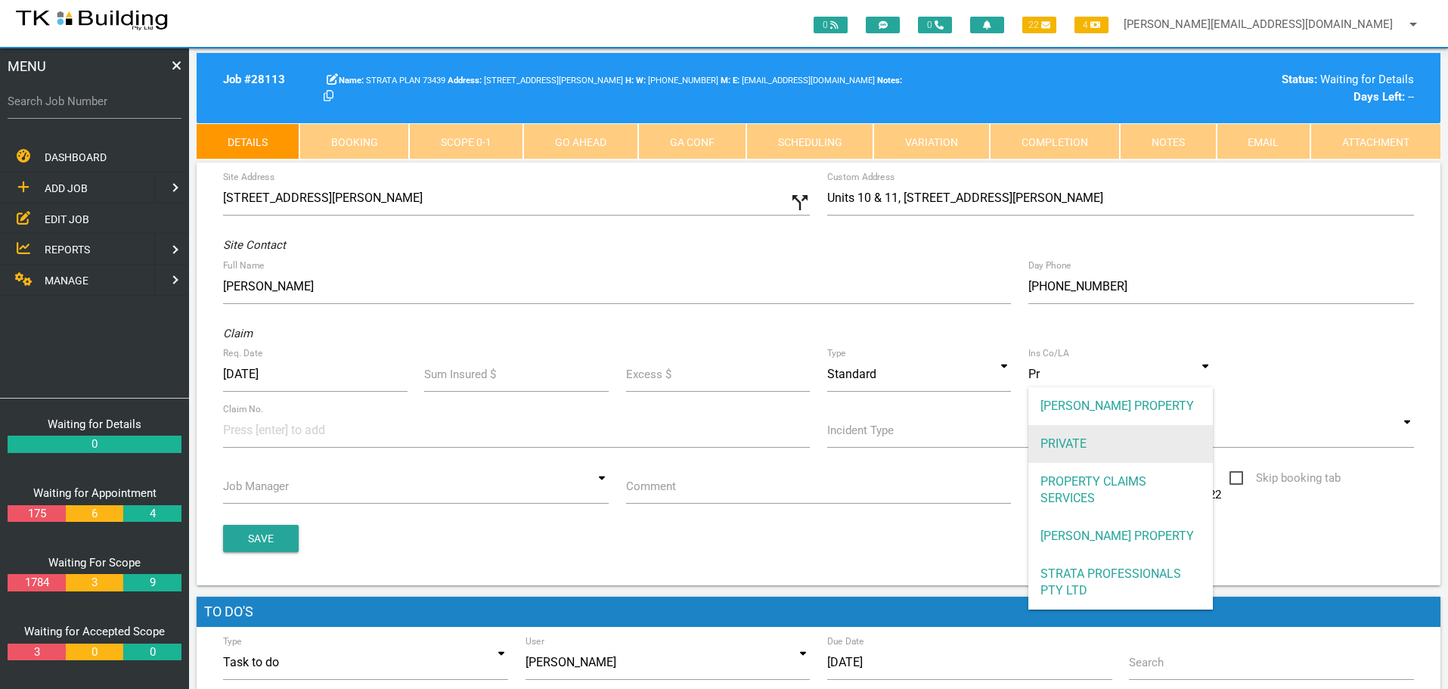
click at [1071, 435] on span "PRIVATE" at bounding box center [1120, 444] width 184 height 38
type input "PRIVATE"
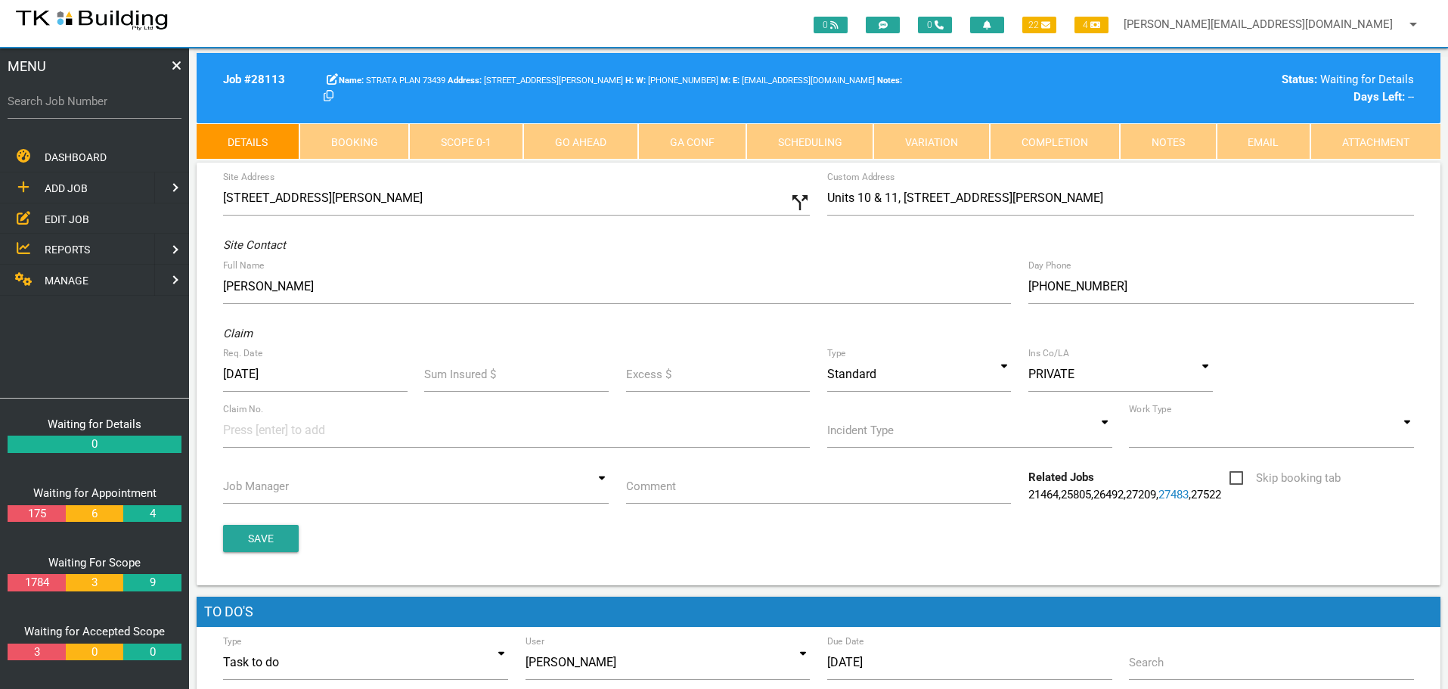
click at [261, 432] on input at bounding box center [279, 430] width 113 height 34
type input "28113"
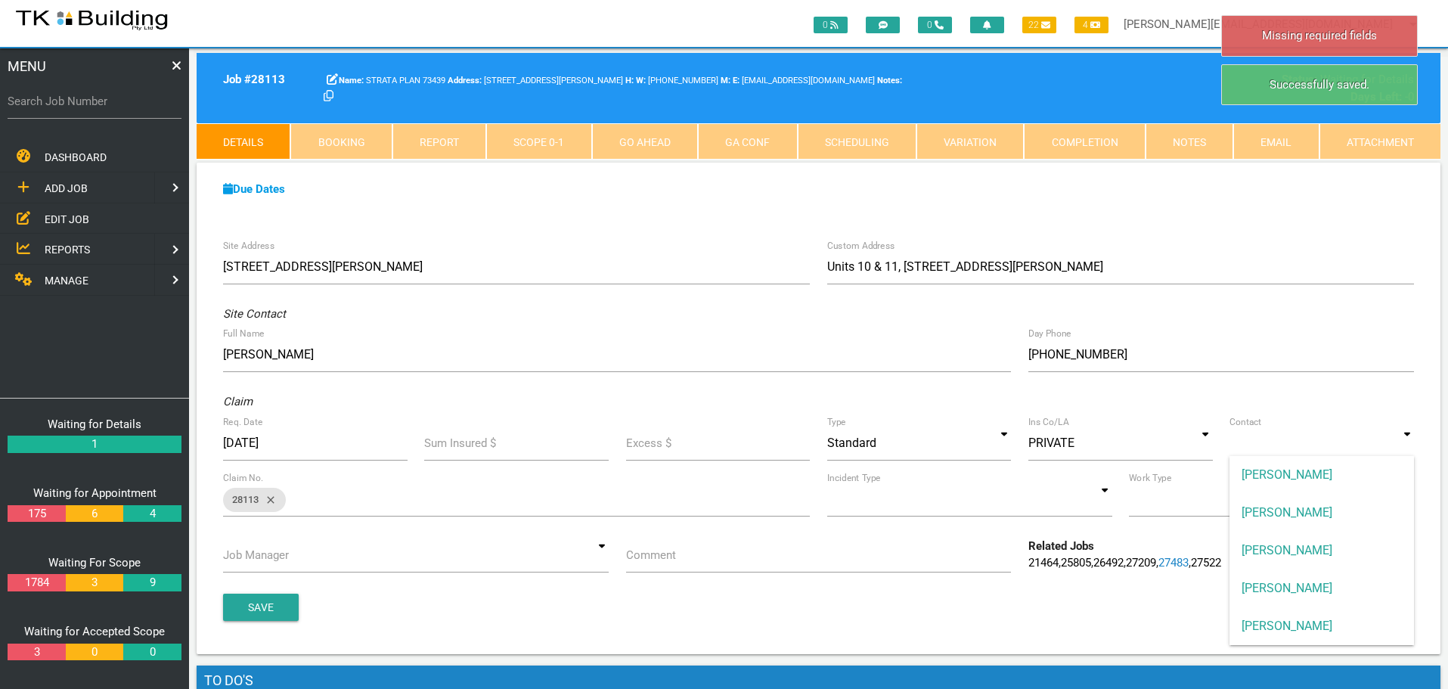
click at [1403, 442] on input at bounding box center [1321, 443] width 184 height 35
drag, startPoint x: 1356, startPoint y: 478, endPoint x: 1344, endPoint y: 482, distance: 13.6
click at [1356, 478] on span "ANDREW SWEET" at bounding box center [1321, 475] width 184 height 38
type input "ANDREW SWEET"
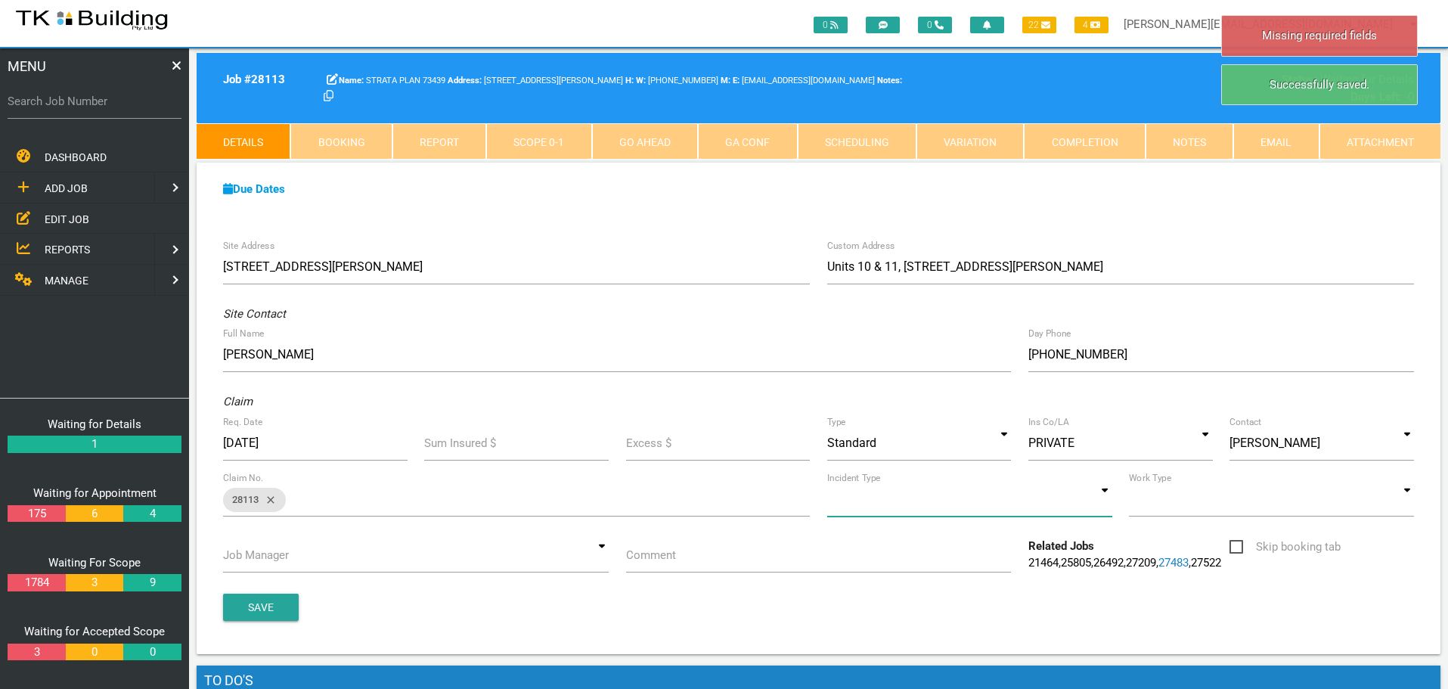
drag, startPoint x: 1102, startPoint y: 502, endPoint x: 1078, endPoint y: 519, distance: 29.4
click at [1102, 503] on input at bounding box center [969, 499] width 285 height 35
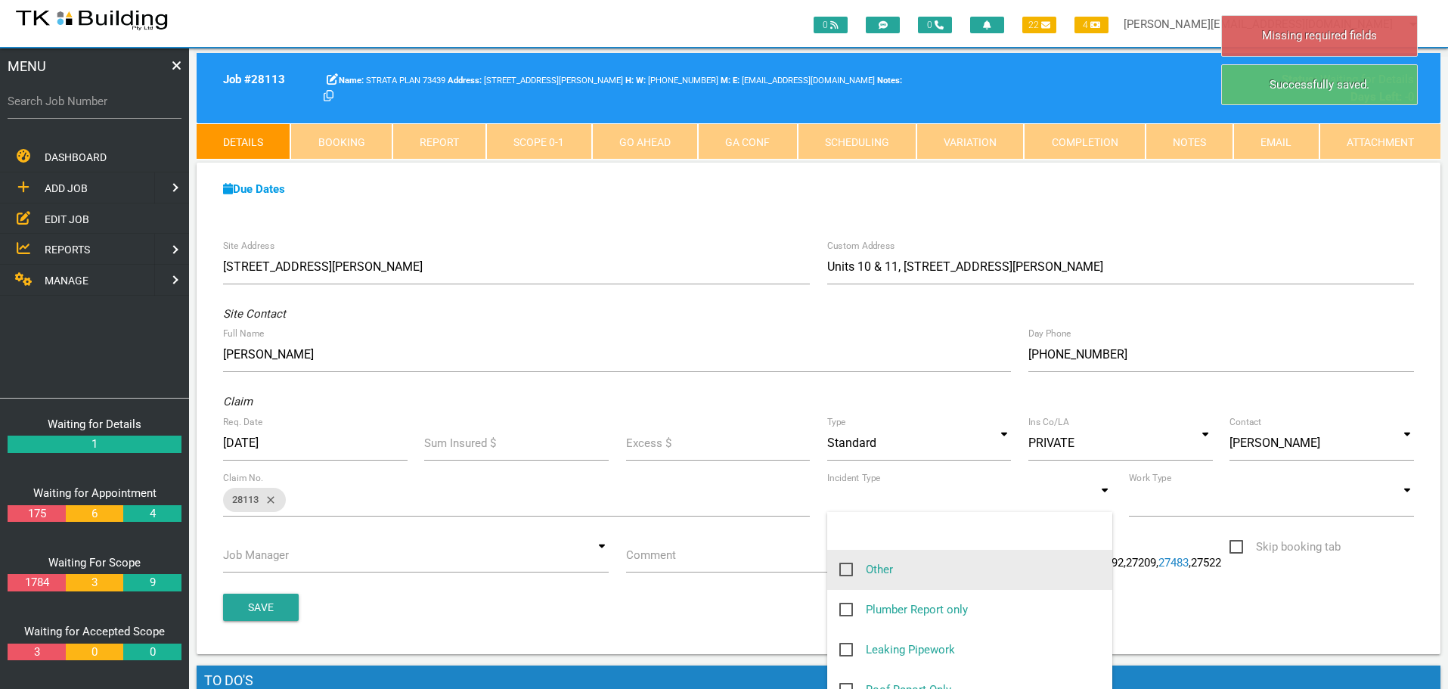
click at [842, 567] on span "Other" at bounding box center [866, 569] width 54 height 19
click at [842, 567] on input "Other" at bounding box center [844, 565] width 10 height 10
checkbox input "true"
type input "Other"
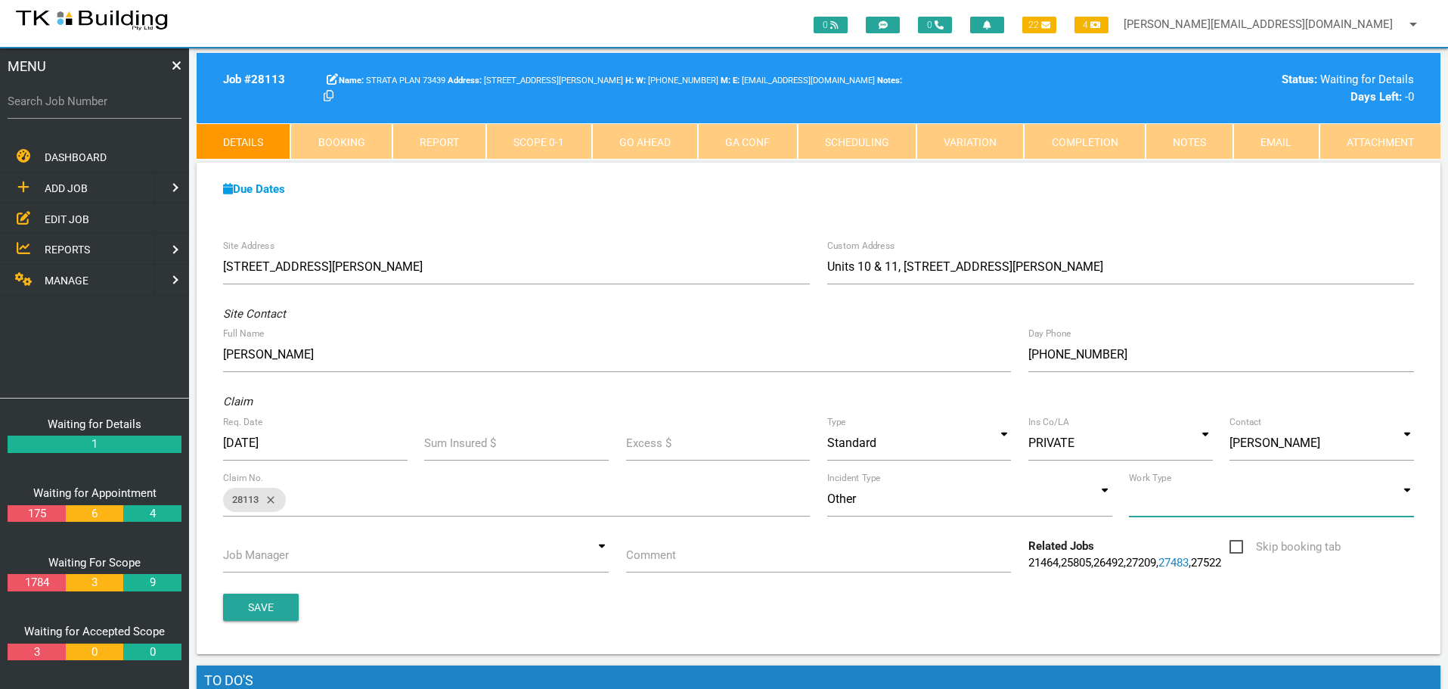
click at [1406, 498] on input at bounding box center [1271, 499] width 285 height 35
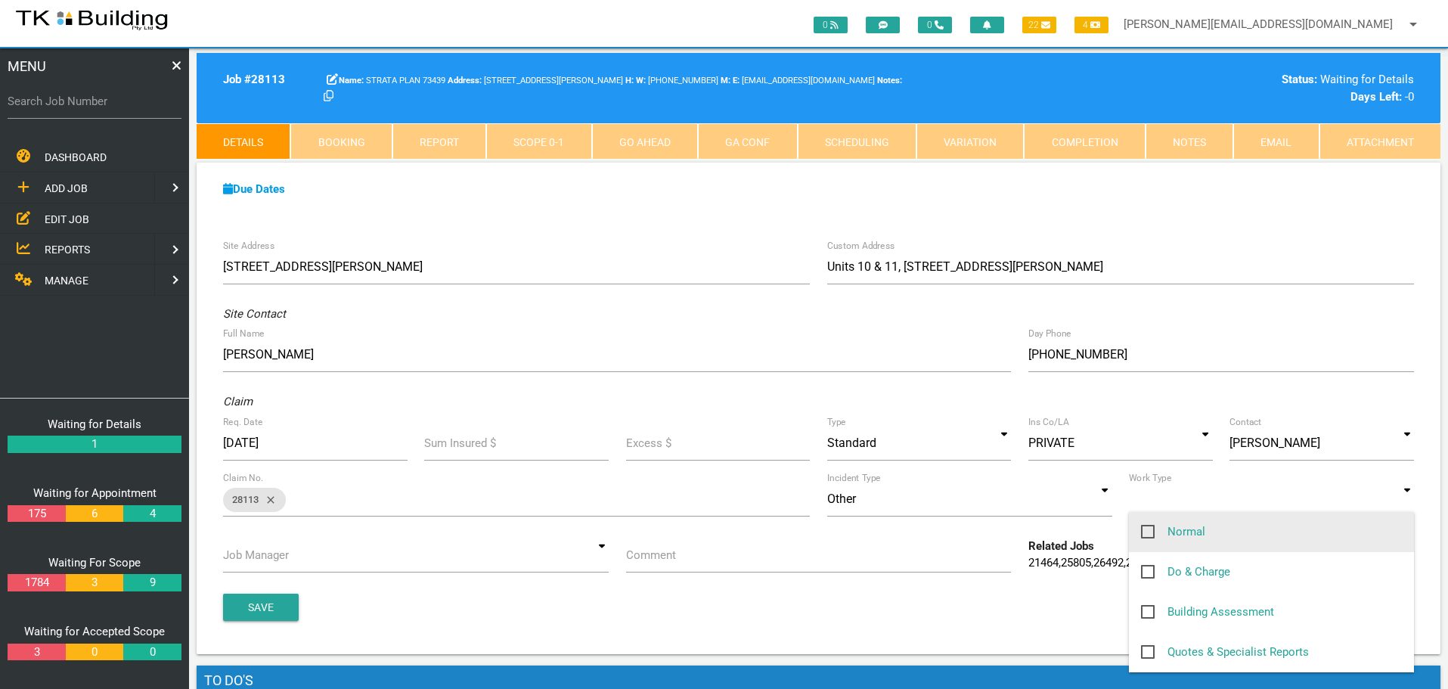
click at [1144, 533] on span "Normal" at bounding box center [1173, 531] width 64 height 19
click at [1144, 532] on input "Normal" at bounding box center [1146, 527] width 10 height 10
checkbox input "true"
type input "Normal"
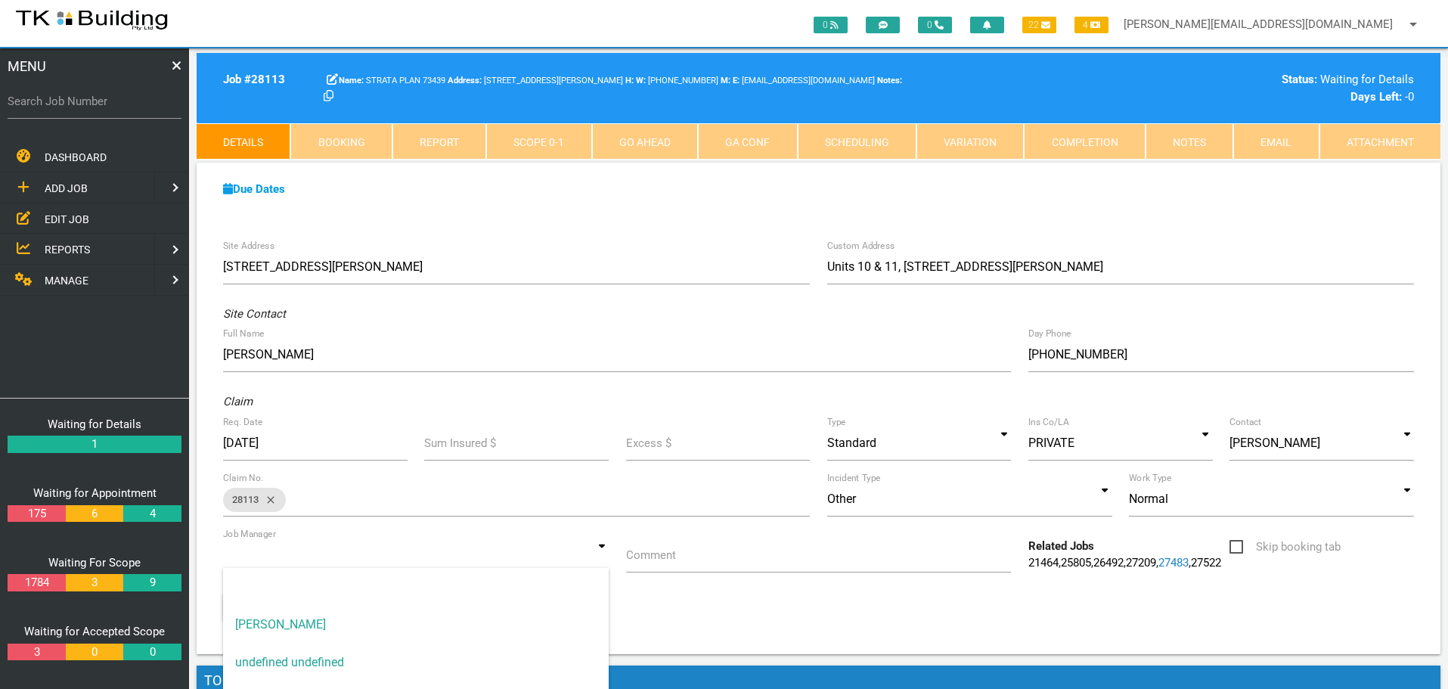
click at [599, 557] on input at bounding box center [416, 555] width 386 height 35
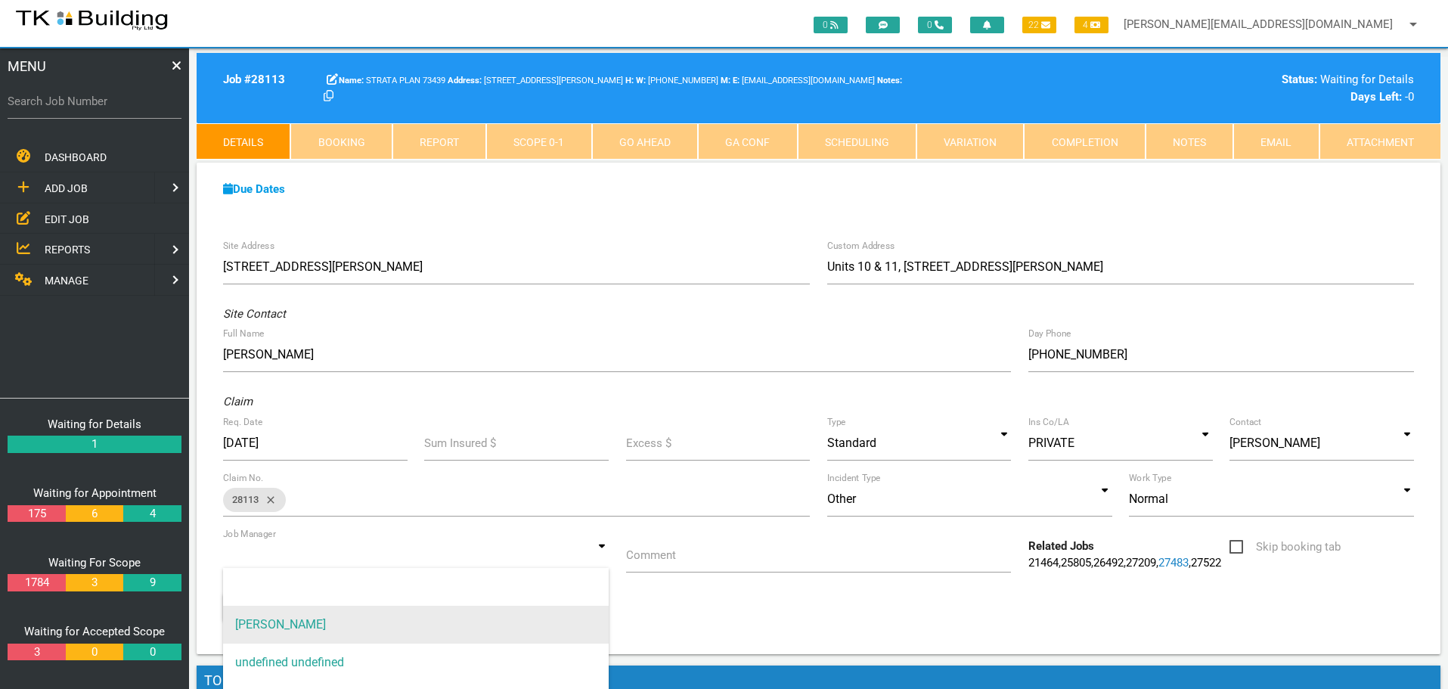
click at [534, 622] on span "[PERSON_NAME]" at bounding box center [416, 625] width 386 height 38
type input "[PERSON_NAME]"
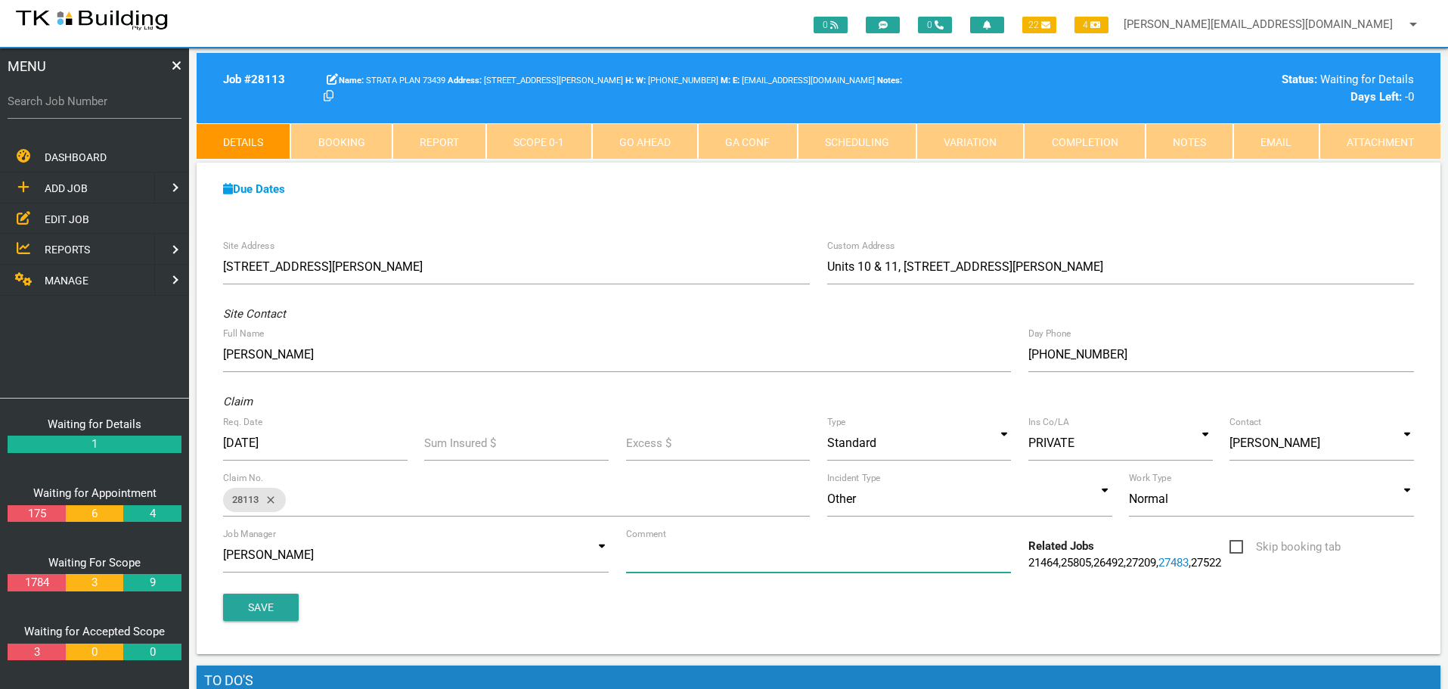
click at [691, 563] on input "Comment" at bounding box center [819, 555] width 386 height 35
type input "Tender on water ingress to Units 10 & 11"
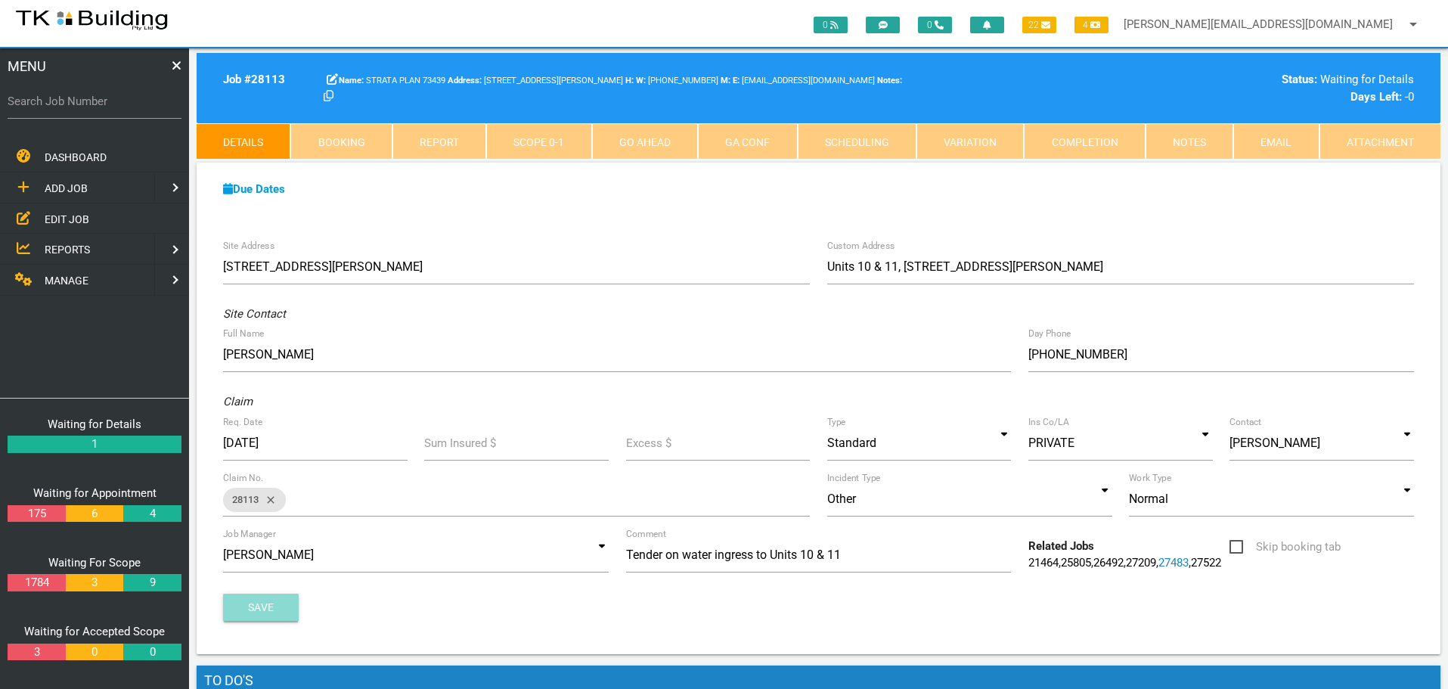
click at [273, 620] on button "Save" at bounding box center [261, 607] width 76 height 27
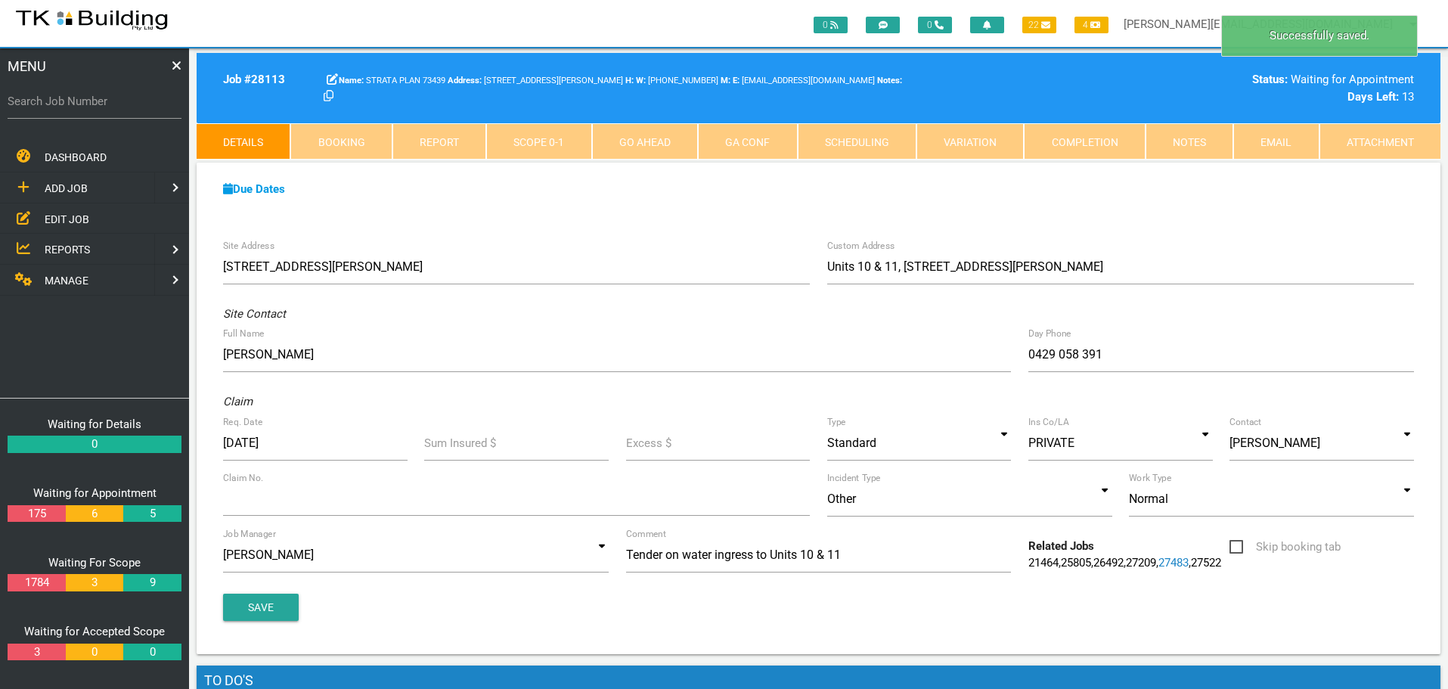
click at [350, 140] on link "Booking" at bounding box center [340, 141] width 101 height 36
select select "7"
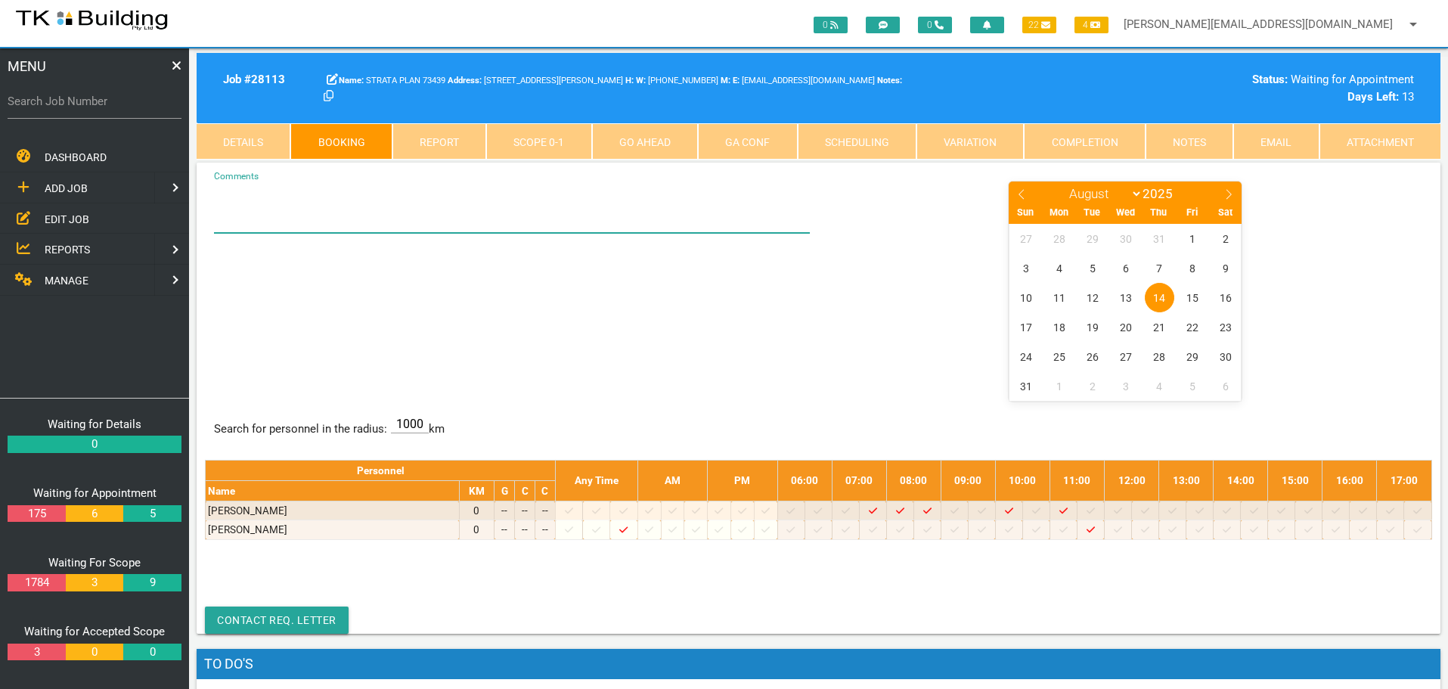
click at [293, 222] on textarea "Comments" at bounding box center [512, 206] width 597 height 53
type textarea "11AM - MEET ON SITE WITH TERRY ROCHE OF BAAM - HIS NO IF NEEDED 0418 495 741"
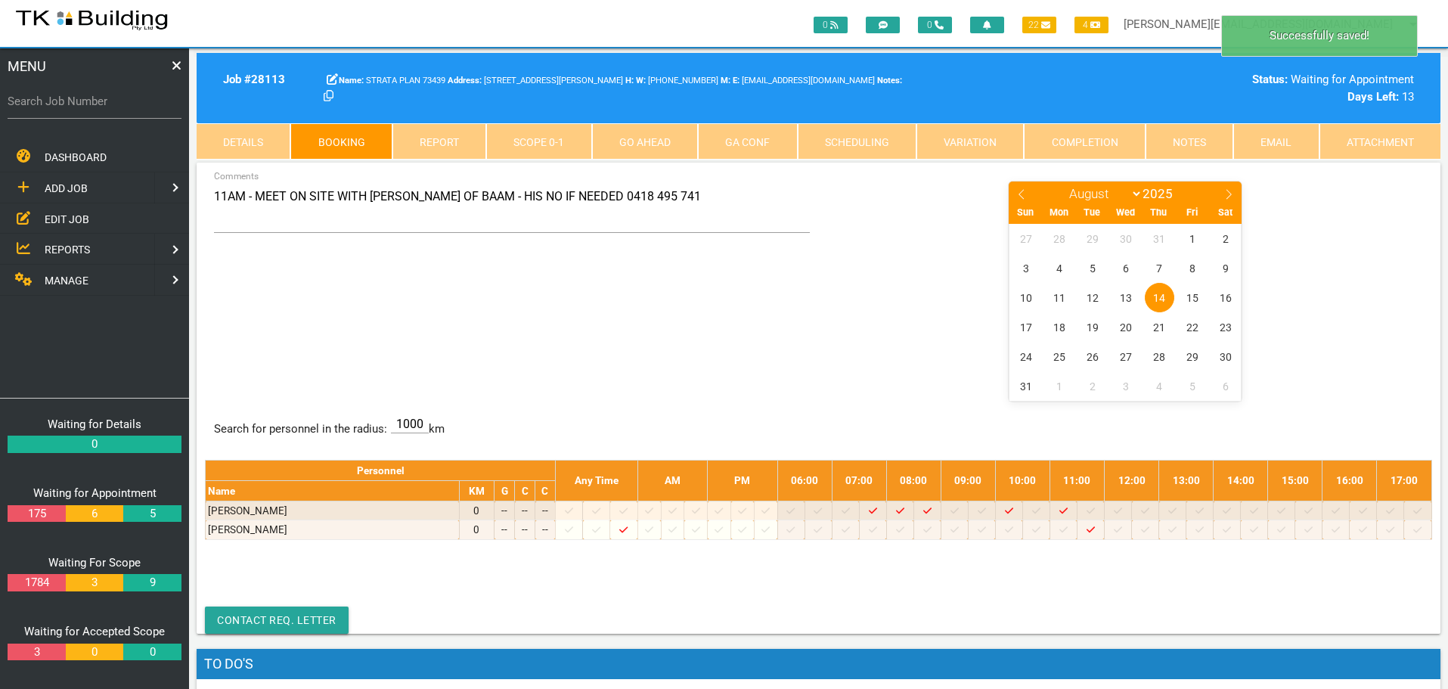
click at [528, 330] on div "11AM - MEET ON SITE WITH TERRY ROCHE OF BAAM - HIS NO IF NEEDED 0418 495 741 Co…" at bounding box center [818, 290] width 1227 height 220
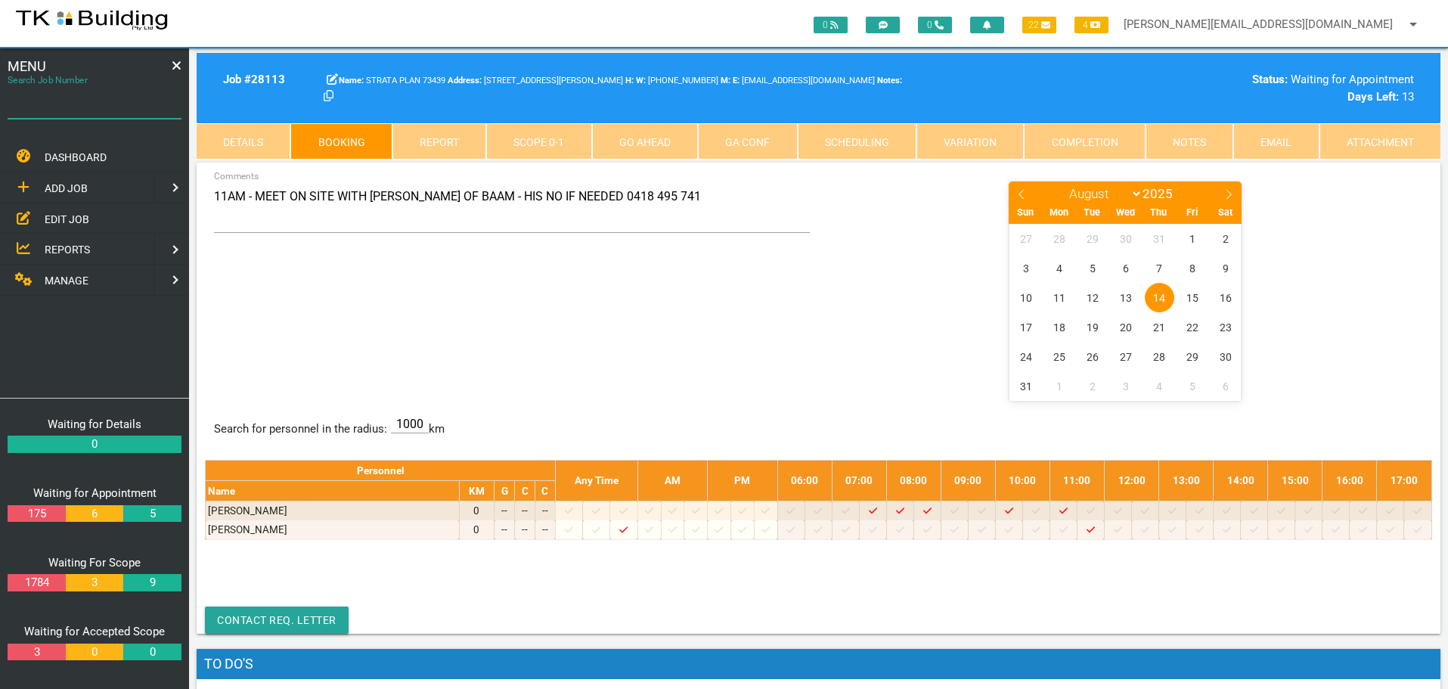
click at [90, 110] on input "Search Job Number" at bounding box center [95, 101] width 174 height 35
type input "27167"
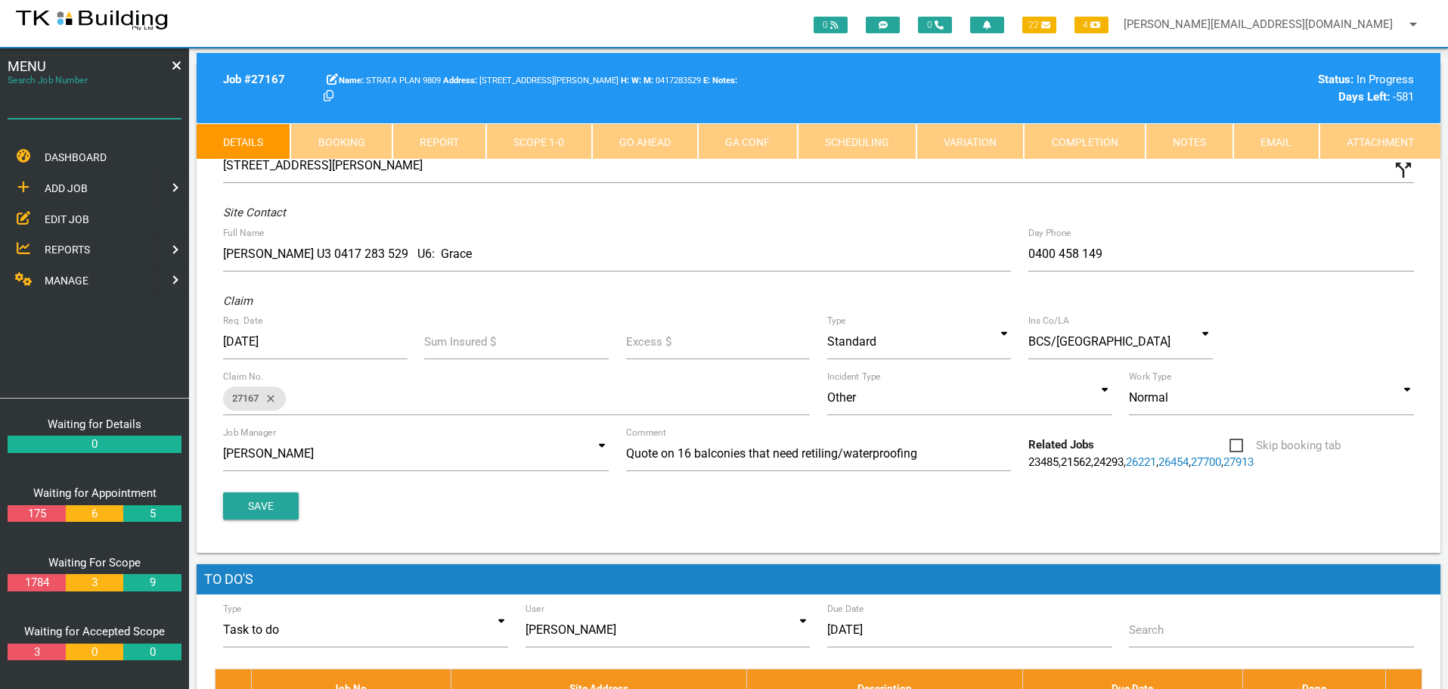
click at [82, 114] on input "Search Job Number" at bounding box center [95, 101] width 174 height 35
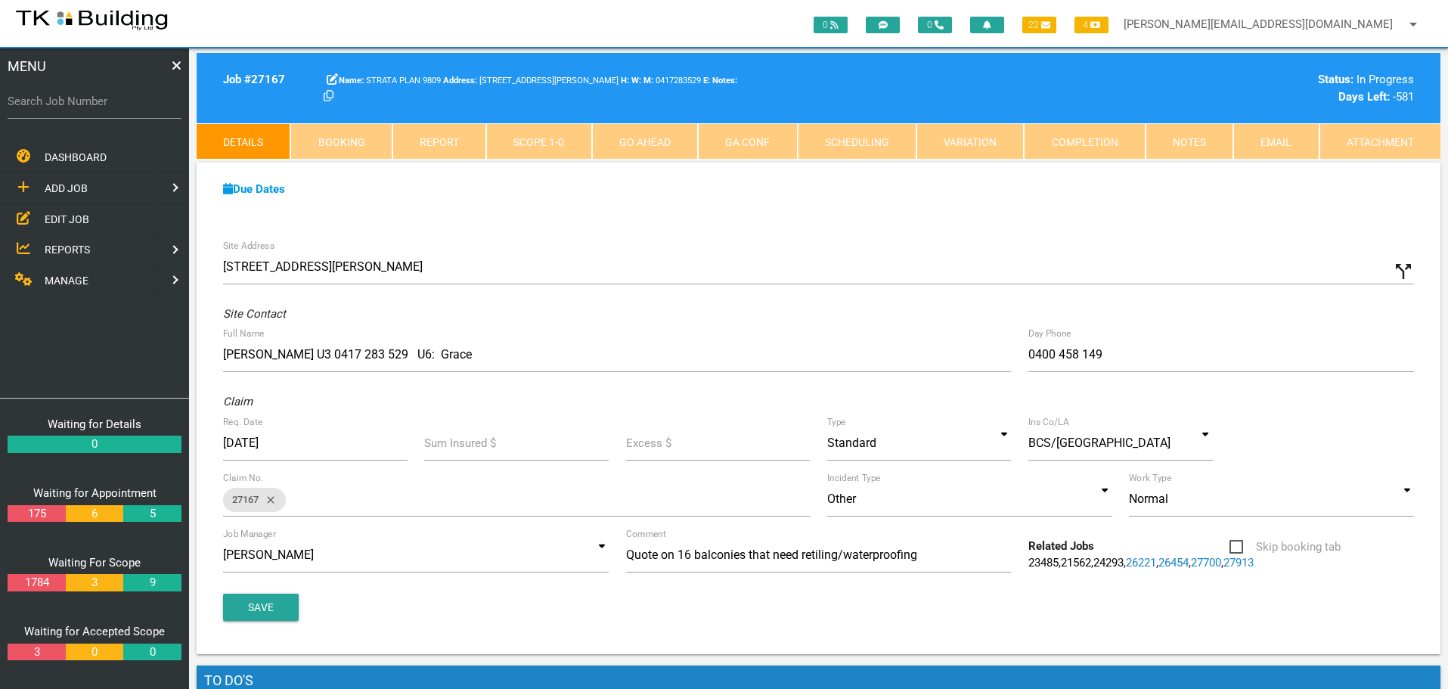
click at [58, 219] on span "EDIT JOB" at bounding box center [67, 218] width 45 height 12
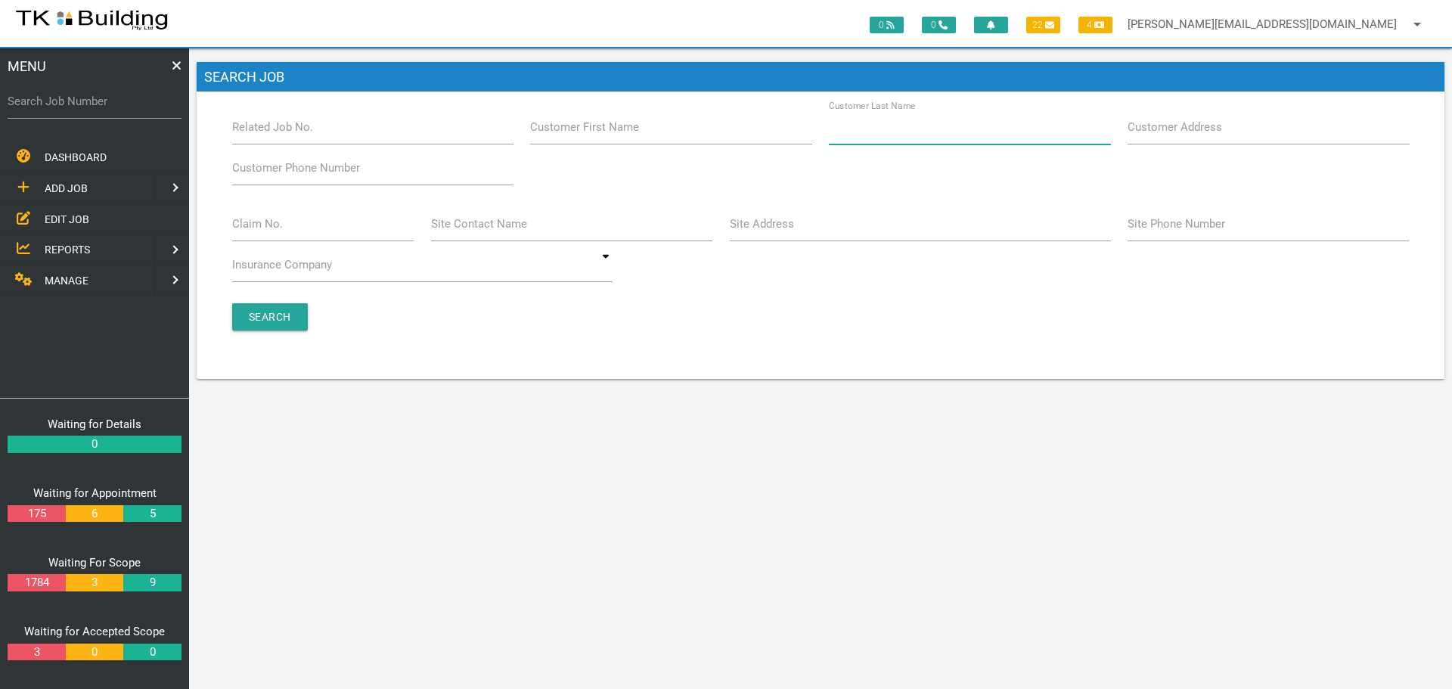
click at [939, 135] on input "Customer Last Name" at bounding box center [969, 127] width 281 height 35
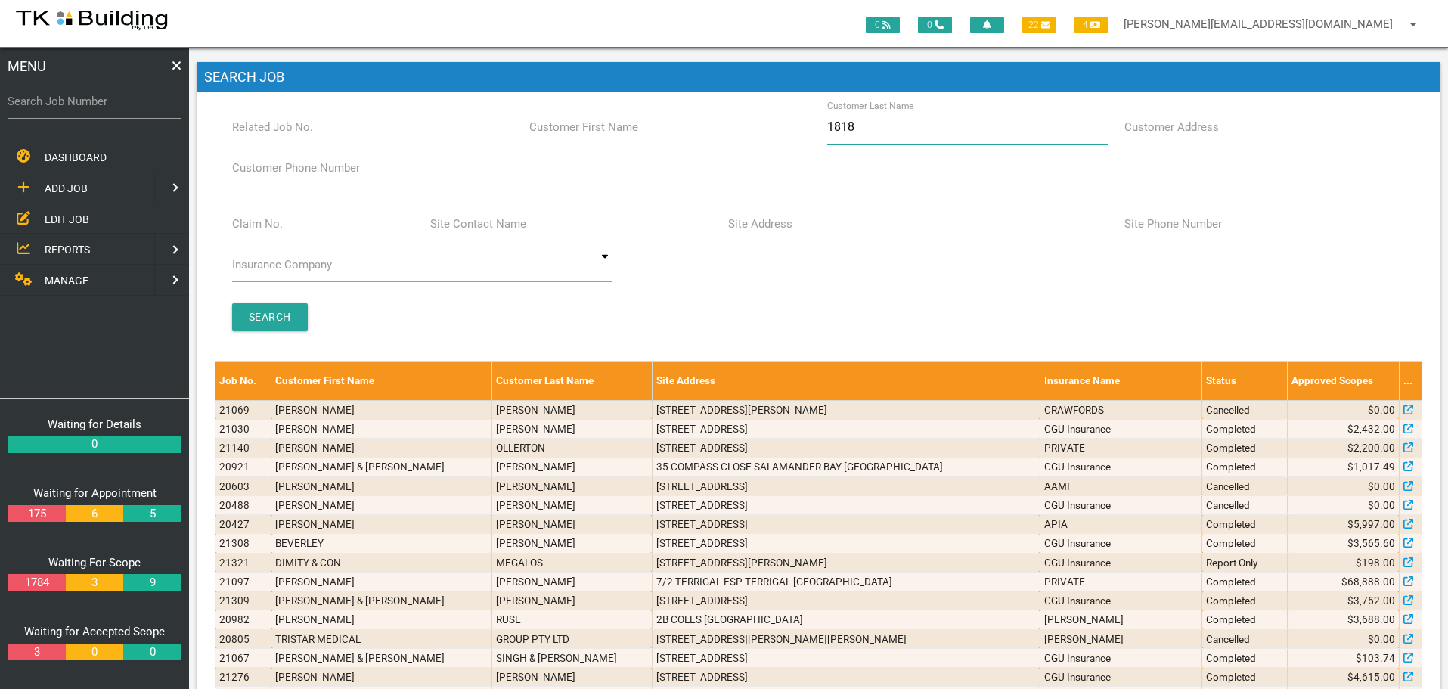
type input "18180"
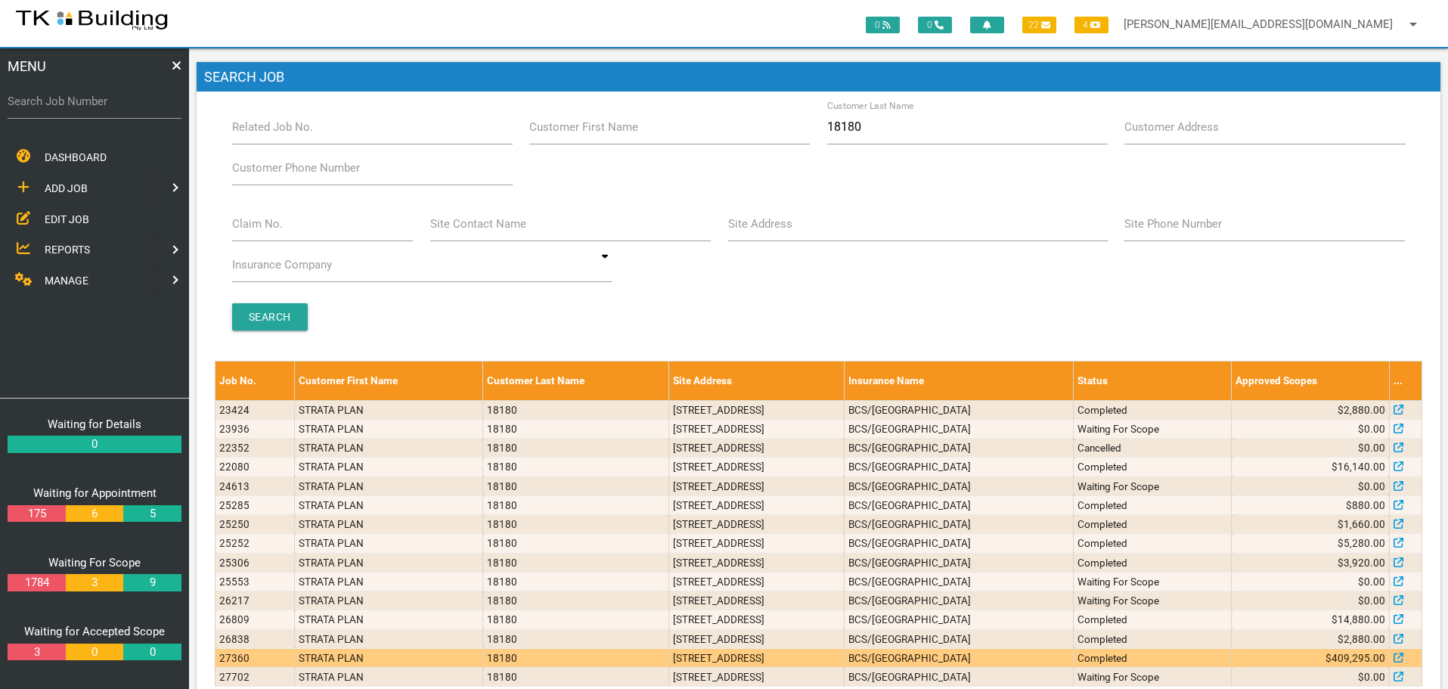
click at [845, 655] on td "35 Merewether St, Merewether NSW 2291, Australia" at bounding box center [756, 657] width 175 height 19
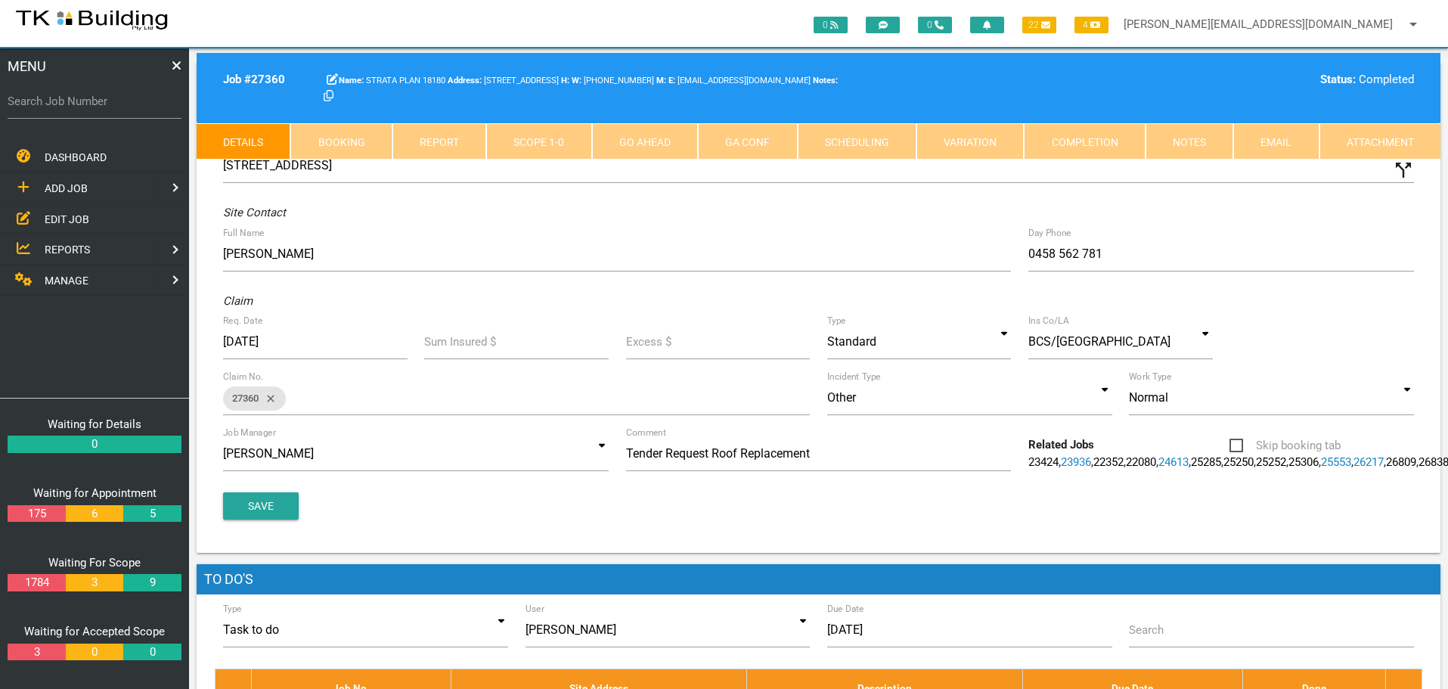
click at [358, 144] on link "Booking" at bounding box center [340, 141] width 101 height 36
select select "7"
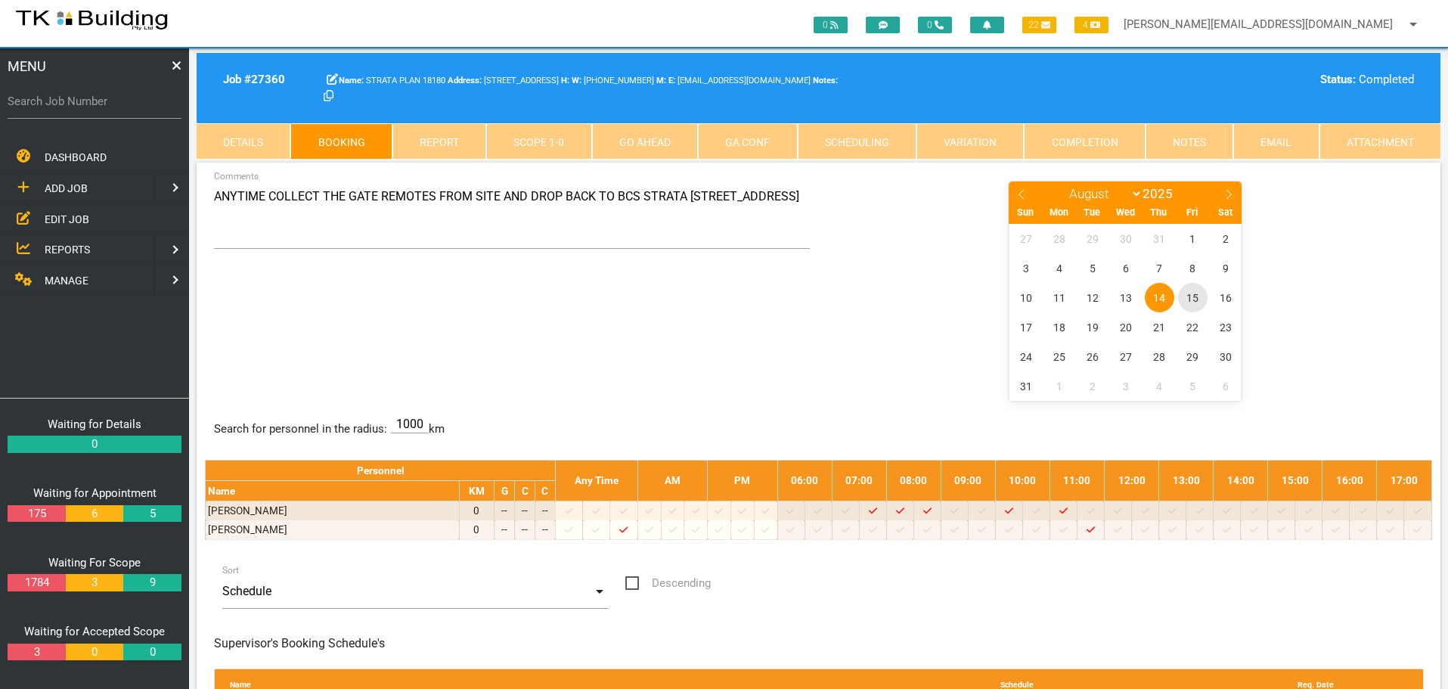
click at [1192, 295] on span "15" at bounding box center [1192, 297] width 29 height 29
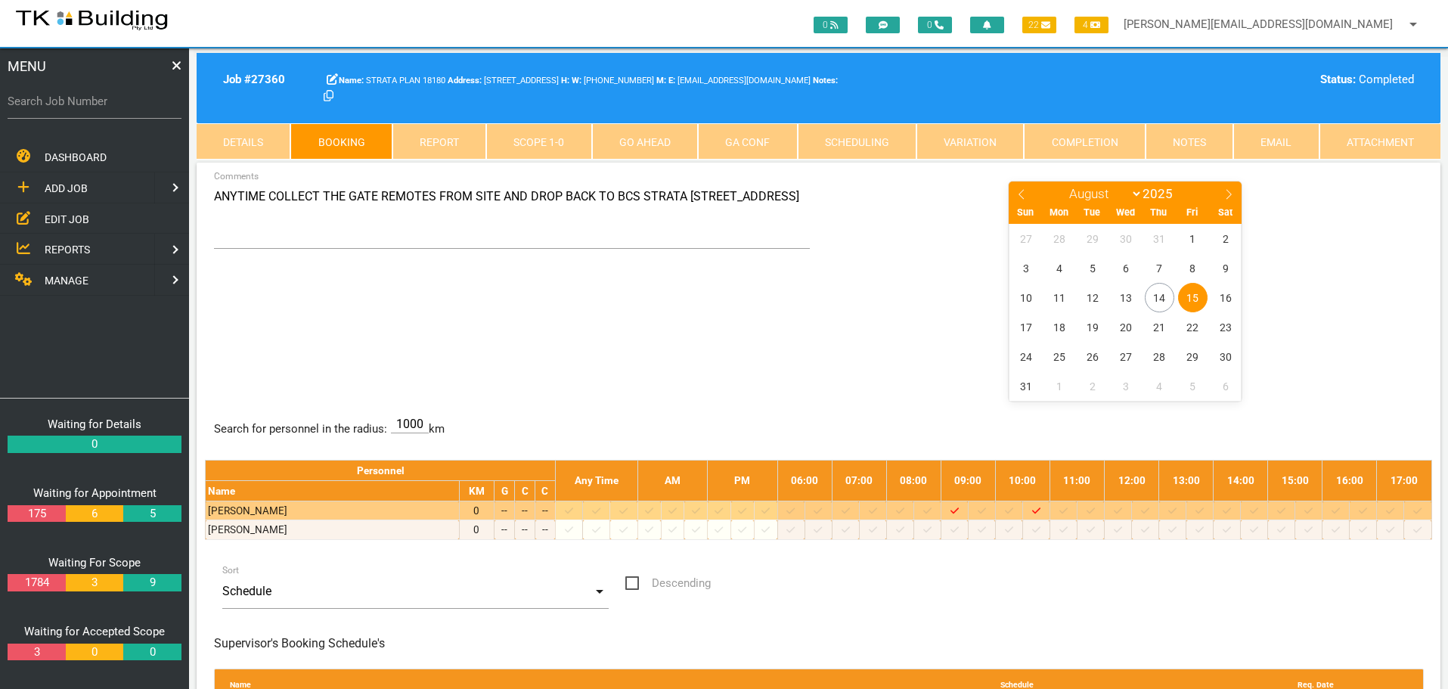
click at [1095, 512] on icon at bounding box center [1091, 511] width 8 height 10
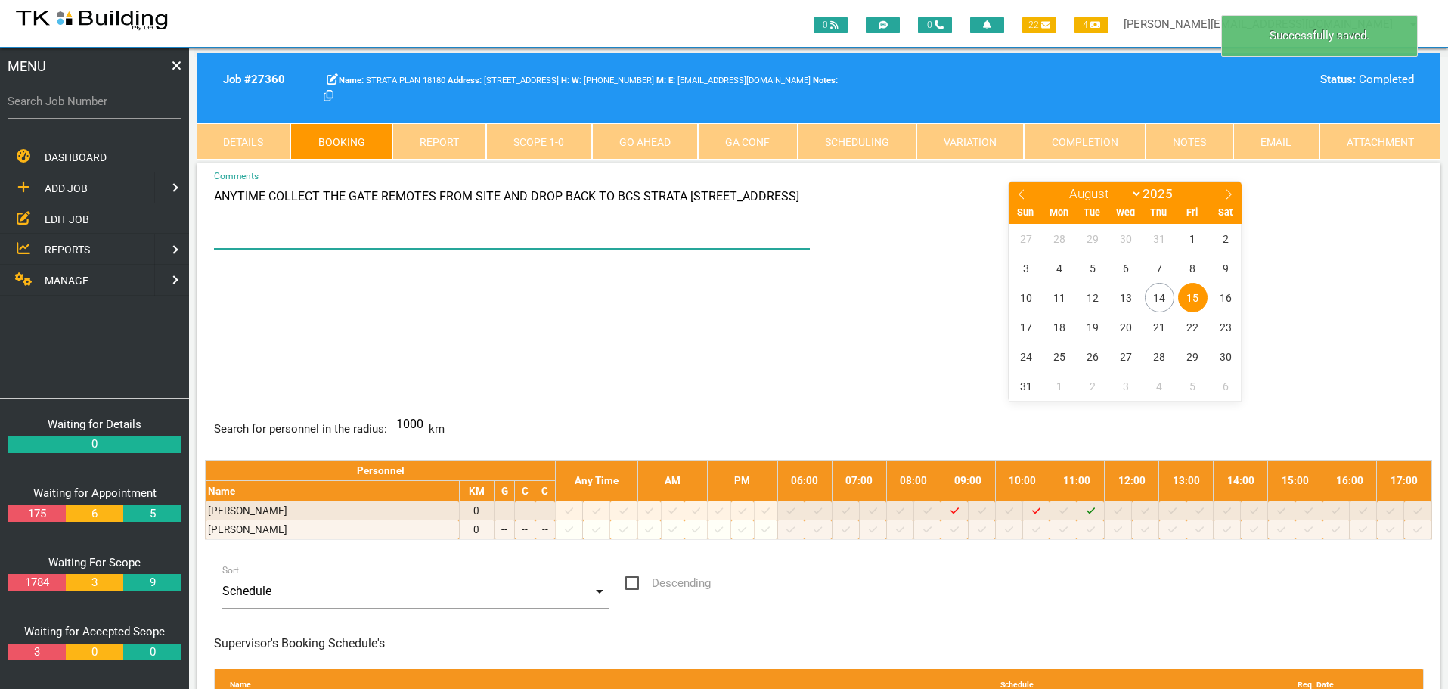
drag, startPoint x: 217, startPoint y: 196, endPoint x: 349, endPoint y: 231, distance: 136.3
click at [349, 231] on textarea "ANYTIME COLLECT THE GATE REMOTES FROM SITE AND DROP BACK TO BCS STRATA 2/108 HA…" at bounding box center [512, 214] width 597 height 69
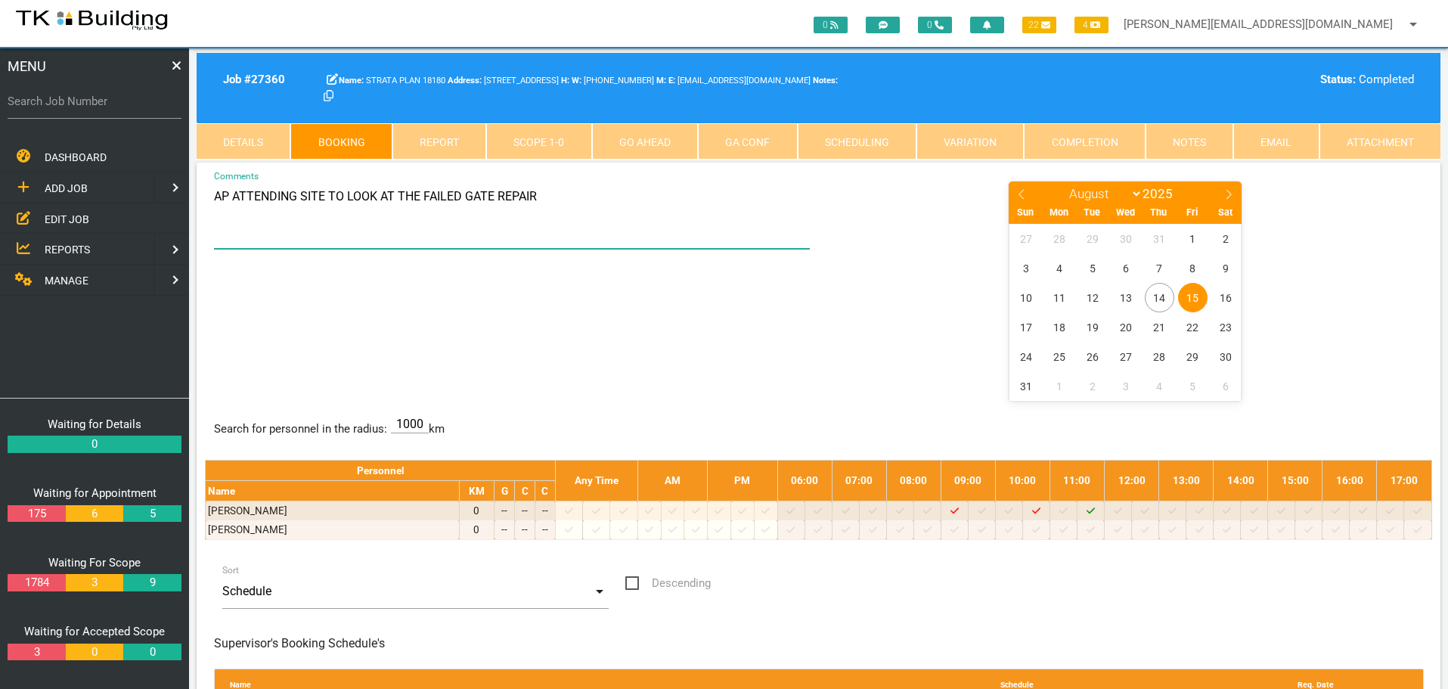
type textarea "AP ATTENDING SITE TO LOOK AT THE FAILED GATE REPAIR"
click at [637, 361] on div "AP ATTENDING SITE TO LOOK AT THE FAILED GATE REPAIR Comments January February M…" at bounding box center [818, 290] width 1227 height 220
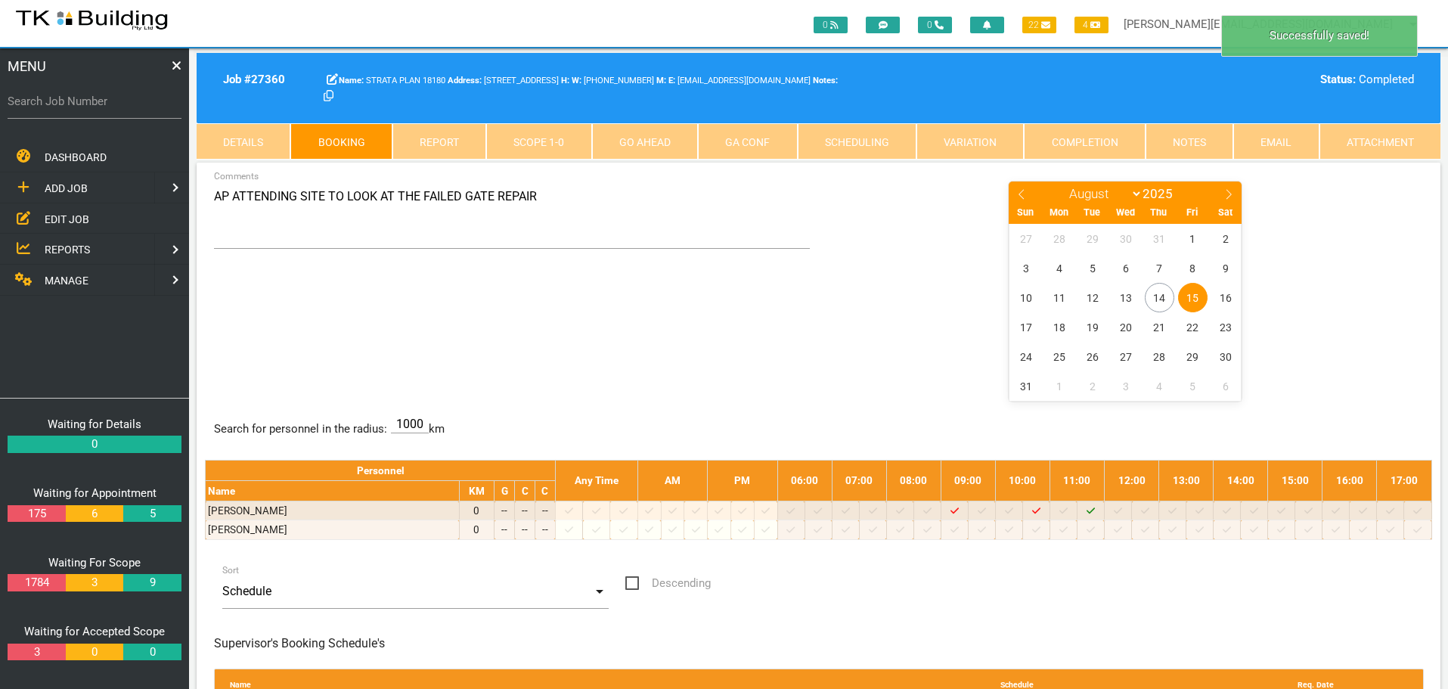
click at [64, 250] on span "REPORTS" at bounding box center [67, 249] width 45 height 12
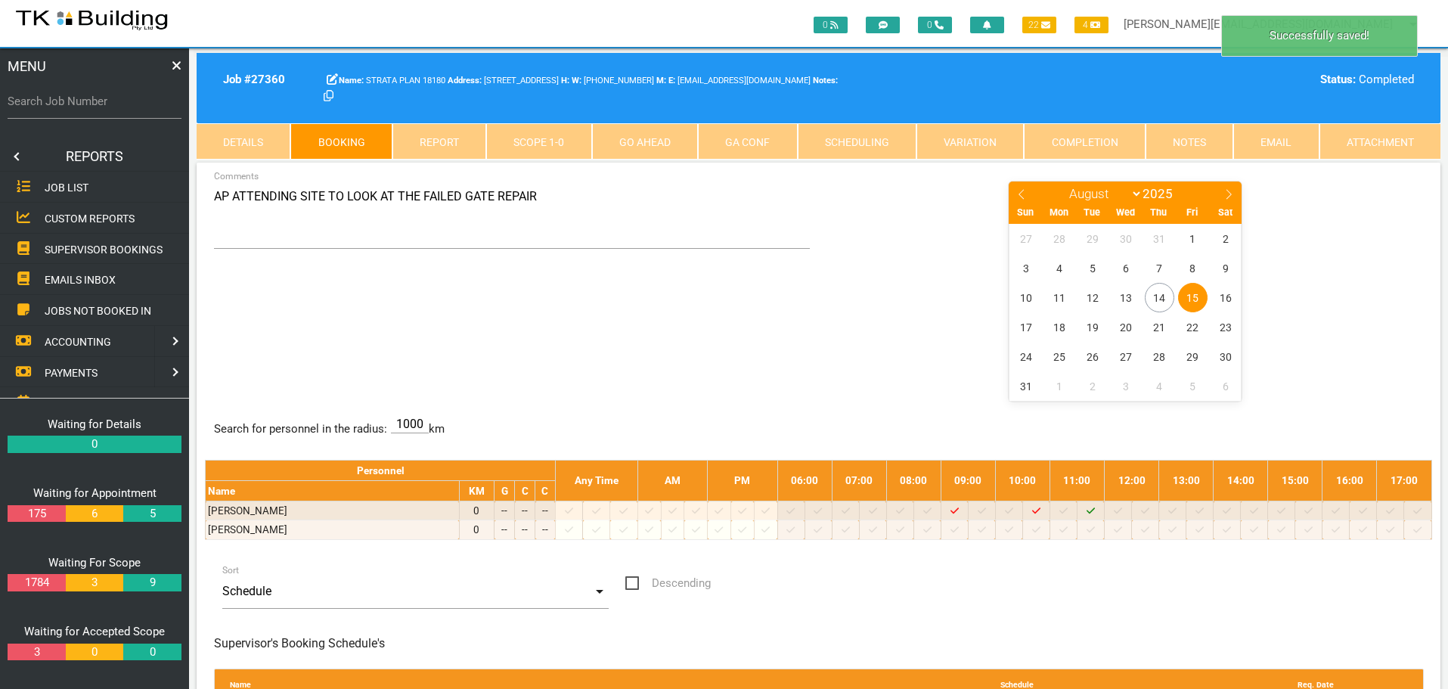
click at [65, 250] on span "SUPERVISOR BOOKINGS" at bounding box center [104, 249] width 118 height 12
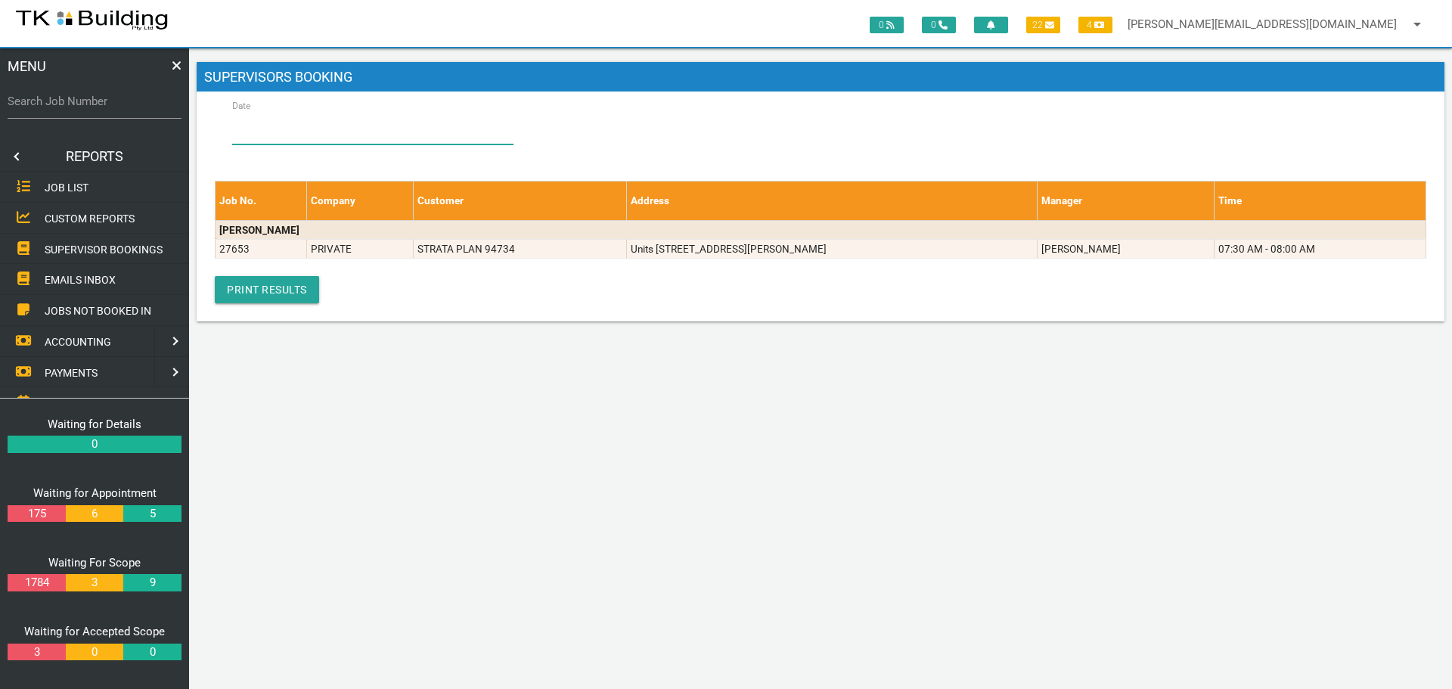
click at [333, 121] on input "Date" at bounding box center [372, 127] width 281 height 35
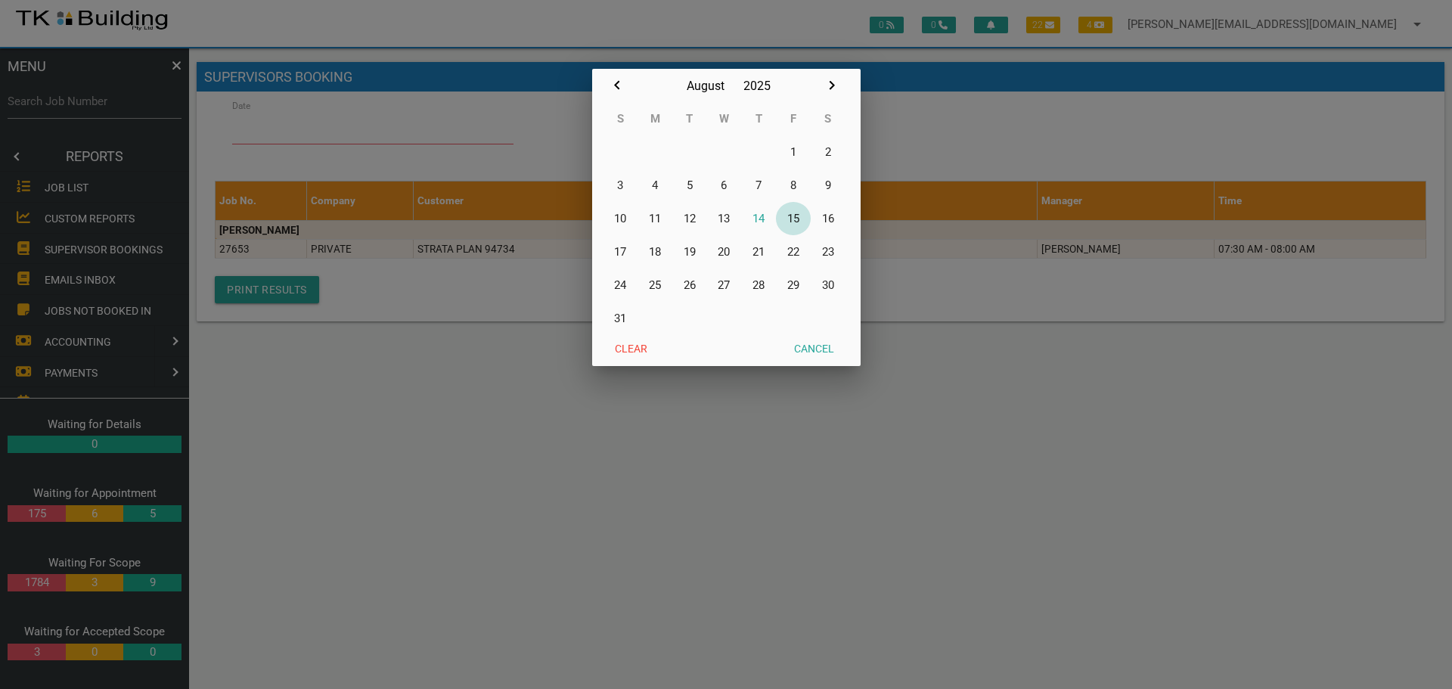
click at [793, 215] on button "15" at bounding box center [793, 218] width 35 height 33
type input "15/08/2025"
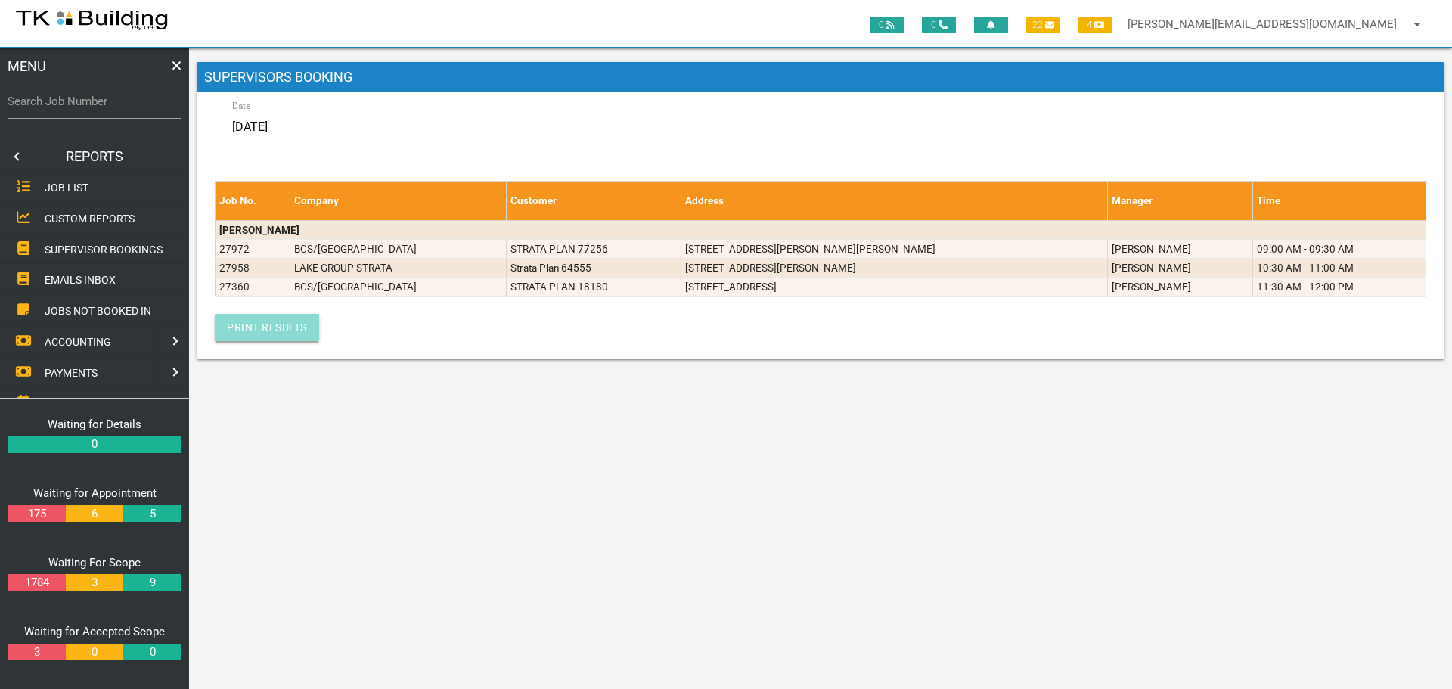
click at [271, 327] on link "Print Results" at bounding box center [267, 327] width 104 height 27
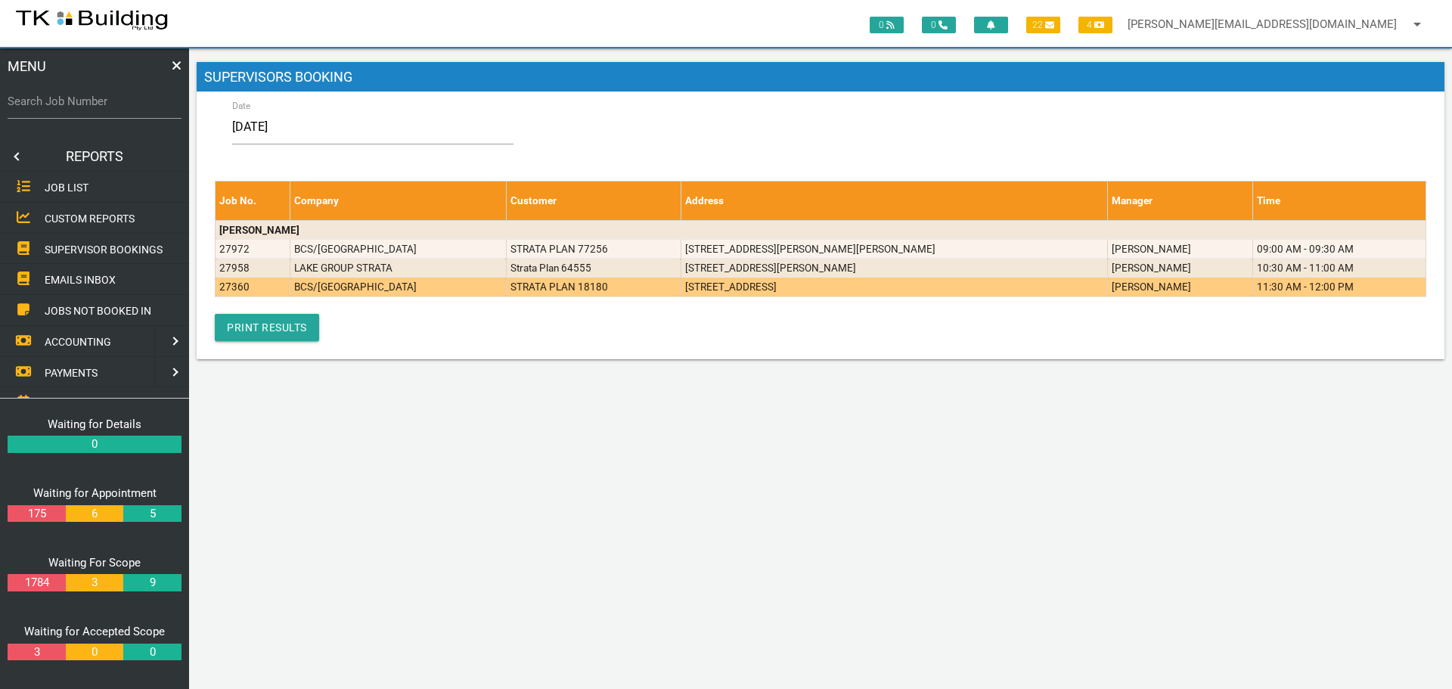
click at [616, 288] on td "STRATA PLAN 18180" at bounding box center [593, 286] width 175 height 19
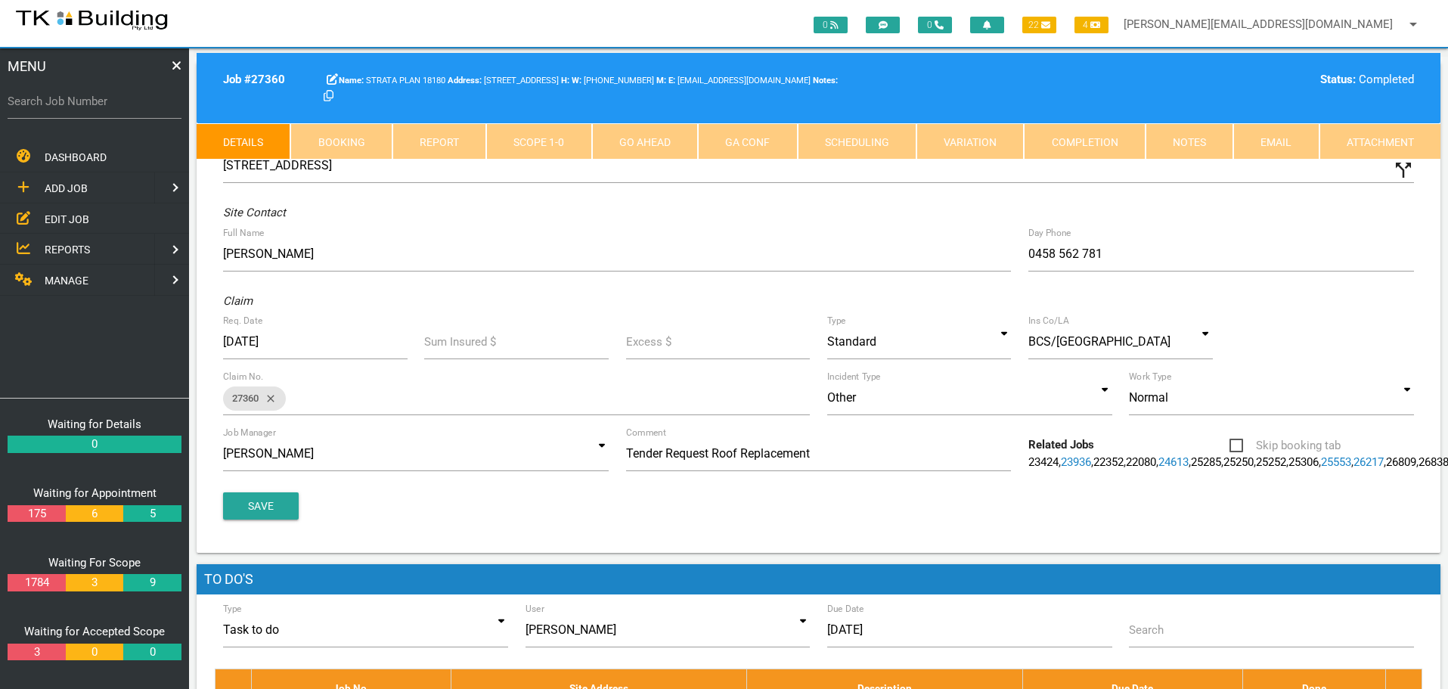
click at [1181, 138] on link "Notes" at bounding box center [1190, 141] width 88 height 36
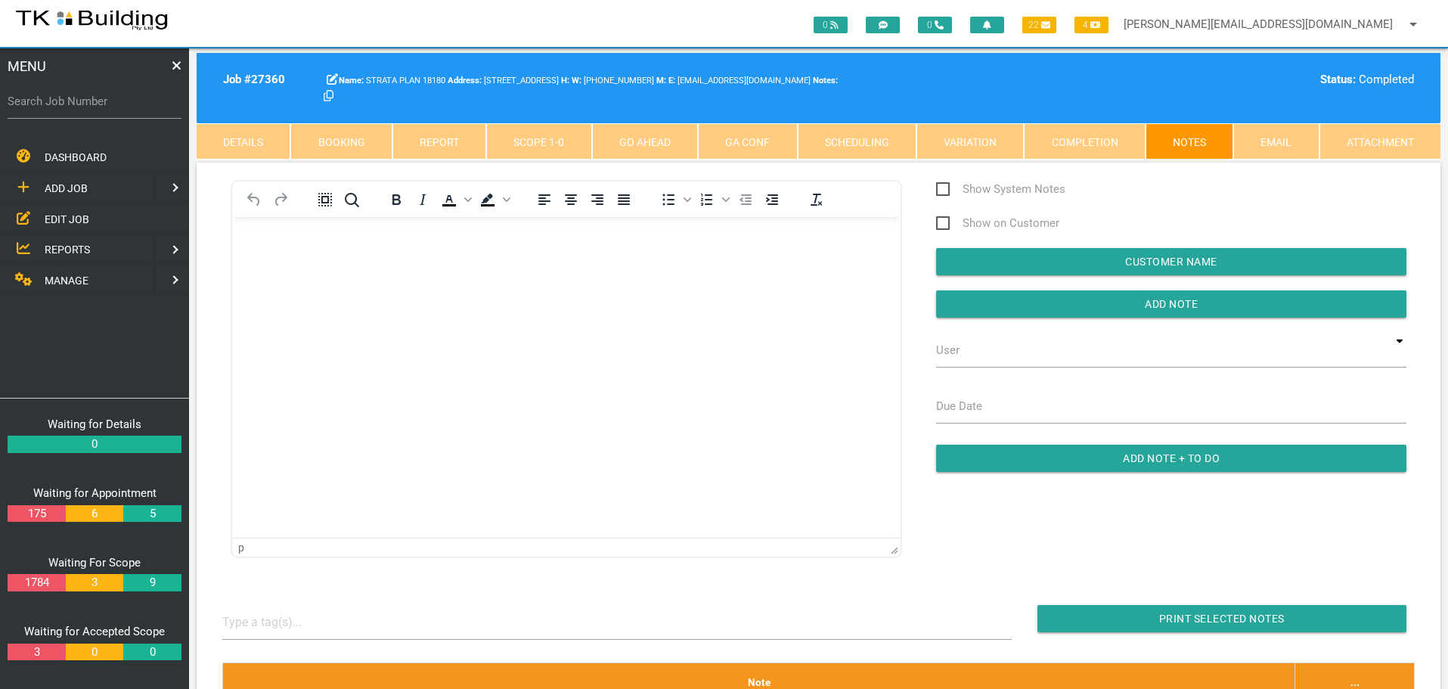
click at [107, 108] on label "Search Job Number" at bounding box center [95, 101] width 174 height 17
click at [107, 108] on input "Search Job Number" at bounding box center [95, 101] width 174 height 35
type input "28108"
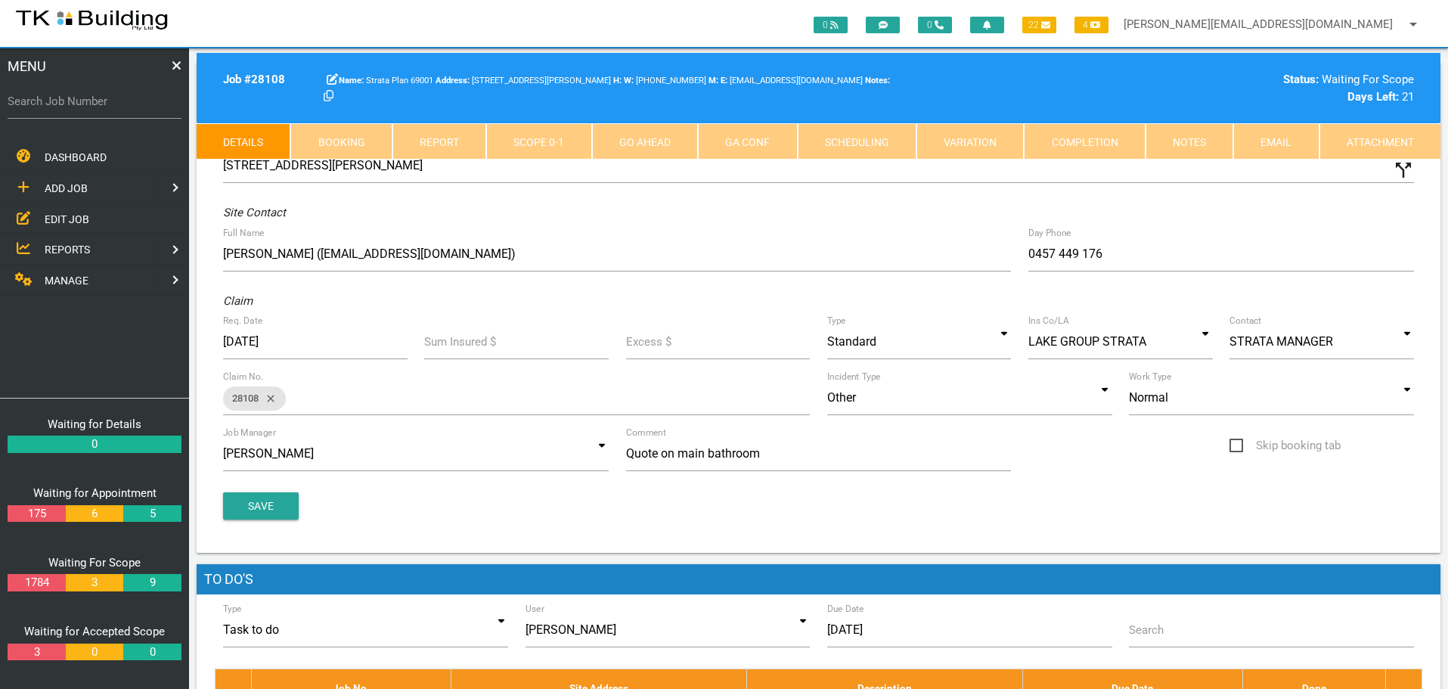
click at [1174, 149] on link "Notes" at bounding box center [1190, 141] width 88 height 36
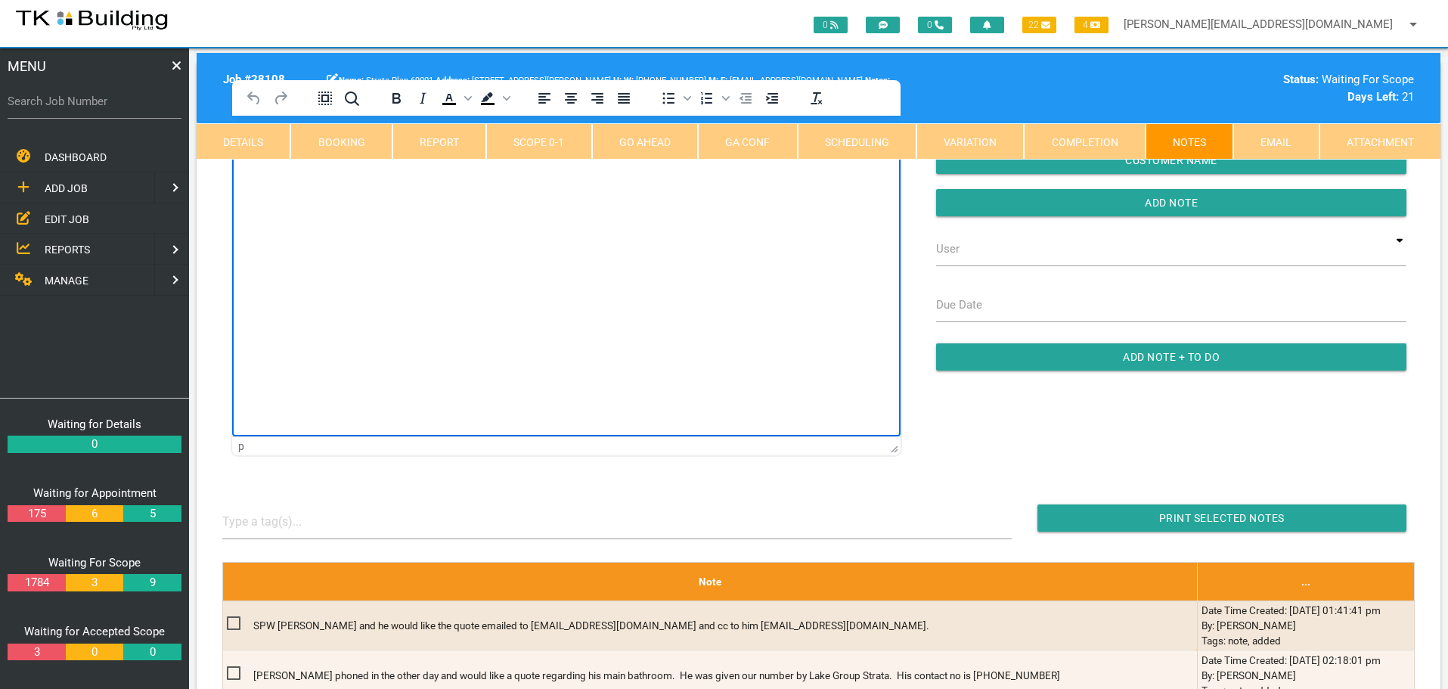
click at [300, 184] on html at bounding box center [566, 150] width 668 height 69
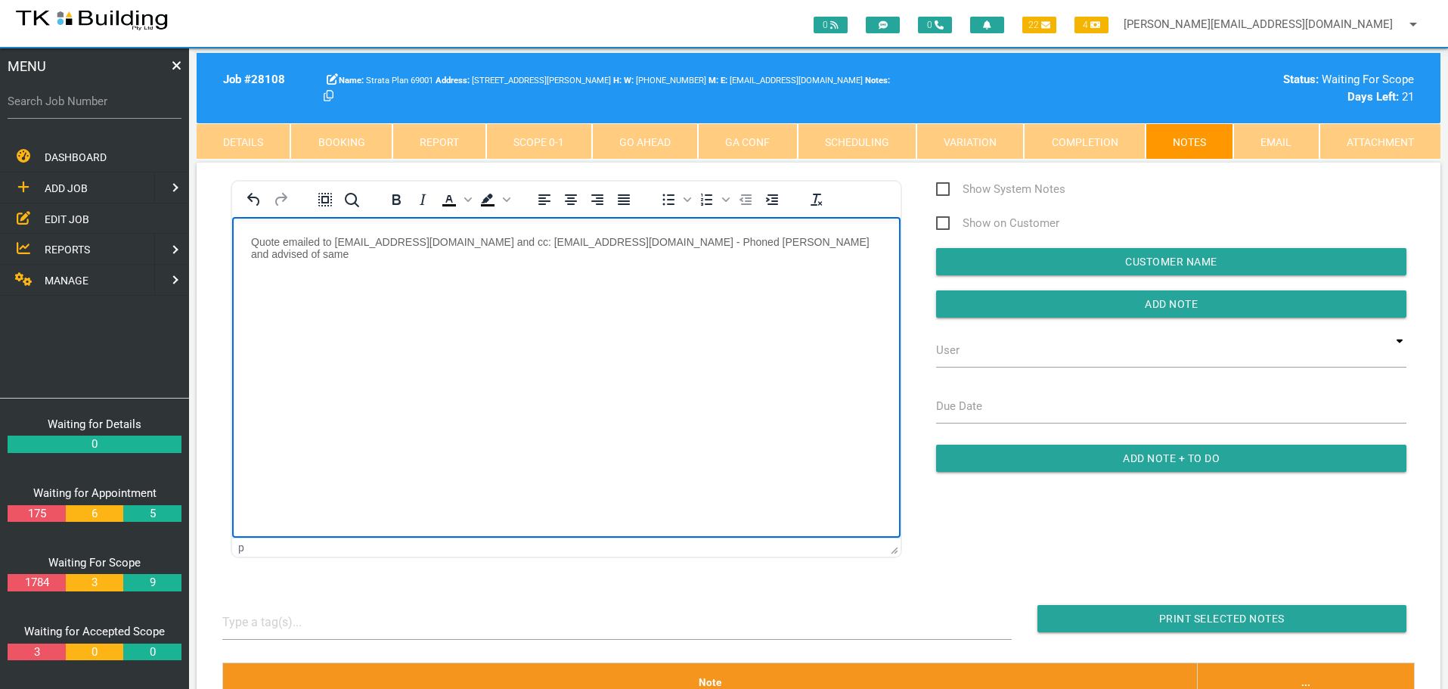
drag, startPoint x: 1025, startPoint y: 394, endPoint x: 820, endPoint y: 232, distance: 261.7
click at [818, 240] on p "Quote emailed to rowan@lakegroupstrata.com and cc: johnoneill618@gmail.com - Ph…" at bounding box center [566, 247] width 631 height 24
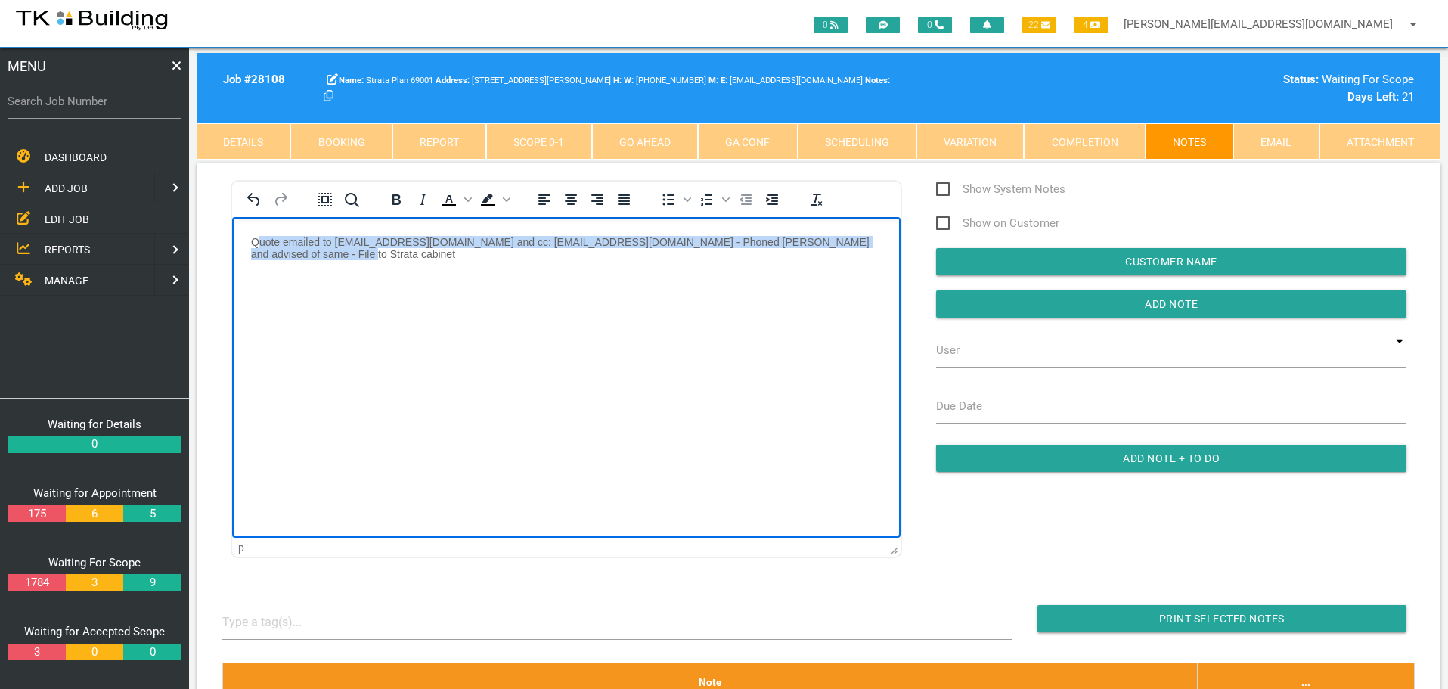
drag, startPoint x: 258, startPoint y: 246, endPoint x: 609, endPoint y: 255, distance: 351.7
click at [609, 255] on p "Quote emailed to rowan@lakegroupstrata.com and cc: johnoneill618@gmail.com - Ph…" at bounding box center [566, 247] width 631 height 24
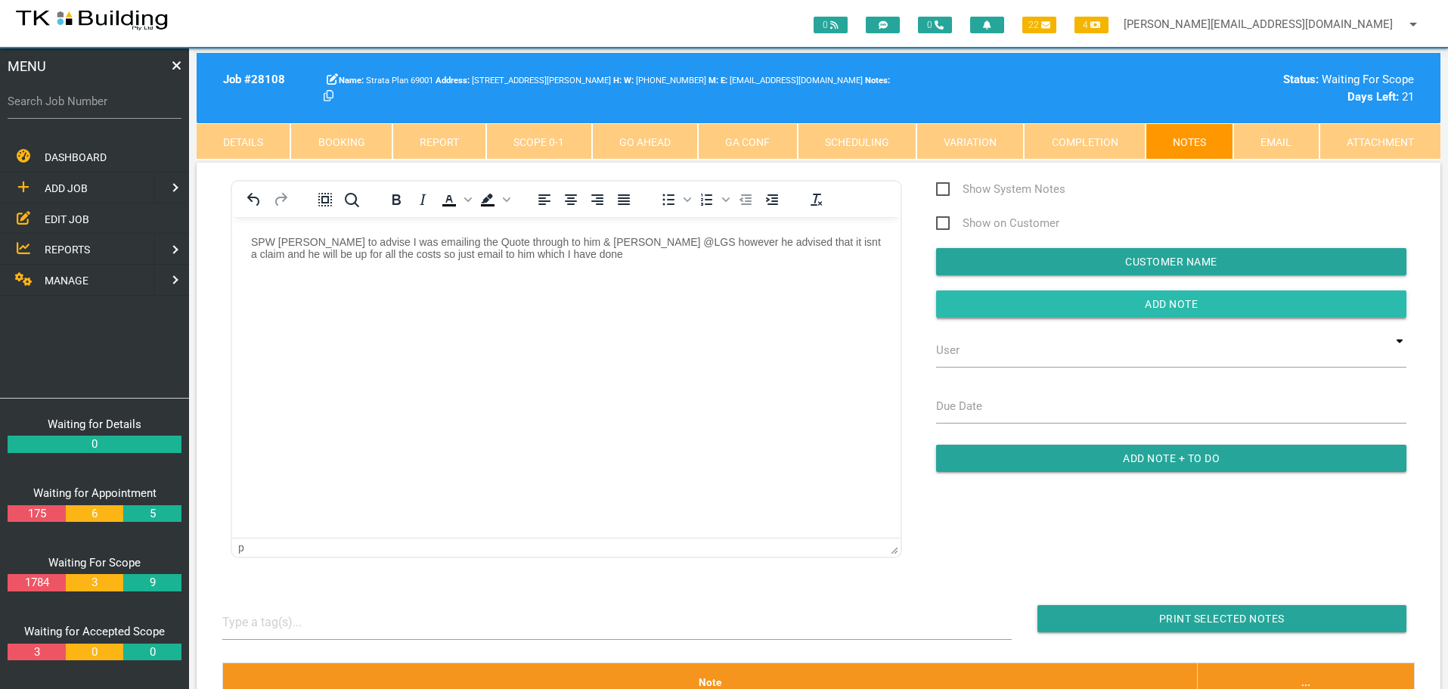
click at [1055, 304] on input "button" at bounding box center [1171, 303] width 470 height 27
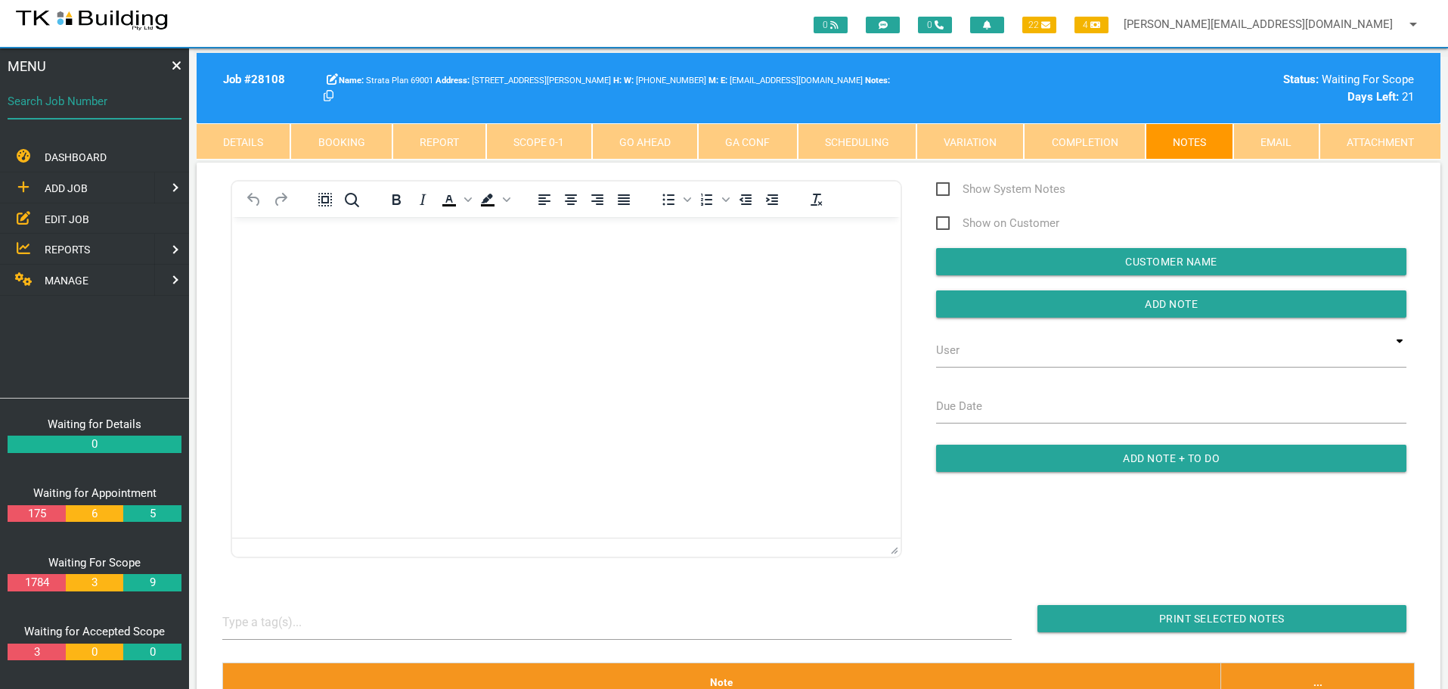
click at [96, 116] on input "Search Job Number" at bounding box center [95, 101] width 174 height 35
type input "28052"
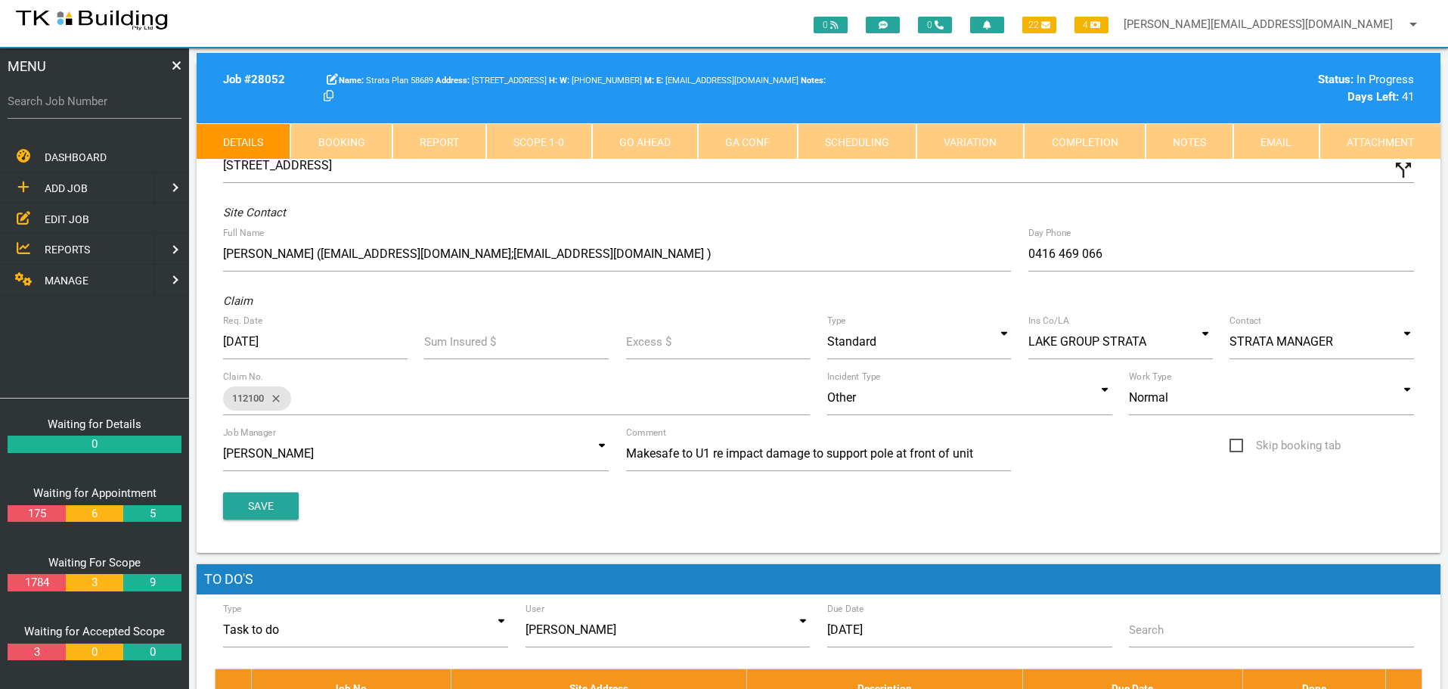
click at [1181, 143] on link "Notes" at bounding box center [1190, 141] width 88 height 36
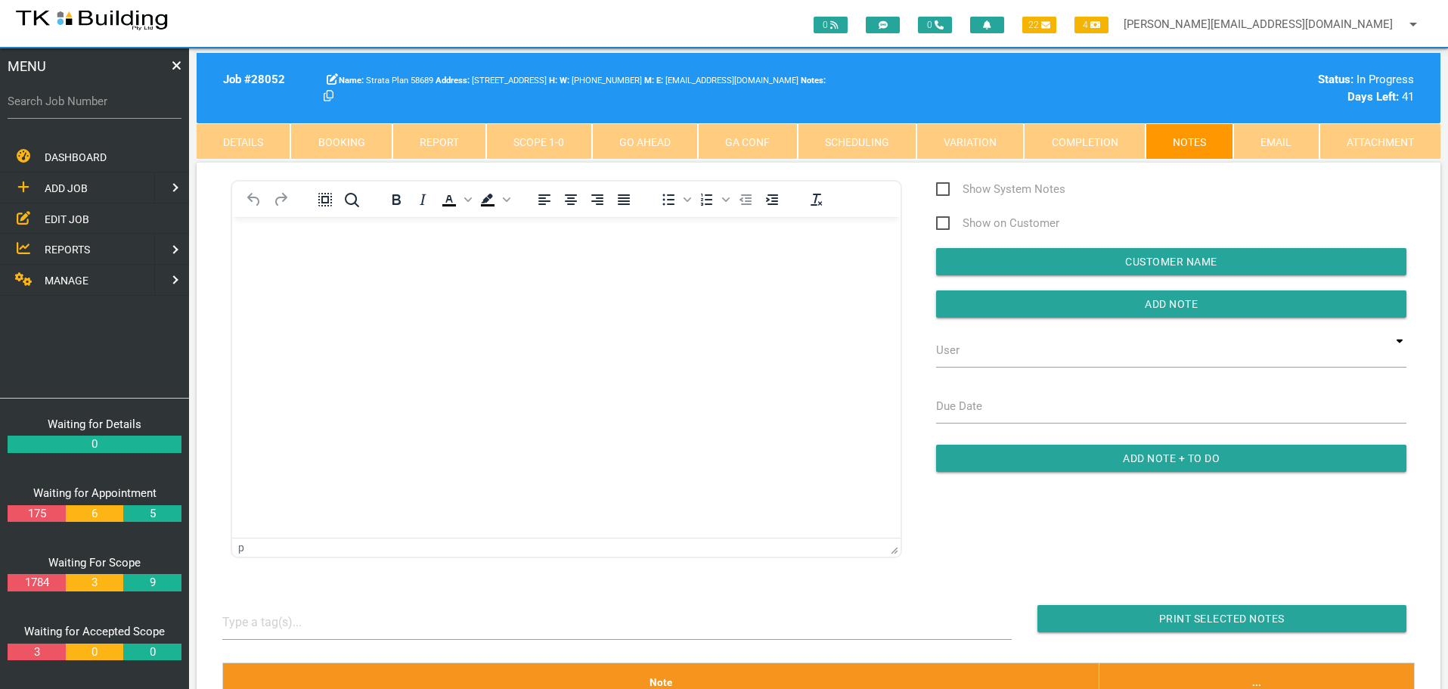
click at [290, 257] on body "Rich Text Area. Press ALT-0 for help." at bounding box center [566, 260] width 668 height 50
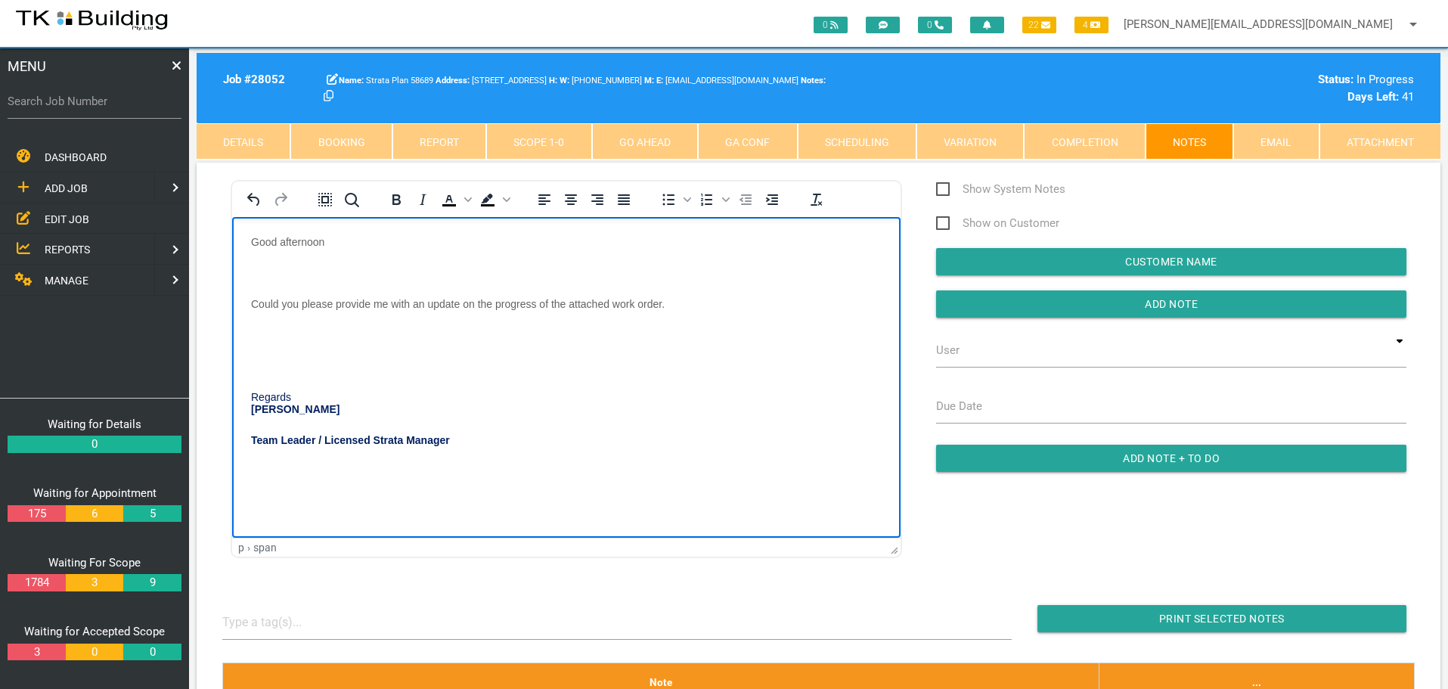
click at [280, 259] on body "Good afternoon Could you please provide me with an update on the progress of th…" at bounding box center [566, 359] width 668 height 248
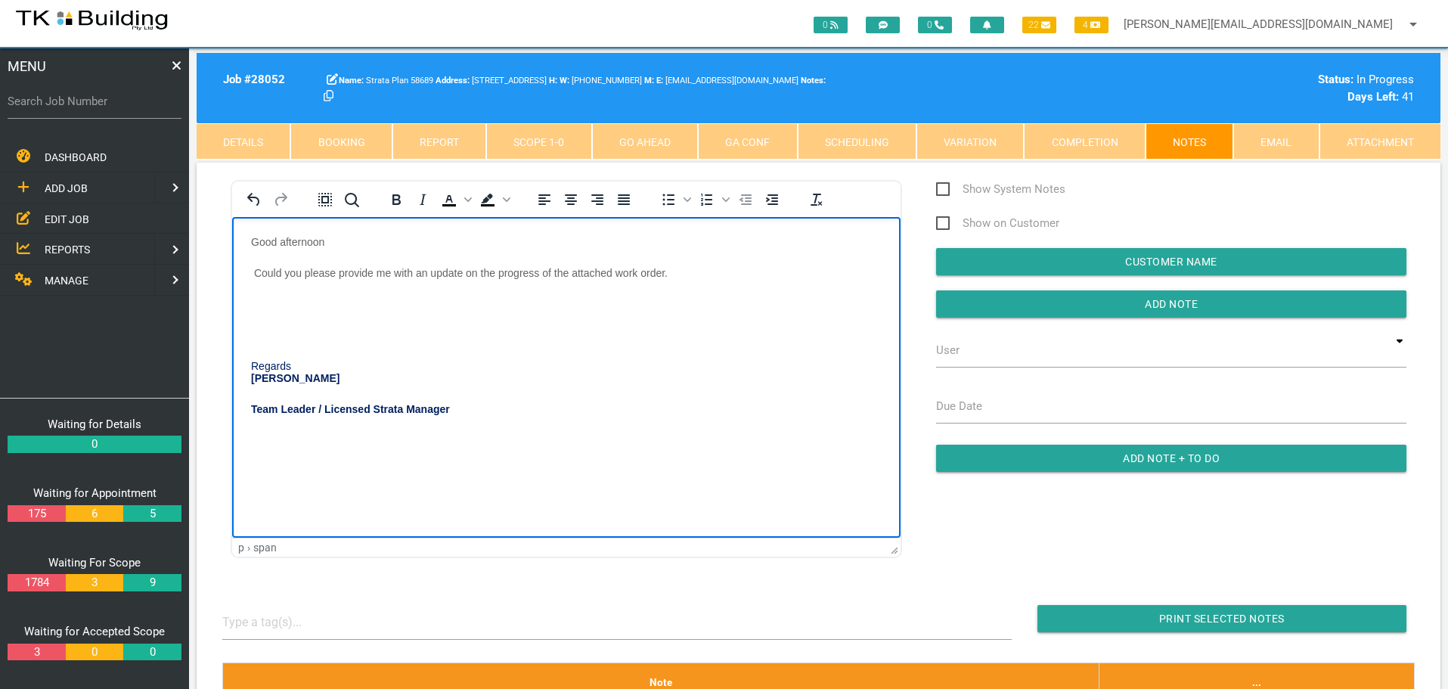
click at [264, 293] on body "Good afternoon Could you please provide me with an update on the progress of th…" at bounding box center [566, 343] width 668 height 217
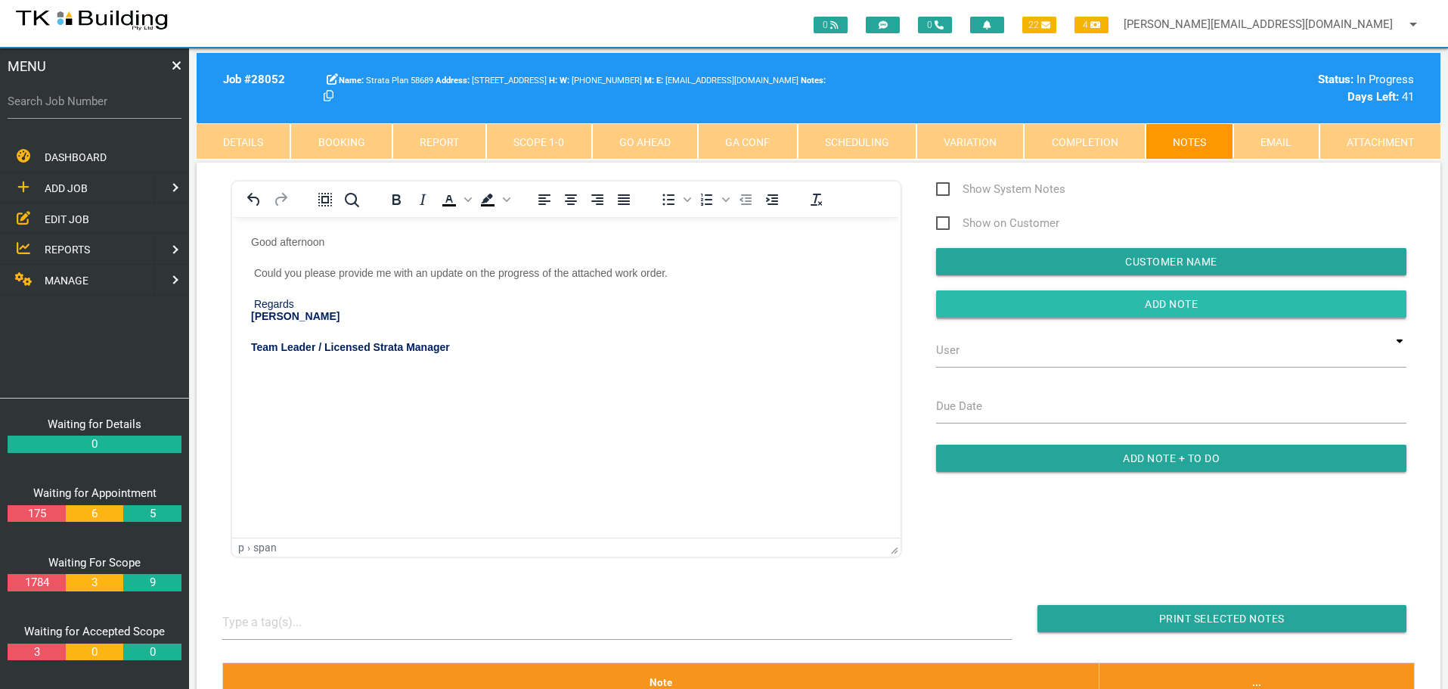
drag, startPoint x: 1017, startPoint y: 299, endPoint x: 941, endPoint y: 304, distance: 75.7
click at [1012, 302] on input "button" at bounding box center [1171, 303] width 470 height 27
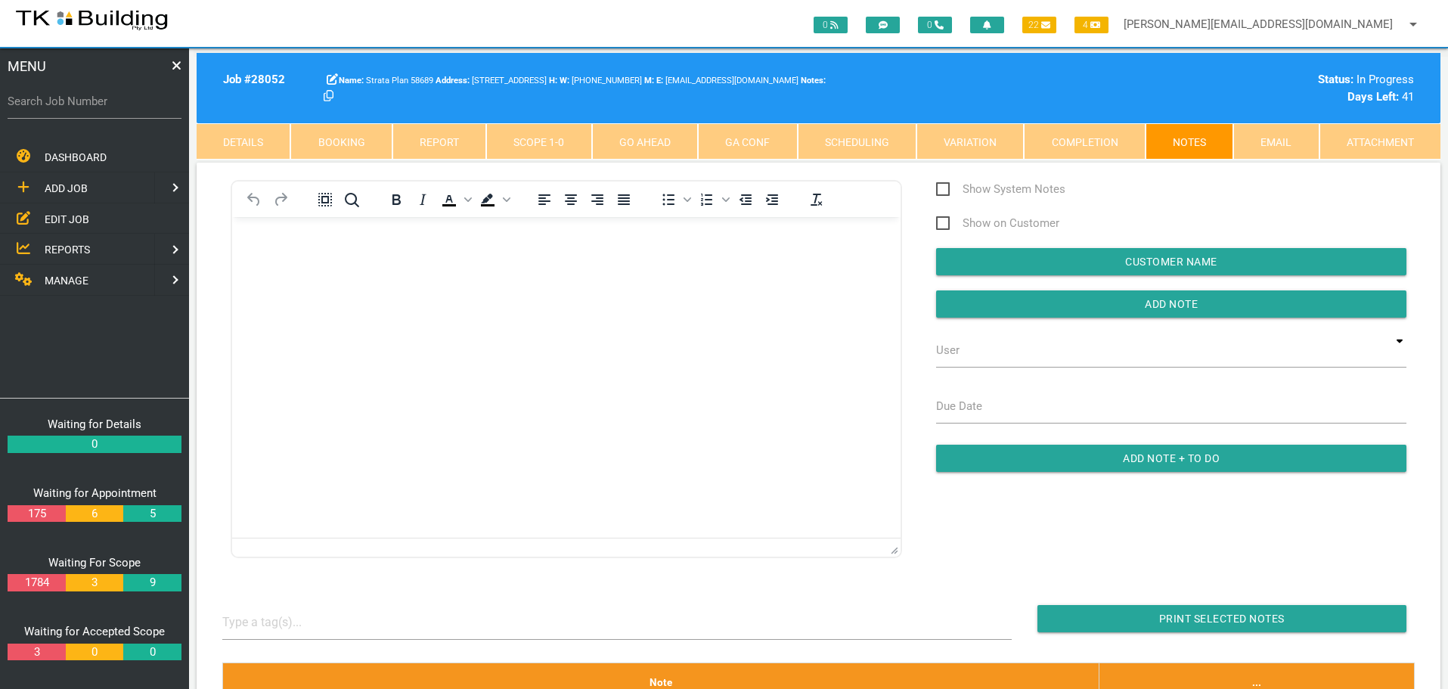
click at [93, 110] on label "Search Job Number" at bounding box center [95, 101] width 174 height 17
click at [93, 110] on input "Search Job Number" at bounding box center [95, 101] width 174 height 35
type input "28045"
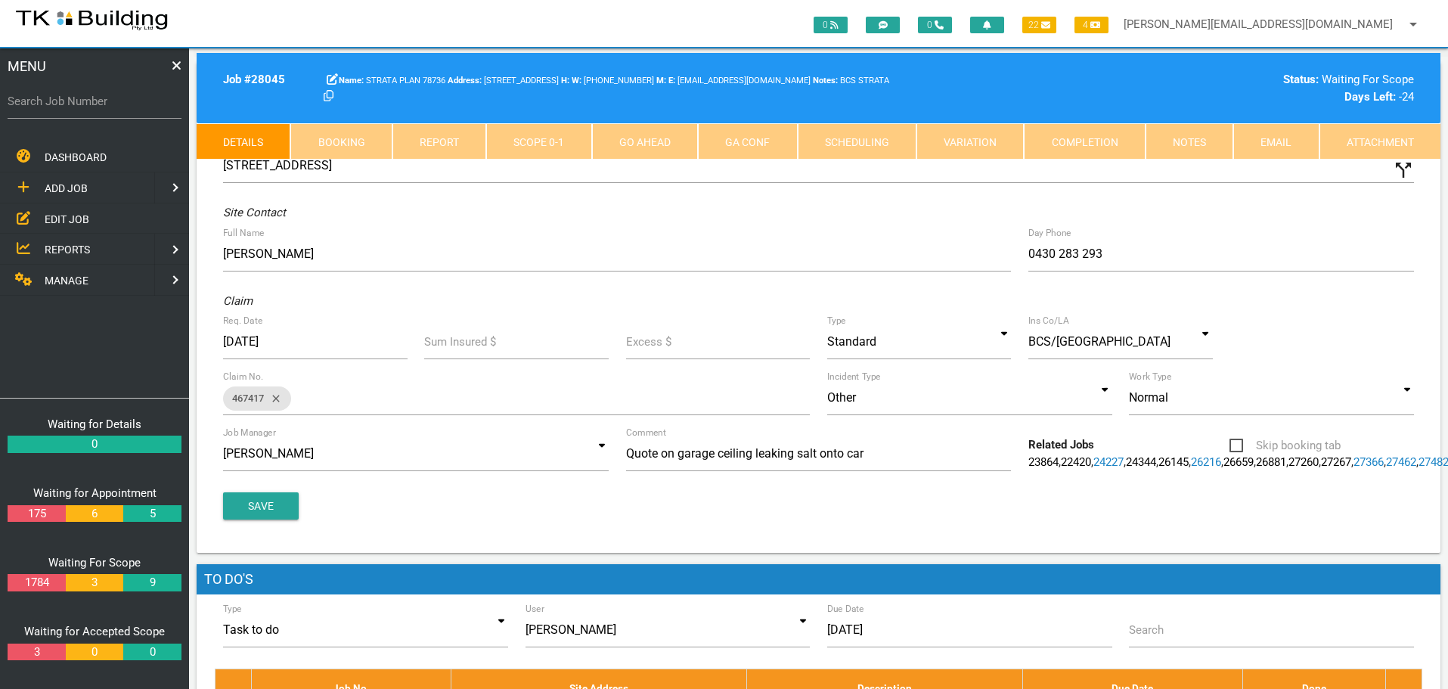
click at [1182, 136] on link "Notes" at bounding box center [1190, 141] width 88 height 36
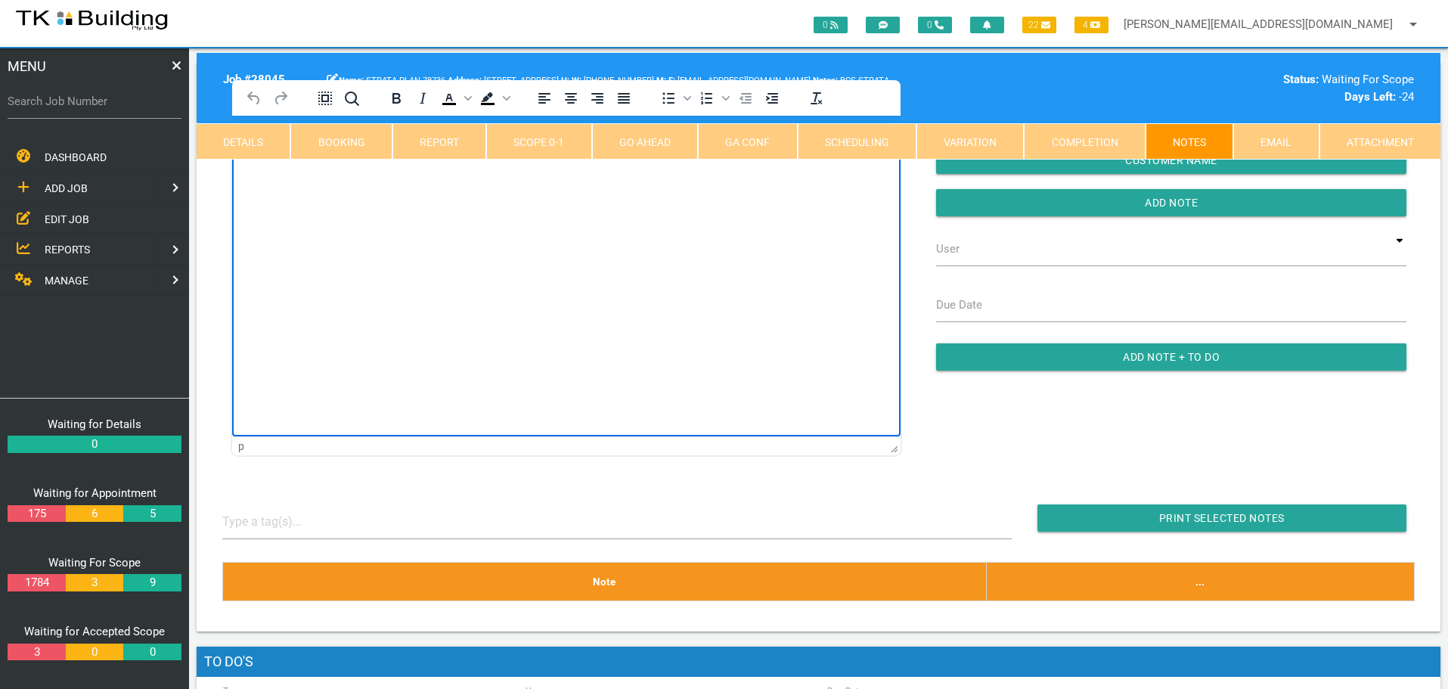
click at [300, 184] on html at bounding box center [566, 150] width 668 height 69
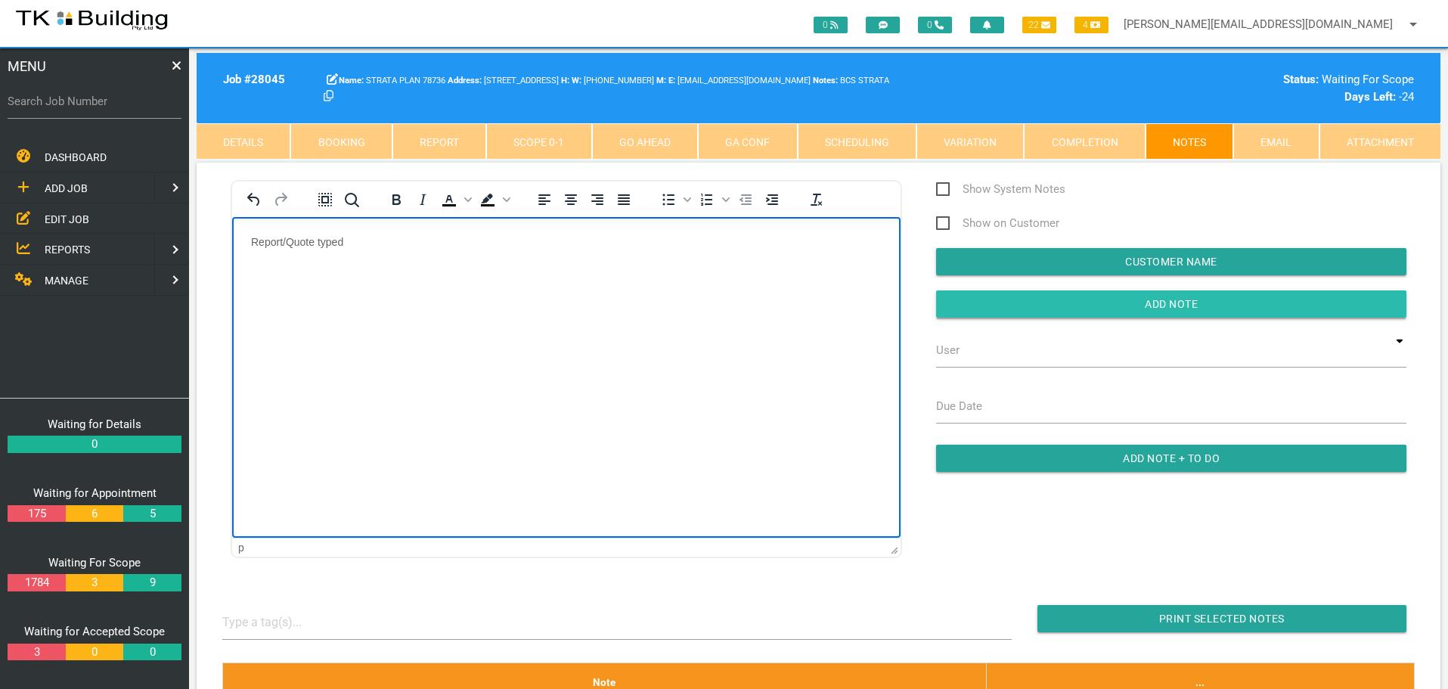
click at [1056, 308] on input "Add Note" at bounding box center [1171, 303] width 470 height 27
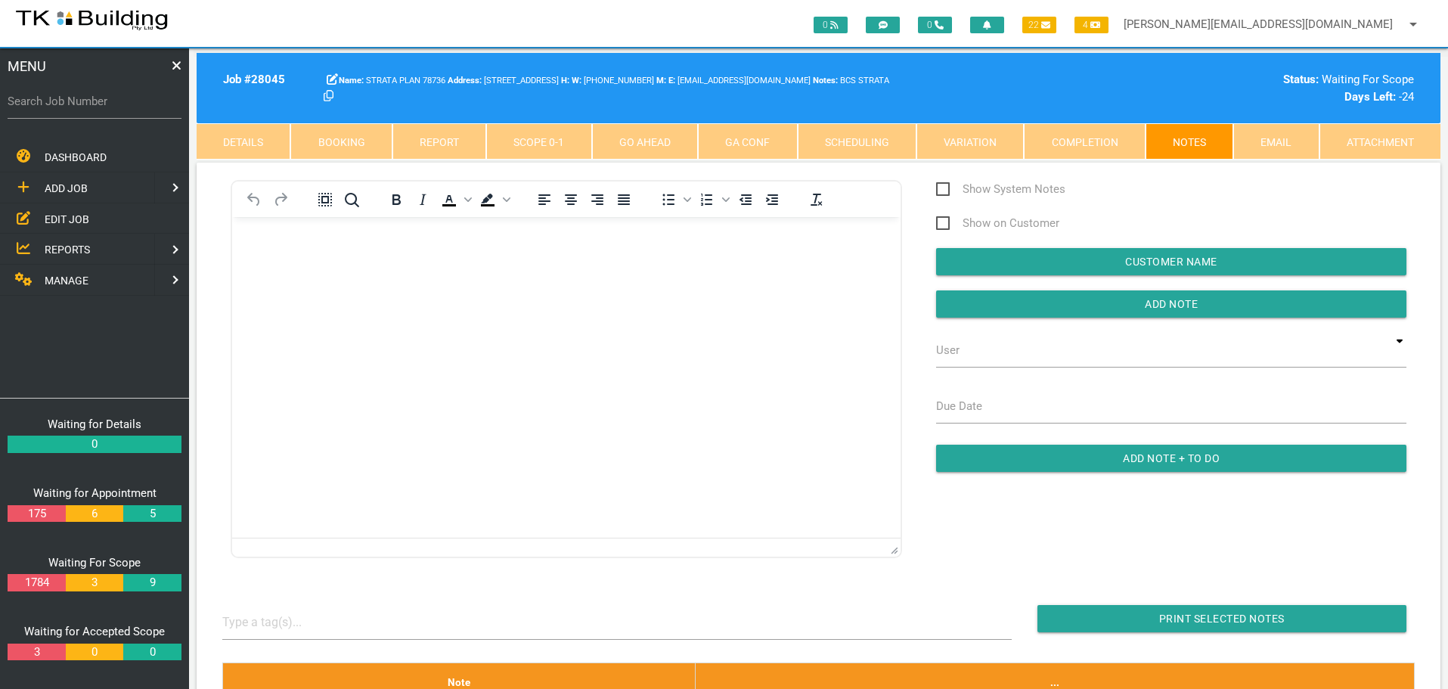
click at [101, 110] on label "Search Job Number" at bounding box center [95, 101] width 174 height 17
click at [101, 110] on input "Search Job Number" at bounding box center [95, 101] width 174 height 35
type input "27801"
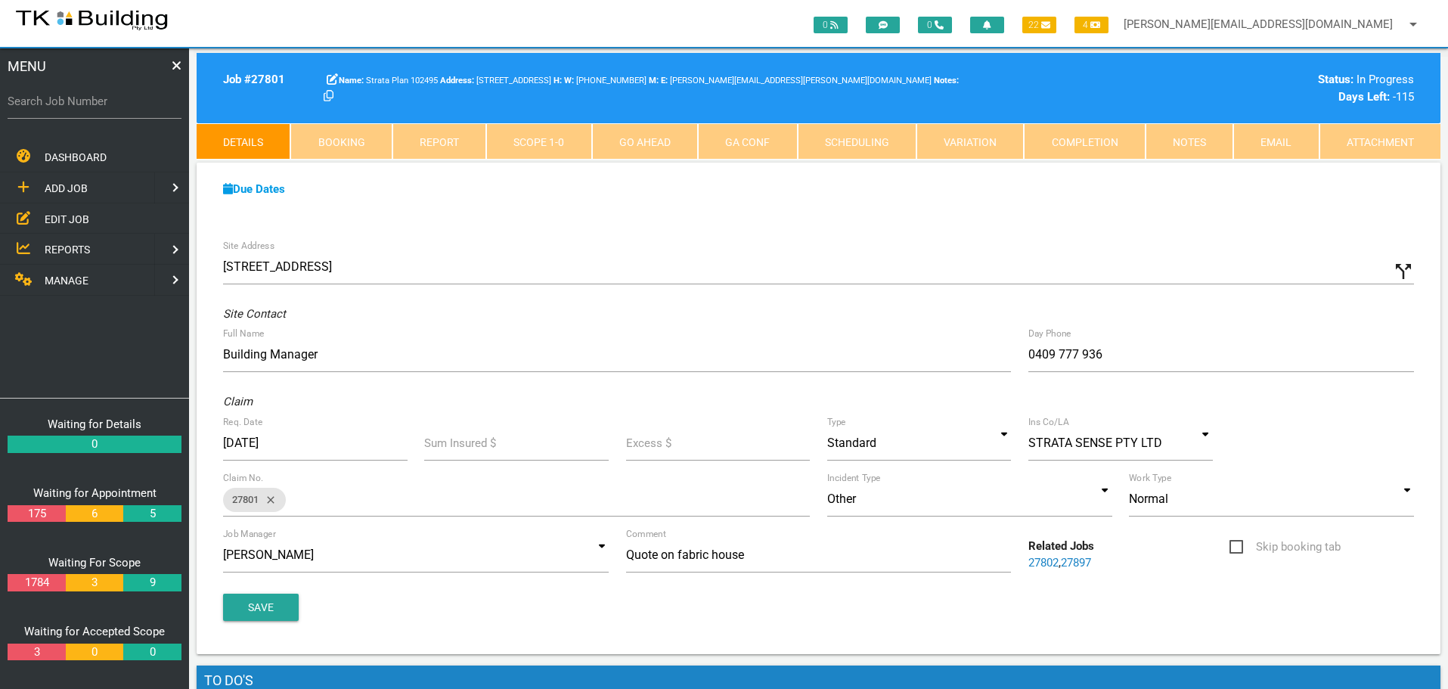
click at [1192, 148] on link "Notes" at bounding box center [1190, 141] width 88 height 36
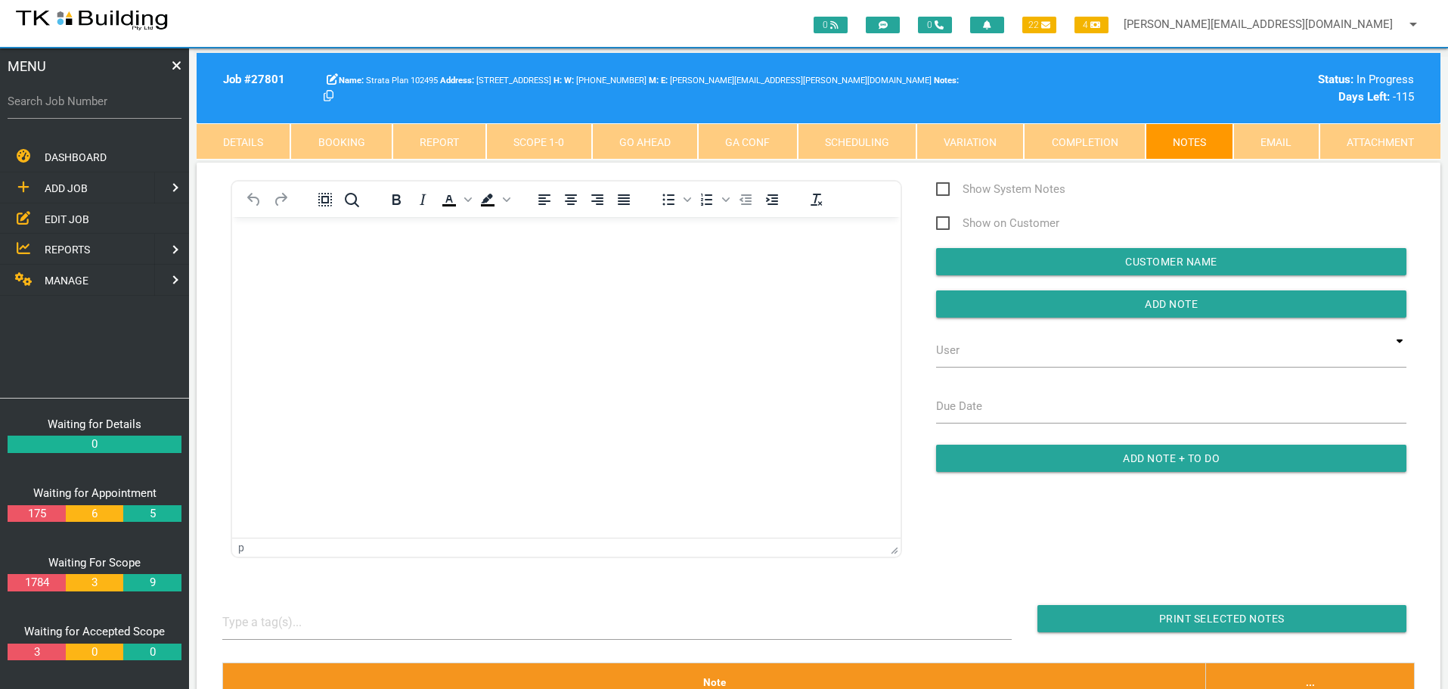
click at [1096, 139] on link "Completion" at bounding box center [1084, 141] width 121 height 36
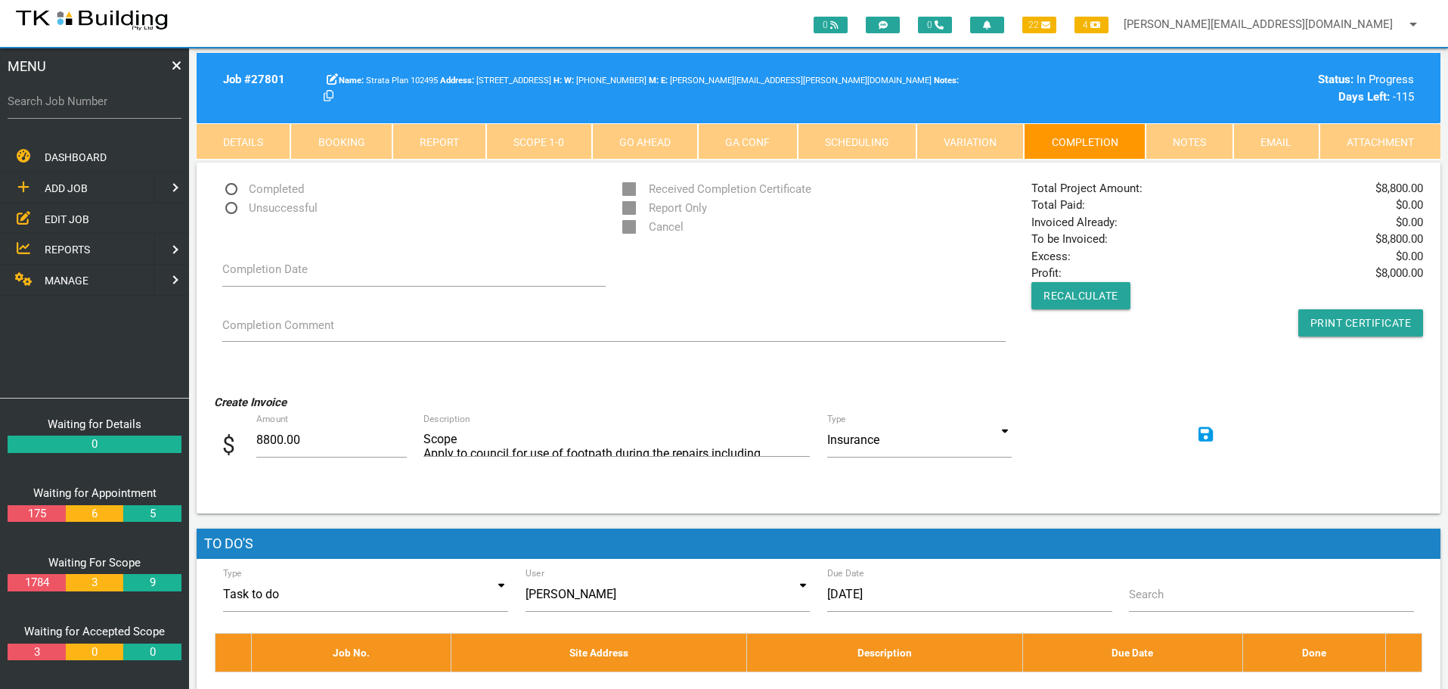
click at [229, 189] on span "Completed" at bounding box center [263, 189] width 82 height 19
click at [229, 189] on input "Completed" at bounding box center [227, 185] width 10 height 10
radio input "true"
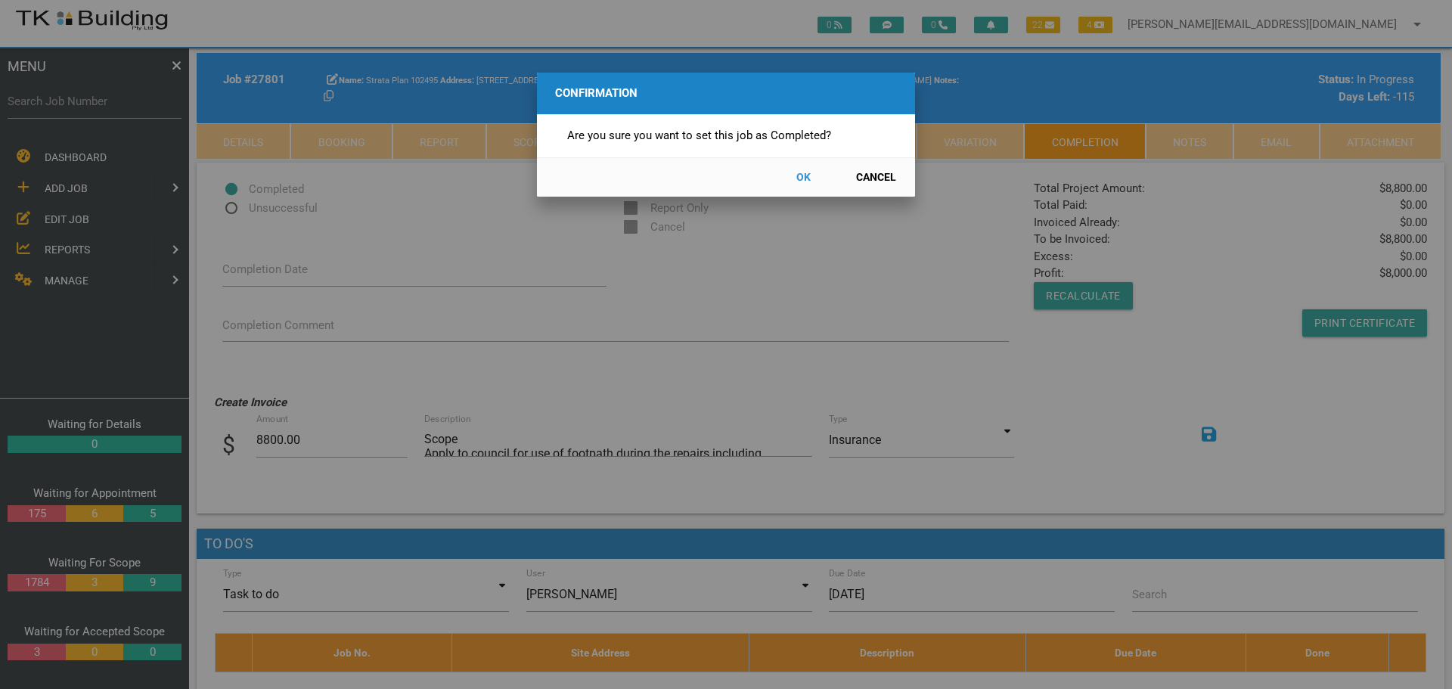
click at [798, 177] on button "OK" at bounding box center [803, 177] width 67 height 26
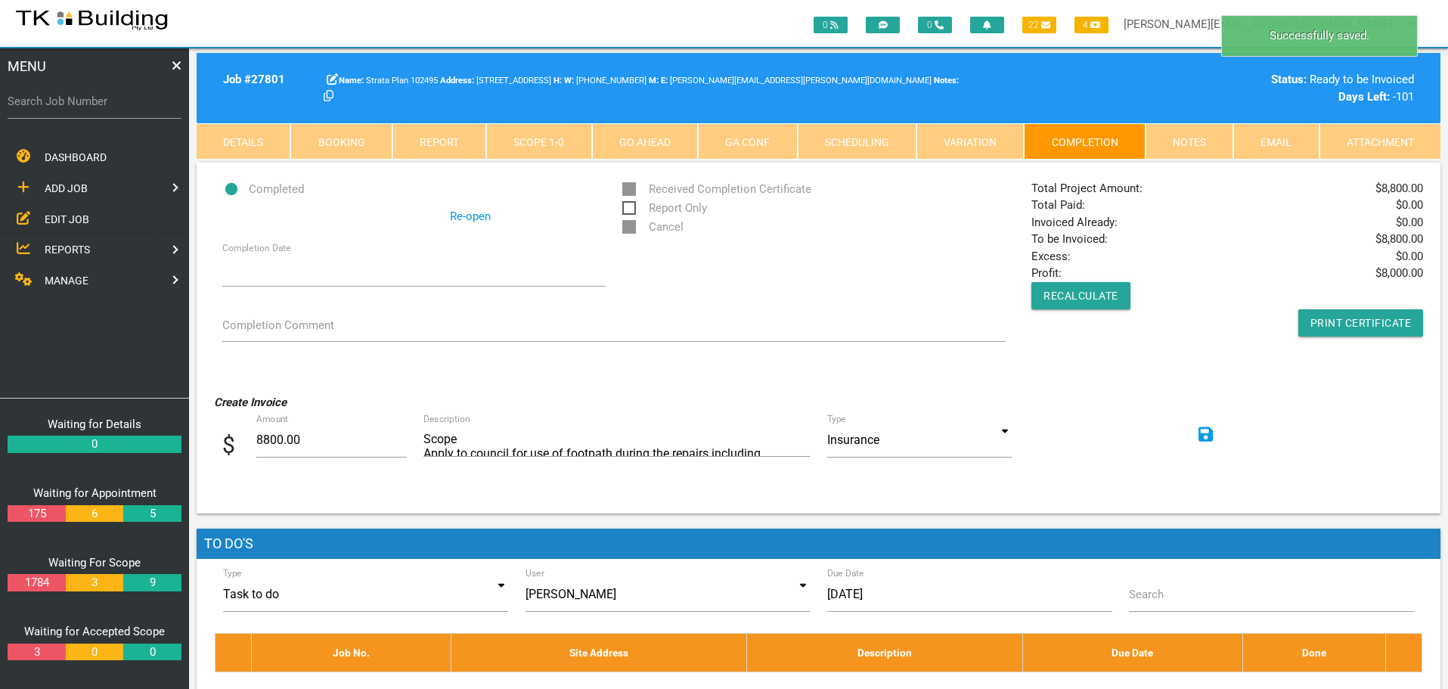
click at [1206, 433] on icon at bounding box center [1205, 433] width 15 height 15
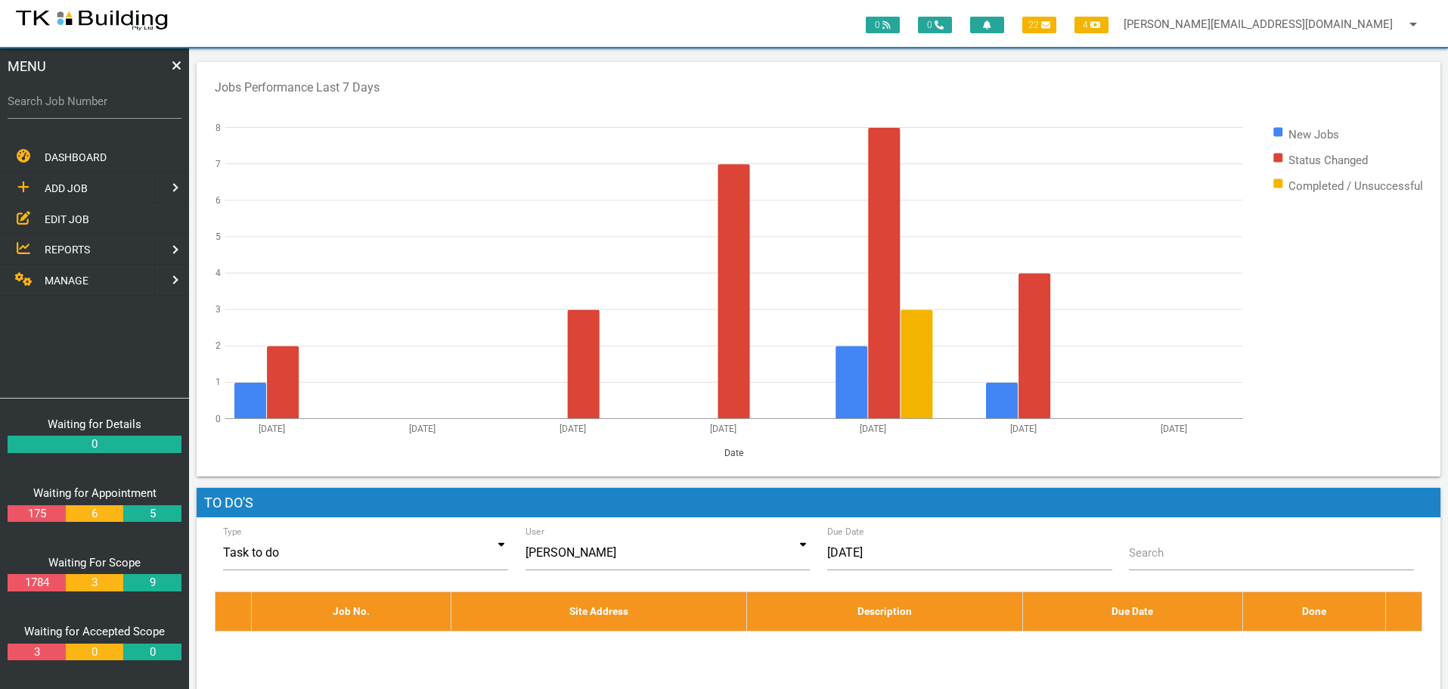
click at [73, 215] on span "EDIT JOB" at bounding box center [67, 218] width 45 height 12
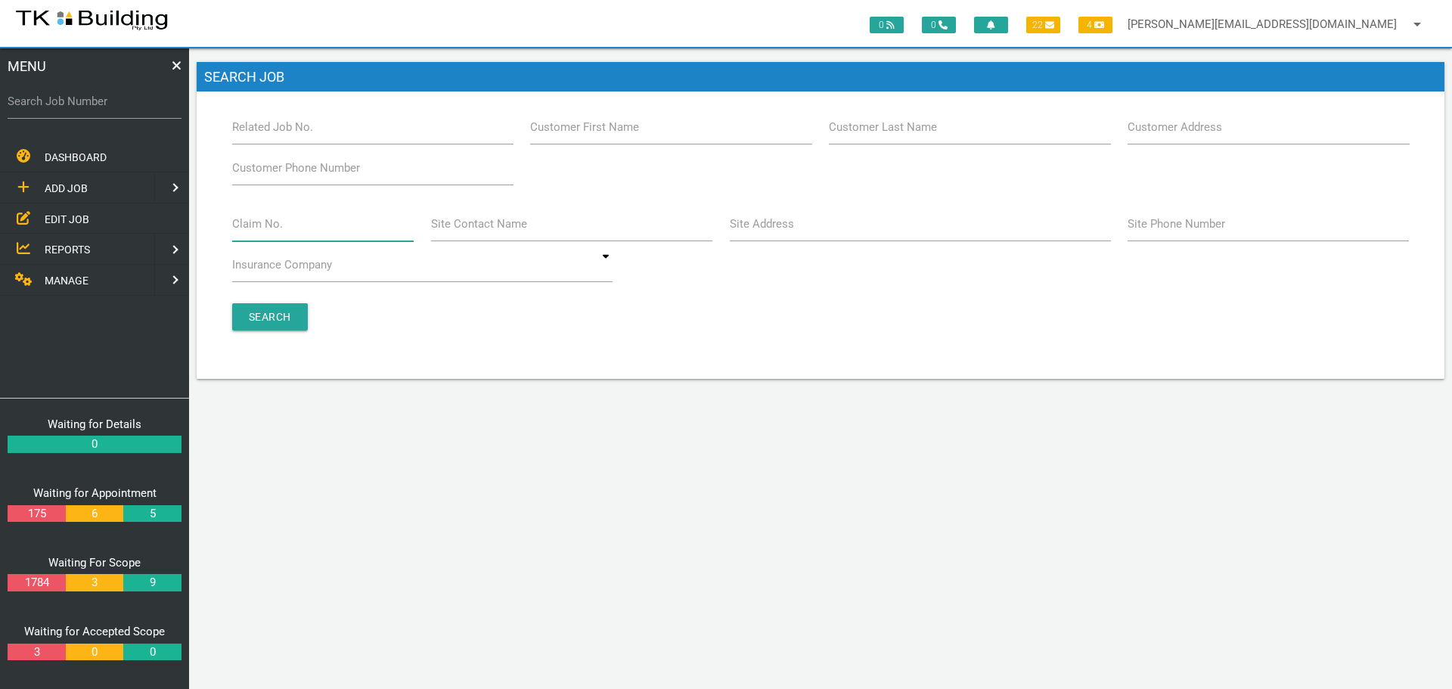
click at [293, 231] on input "Claim No." at bounding box center [323, 223] width 182 height 35
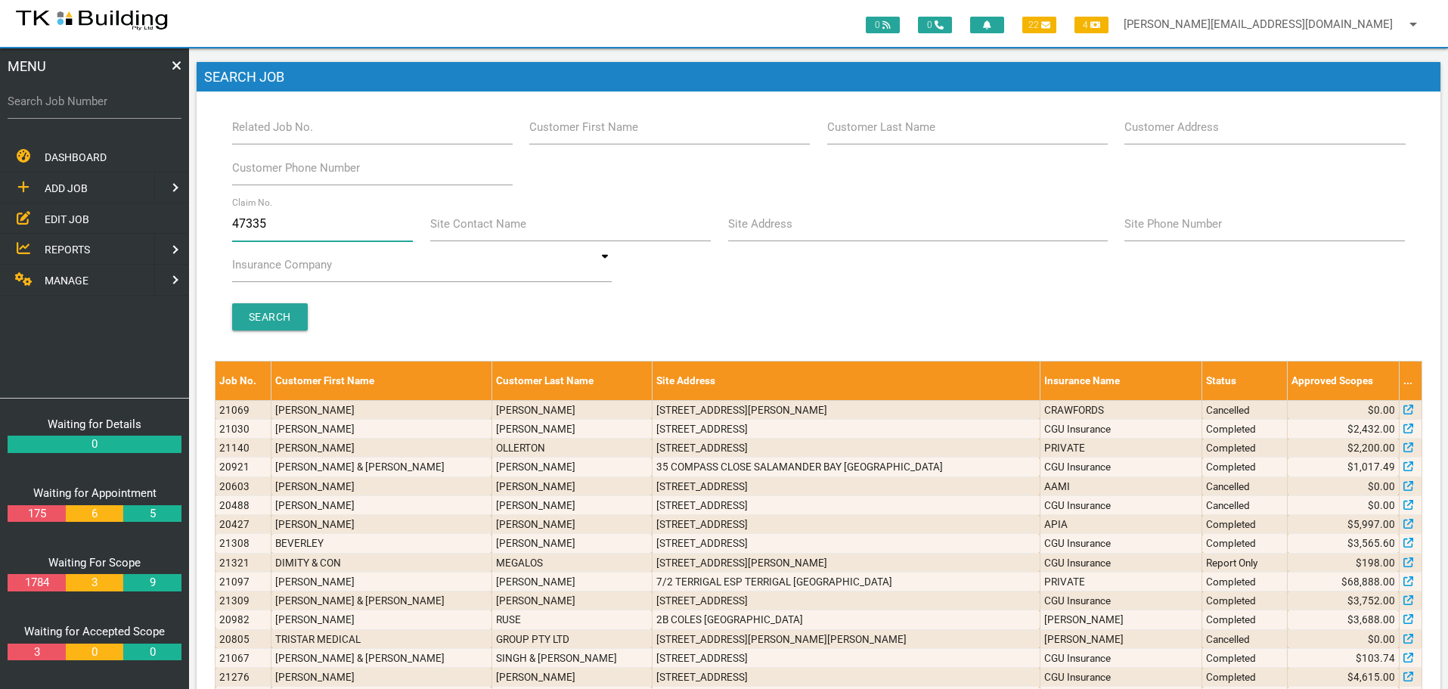
type input "473354"
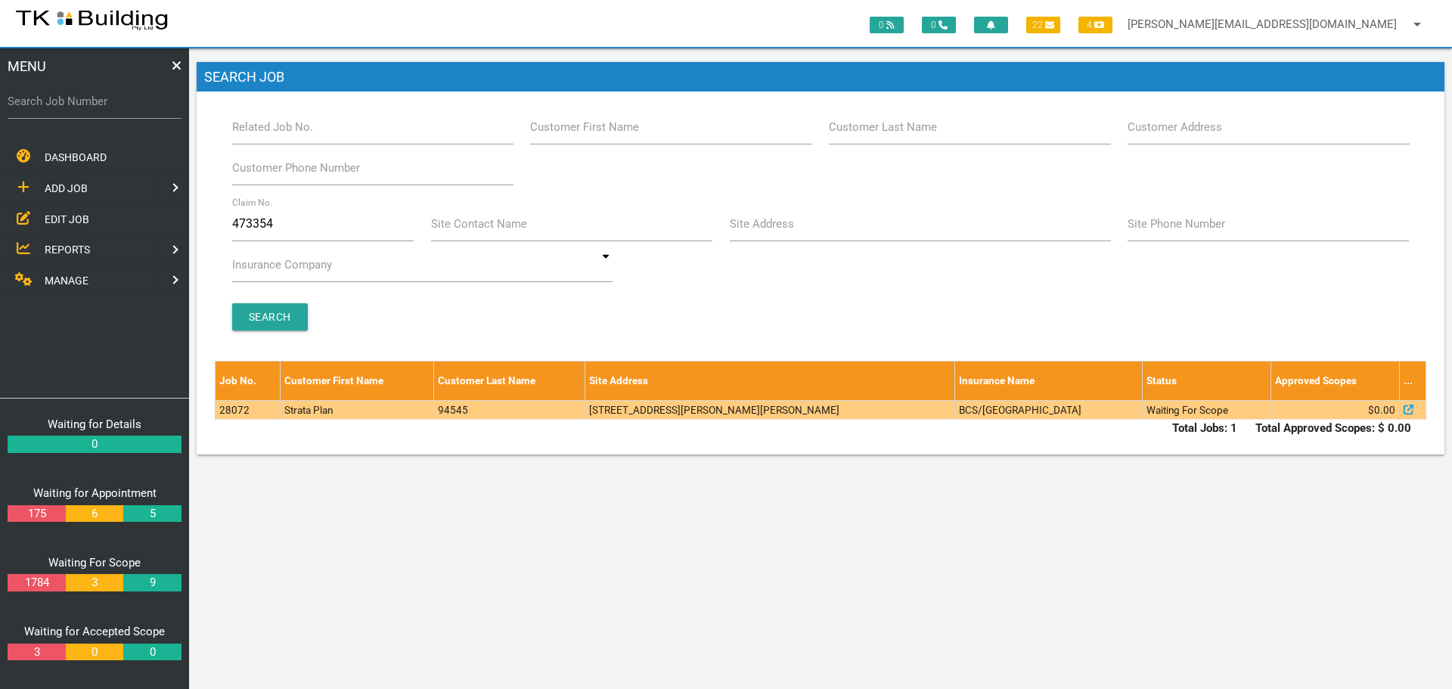
click at [860, 416] on td "4/27 Annie St, Wickham NSW 2293, Australia" at bounding box center [770, 409] width 370 height 19
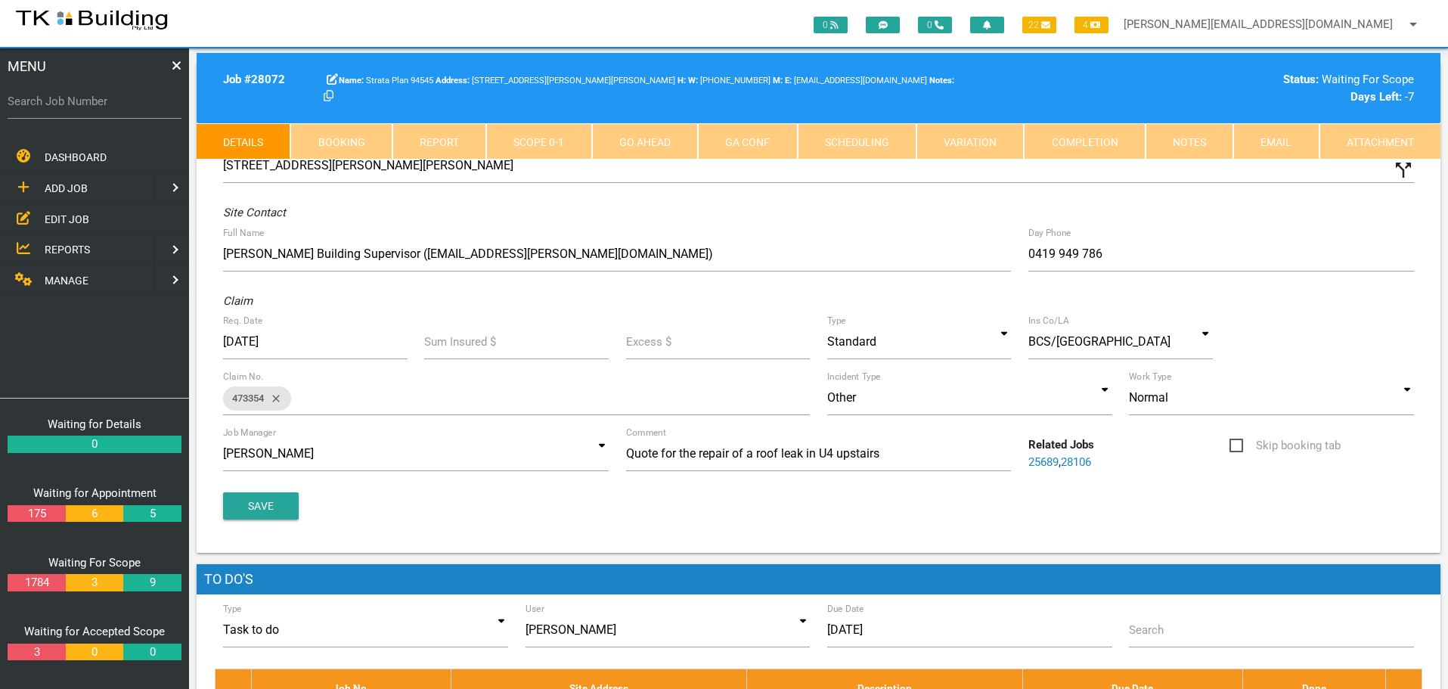
click at [1185, 138] on link "Notes" at bounding box center [1190, 141] width 88 height 36
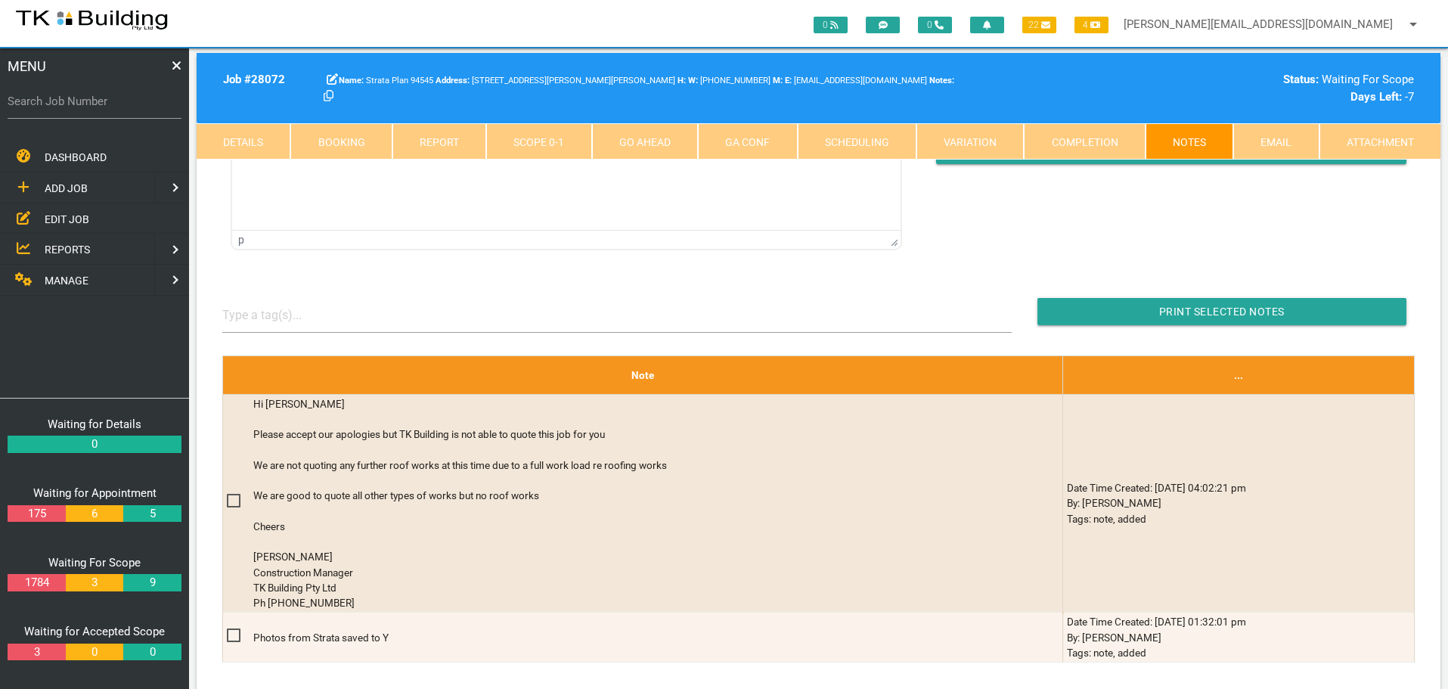
scroll to position [227, 0]
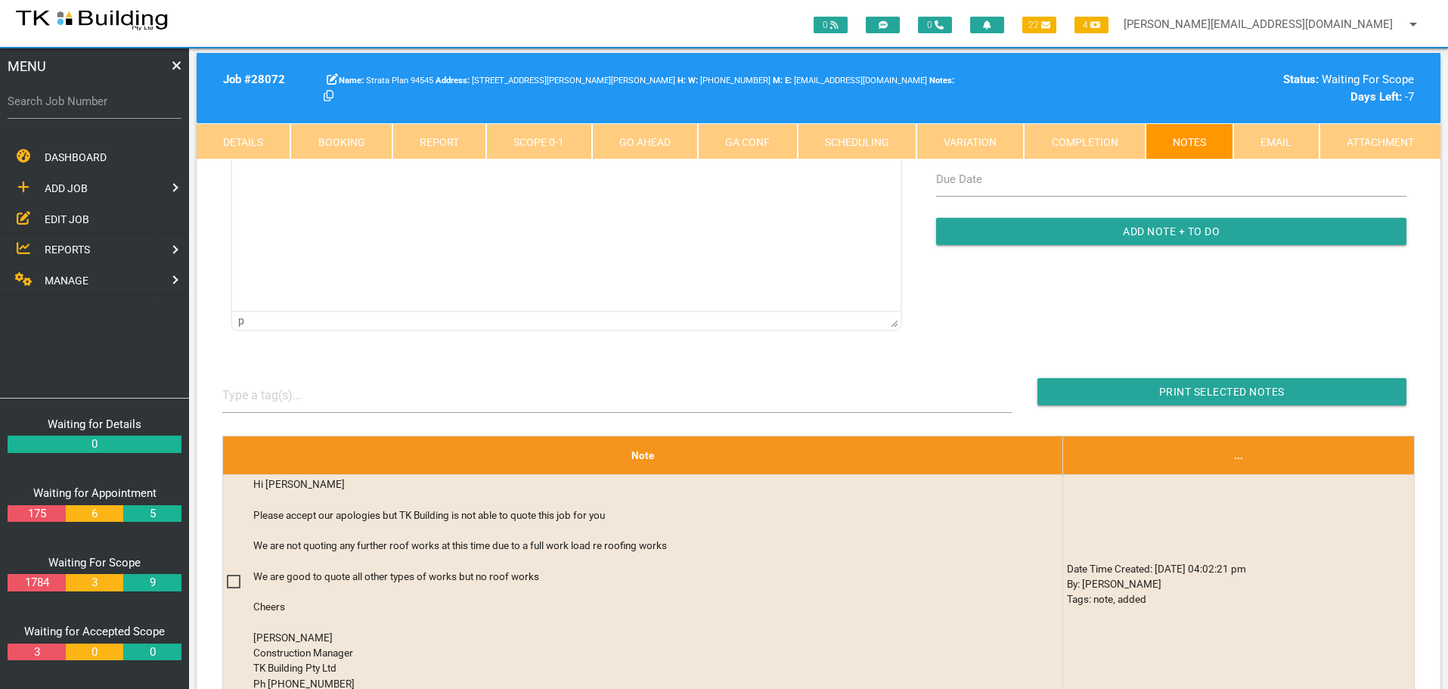
click at [1108, 141] on link "Completion" at bounding box center [1084, 141] width 121 height 36
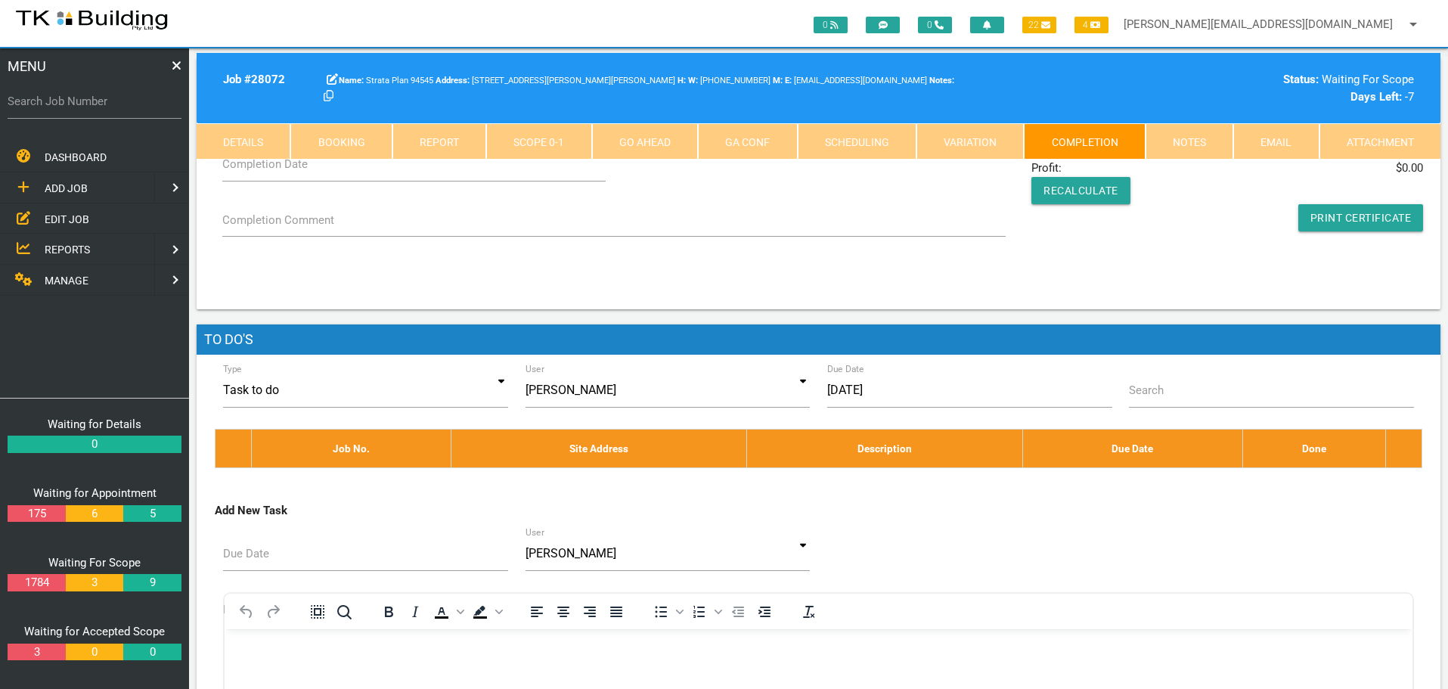
scroll to position [0, 0]
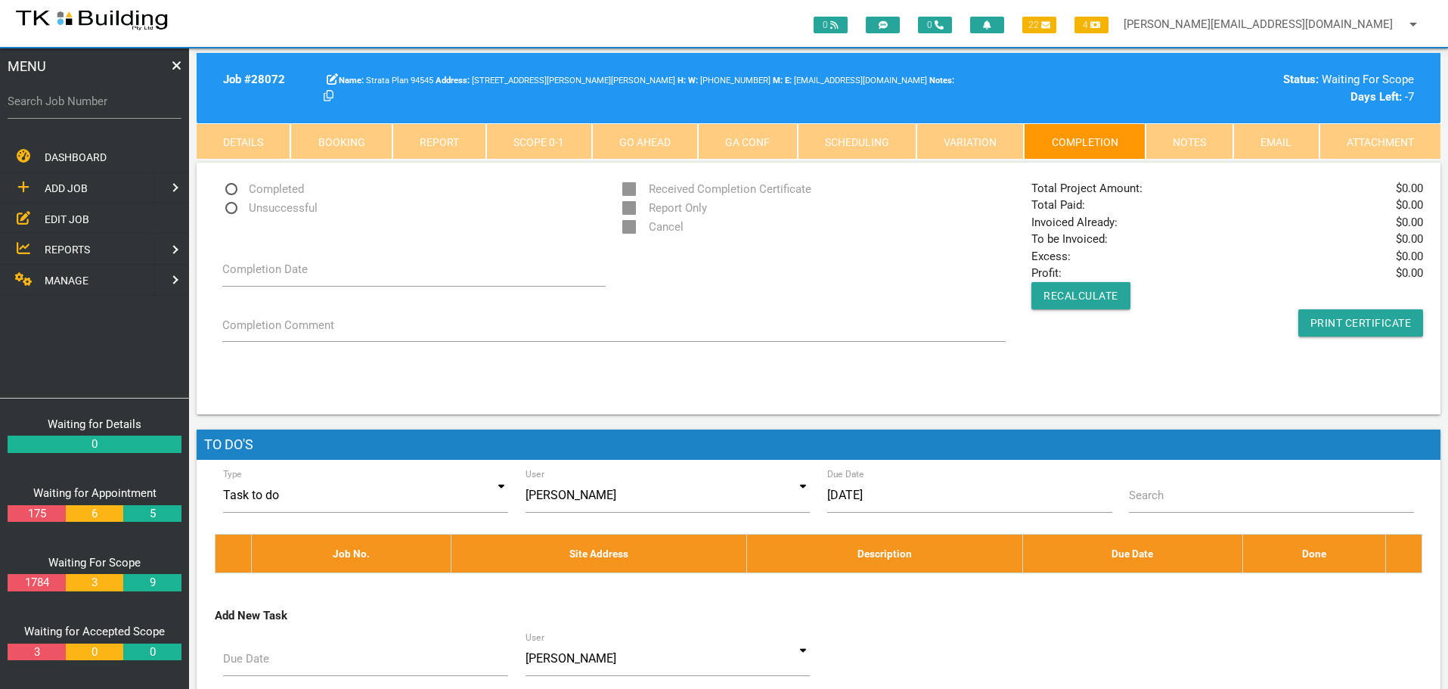
click at [232, 206] on span "Unsuccessful" at bounding box center [269, 208] width 95 height 19
click at [232, 206] on input "Unsuccessful" at bounding box center [227, 204] width 10 height 10
radio input "true"
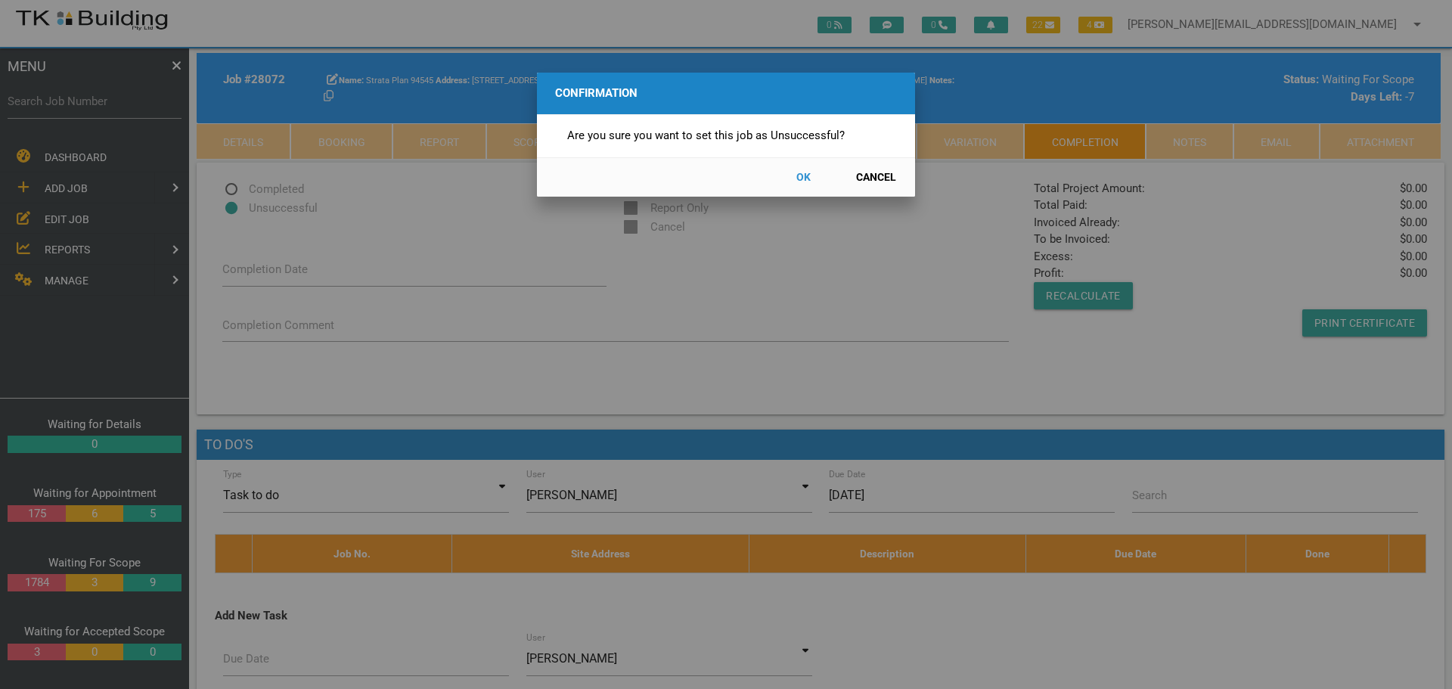
click at [796, 176] on button "OK" at bounding box center [803, 177] width 67 height 26
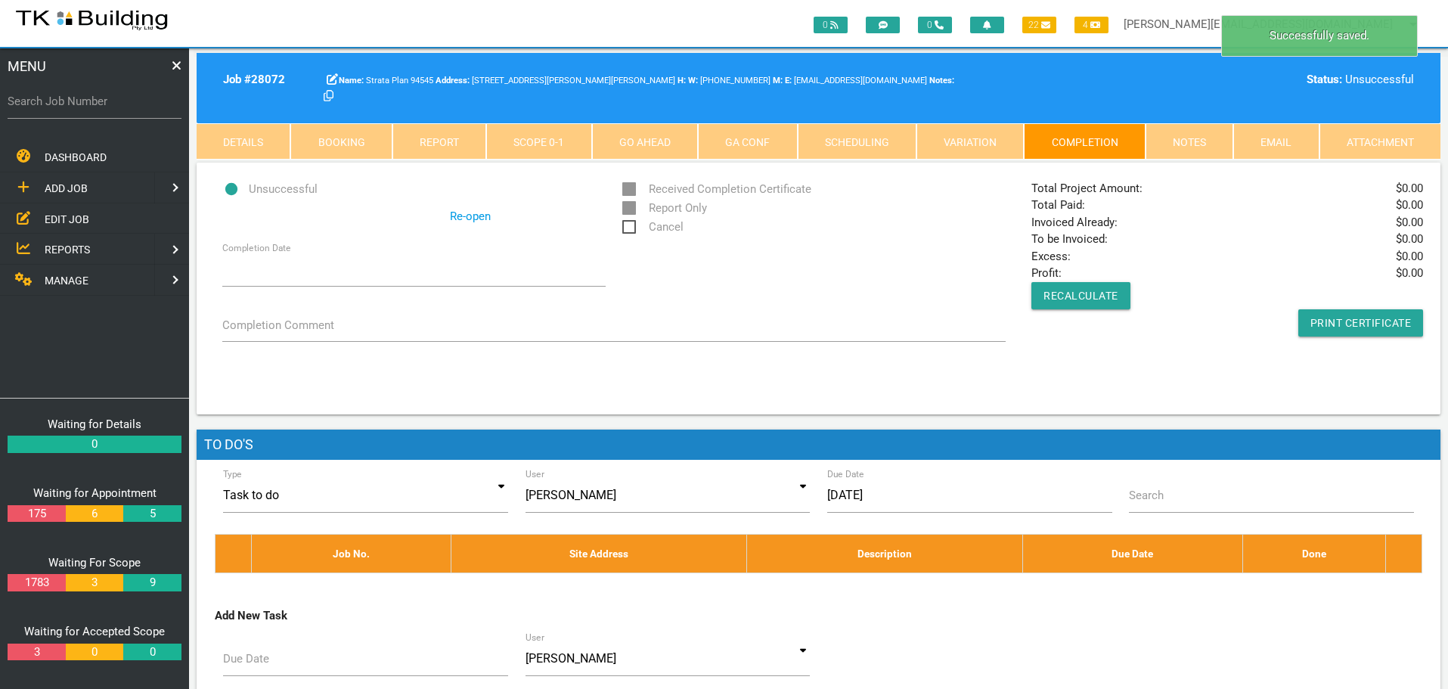
click at [629, 227] on span "Cancel" at bounding box center [652, 227] width 61 height 19
click at [629, 227] on input "Cancel" at bounding box center [627, 223] width 10 height 10
click at [1208, 141] on link "Notes" at bounding box center [1190, 141] width 88 height 36
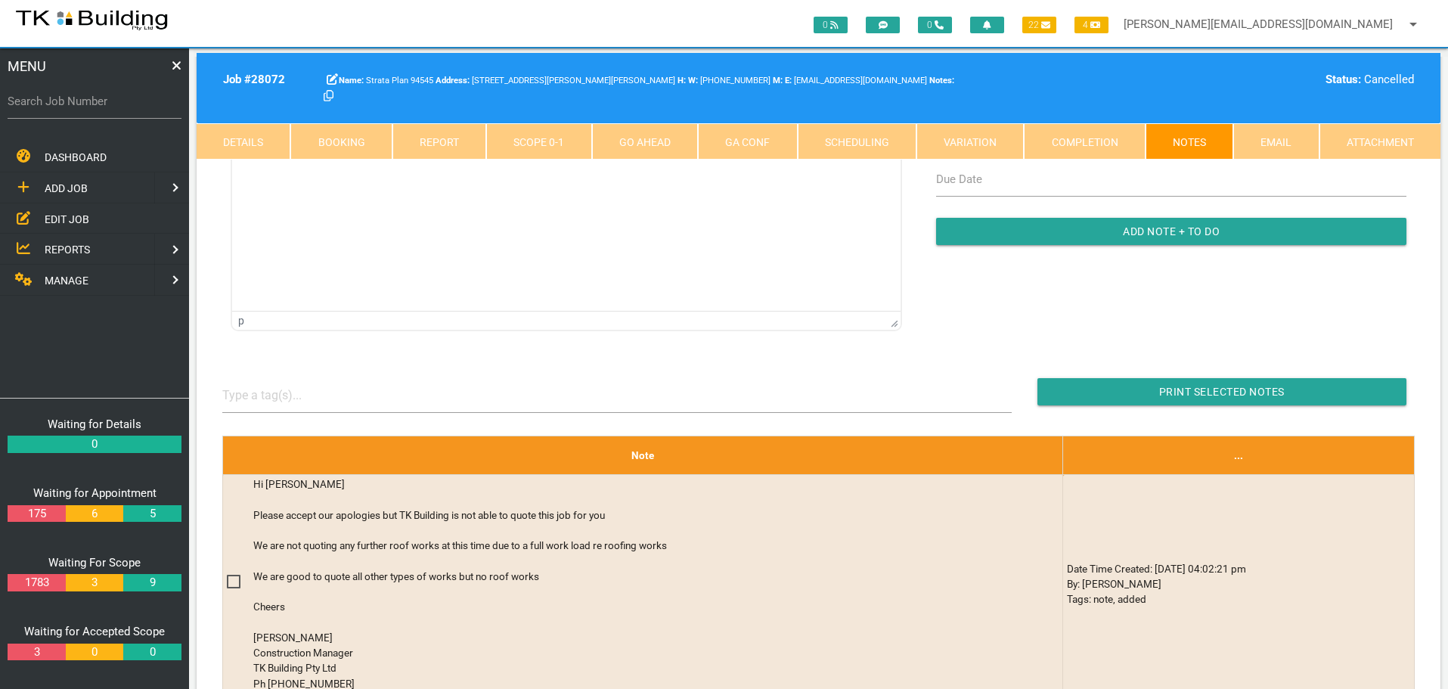
click at [118, 108] on label "Search Job Number" at bounding box center [95, 101] width 174 height 17
click at [118, 108] on input "Search Job Number" at bounding box center [95, 101] width 174 height 35
type input "27801"
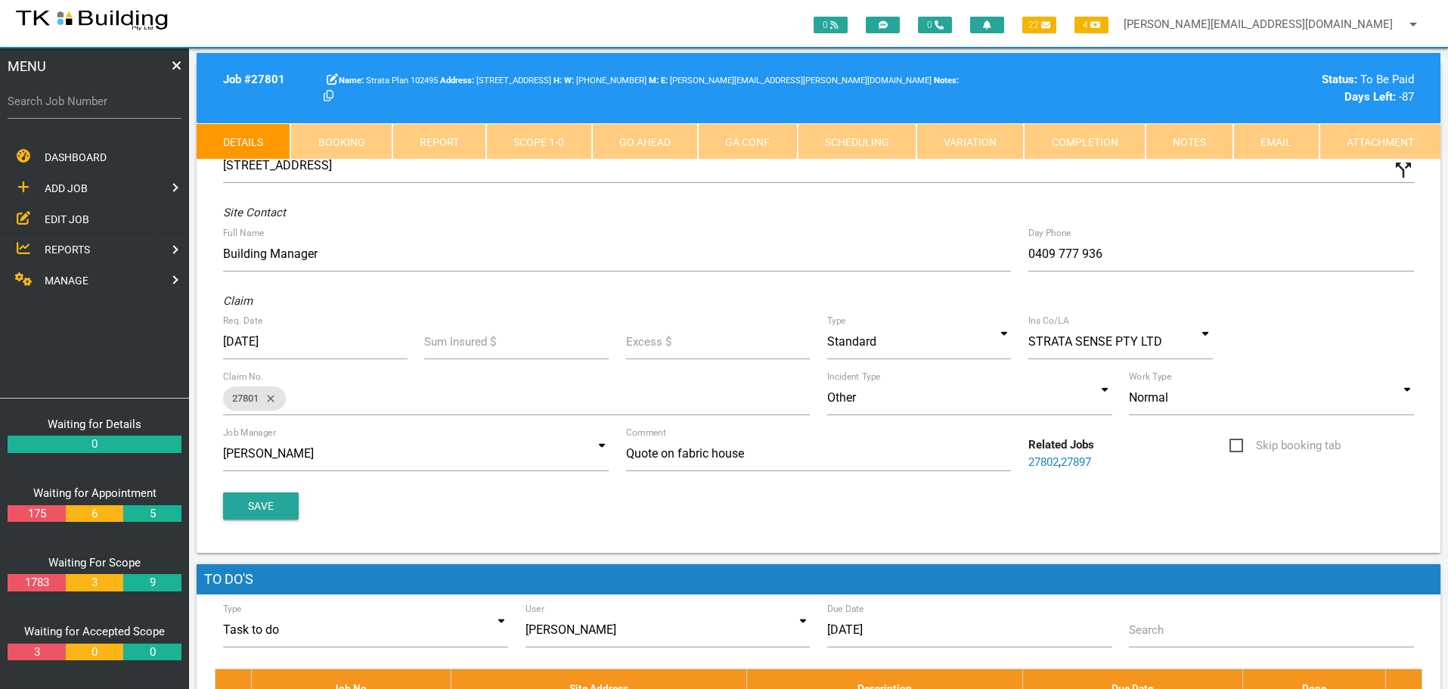
click at [1195, 148] on link "Notes" at bounding box center [1190, 141] width 88 height 36
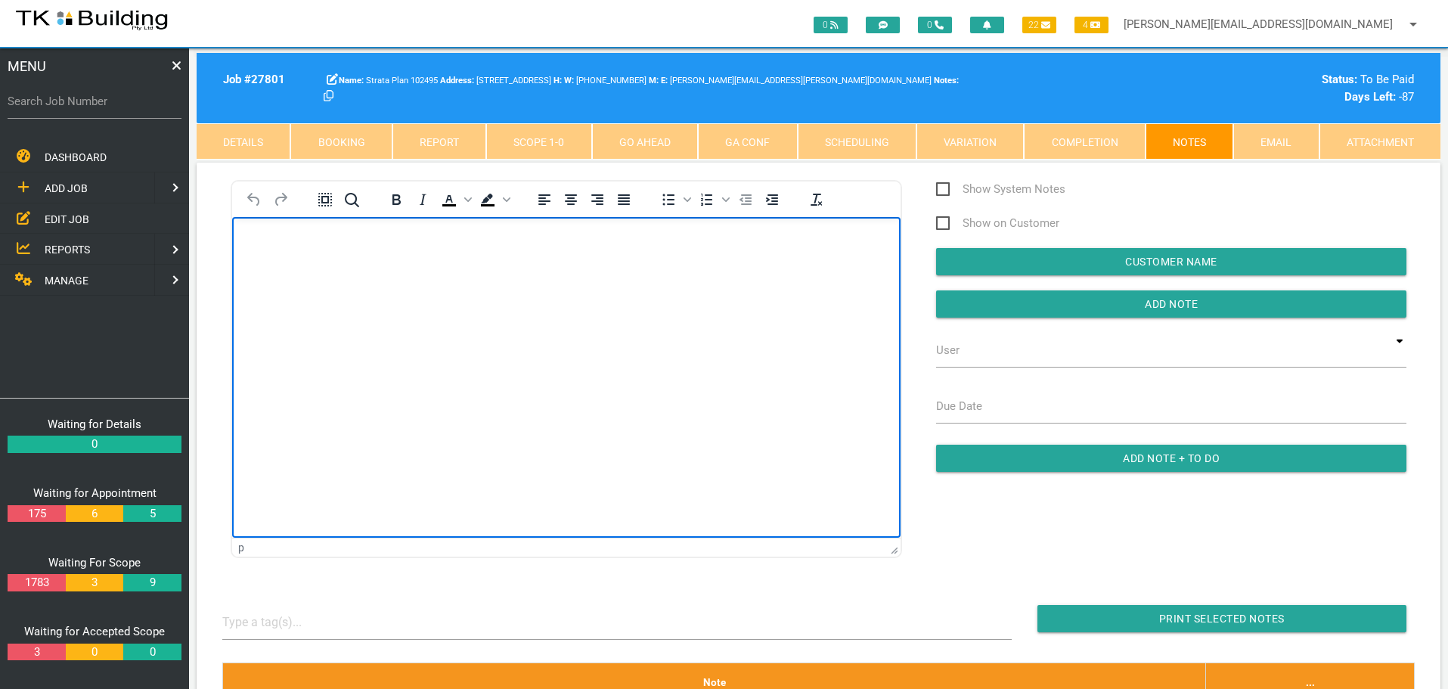
click at [313, 265] on body "Rich Text Area. Press ALT-0 for help." at bounding box center [566, 260] width 668 height 50
click at [500, 236] on p "Invoice No 38949 for $8,800.00 emailed to yanna," at bounding box center [566, 241] width 631 height 12
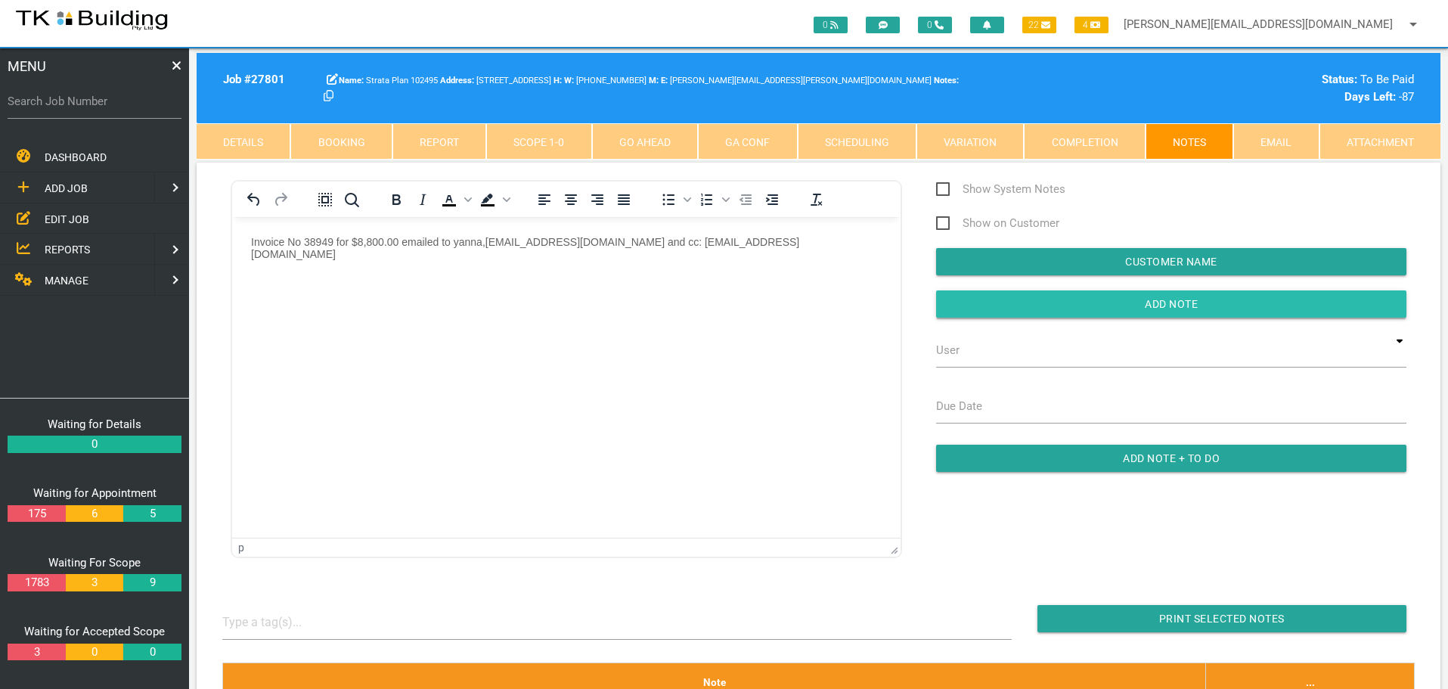
click at [1072, 293] on input "button" at bounding box center [1171, 303] width 470 height 27
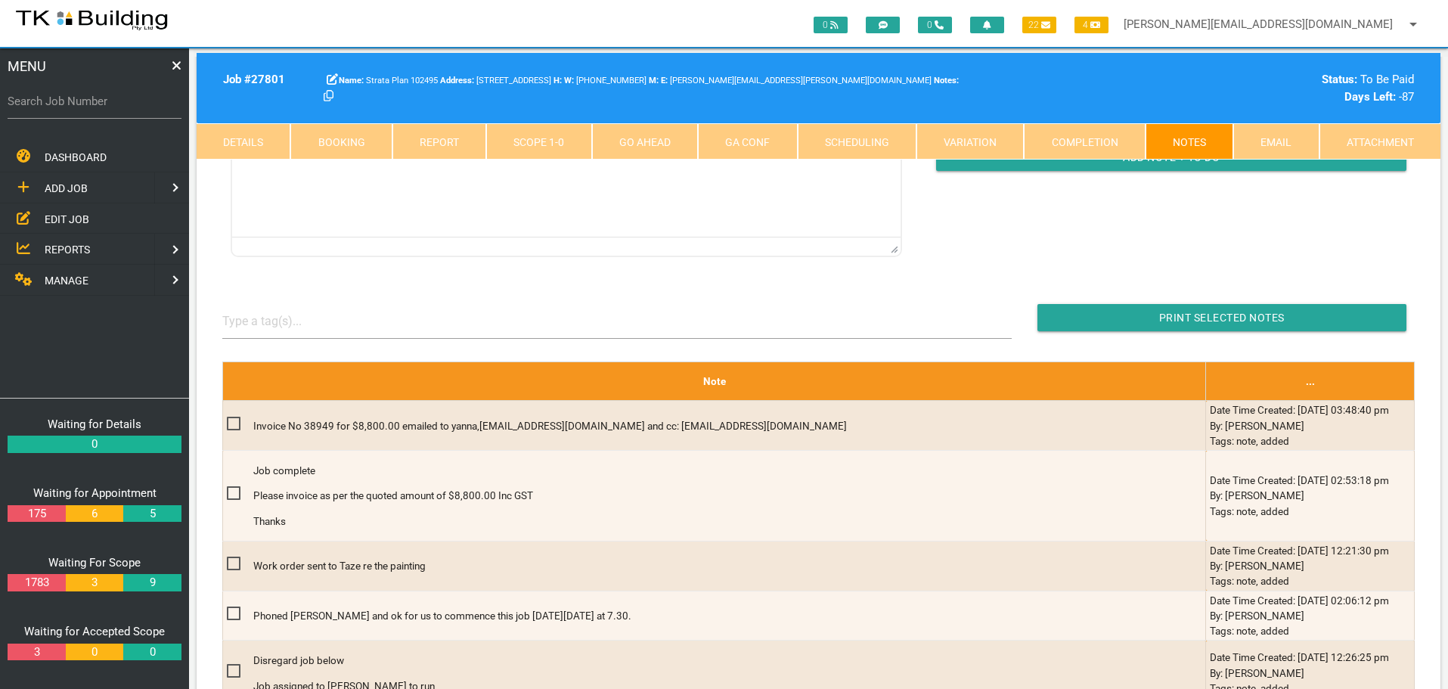
scroll to position [302, 0]
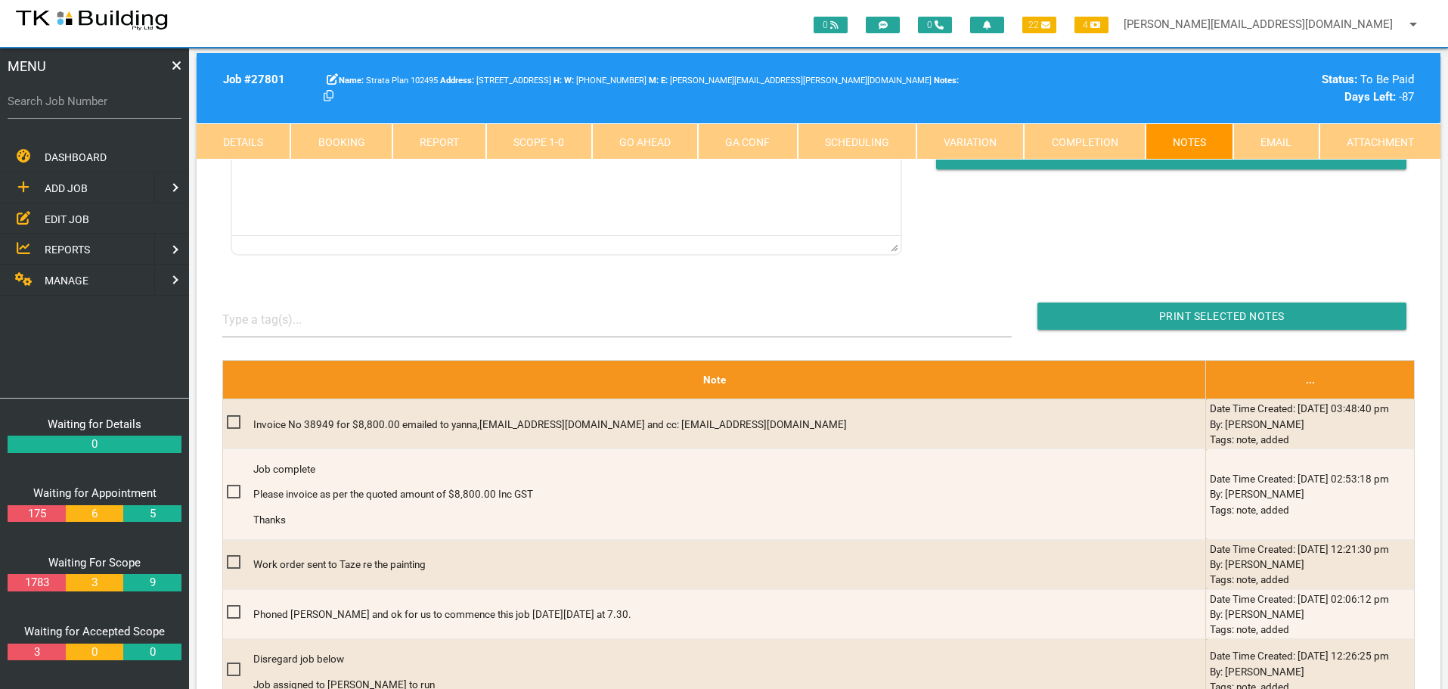
click at [115, 107] on label "Search Job Number" at bounding box center [95, 101] width 174 height 17
click at [115, 107] on input "Search Job Number" at bounding box center [95, 101] width 174 height 35
type input "28081"
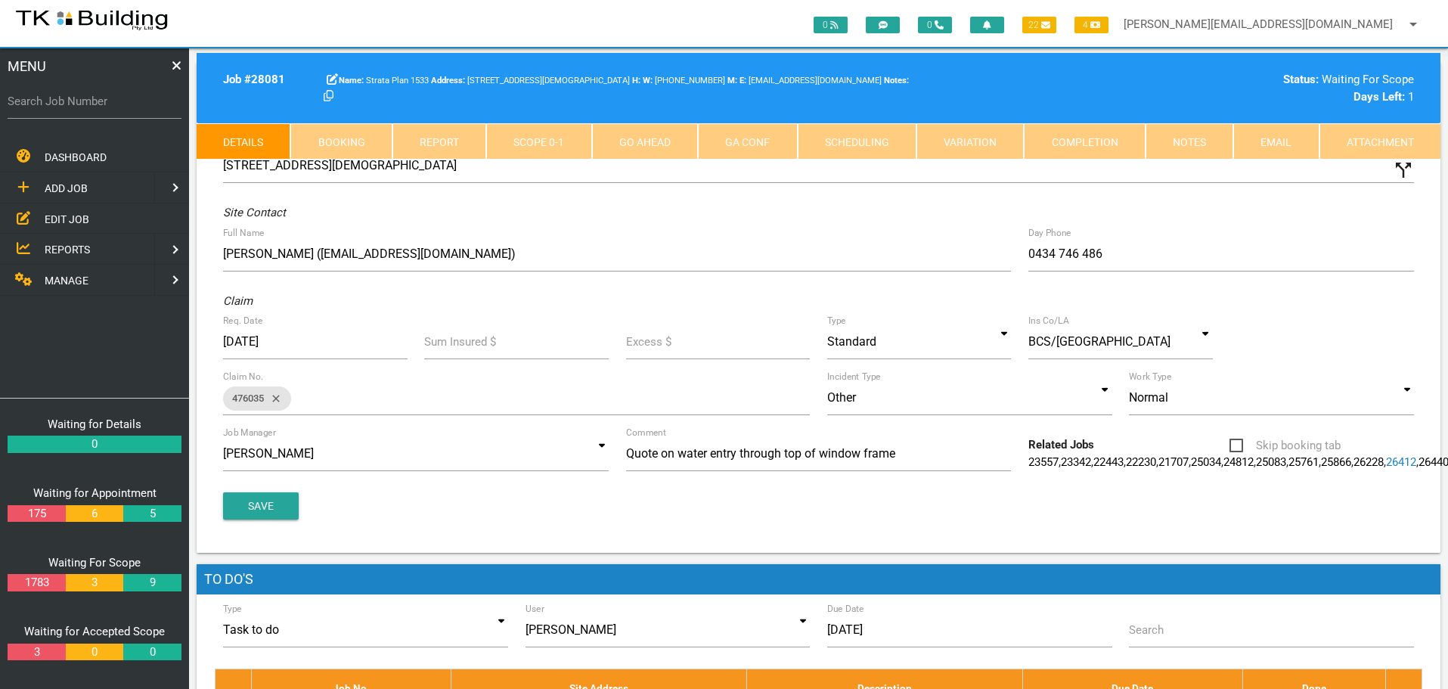
click at [1175, 153] on link "Notes" at bounding box center [1190, 141] width 88 height 36
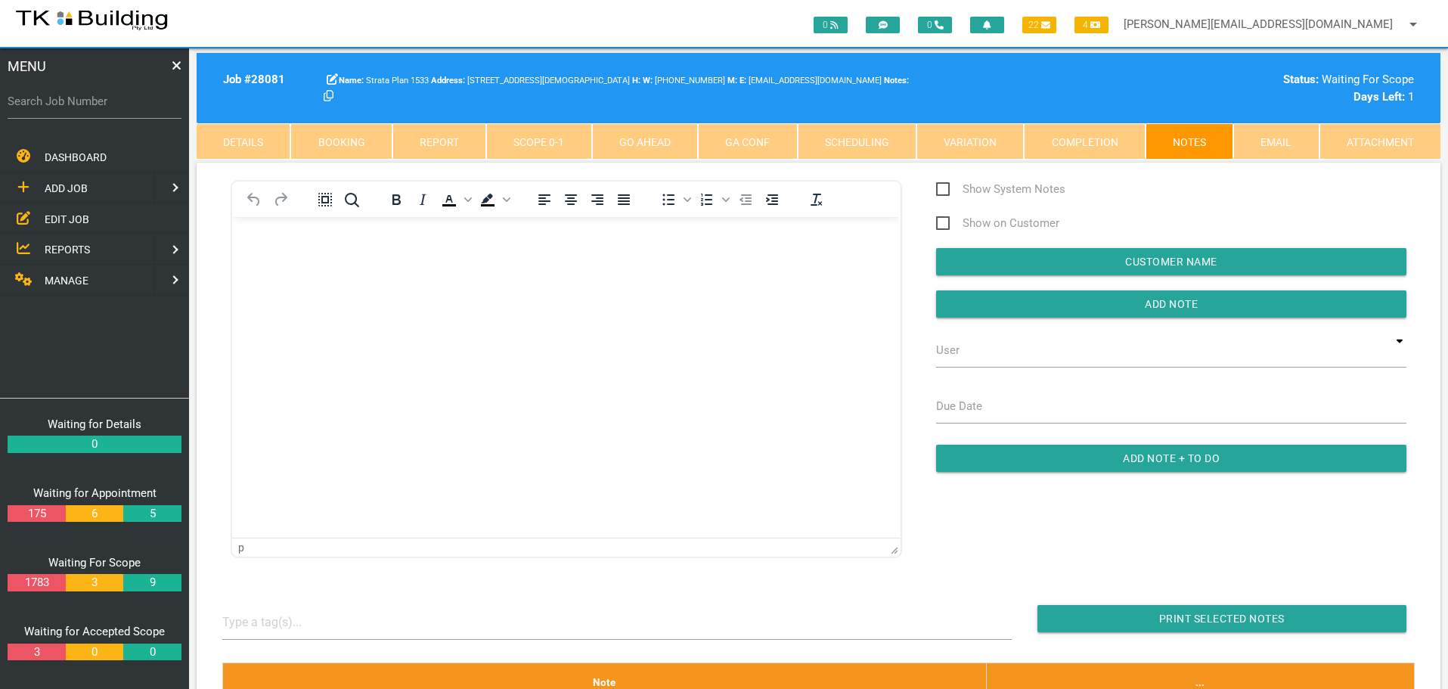
click at [315, 243] on p "Rich Text Area. Press ALT-0 for help." at bounding box center [566, 241] width 631 height 12
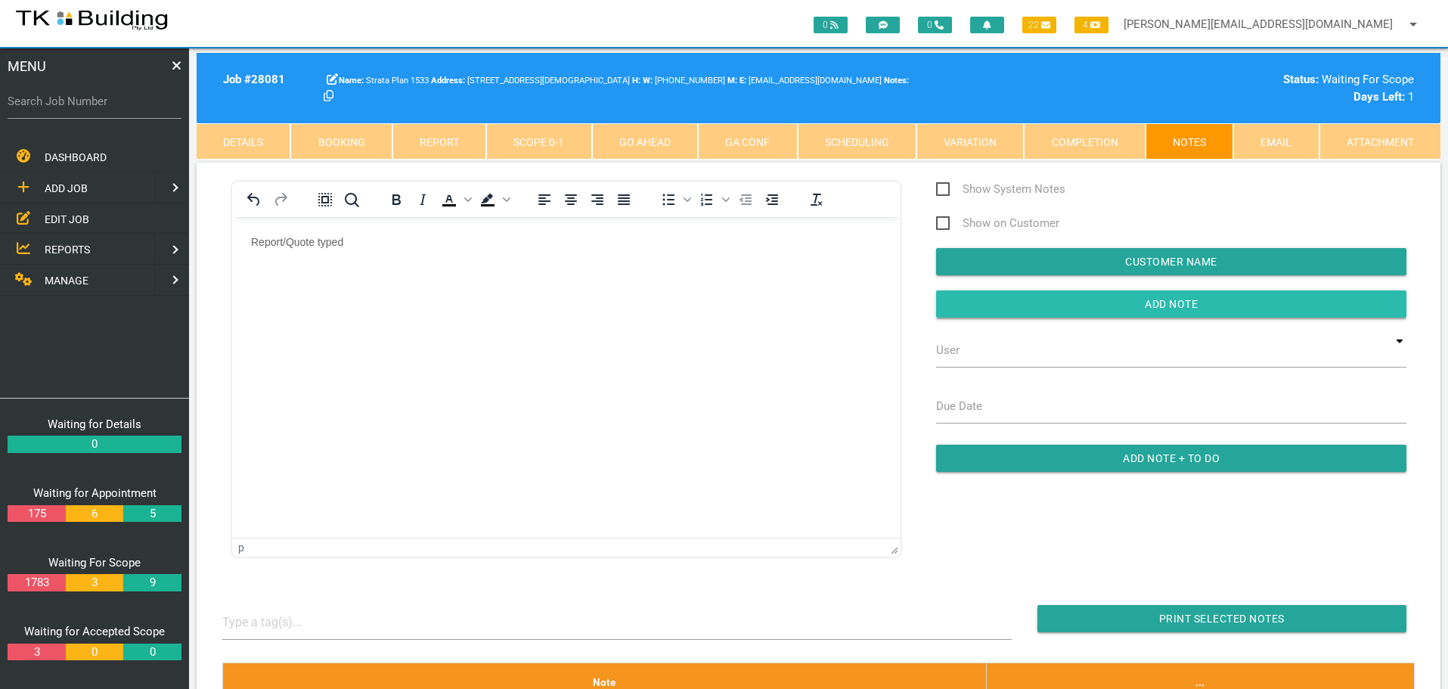
click at [1130, 307] on input "button" at bounding box center [1171, 303] width 470 height 27
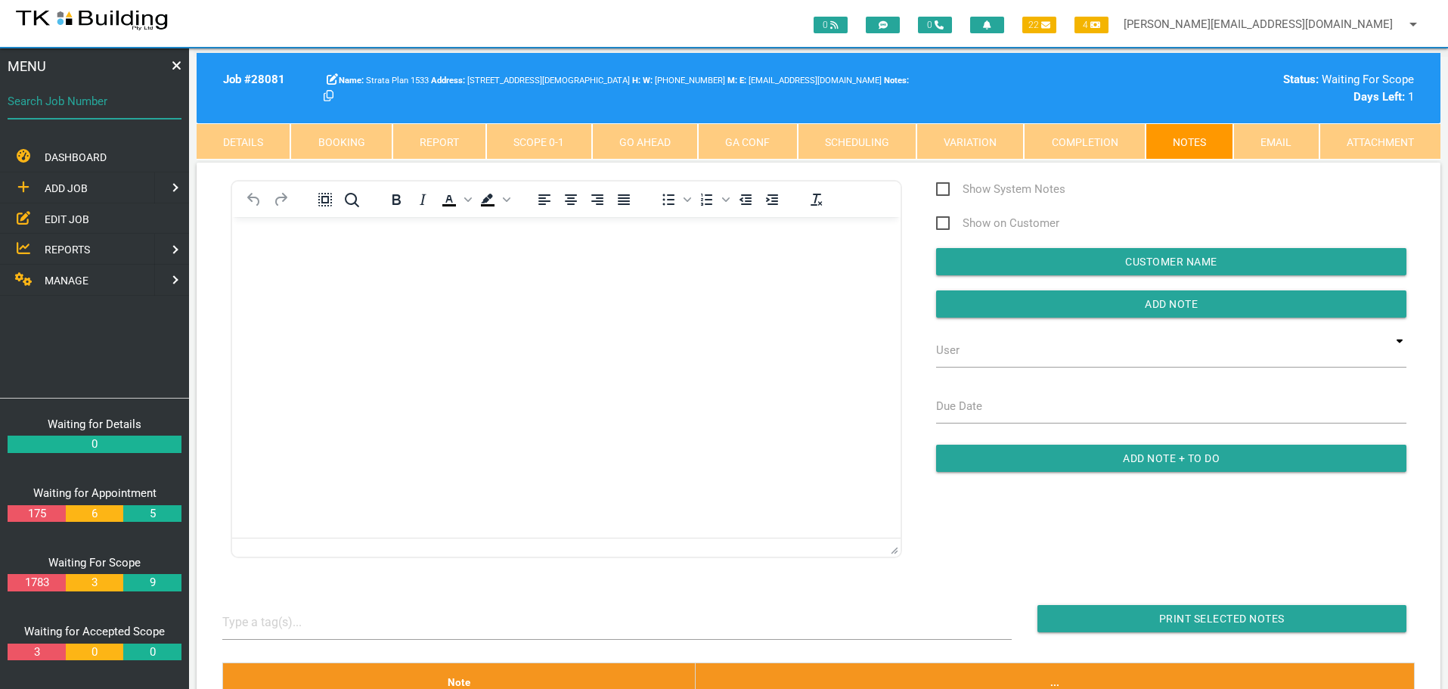
click at [93, 112] on input "Search Job Number" at bounding box center [95, 101] width 174 height 35
type input "28045"
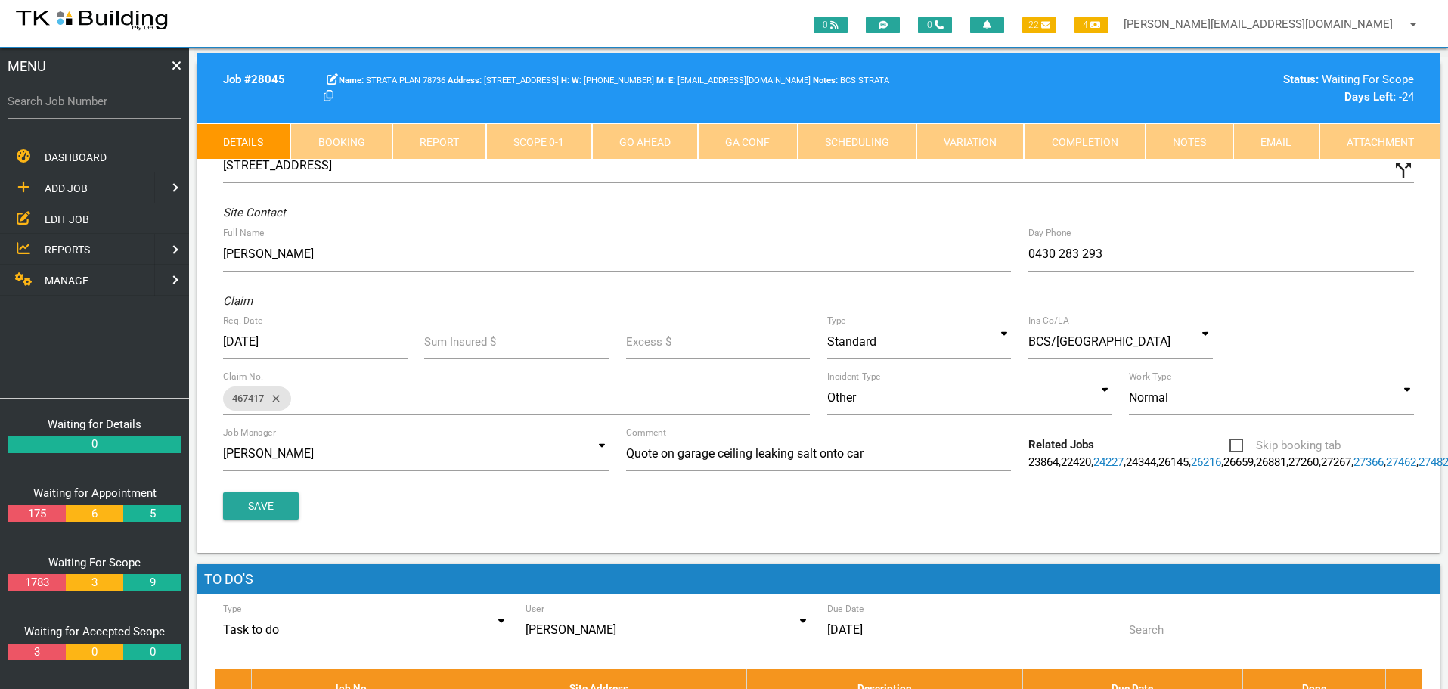
click at [1214, 144] on link "Notes" at bounding box center [1190, 141] width 88 height 36
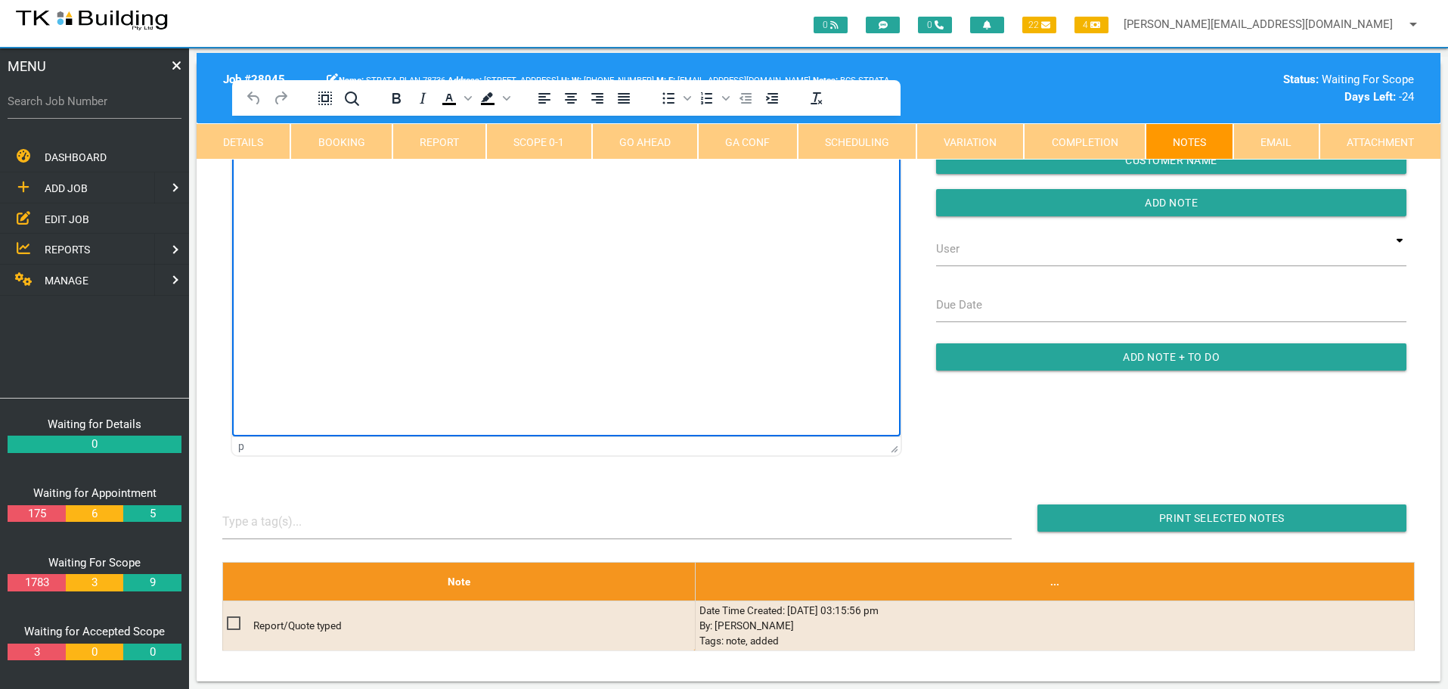
click at [318, 184] on html at bounding box center [566, 150] width 668 height 69
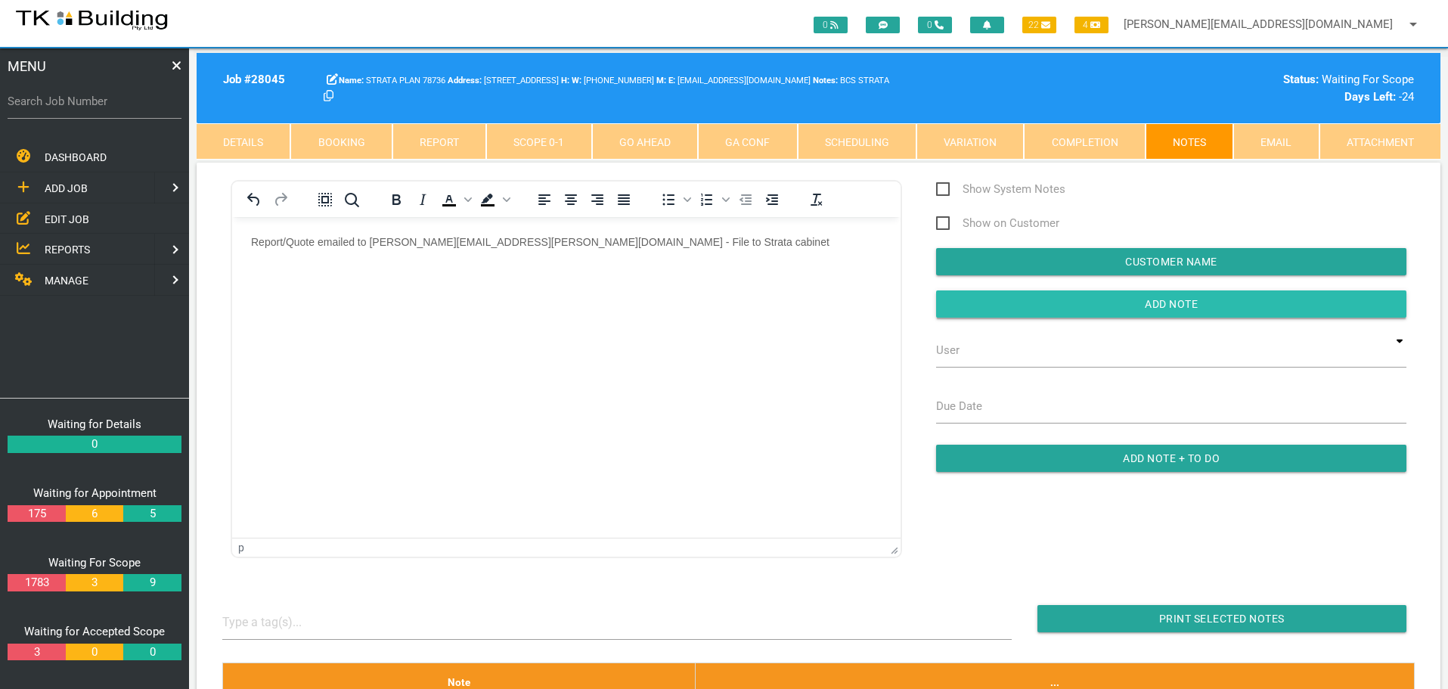
click at [981, 305] on input "button" at bounding box center [1171, 303] width 470 height 27
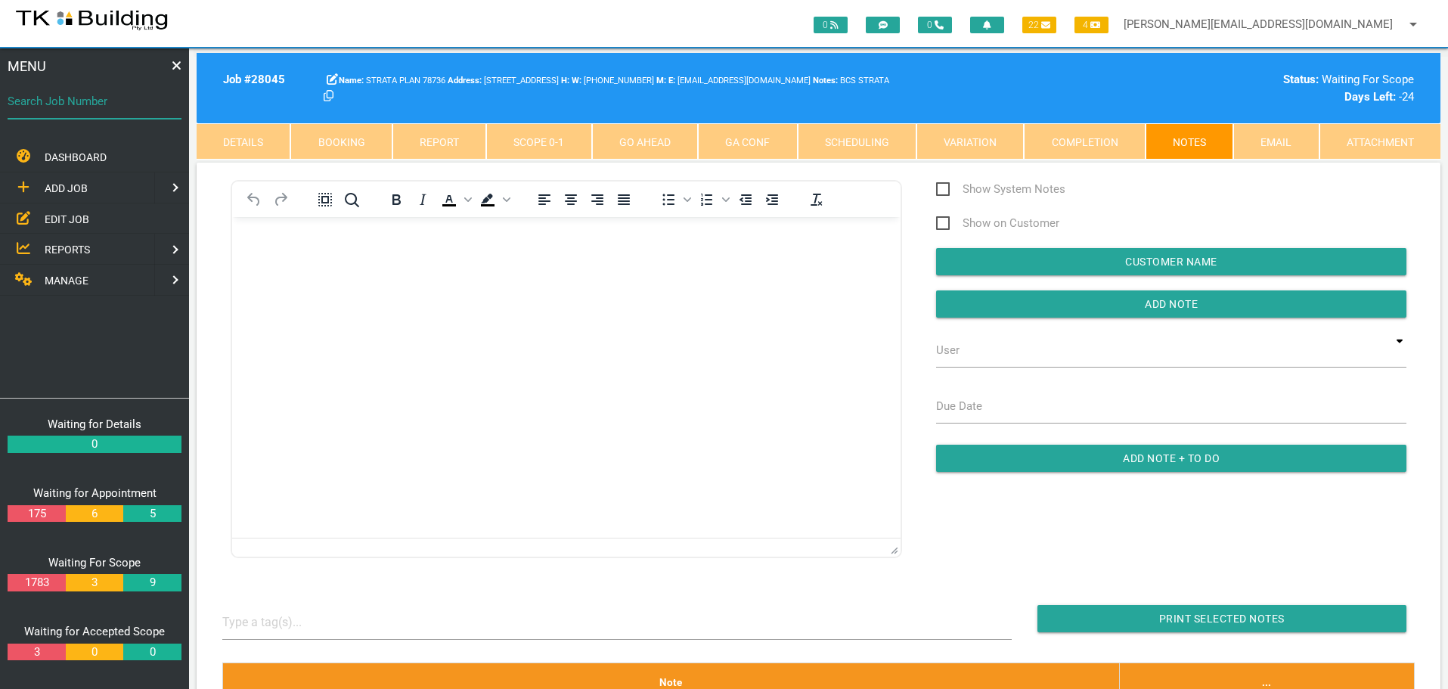
click at [91, 113] on input "Search Job Number" at bounding box center [95, 101] width 174 height 35
type input "25987"
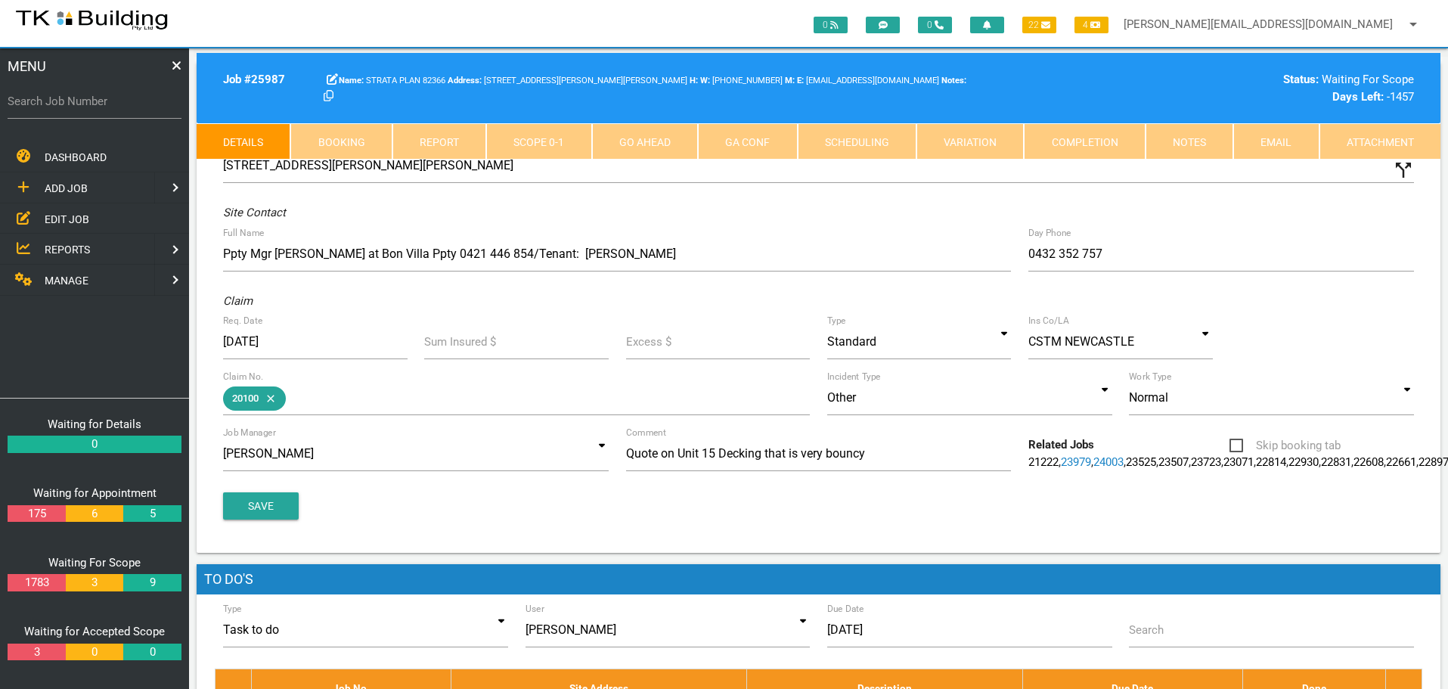
click at [269, 396] on icon "close" at bounding box center [268, 398] width 18 height 24
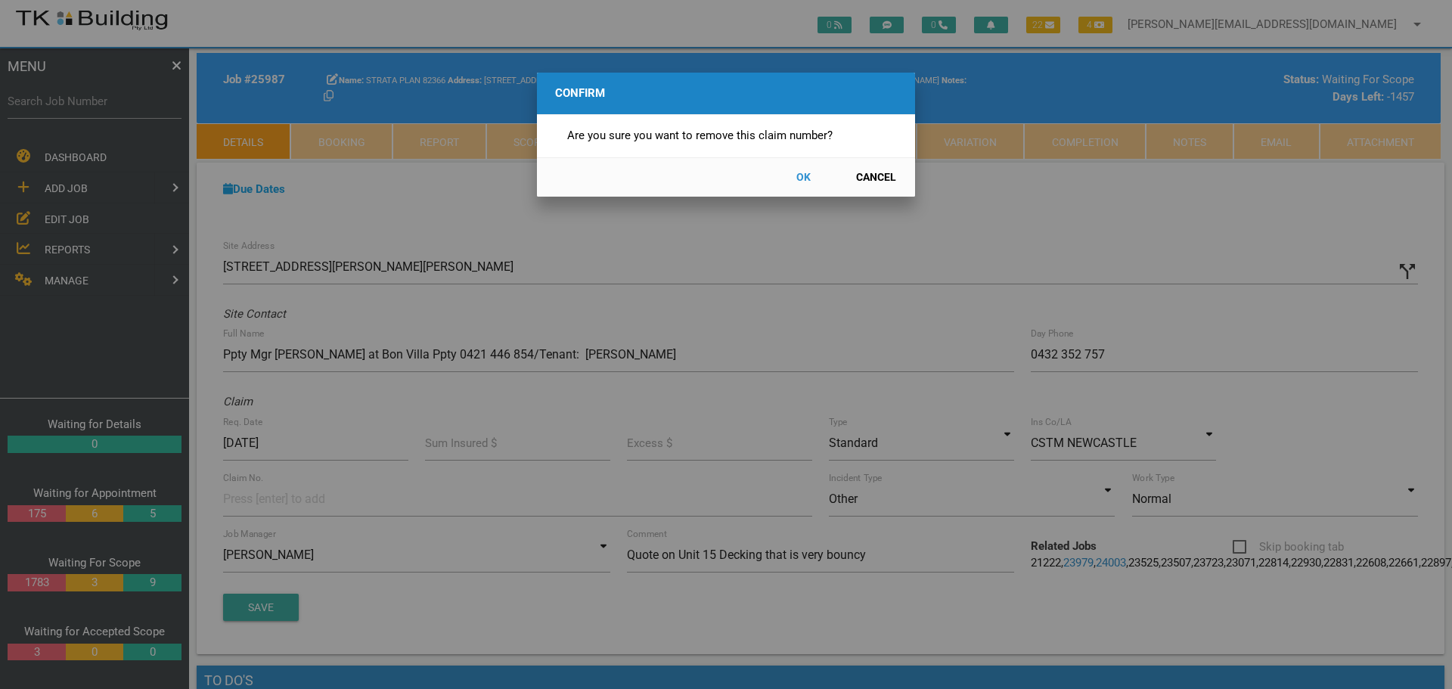
click at [803, 173] on button "OK" at bounding box center [803, 177] width 67 height 26
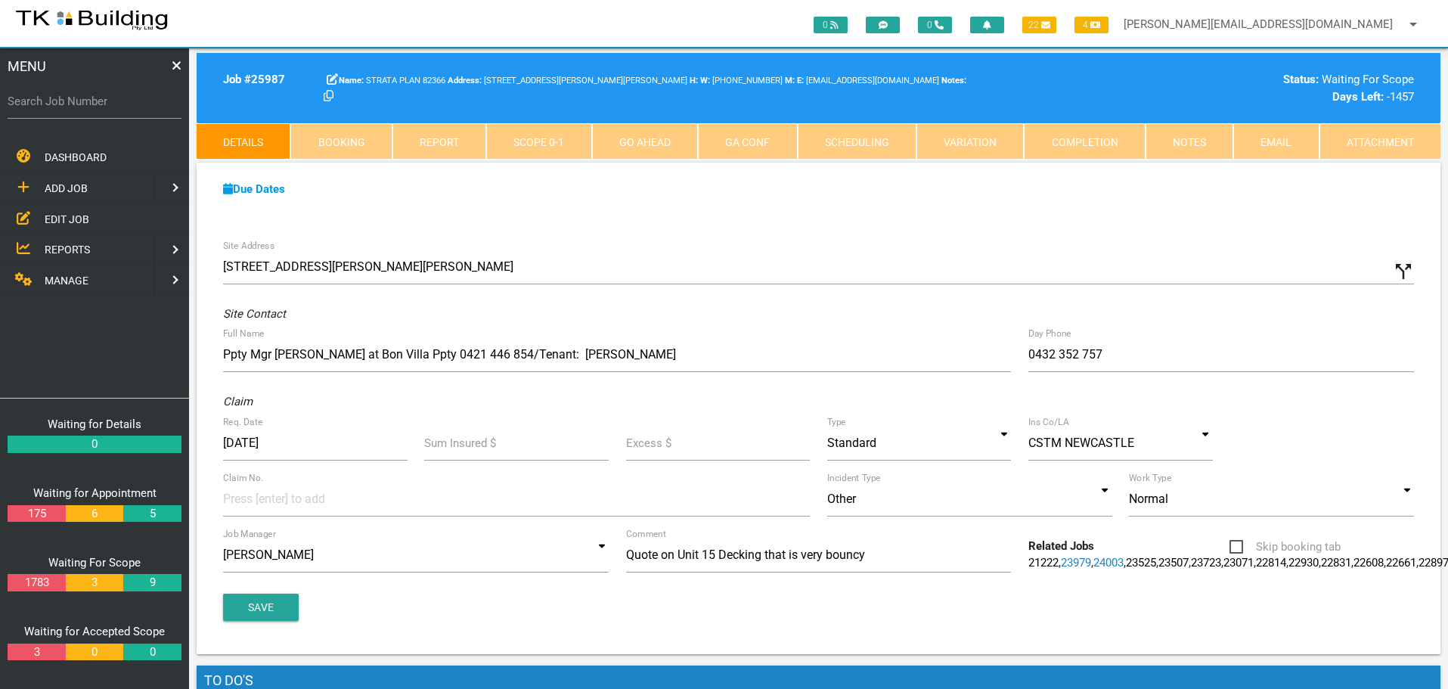
scroll to position [48, 0]
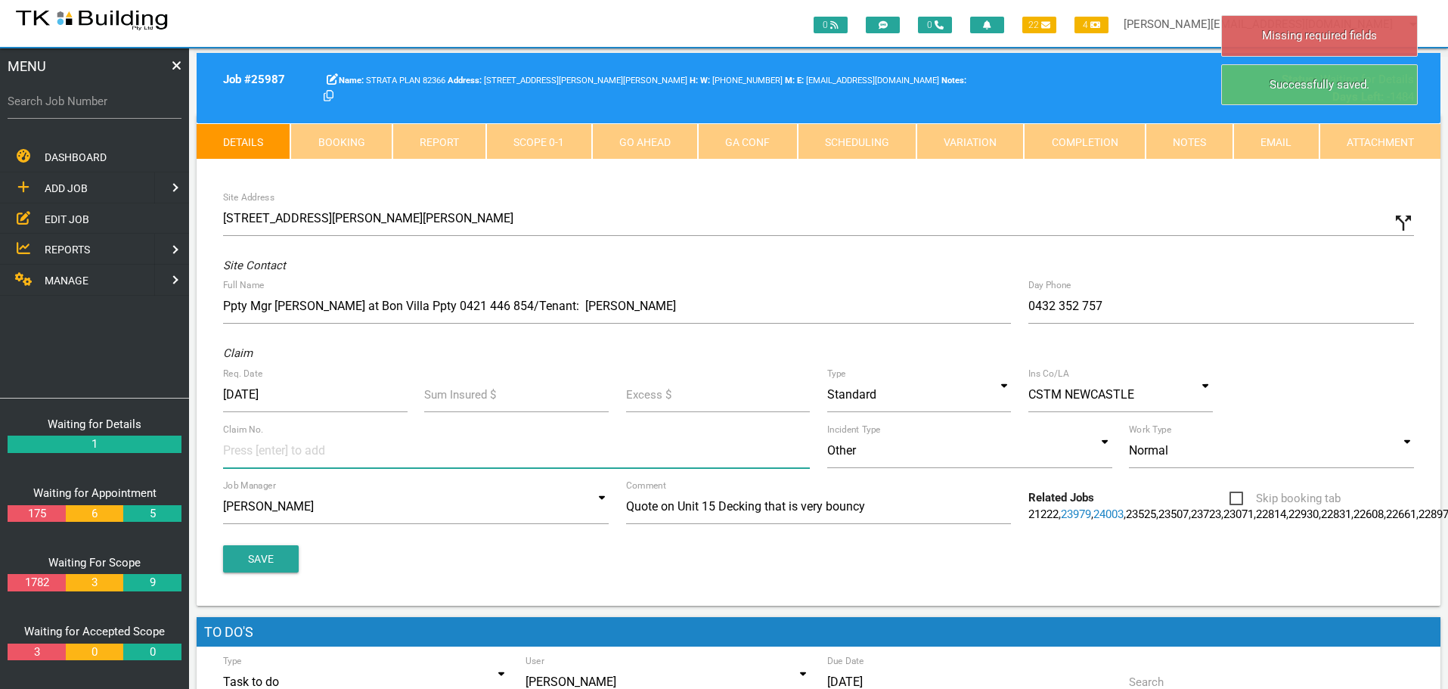
click at [250, 445] on input at bounding box center [279, 450] width 113 height 34
type input "36224"
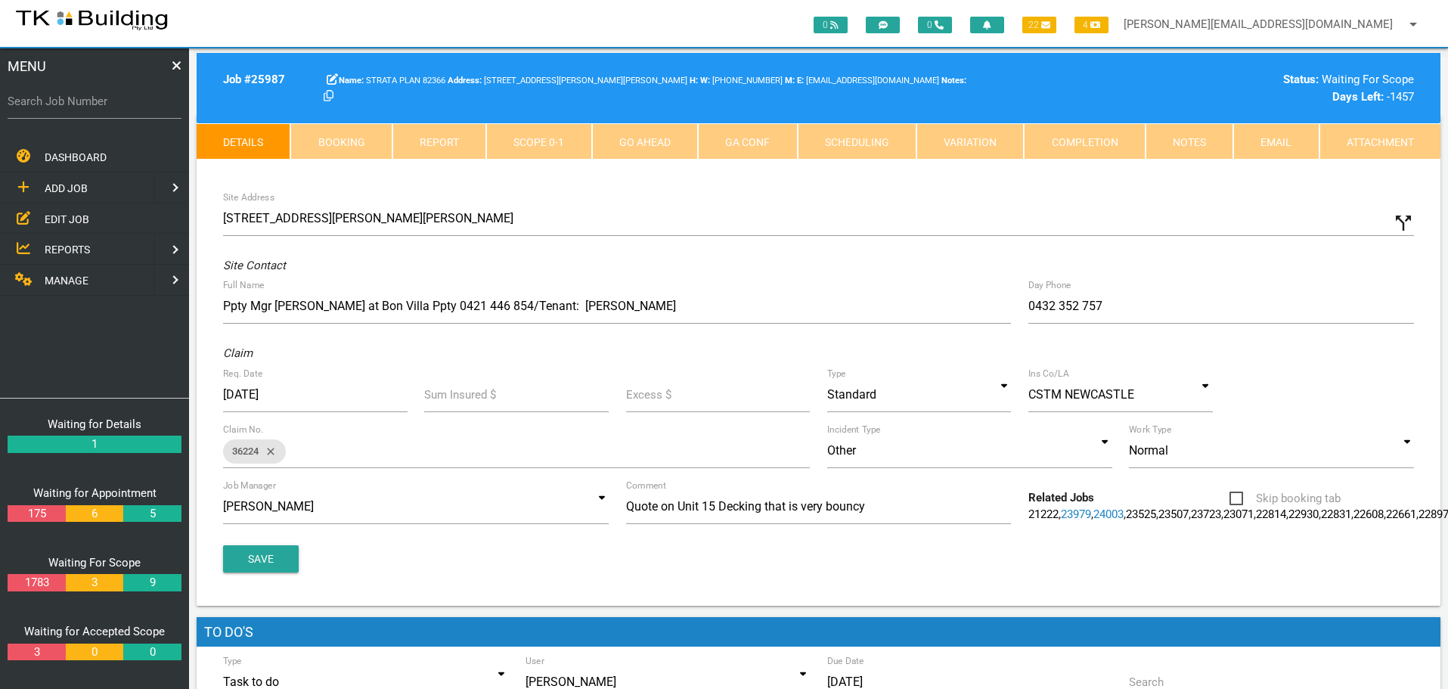
click at [1183, 131] on link "Notes" at bounding box center [1190, 141] width 88 height 36
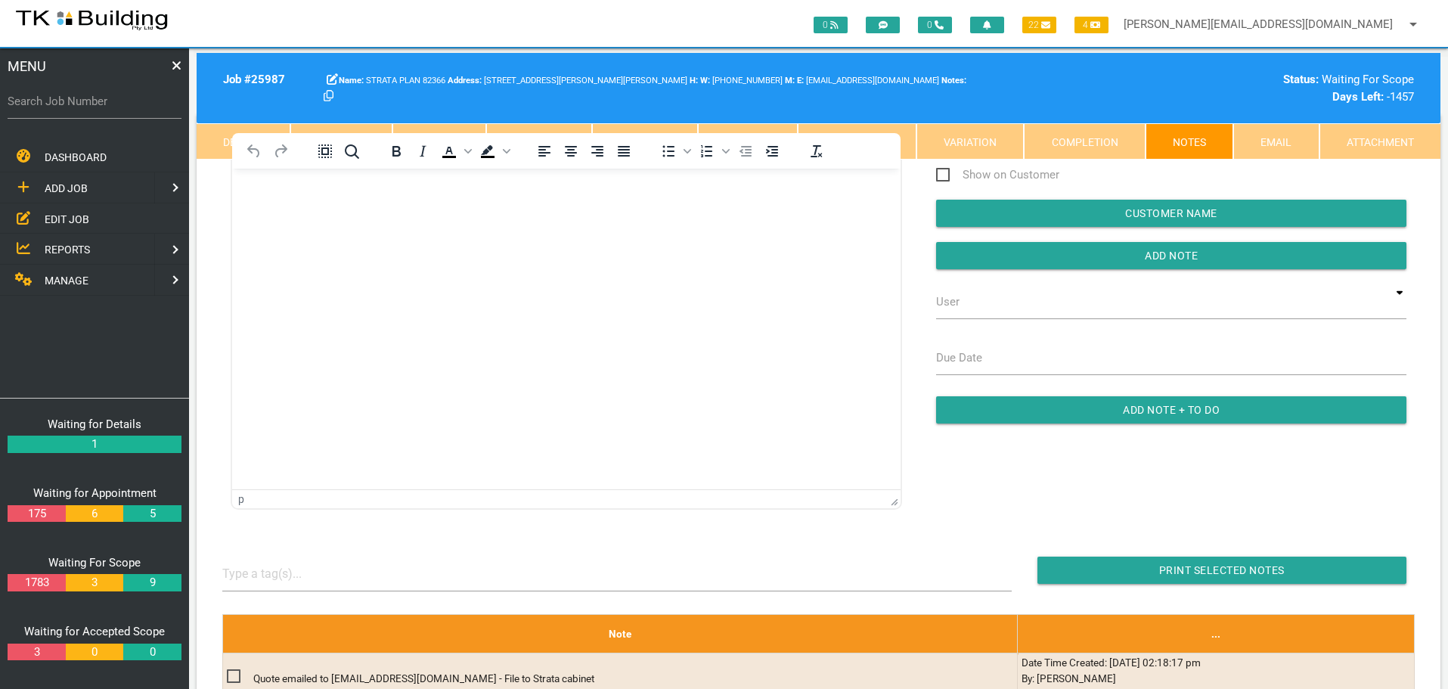
scroll to position [0, 0]
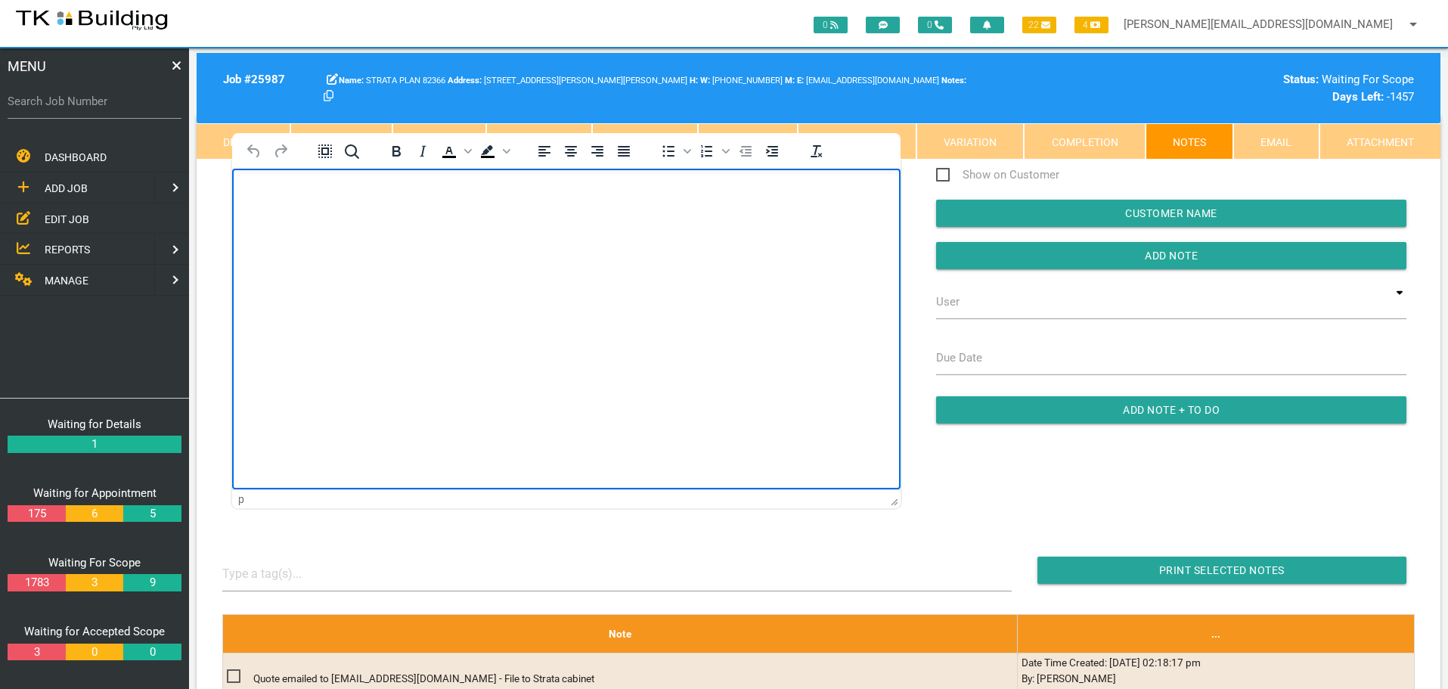
click at [324, 237] on html at bounding box center [566, 202] width 668 height 69
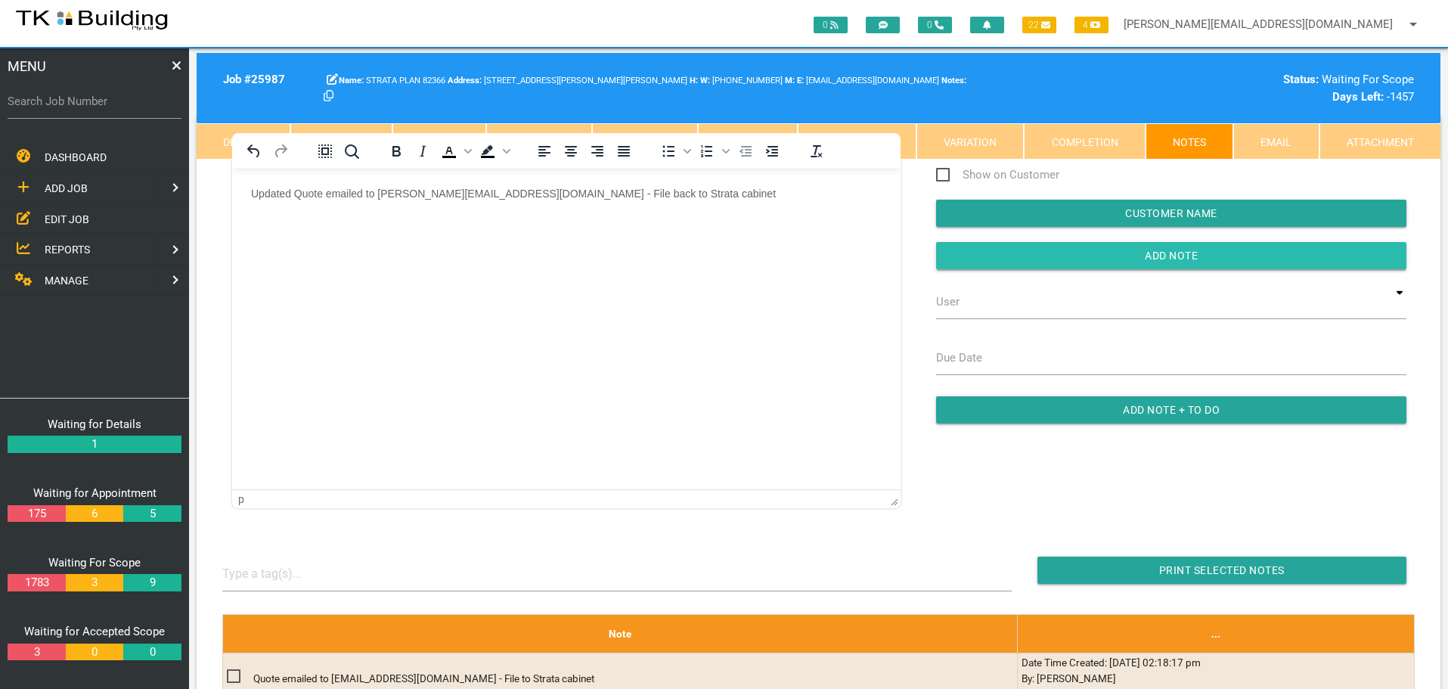
click at [1025, 246] on input "button" at bounding box center [1171, 255] width 470 height 27
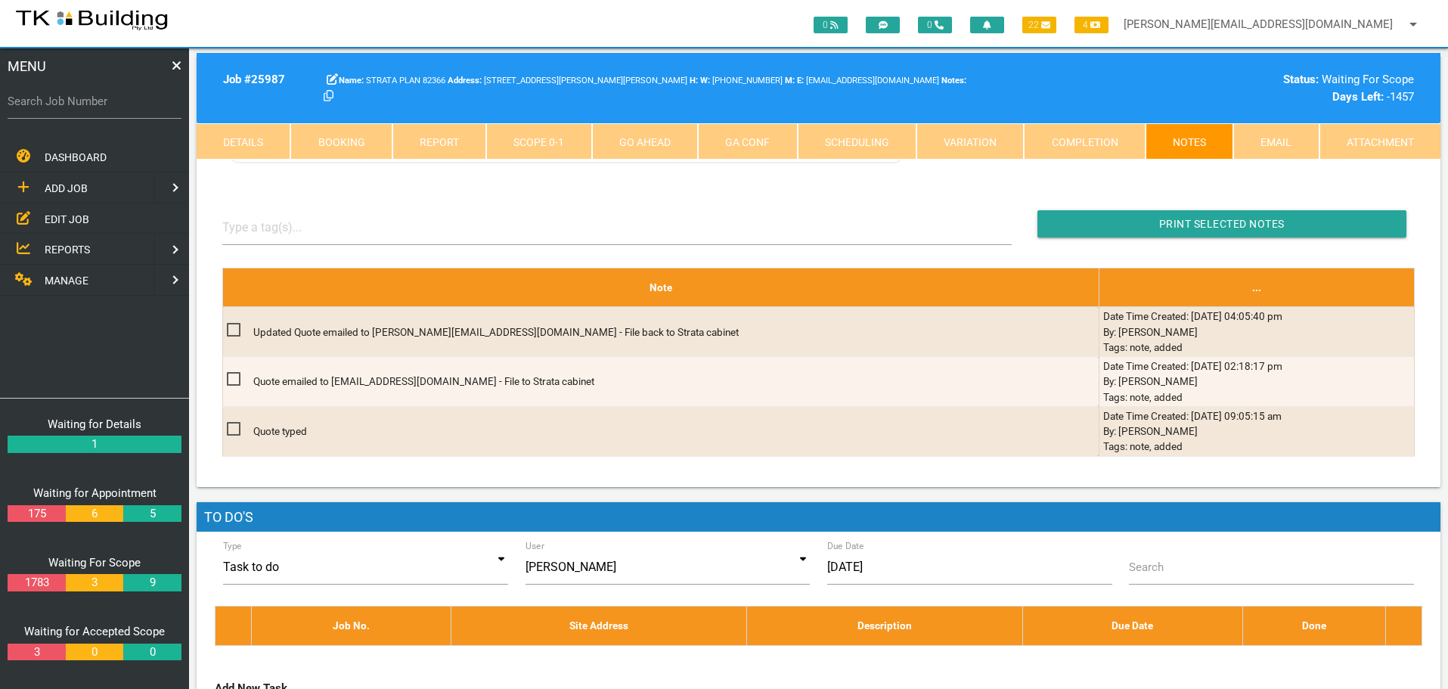
scroll to position [426, 0]
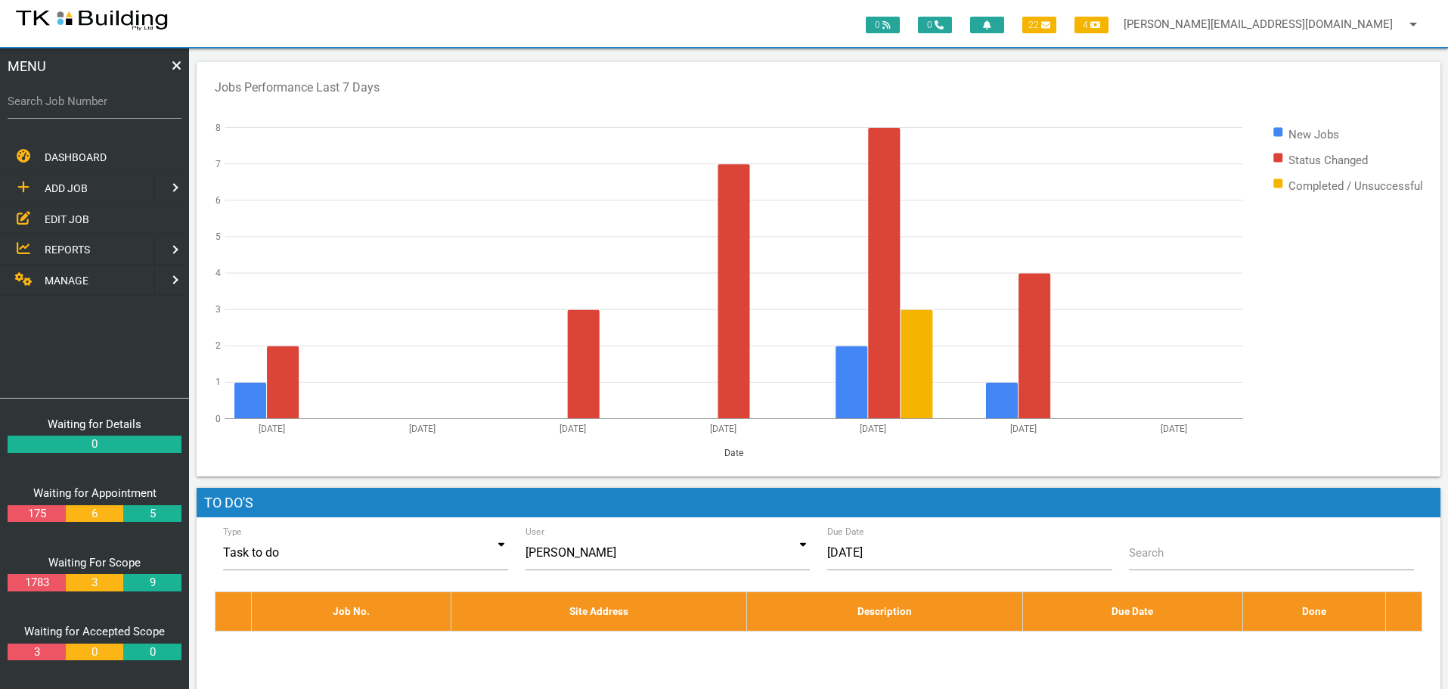
click at [65, 219] on span "EDIT JOB" at bounding box center [67, 218] width 45 height 12
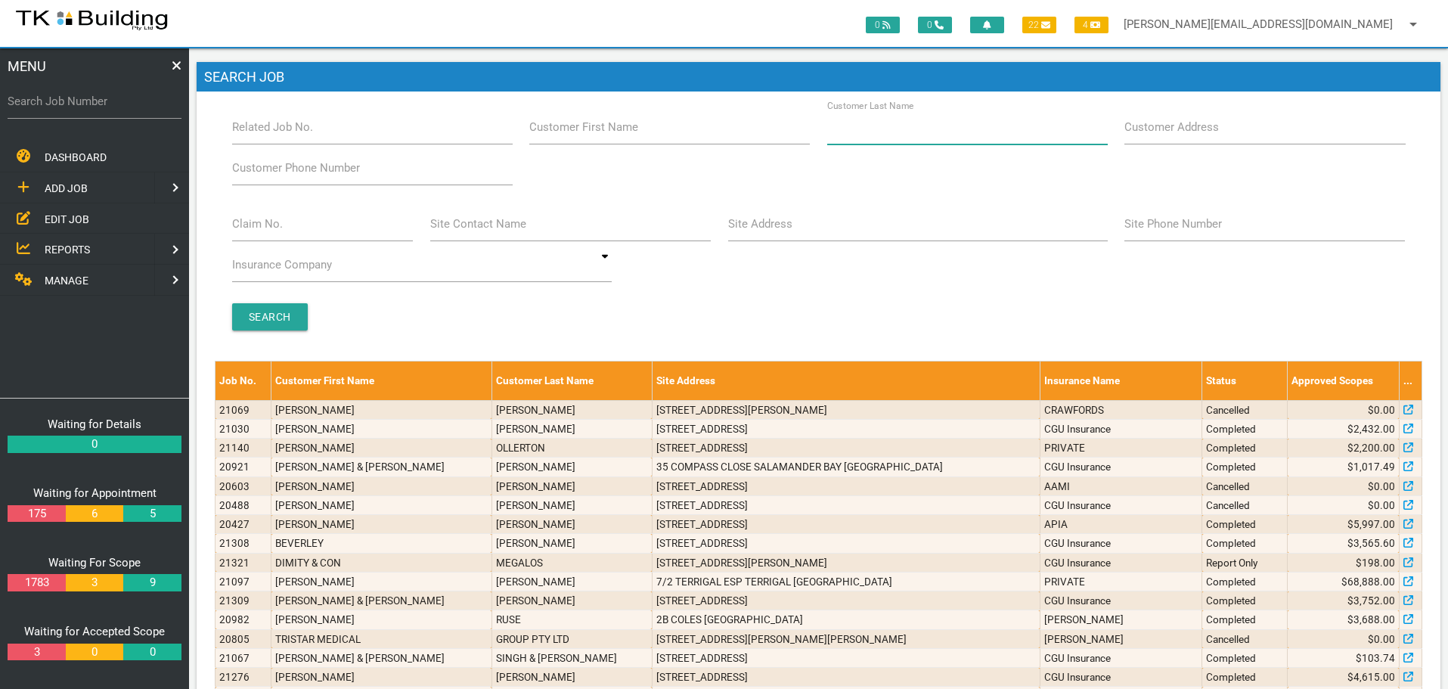
click at [879, 141] on input "Customer Last Name" at bounding box center [967, 127] width 281 height 35
type input "79952"
